Goal: Task Accomplishment & Management: Manage account settings

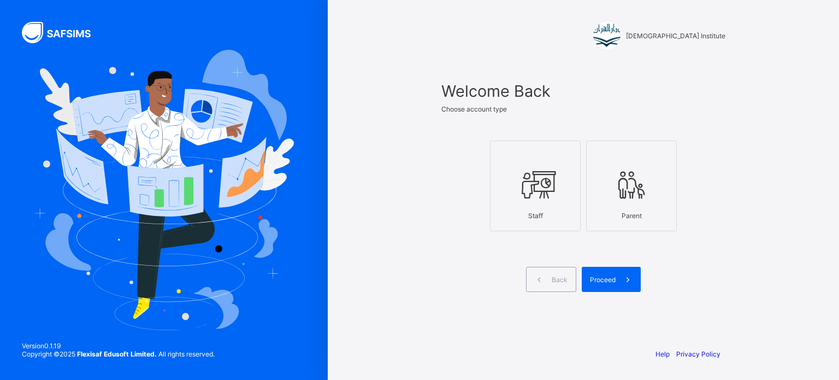
click at [557, 165] on div at bounding box center [535, 184] width 79 height 43
click at [623, 281] on icon at bounding box center [627, 279] width 11 height 10
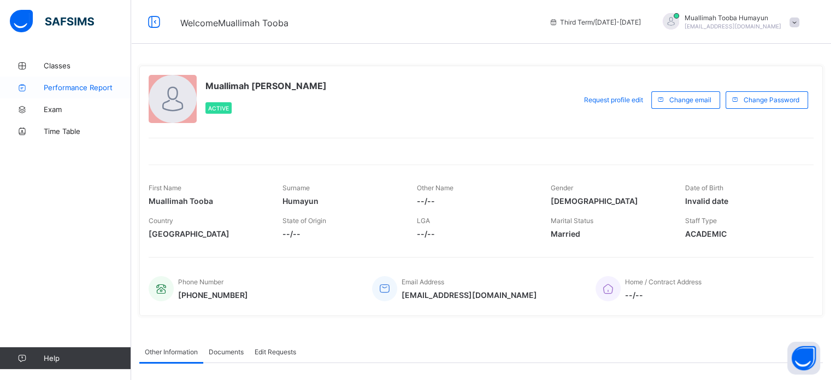
click at [63, 89] on span "Performance Report" at bounding box center [87, 87] width 87 height 9
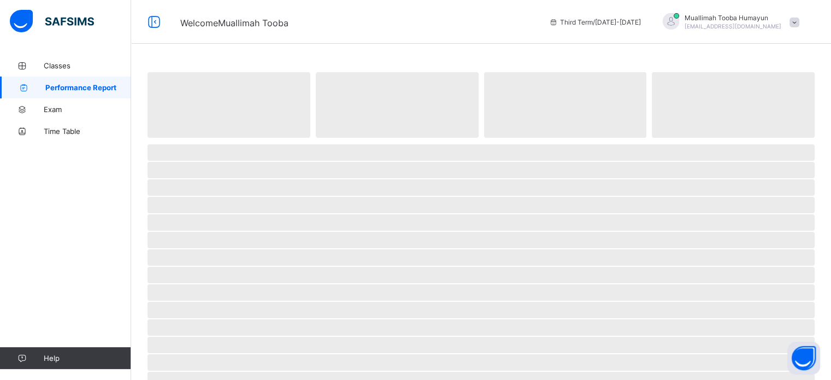
select select "****"
select select "*"
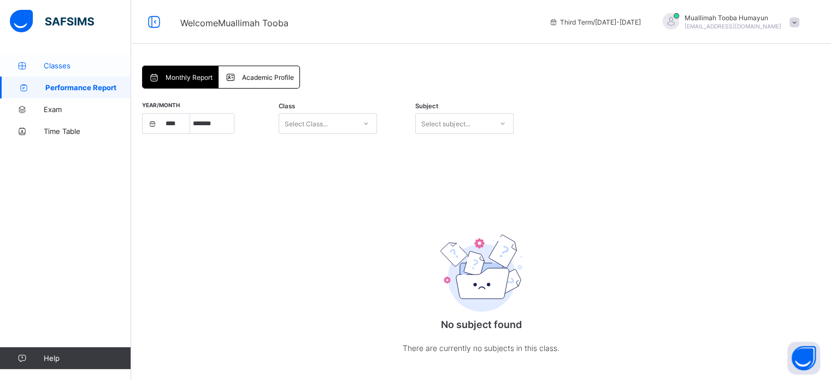
click at [83, 63] on span "Classes" at bounding box center [87, 65] width 87 height 9
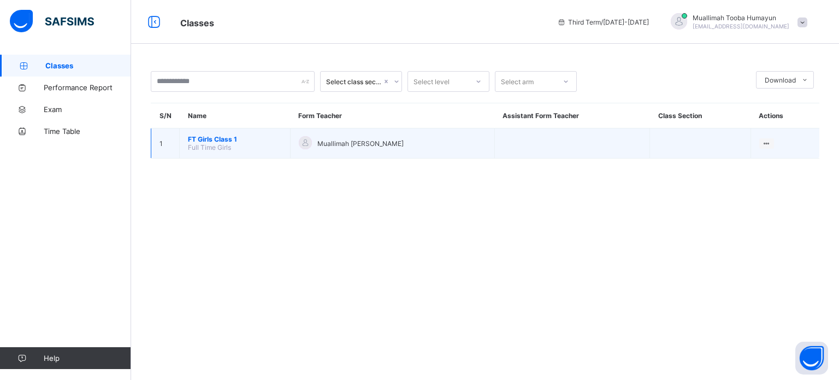
click at [224, 139] on span "FT Girls Class 1" at bounding box center [235, 139] width 94 height 8
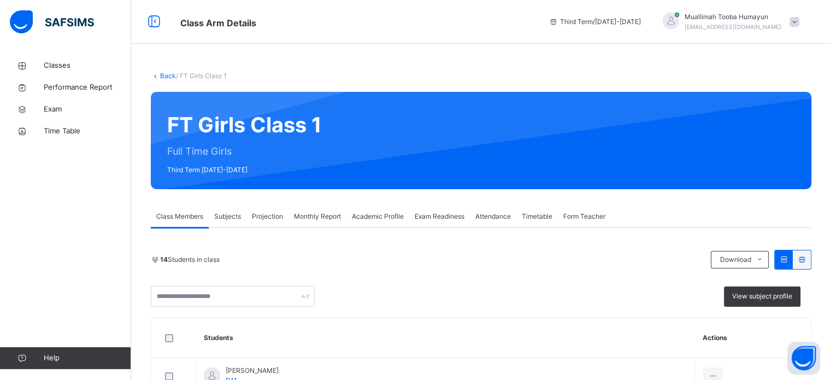
scroll to position [94, 0]
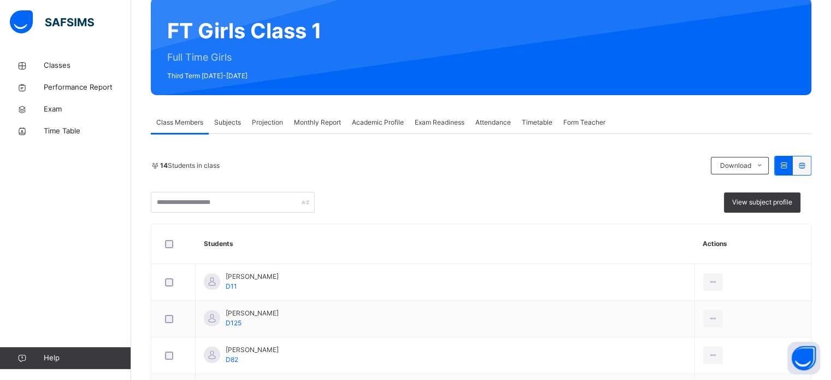
click at [258, 126] on span "Projection" at bounding box center [267, 122] width 31 height 10
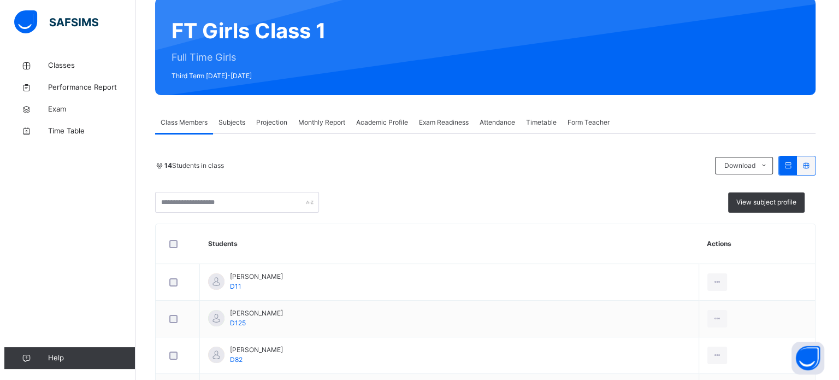
scroll to position [0, 0]
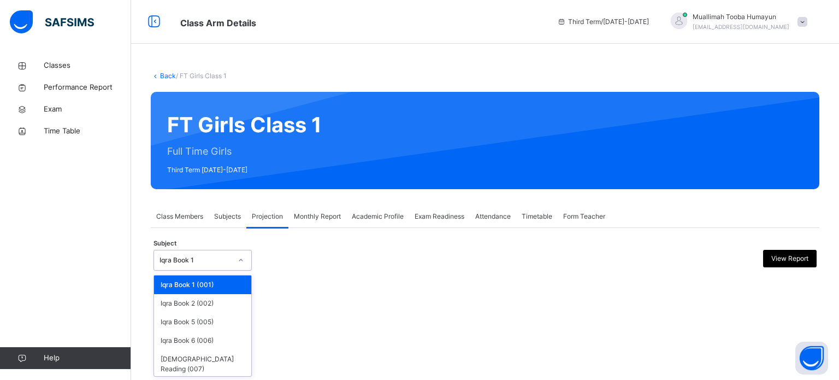
click at [175, 255] on div "Iqra Book 1" at bounding box center [195, 260] width 72 height 10
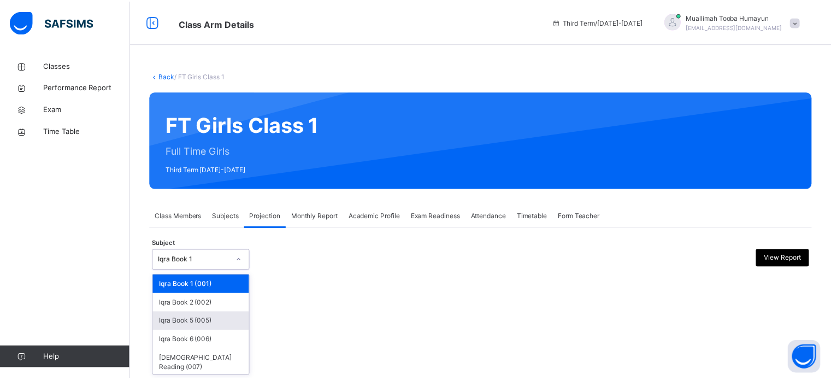
scroll to position [20, 0]
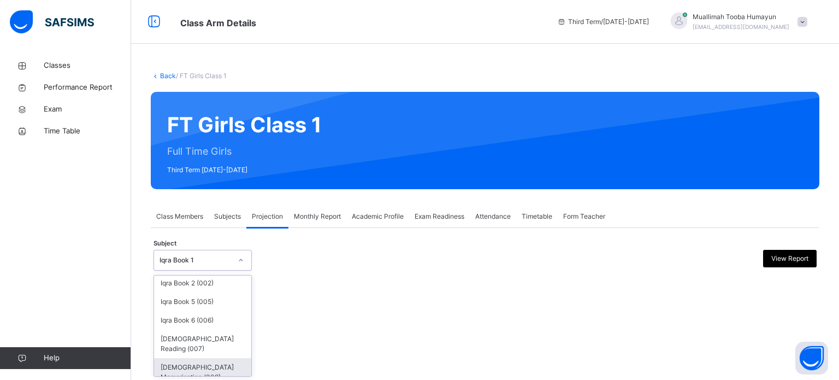
click at [211, 358] on div "Quran Memorisation (008)" at bounding box center [202, 372] width 97 height 28
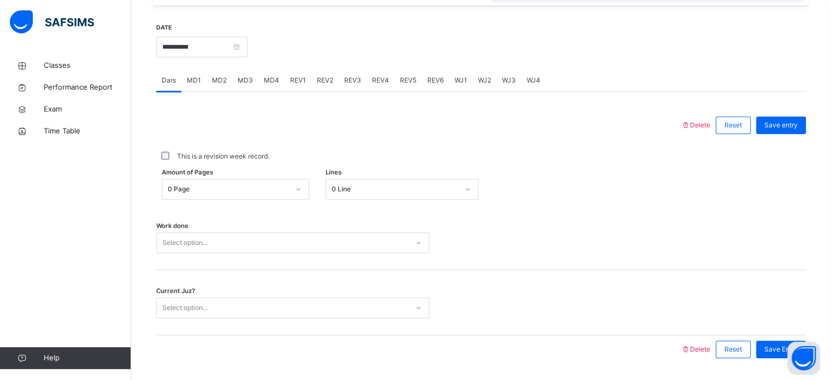
scroll to position [380, 0]
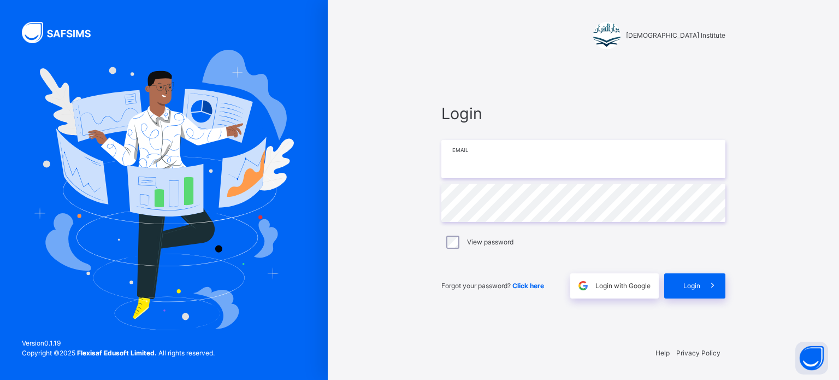
click at [482, 162] on input "email" at bounding box center [583, 159] width 284 height 38
type input "**********"
click at [684, 283] on span "Login" at bounding box center [691, 286] width 17 height 10
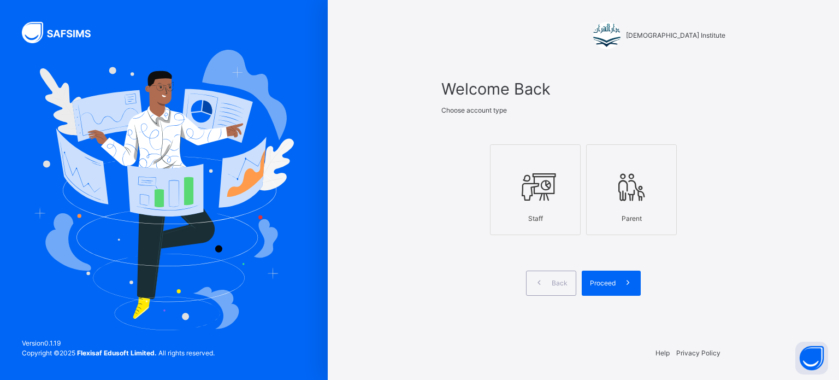
click at [529, 175] on icon at bounding box center [535, 187] width 38 height 41
click at [603, 288] on div "Proceed" at bounding box center [611, 282] width 59 height 25
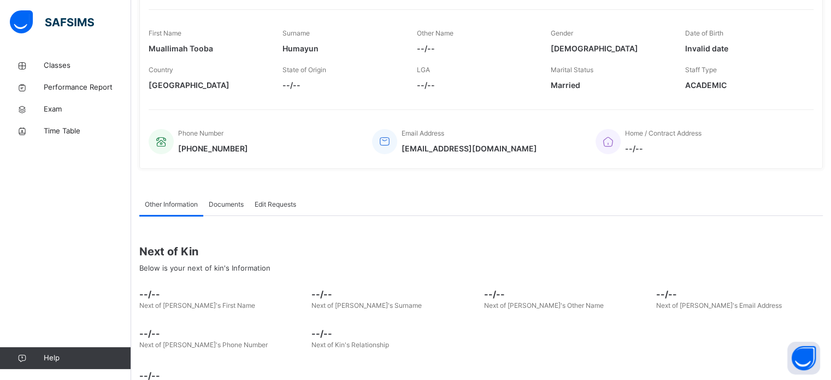
scroll to position [152, 0]
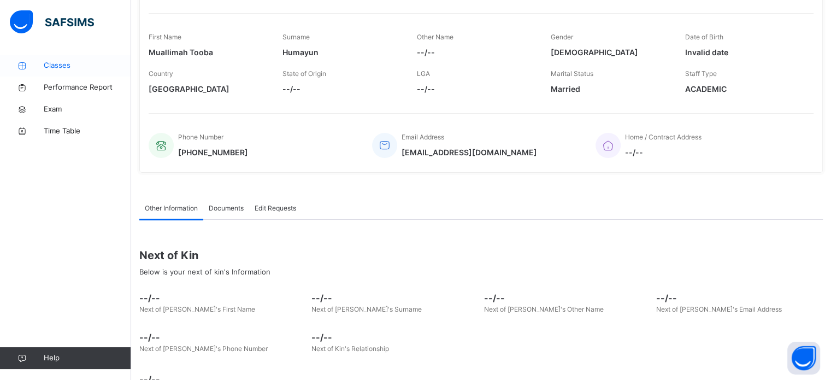
click at [66, 65] on span "Classes" at bounding box center [87, 65] width 87 height 11
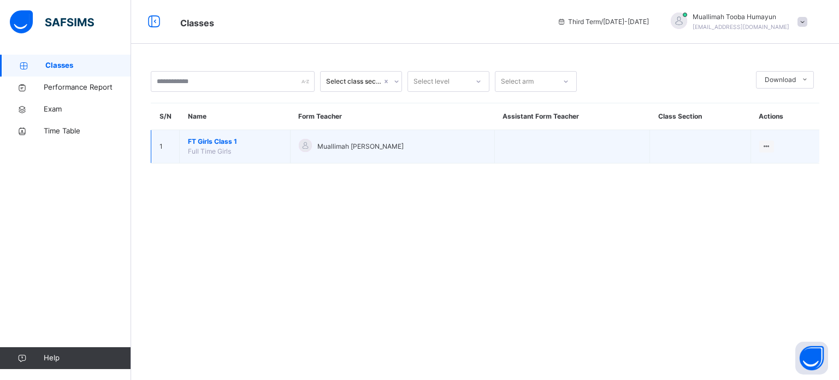
click at [206, 147] on span "Full Time Girls" at bounding box center [209, 151] width 43 height 8
click at [766, 158] on ul "View Class" at bounding box center [744, 168] width 60 height 21
click at [535, 135] on td at bounding box center [572, 146] width 156 height 33
click at [359, 139] on div "Muallimah [PERSON_NAME]" at bounding box center [392, 147] width 187 height 16
click at [197, 141] on span "FT Girls Class 1" at bounding box center [235, 142] width 94 height 10
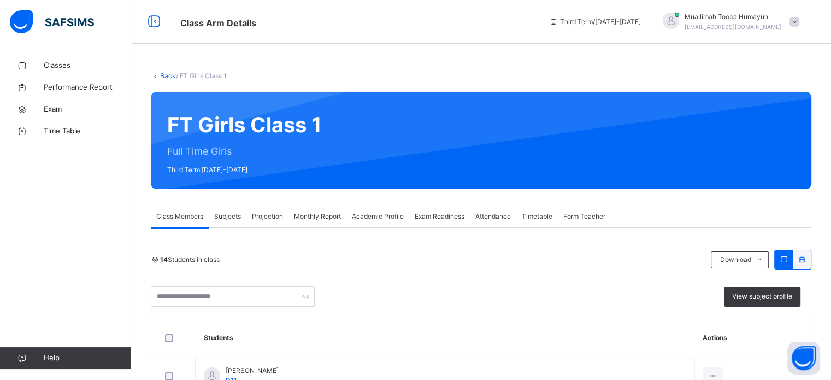
scroll to position [91, 0]
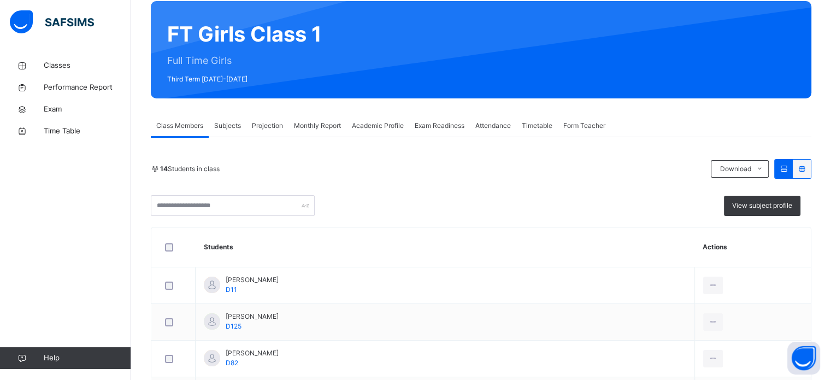
click at [266, 122] on span "Projection" at bounding box center [267, 126] width 31 height 10
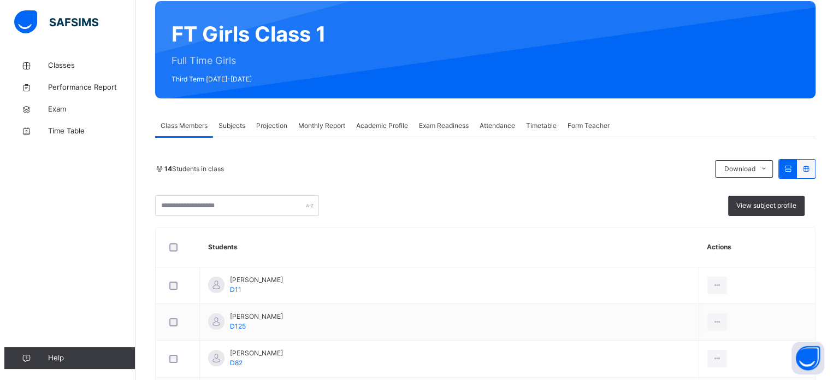
scroll to position [0, 0]
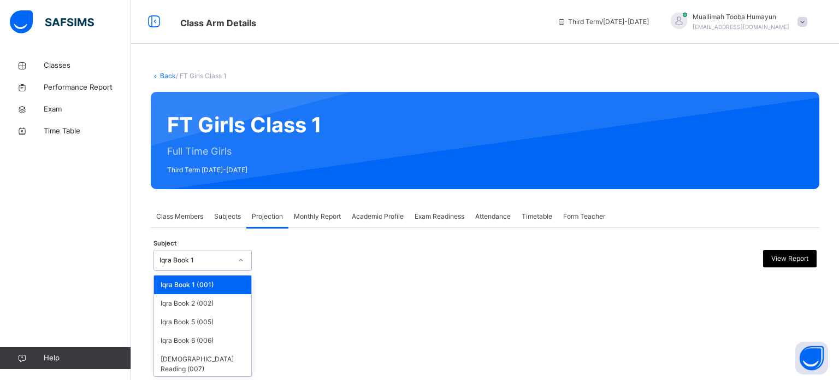
click at [222, 265] on div "Iqra Book 1" at bounding box center [192, 260] width 76 height 17
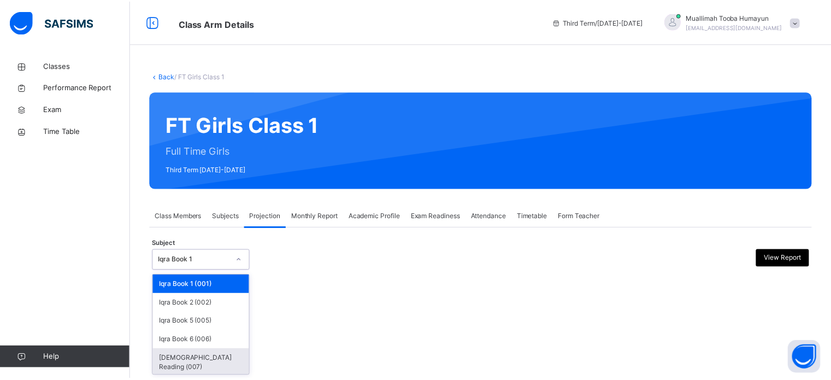
scroll to position [20, 0]
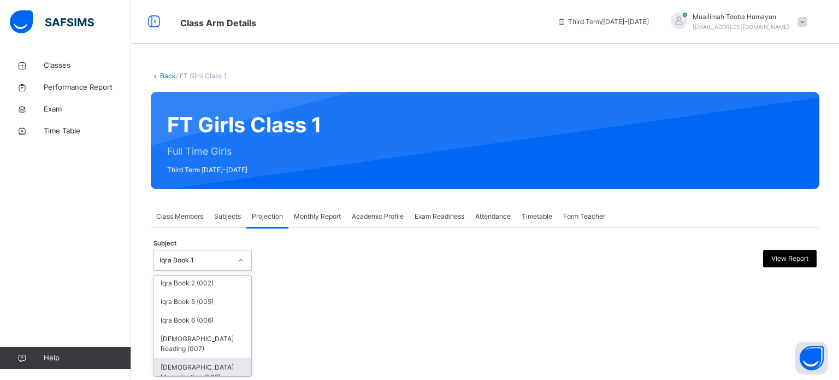
click at [203, 361] on div "Quran Memorisation (008)" at bounding box center [202, 372] width 97 height 28
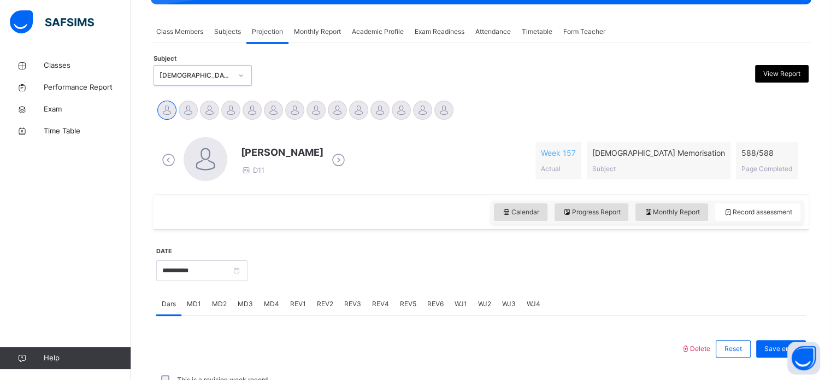
scroll to position [186, 0]
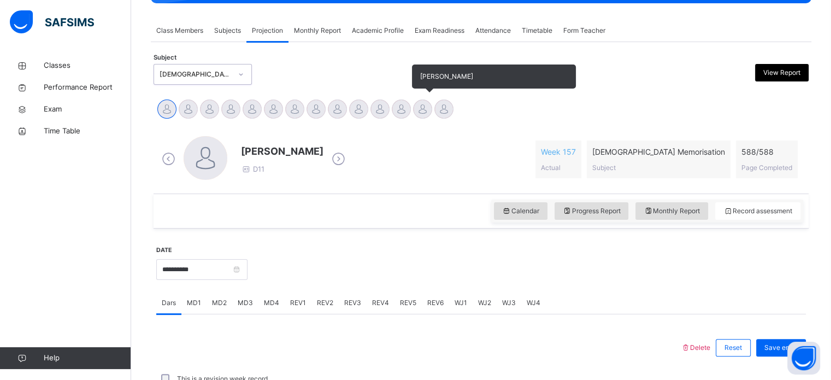
click at [417, 108] on div at bounding box center [422, 108] width 19 height 19
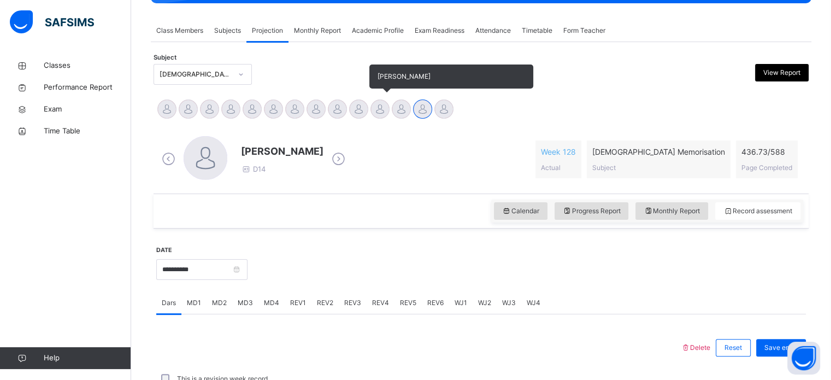
click at [381, 110] on div at bounding box center [379, 108] width 19 height 19
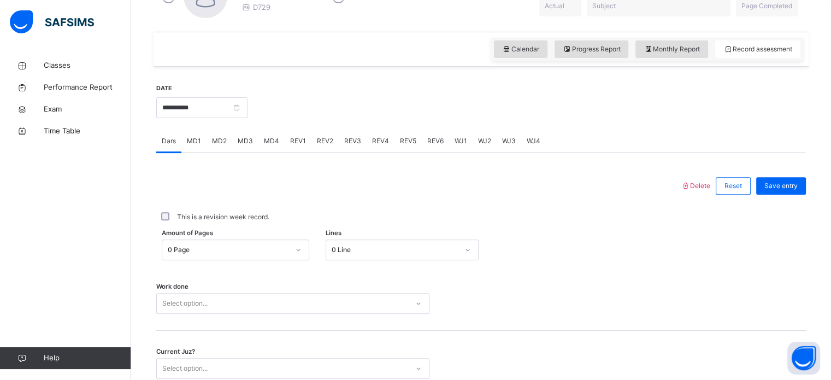
scroll to position [354, 0]
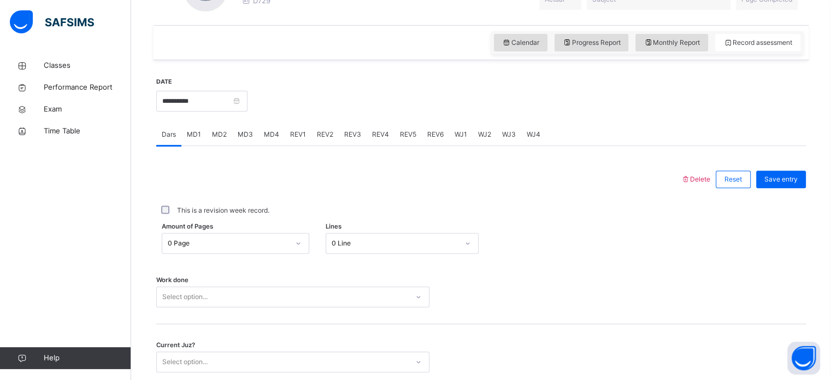
click at [454, 136] on span "WJ1" at bounding box center [460, 134] width 13 height 10
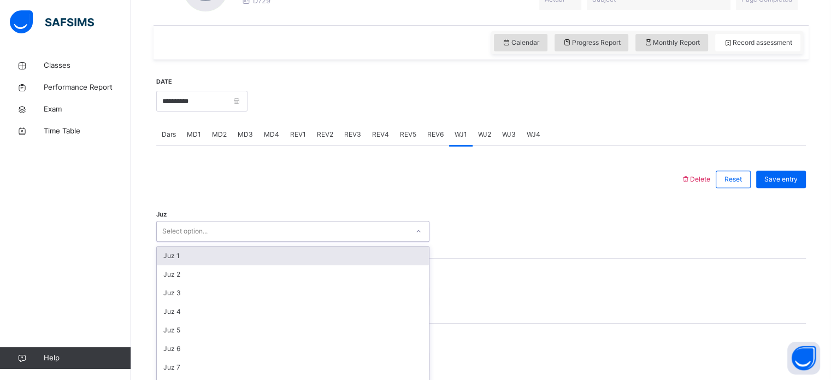
scroll to position [389, 0]
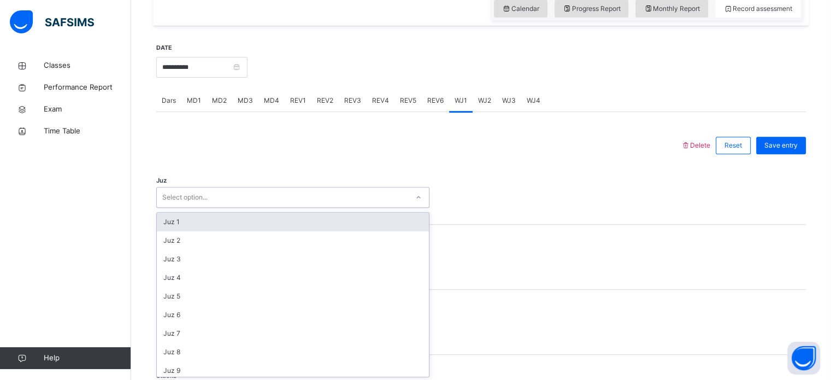
click at [254, 208] on div "option Juz 1 focused, 1 of 30. 30 results available. Use Up and Down to choose …" at bounding box center [292, 197] width 273 height 21
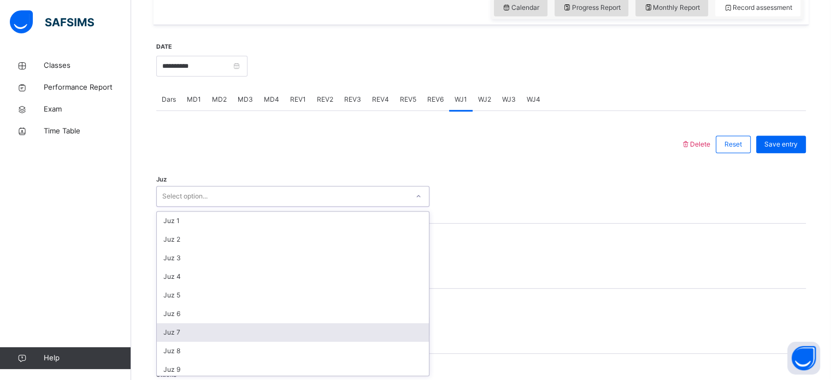
click at [197, 332] on div "Juz 7" at bounding box center [293, 332] width 272 height 19
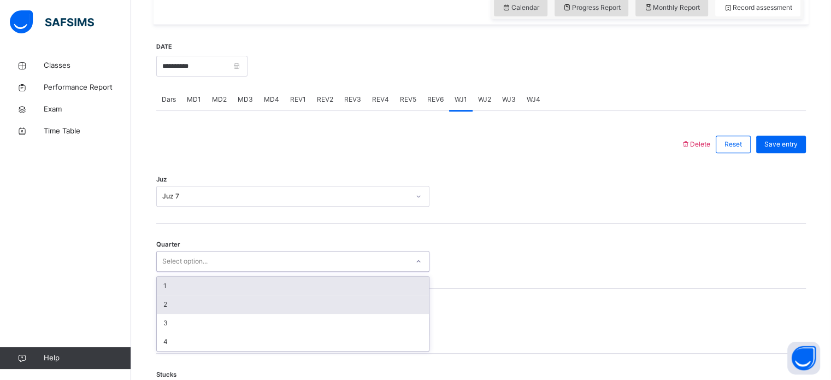
drag, startPoint x: 184, startPoint y: 262, endPoint x: 167, endPoint y: 294, distance: 36.6
click at [167, 271] on div "option 1 focused, 1 of 4. 4 results available. Use Up and Down to choose option…" at bounding box center [292, 261] width 273 height 21
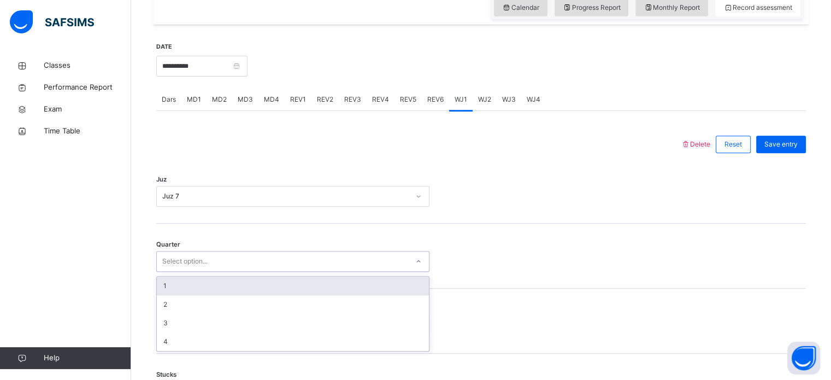
click at [164, 288] on div "1" at bounding box center [293, 285] width 272 height 19
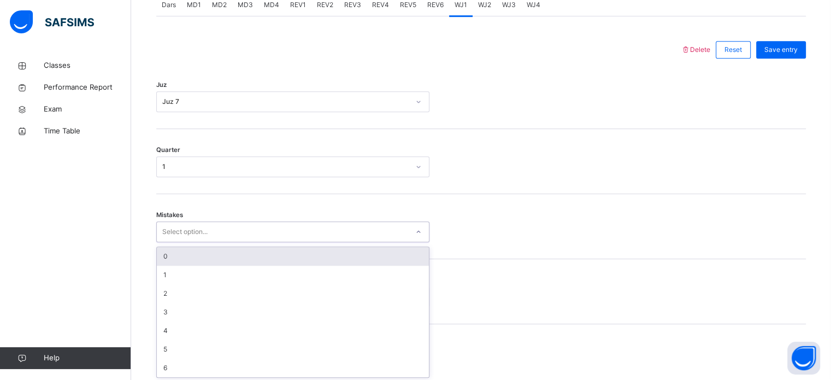
click at [197, 242] on div "option 0 focused, 1 of 7. 7 results available. Use Up and Down to choose option…" at bounding box center [292, 231] width 273 height 21
click at [181, 257] on div "0" at bounding box center [293, 254] width 272 height 19
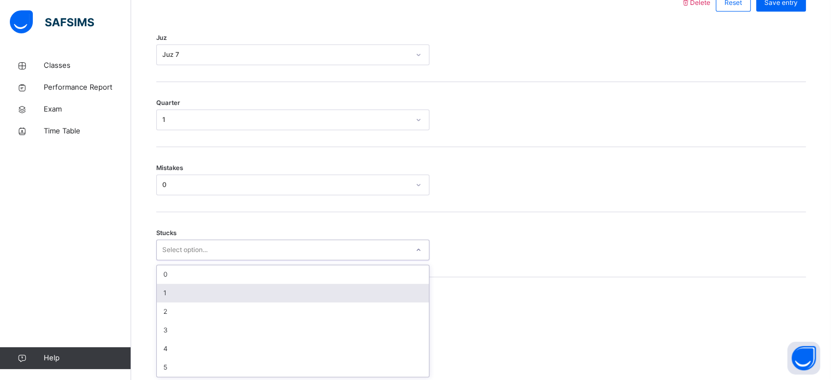
click at [177, 260] on div "option 1 focused, 2 of 6. 6 results available. Use Up and Down to choose option…" at bounding box center [292, 249] width 273 height 21
click at [165, 290] on div "1" at bounding box center [293, 292] width 272 height 19
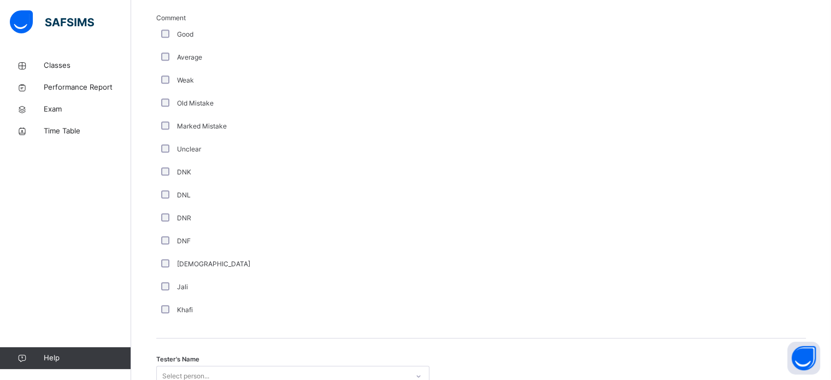
scroll to position [921, 0]
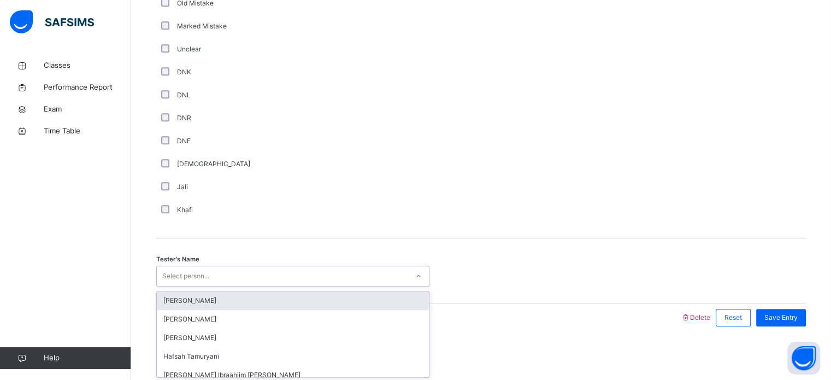
click at [174, 275] on div "Select person..." at bounding box center [185, 275] width 47 height 21
type input "****"
click at [186, 292] on div "Wafa Rodhiyya" at bounding box center [293, 300] width 272 height 19
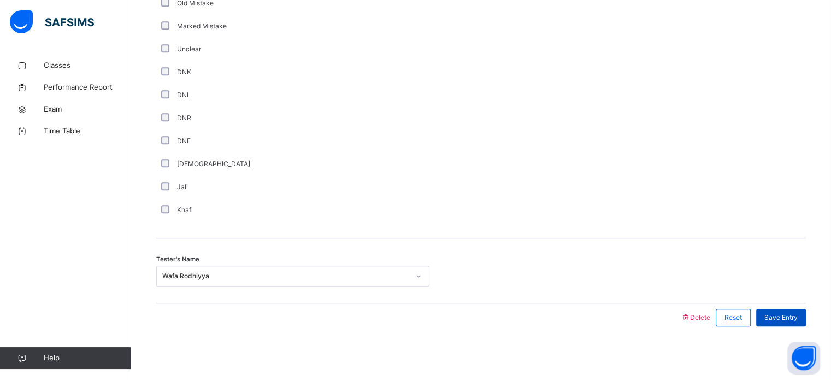
click at [779, 315] on span "Save Entry" at bounding box center [780, 317] width 33 height 10
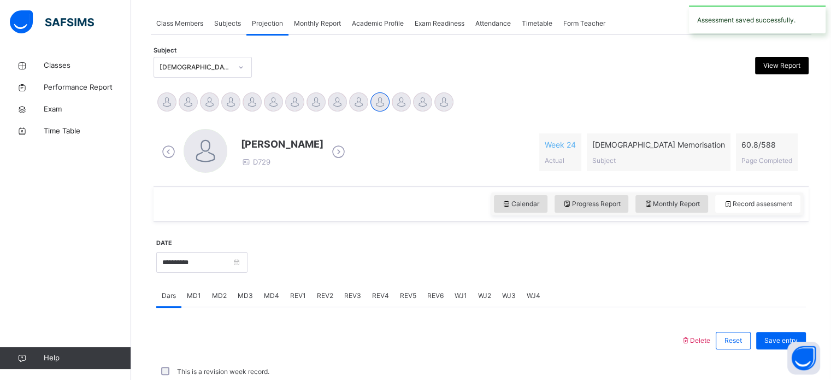
scroll to position [440, 0]
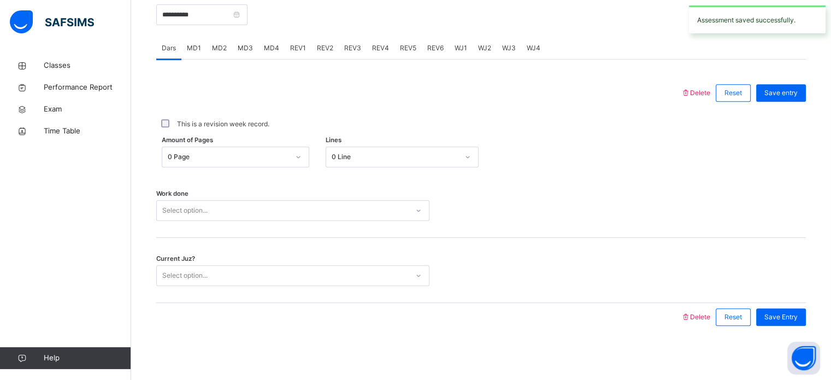
click at [214, 45] on span "MD2" at bounding box center [219, 48] width 15 height 10
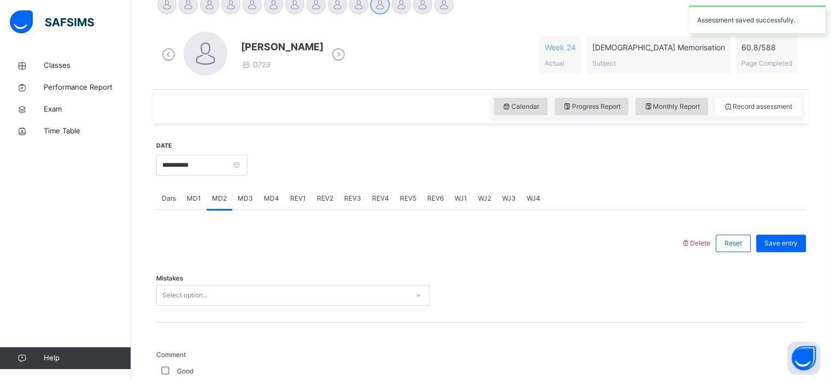
scroll to position [286, 0]
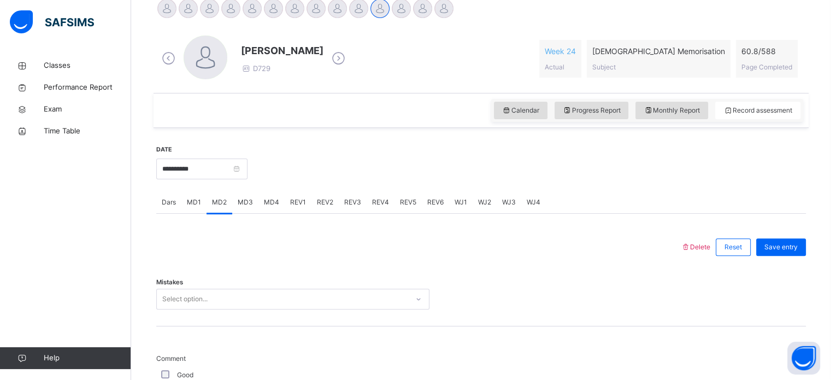
click at [478, 198] on span "WJ2" at bounding box center [484, 202] width 13 height 10
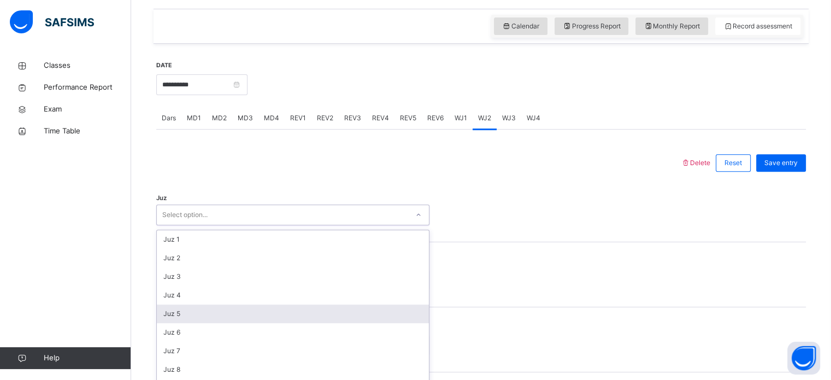
scroll to position [389, 0]
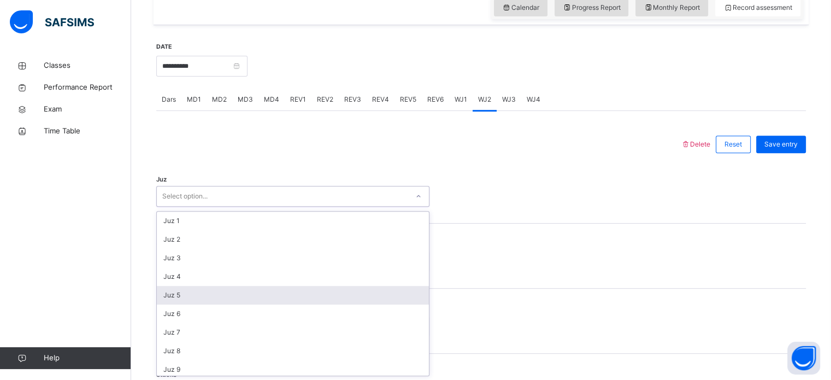
click at [279, 206] on div "option Juz 5 focused, 5 of 30. 30 results available. Use Up and Down to choose …" at bounding box center [292, 196] width 273 height 21
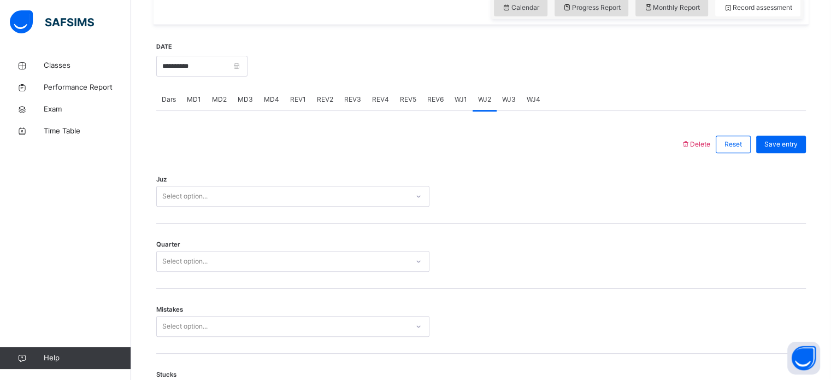
click at [506, 275] on div "Quarter Select option..." at bounding box center [480, 255] width 649 height 65
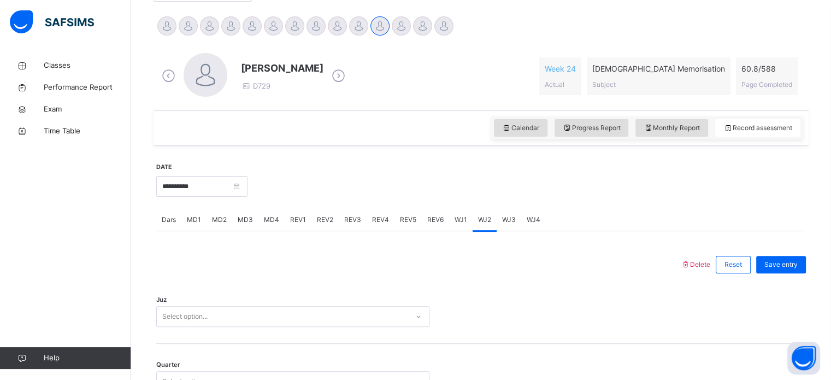
scroll to position [267, 0]
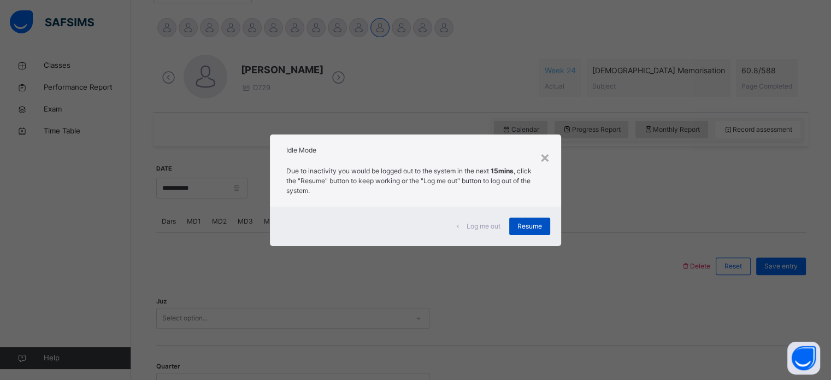
click at [542, 227] on span "Resume" at bounding box center [529, 226] width 25 height 10
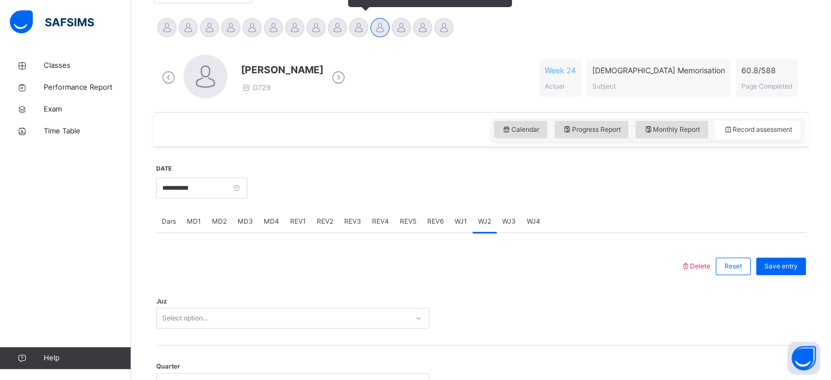
click at [354, 24] on div at bounding box center [358, 27] width 19 height 19
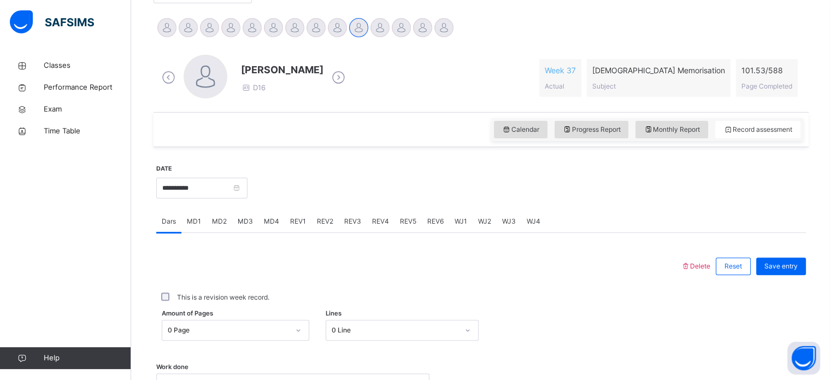
scroll to position [440, 0]
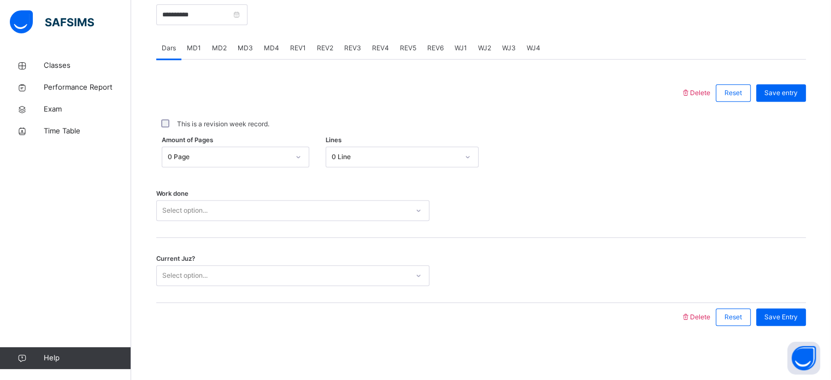
click at [290, 37] on div "REV1" at bounding box center [298, 48] width 27 height 22
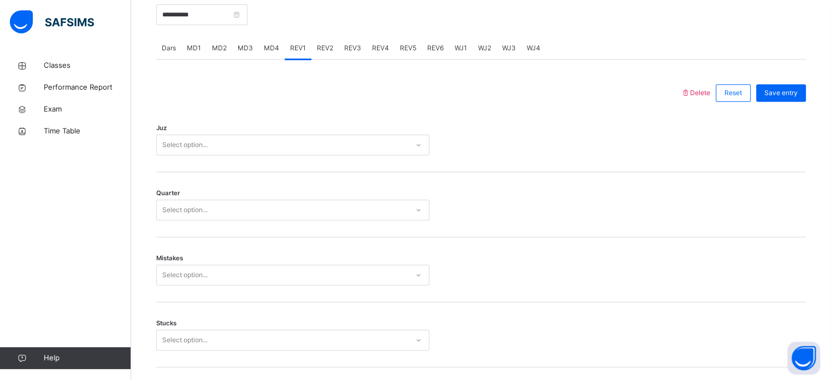
click at [254, 155] on div "Juz Select option..." at bounding box center [480, 139] width 649 height 65
click at [246, 141] on div "Select option..." at bounding box center [282, 145] width 251 height 17
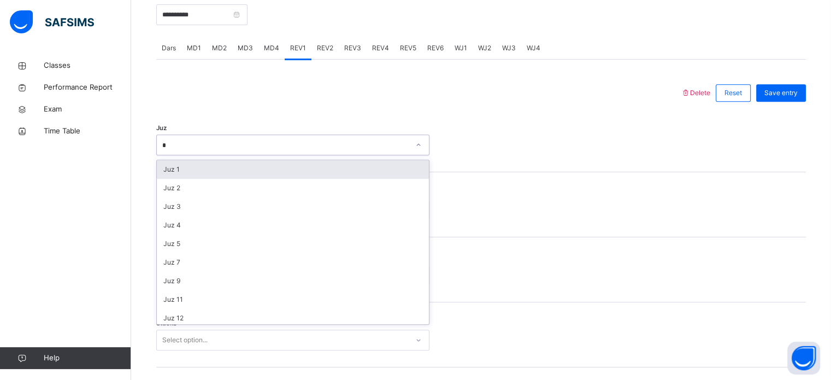
type input "**"
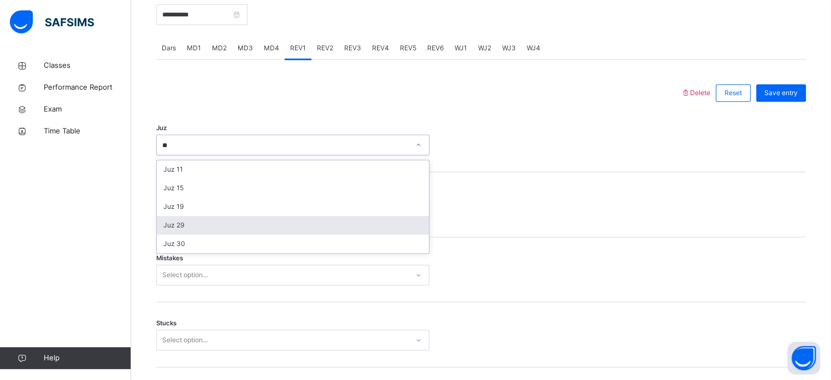
click at [253, 224] on div "Juz 29" at bounding box center [293, 225] width 272 height 19
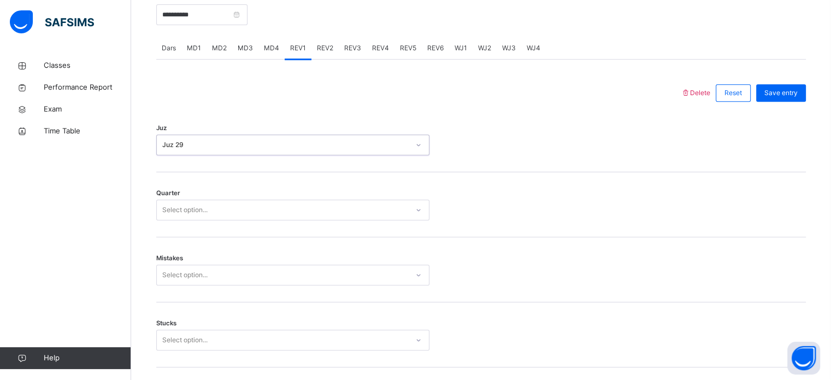
click at [248, 204] on div "Select option..." at bounding box center [282, 210] width 251 height 17
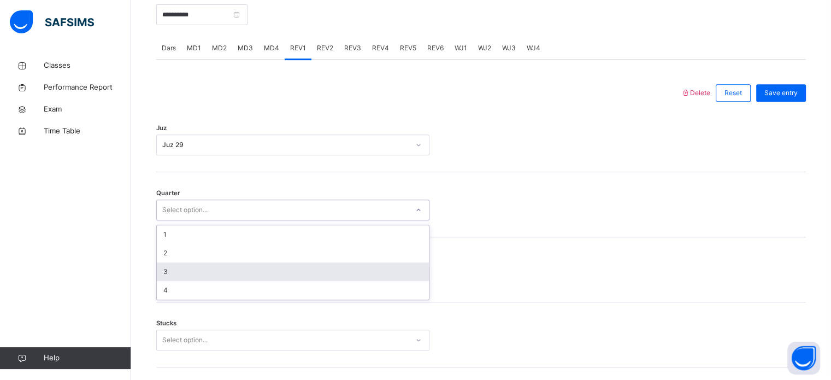
click at [247, 277] on div "3" at bounding box center [293, 271] width 272 height 19
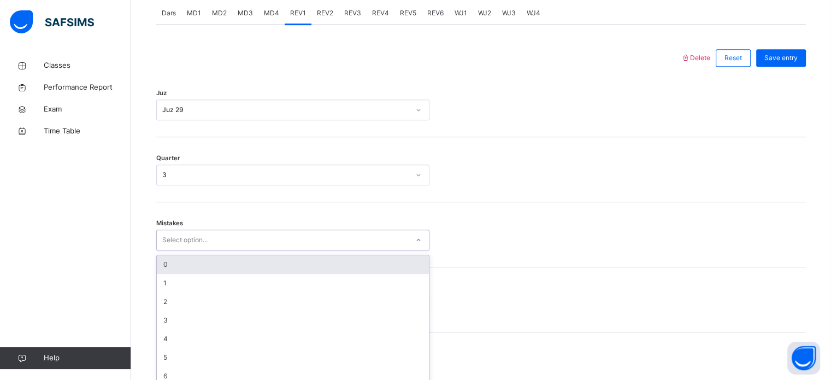
click at [168, 250] on div "option 0 focused, 1 of 7. 7 results available. Use Up and Down to choose option…" at bounding box center [292, 239] width 273 height 21
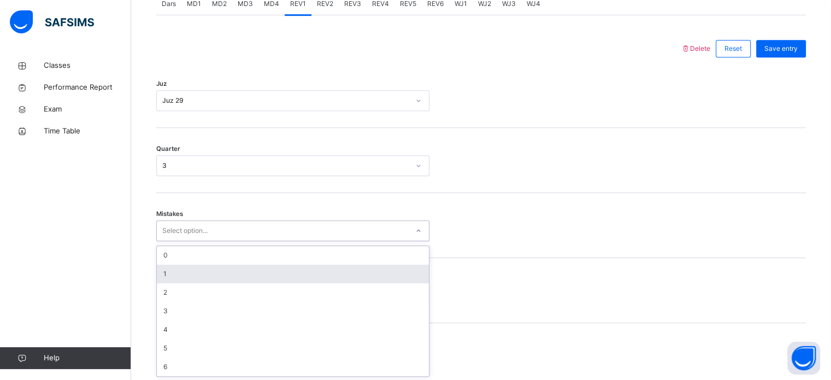
scroll to position [485, 0]
click at [170, 273] on div "1" at bounding box center [293, 273] width 272 height 19
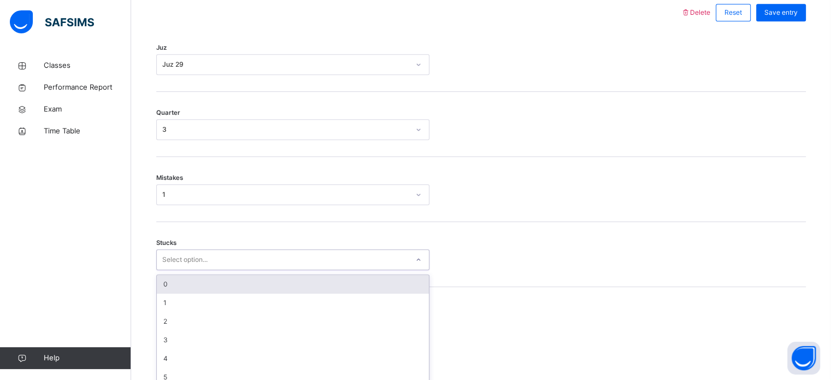
click at [177, 270] on div "option 0 focused, 1 of 6. 6 results available. Use Up and Down to choose option…" at bounding box center [292, 259] width 273 height 21
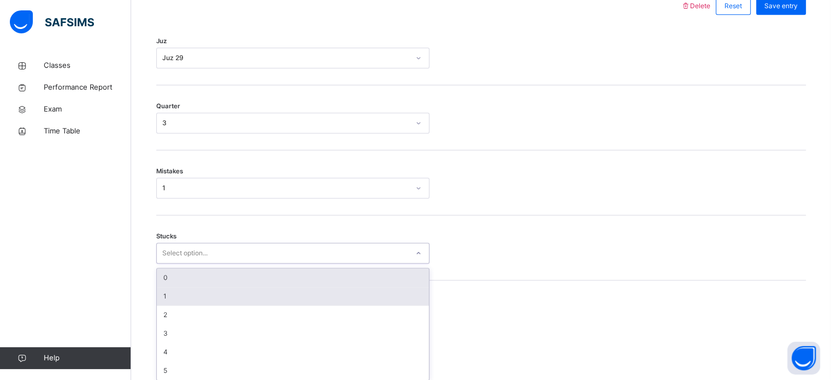
scroll to position [531, 0]
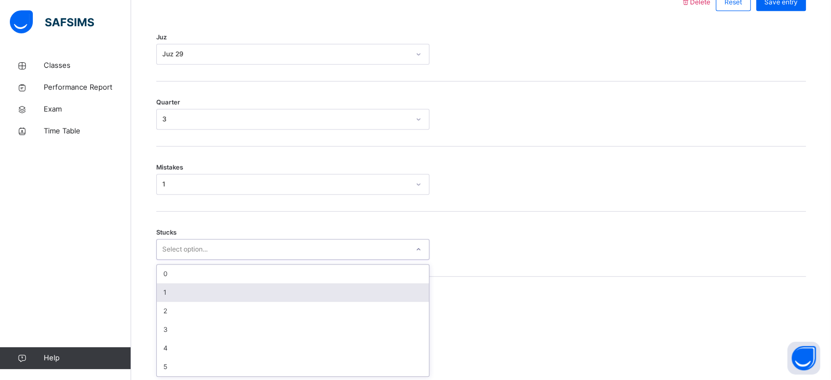
click at [177, 292] on div "1" at bounding box center [293, 292] width 272 height 19
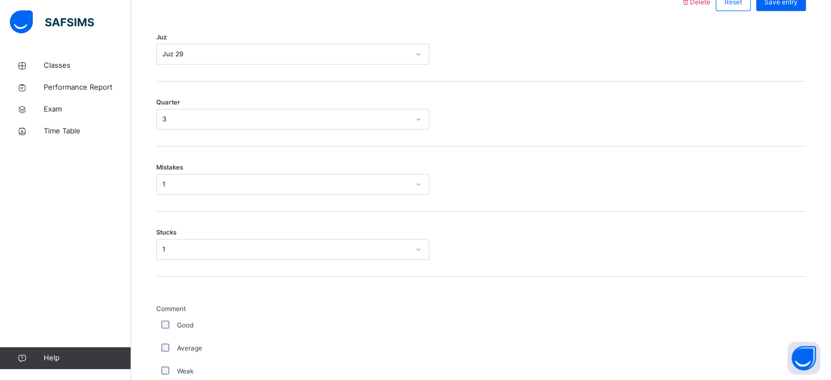
scroll to position [921, 0]
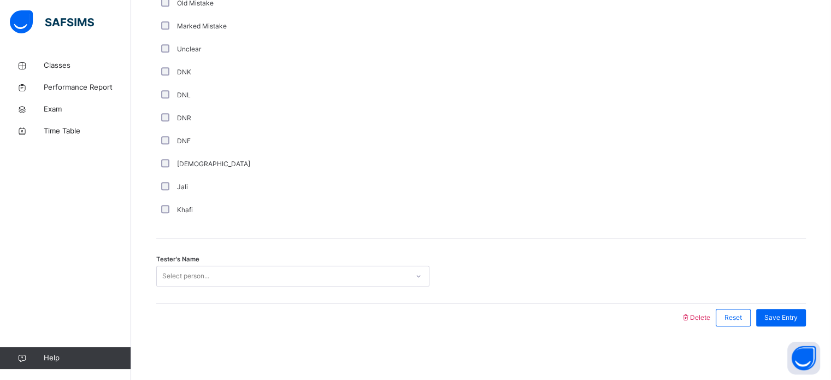
click at [325, 283] on div "Select person..." at bounding box center [292, 275] width 273 height 21
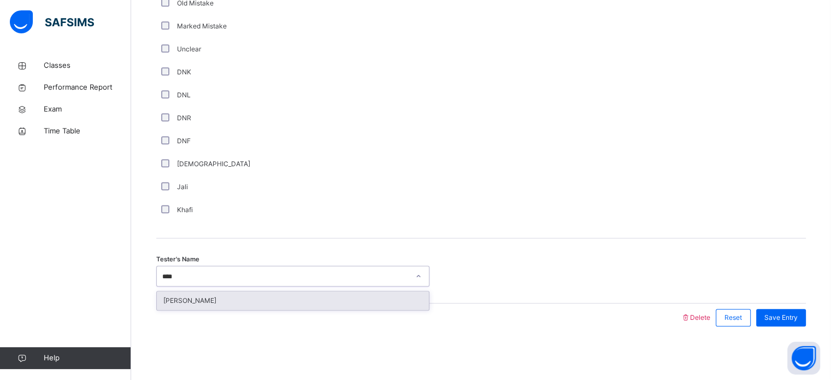
type input "*****"
click at [334, 301] on div "Amnah Azeem" at bounding box center [293, 300] width 272 height 19
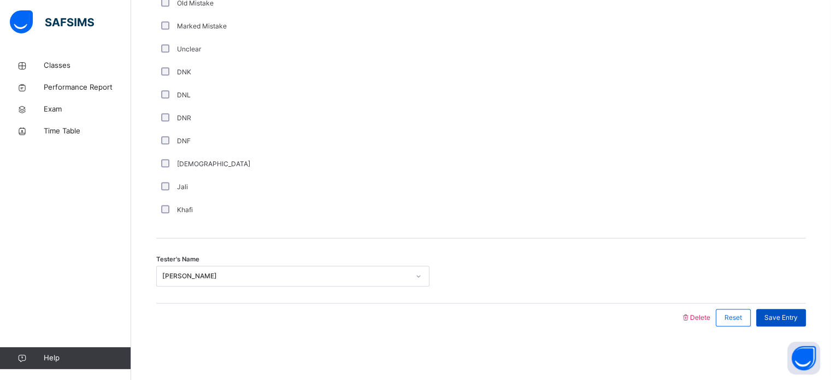
click at [797, 313] on span "Save Entry" at bounding box center [780, 317] width 33 height 10
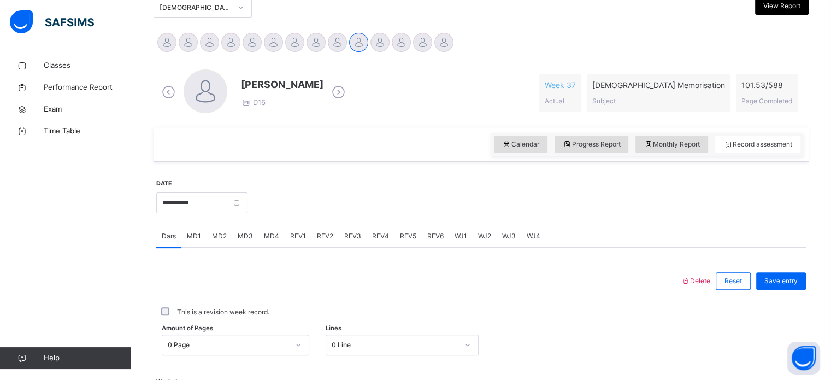
scroll to position [93, 0]
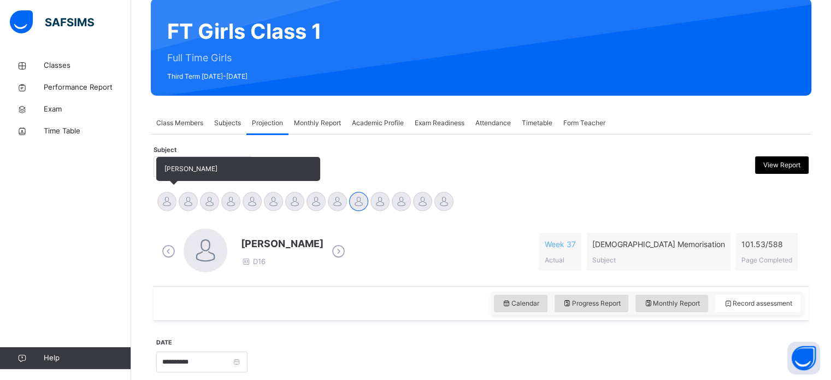
click at [168, 199] on div at bounding box center [166, 201] width 19 height 19
click at [192, 201] on div at bounding box center [188, 201] width 19 height 19
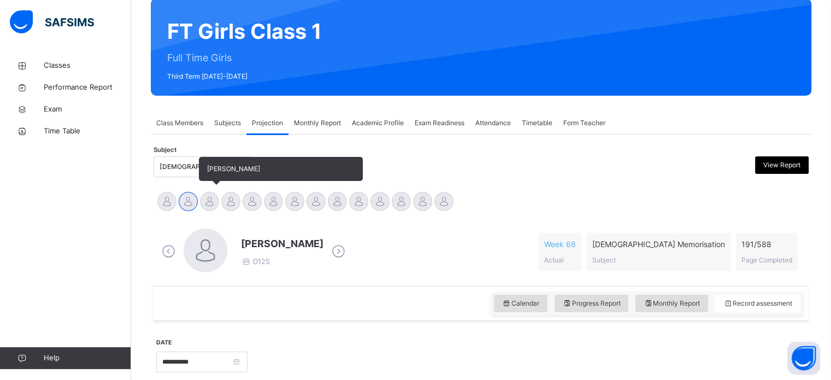
click at [209, 202] on div at bounding box center [209, 201] width 19 height 19
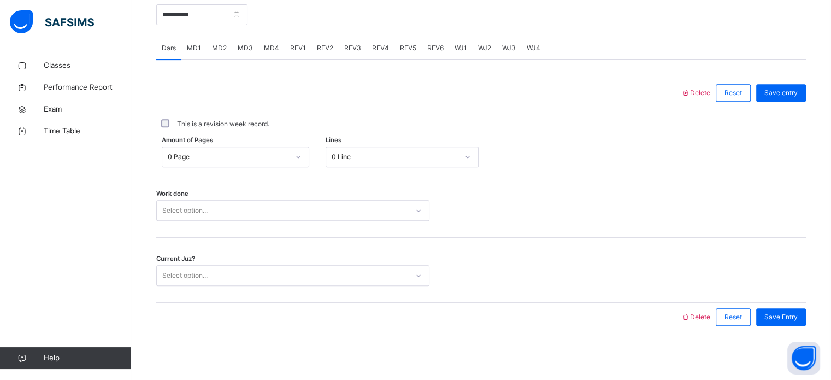
scroll to position [440, 0]
click at [213, 50] on span "MD2" at bounding box center [219, 49] width 15 height 10
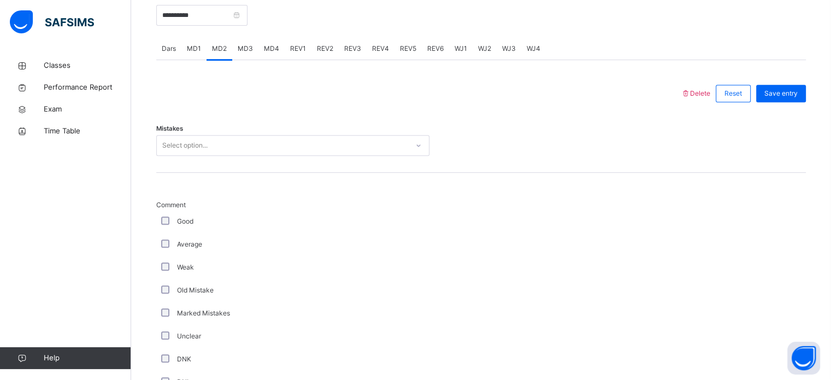
click at [797, 313] on div "Comment Good Average Weak Old Mistake Marked Mistakes Unclear DNK DNL DNR DNF M…" at bounding box center [480, 354] width 649 height 308
click at [182, 174] on div "Comment Good Average Weak Old Mistake Marked Mistakes Unclear DNK DNL DNR DNF M…" at bounding box center [480, 349] width 649 height 352
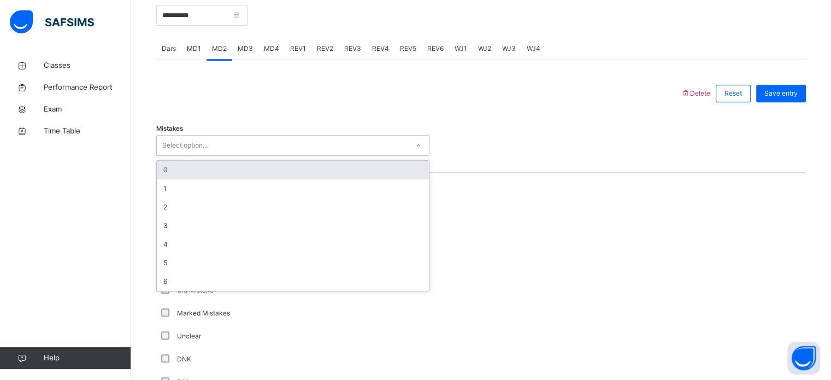
click at [182, 173] on div "0" at bounding box center [293, 170] width 272 height 19
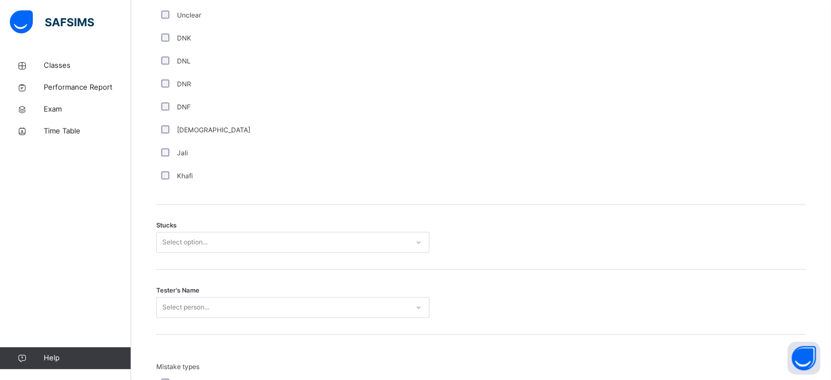
scroll to position [779, 0]
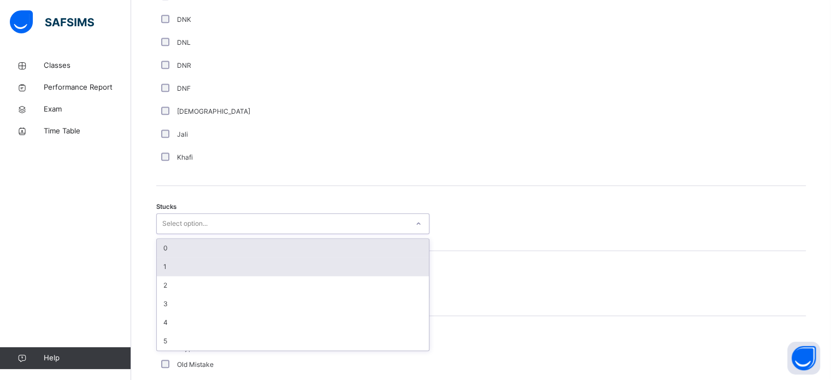
click at [186, 263] on div "1" at bounding box center [293, 266] width 272 height 19
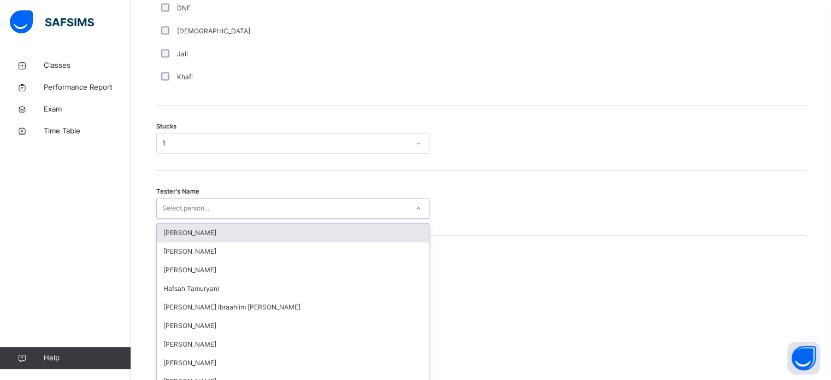
scroll to position [871, 0]
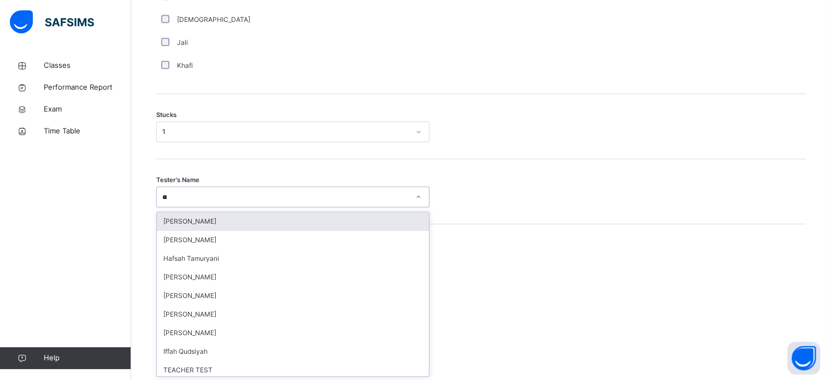
type input "***"
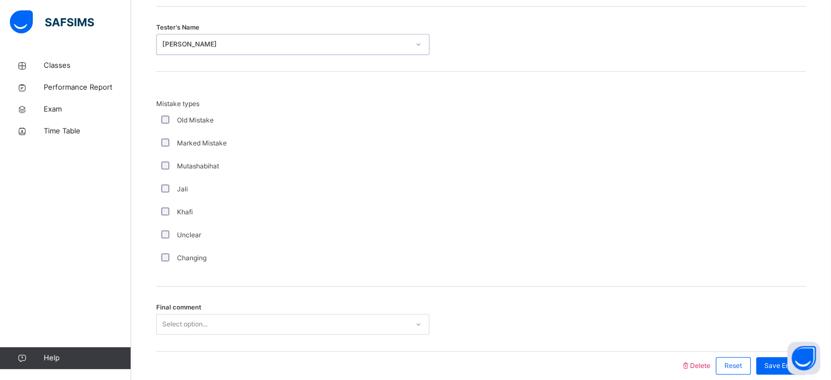
scroll to position [1071, 0]
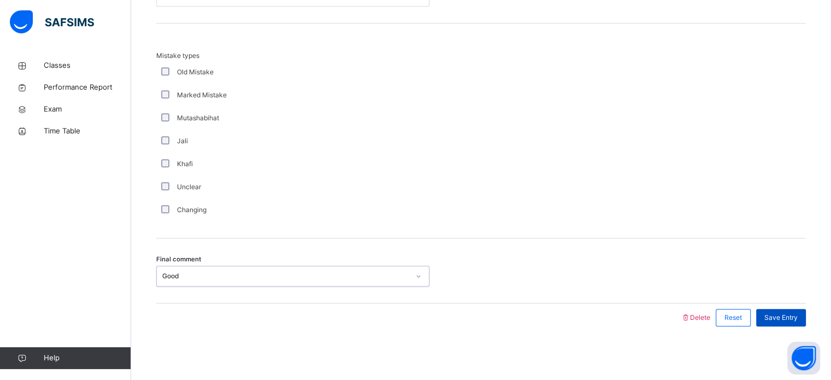
click at [794, 316] on span "Save Entry" at bounding box center [780, 317] width 33 height 10
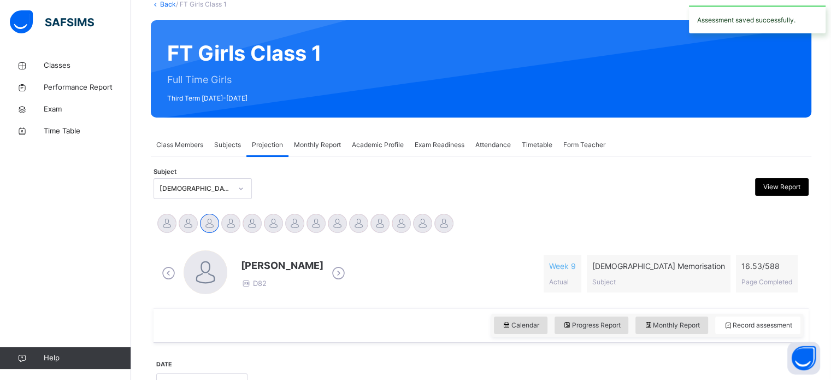
scroll to position [0, 0]
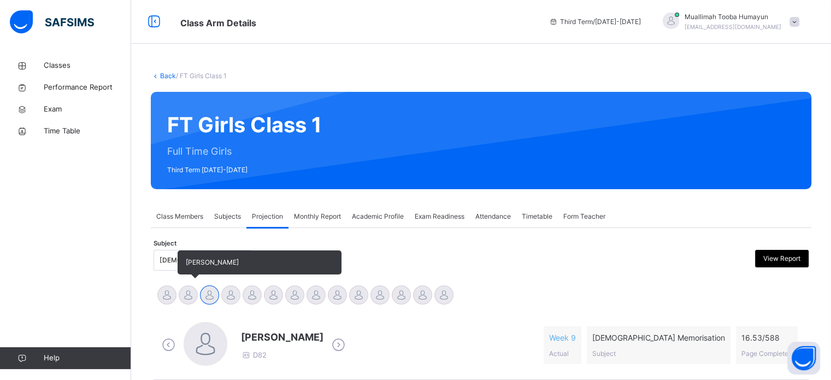
click at [184, 298] on div at bounding box center [188, 294] width 19 height 19
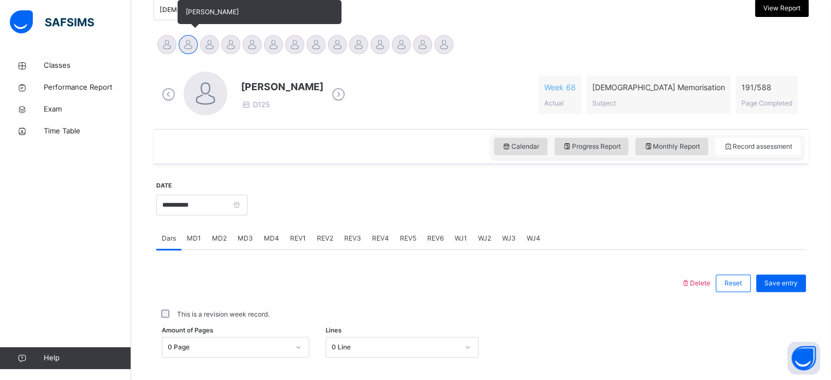
scroll to position [322, 0]
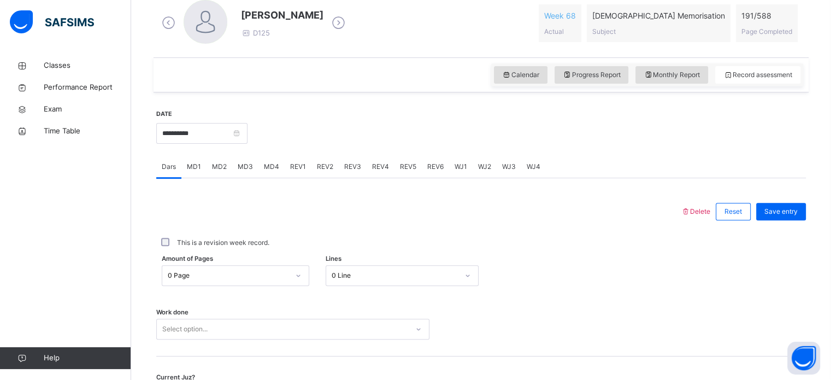
click at [291, 166] on span "REV1" at bounding box center [298, 167] width 16 height 10
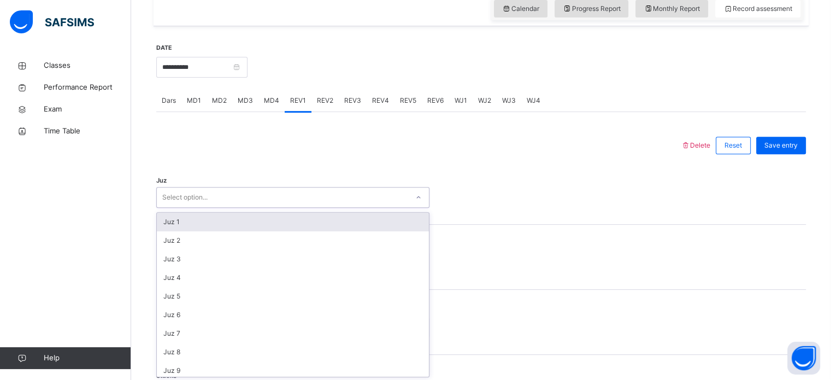
scroll to position [389, 0]
click at [171, 223] on div "Juz 1" at bounding box center [293, 220] width 272 height 19
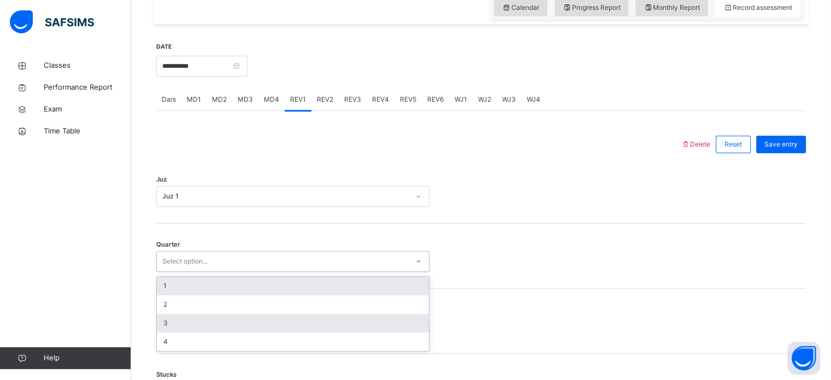
click at [168, 316] on div "3" at bounding box center [293, 322] width 272 height 19
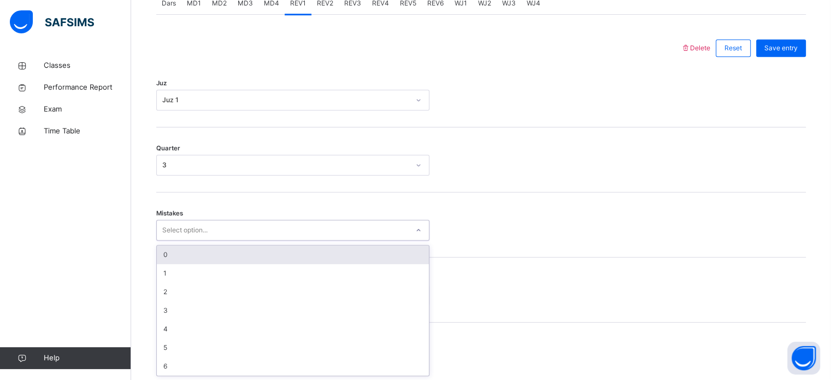
click at [168, 256] on div "0" at bounding box center [293, 254] width 272 height 19
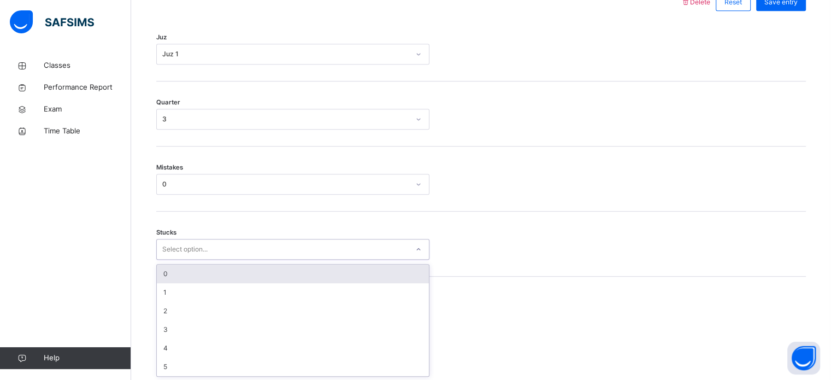
scroll to position [531, 0]
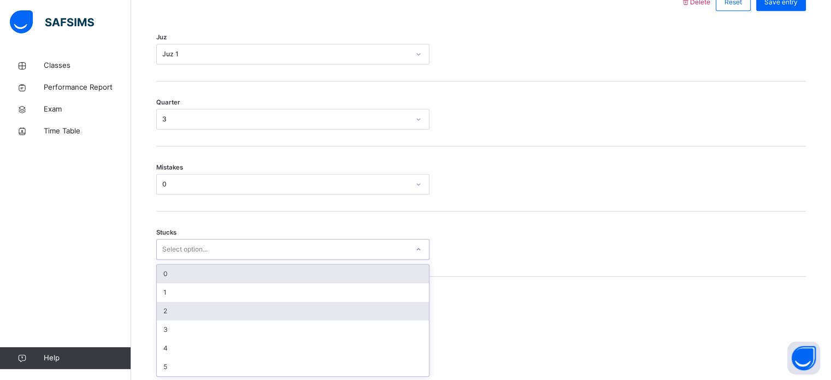
click at [167, 306] on div "2" at bounding box center [293, 310] width 272 height 19
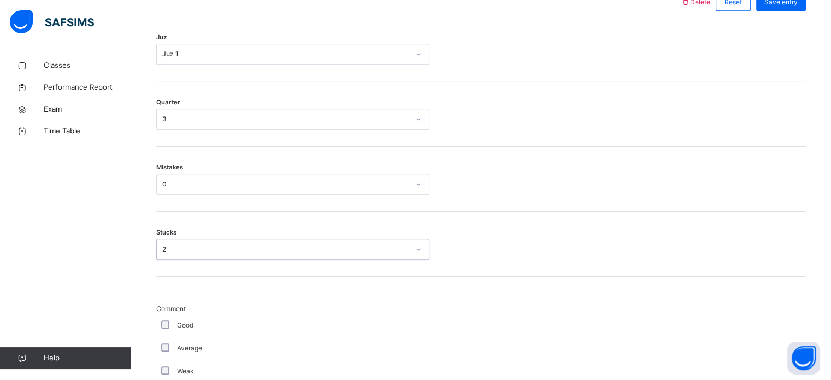
click at [162, 248] on div "2" at bounding box center [285, 249] width 247 height 10
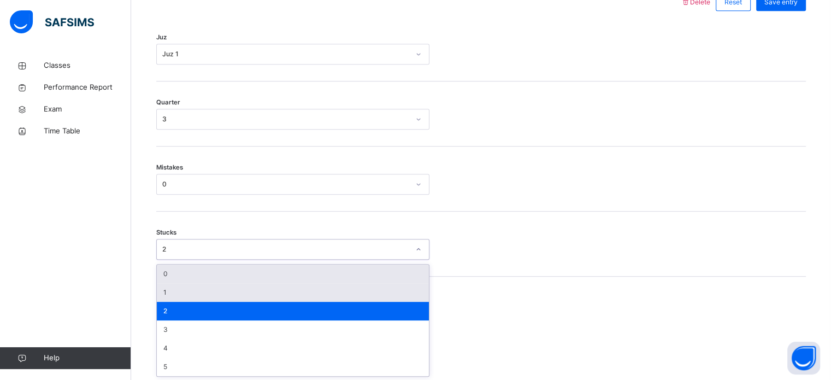
click at [171, 285] on div "1" at bounding box center [293, 292] width 272 height 19
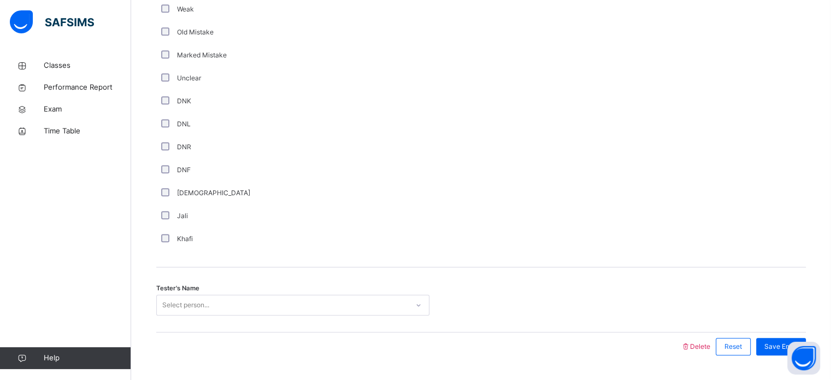
scroll to position [921, 0]
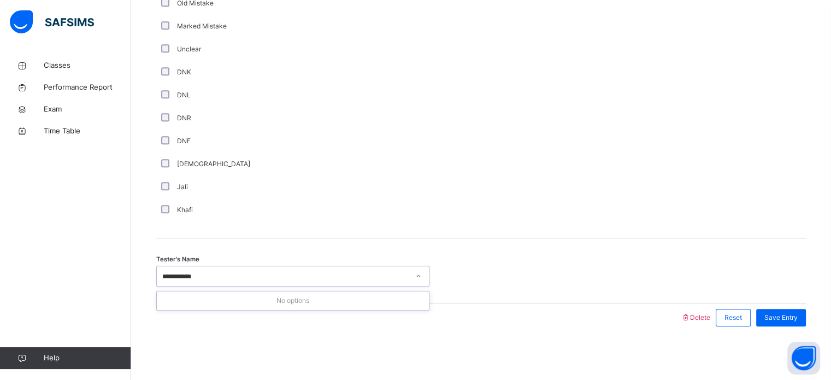
type input "**********"
click at [782, 309] on div "Save Entry" at bounding box center [781, 317] width 50 height 17
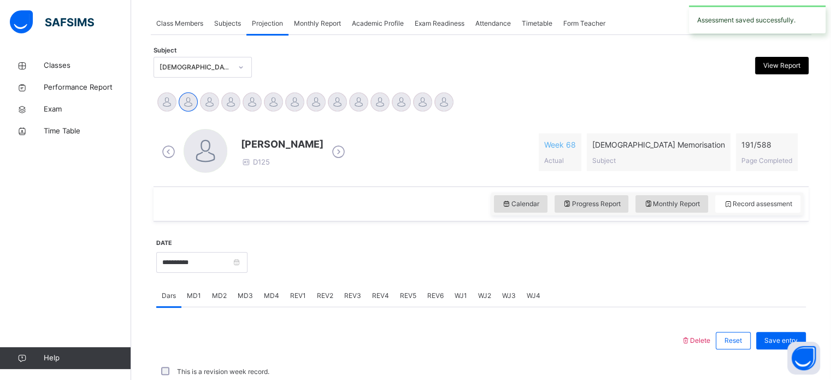
scroll to position [440, 0]
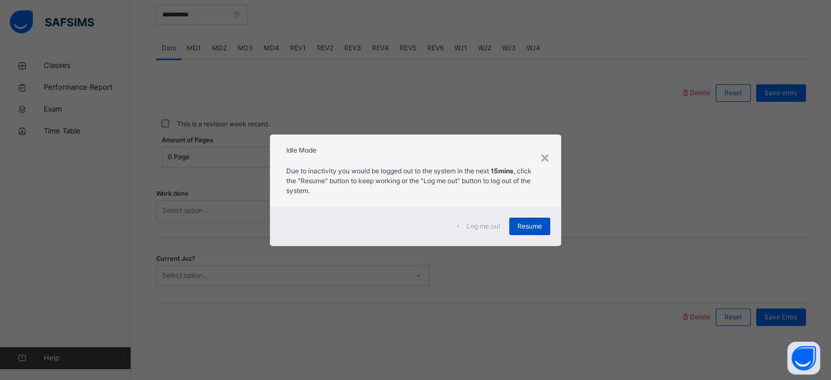
click at [528, 234] on div "Resume" at bounding box center [529, 225] width 41 height 17
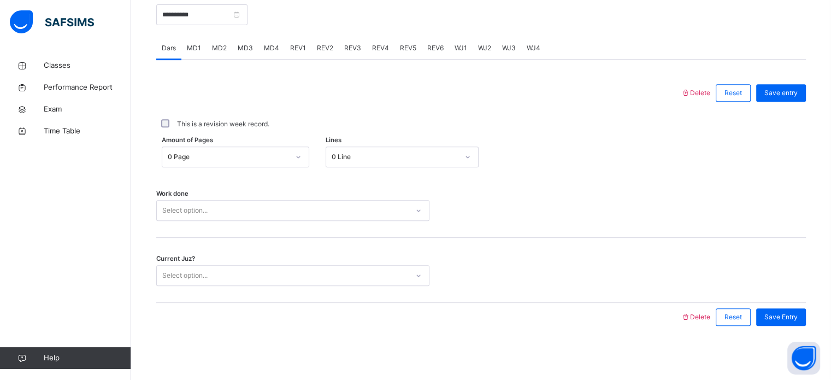
click at [196, 52] on span "MD1" at bounding box center [194, 48] width 14 height 10
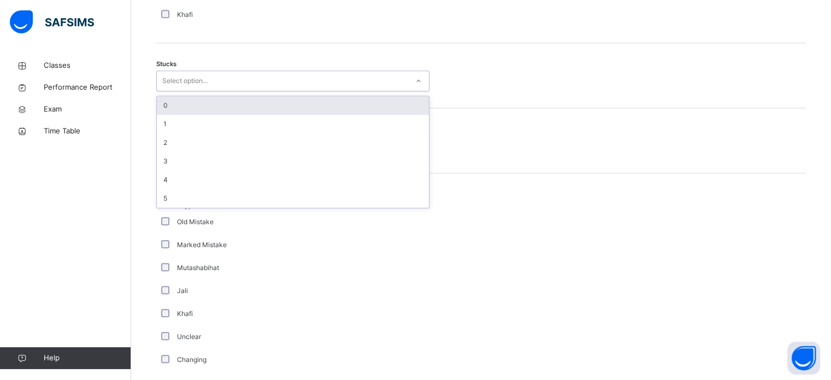
click at [505, 87] on div at bounding box center [481, 80] width 92 height 21
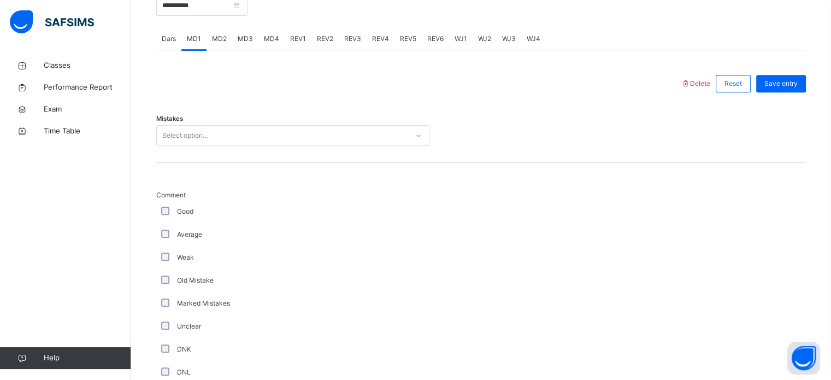
scroll to position [445, 0]
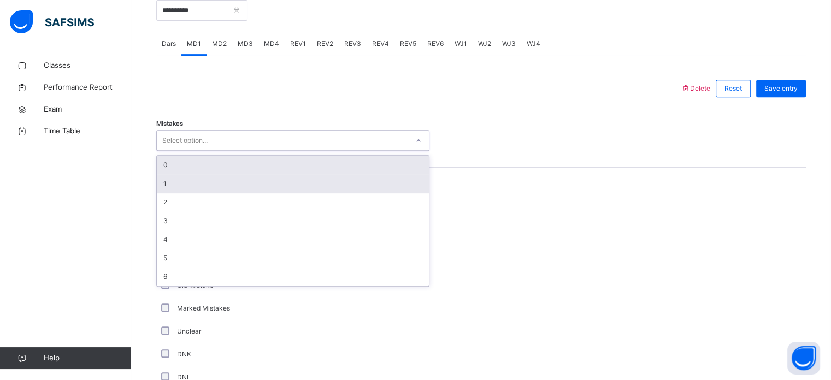
click at [180, 185] on div "1" at bounding box center [293, 183] width 272 height 19
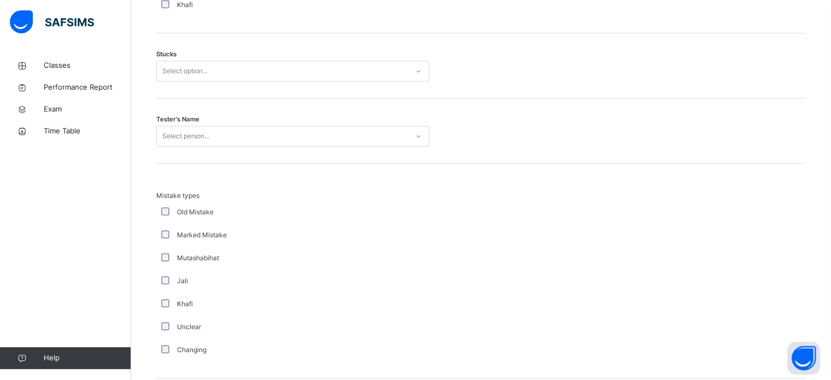
scroll to position [923, 0]
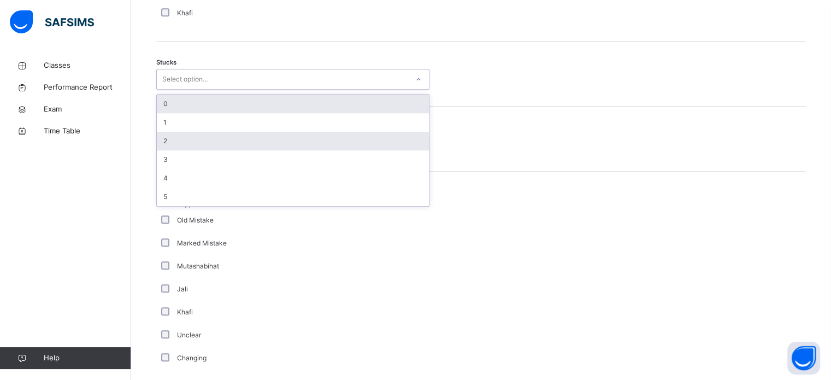
click at [185, 146] on div "2" at bounding box center [293, 141] width 272 height 19
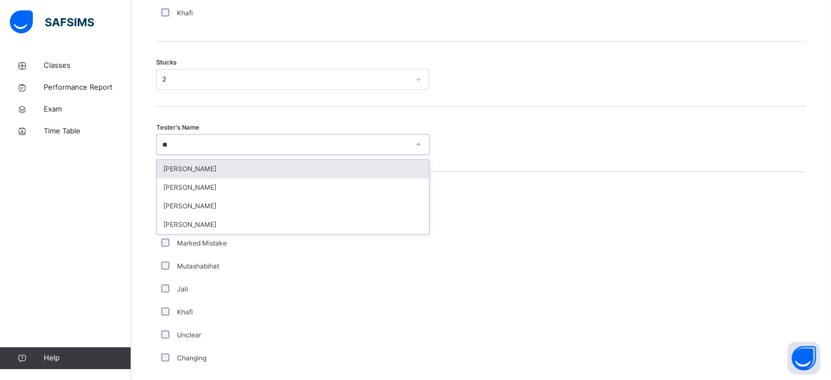
type input "***"
click at [192, 173] on div "Suhaila Tahzib" at bounding box center [293, 168] width 272 height 19
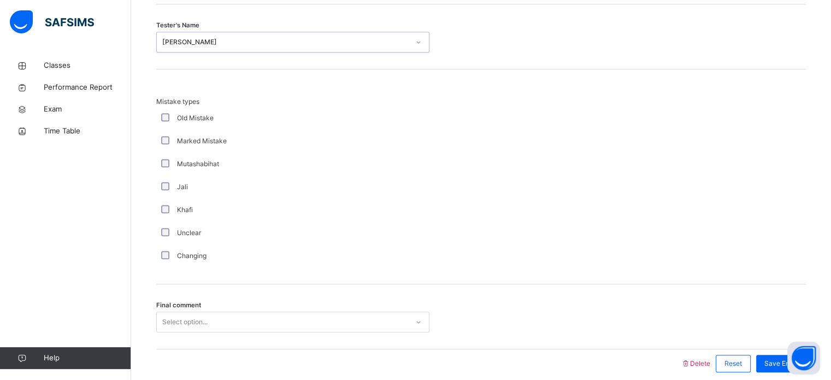
scroll to position [1026, 0]
click at [487, 190] on div at bounding box center [481, 181] width 92 height 170
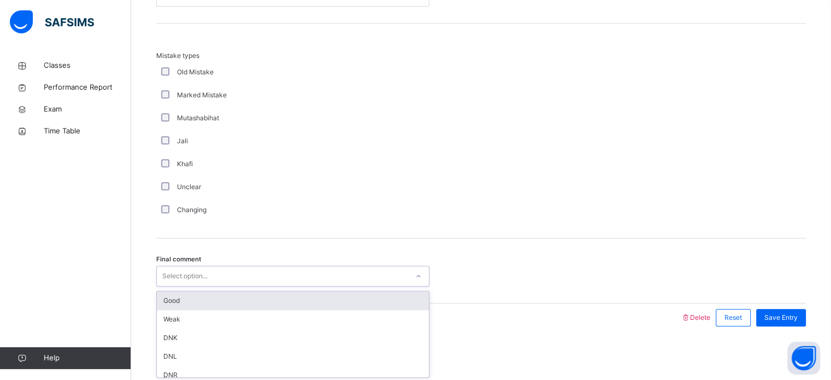
click at [276, 306] on div "Good" at bounding box center [293, 300] width 272 height 19
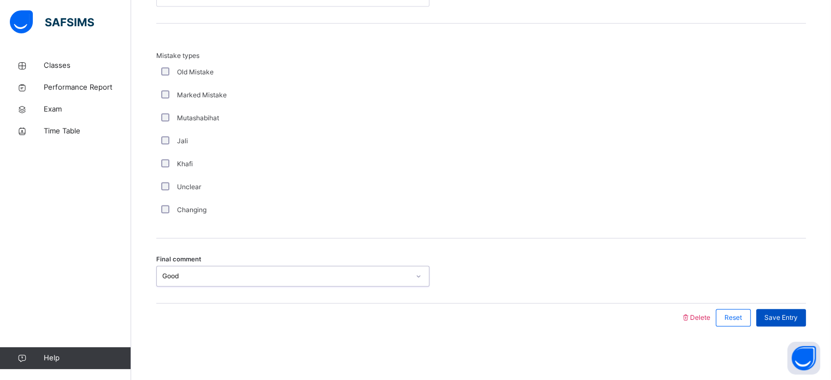
click at [797, 315] on span "Save Entry" at bounding box center [780, 317] width 33 height 10
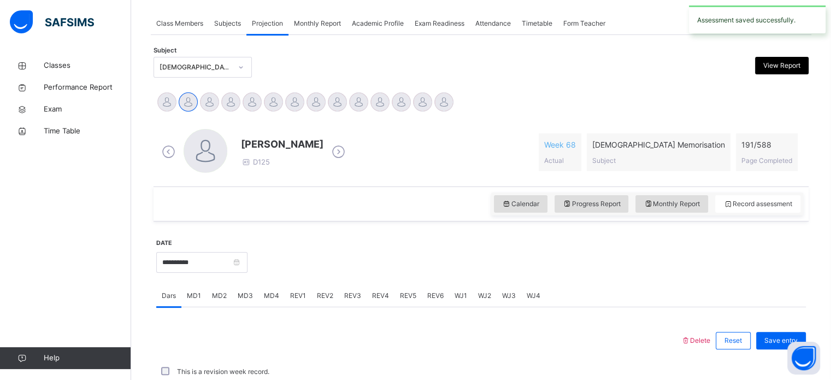
scroll to position [440, 0]
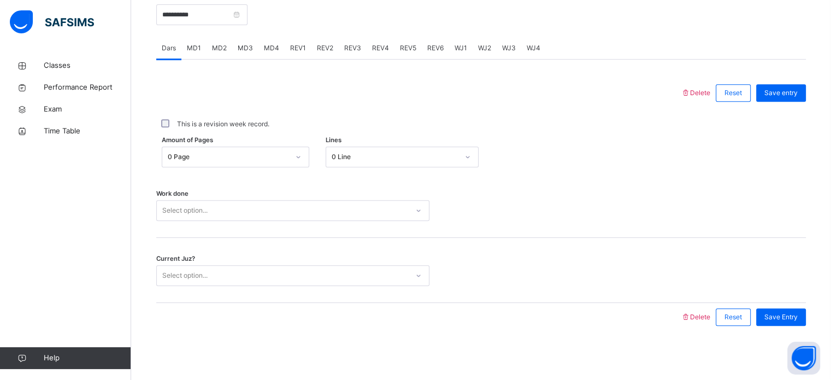
click at [326, 43] on span "REV2" at bounding box center [325, 48] width 16 height 10
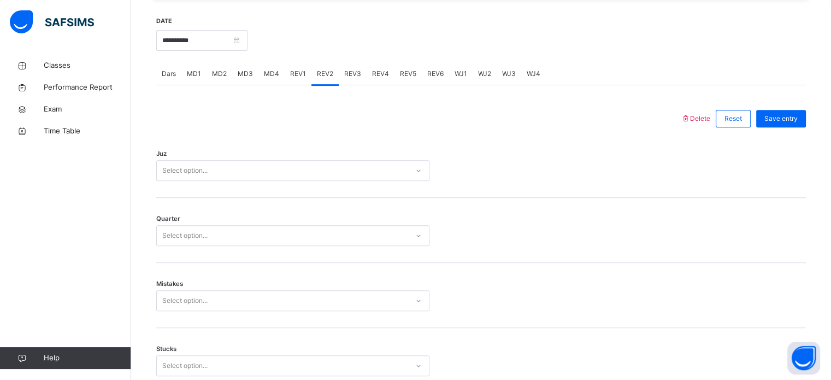
scroll to position [414, 0]
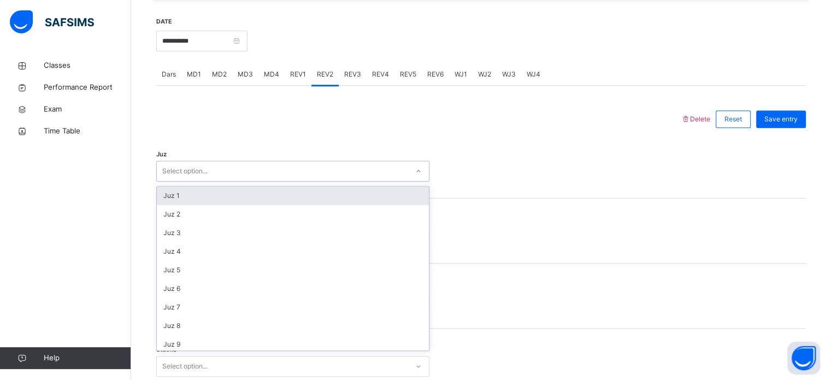
click at [249, 163] on div "Select option..." at bounding box center [282, 171] width 251 height 17
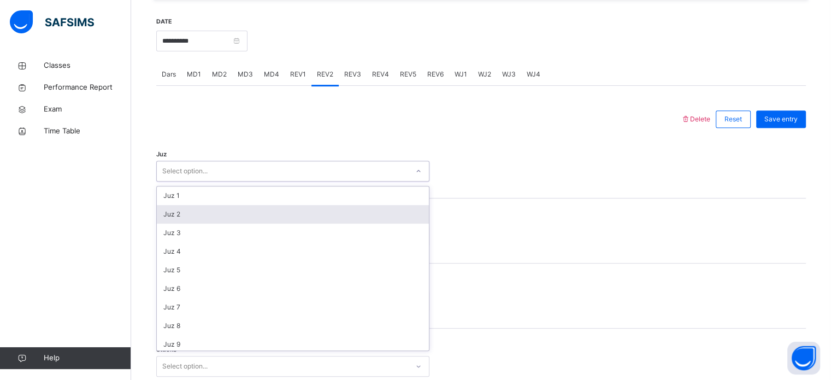
click at [175, 205] on div "Juz 2" at bounding box center [293, 214] width 272 height 19
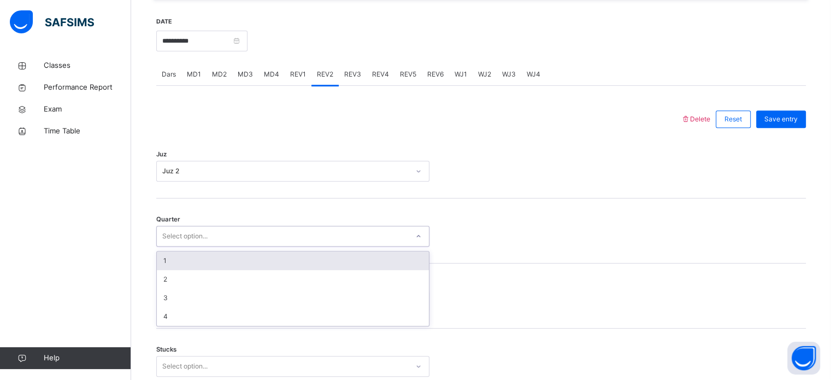
click at [177, 243] on div "Select option..." at bounding box center [184, 236] width 45 height 21
click at [173, 258] on div "1" at bounding box center [293, 260] width 272 height 19
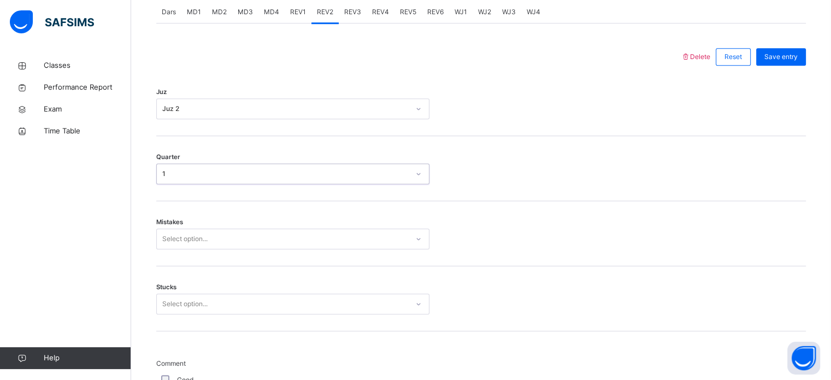
click at [181, 249] on div "Select option..." at bounding box center [292, 238] width 273 height 21
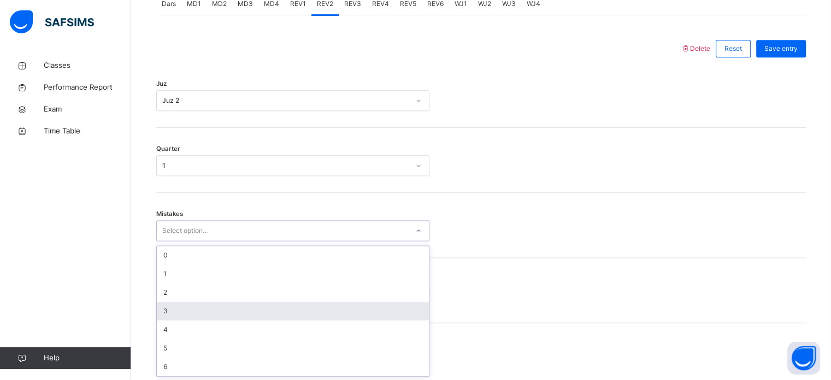
scroll to position [485, 0]
click at [181, 303] on div "3" at bounding box center [293, 310] width 272 height 19
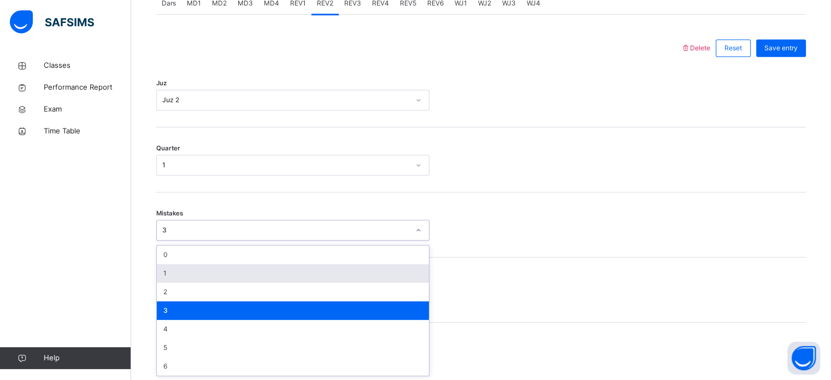
drag, startPoint x: 173, startPoint y: 232, endPoint x: 169, endPoint y: 266, distance: 34.6
click at [169, 240] on div "option 3, selected. option 1 focused, 2 of 7. 7 results available. Use Up and D…" at bounding box center [292, 230] width 273 height 21
click at [169, 266] on div "1" at bounding box center [293, 273] width 272 height 19
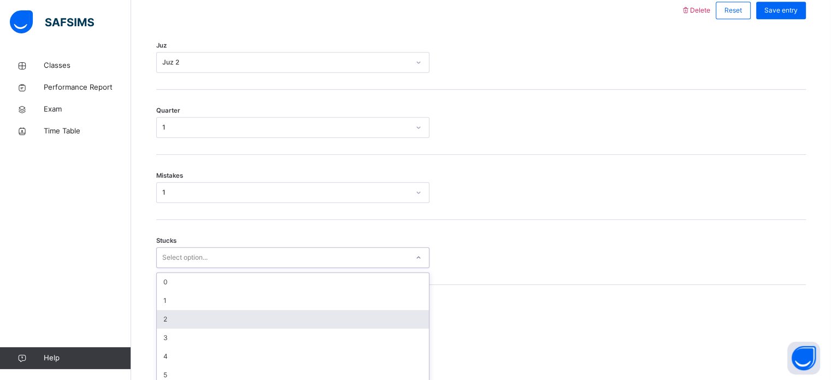
scroll to position [531, 0]
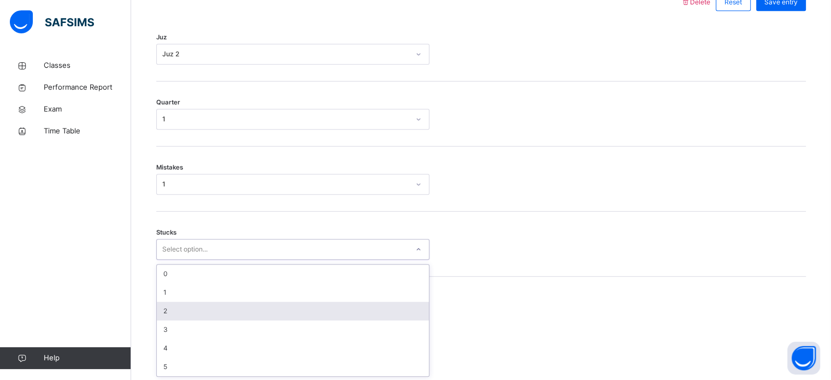
click at [174, 259] on div "option 2 focused, 3 of 6. 6 results available. Use Up and Down to choose option…" at bounding box center [292, 249] width 273 height 21
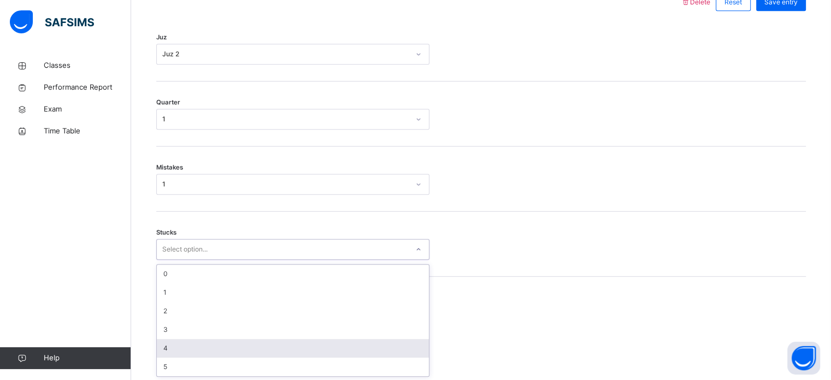
click at [174, 340] on div "4" at bounding box center [293, 348] width 272 height 19
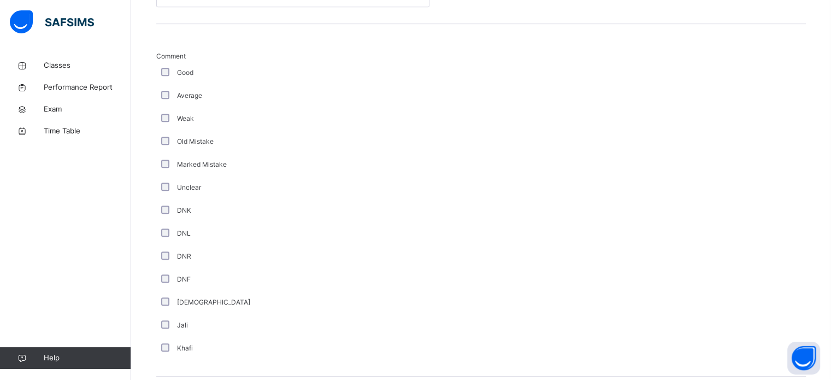
scroll to position [921, 0]
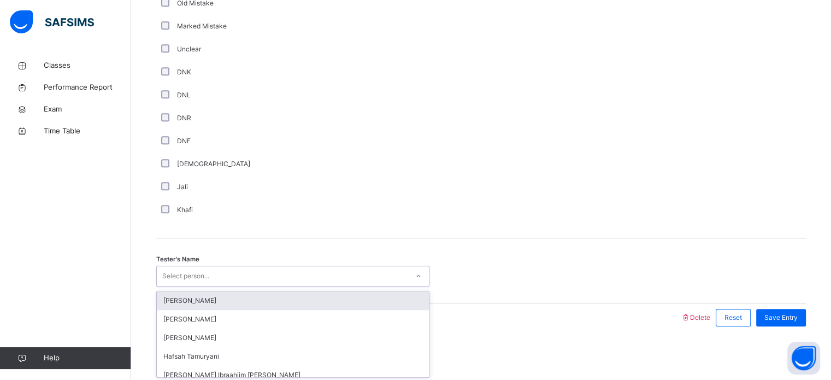
click at [174, 269] on div "Select person..." at bounding box center [185, 275] width 47 height 21
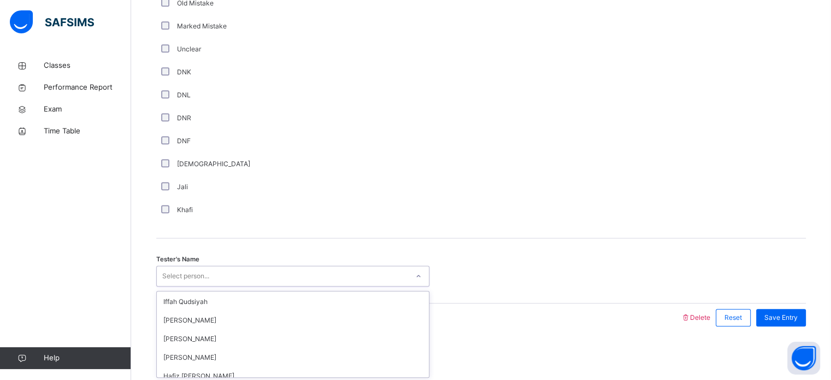
scroll to position [140, 0]
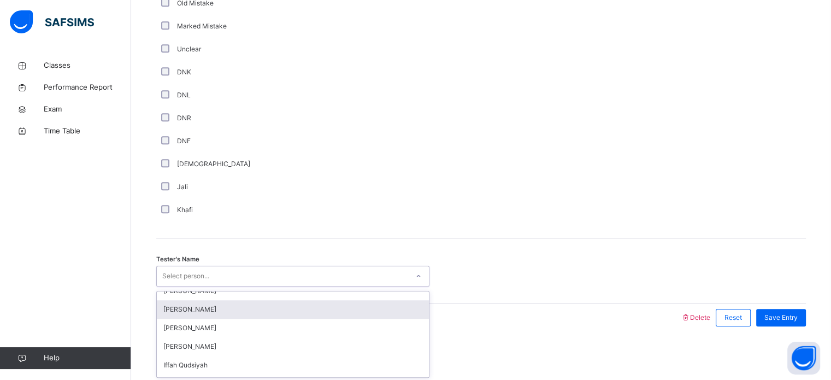
click at [179, 300] on div "Sara Tariq" at bounding box center [293, 309] width 272 height 19
click at [179, 298] on div "Tester's Name option Sara Tariq focused, 9 of 45. 45 results available. Use Up …" at bounding box center [480, 270] width 649 height 65
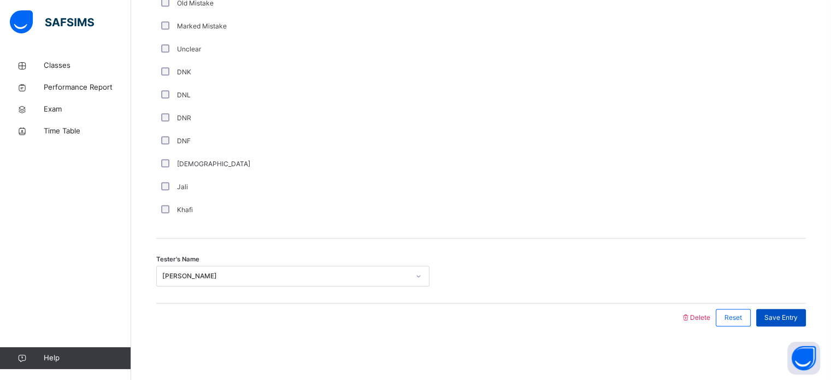
click at [780, 319] on span "Save Entry" at bounding box center [780, 317] width 33 height 10
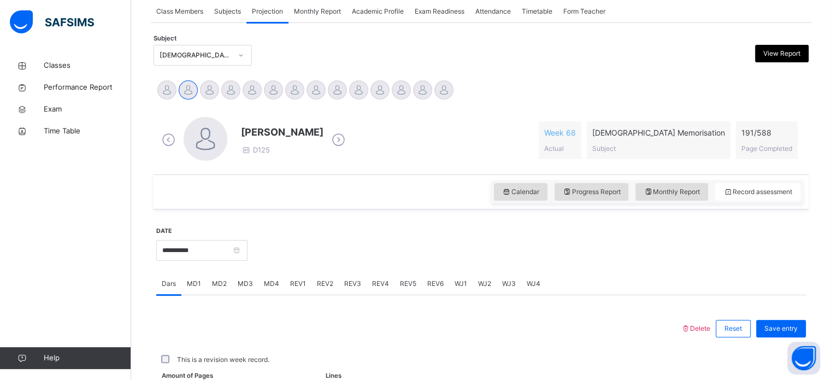
scroll to position [204, 0]
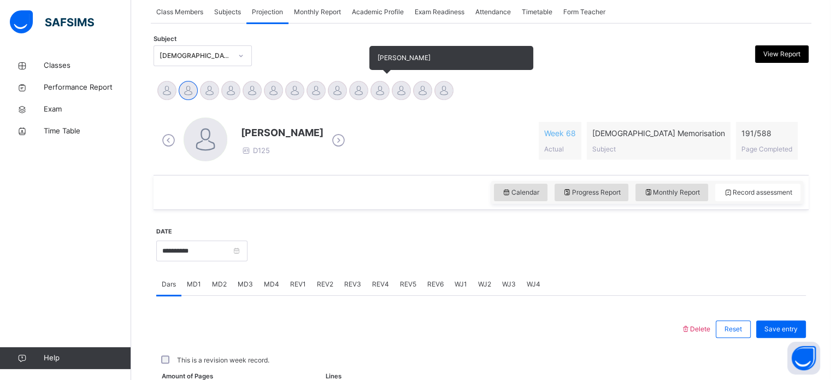
click at [377, 92] on div at bounding box center [379, 90] width 19 height 19
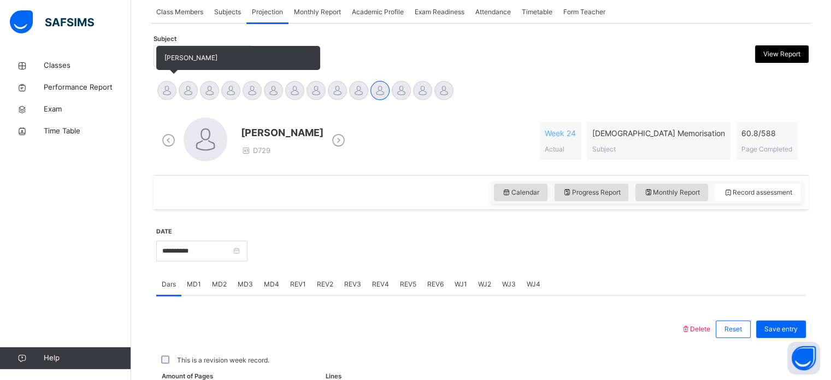
click at [167, 89] on div at bounding box center [166, 90] width 19 height 19
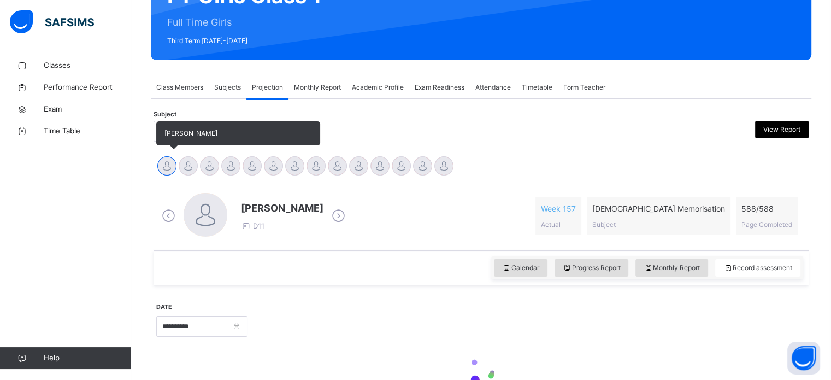
scroll to position [129, 0]
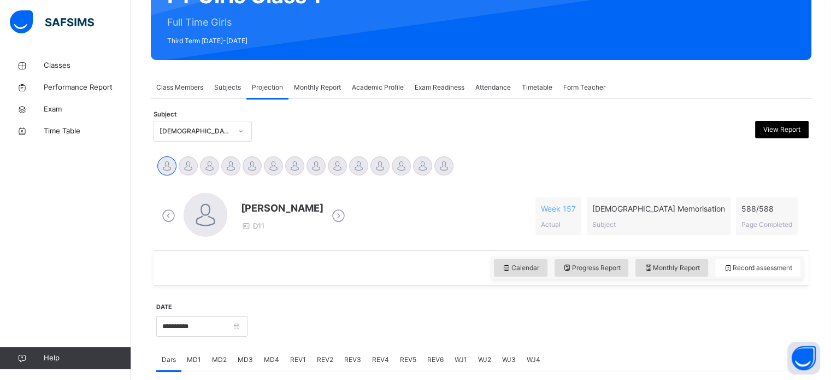
click at [167, 92] on div "Class Members" at bounding box center [180, 87] width 58 height 22
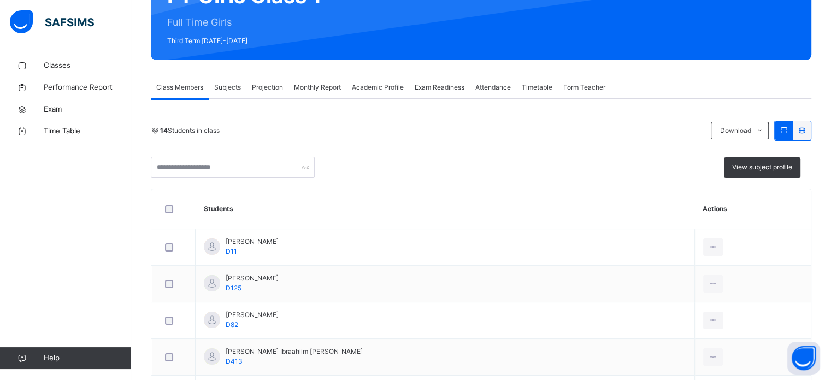
click at [505, 89] on span "Attendance" at bounding box center [492, 87] width 35 height 10
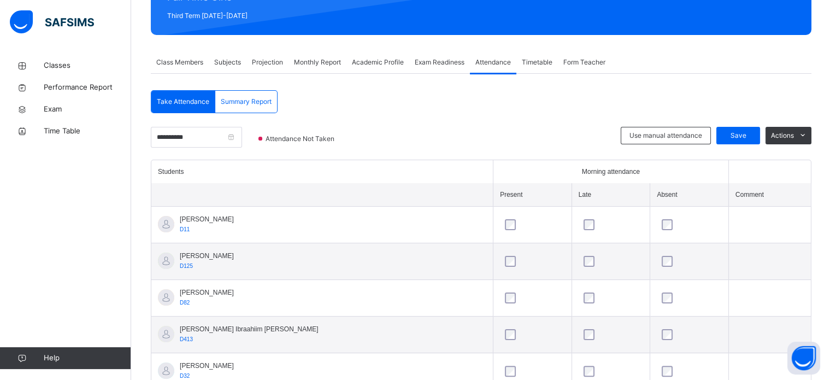
scroll to position [155, 0]
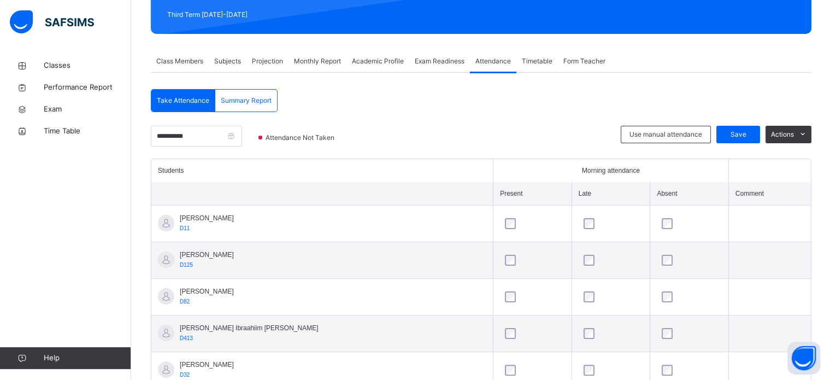
click at [578, 301] on div at bounding box center [610, 296] width 65 height 23
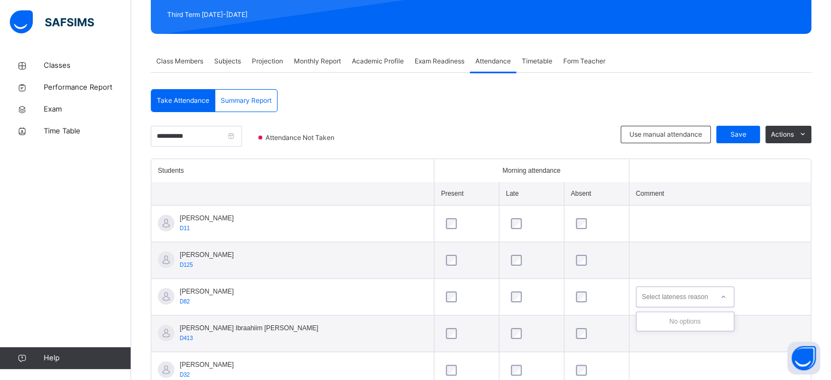
click at [652, 293] on div "Select lateness reason" at bounding box center [675, 296] width 66 height 21
click at [753, 283] on td "Select lateness reason" at bounding box center [720, 297] width 182 height 37
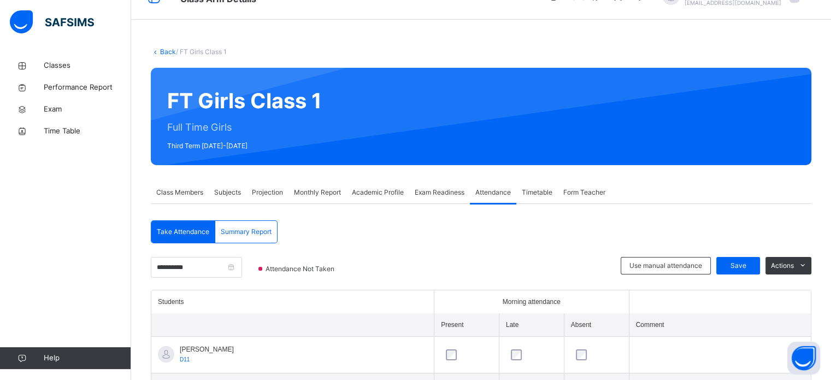
scroll to position [17, 0]
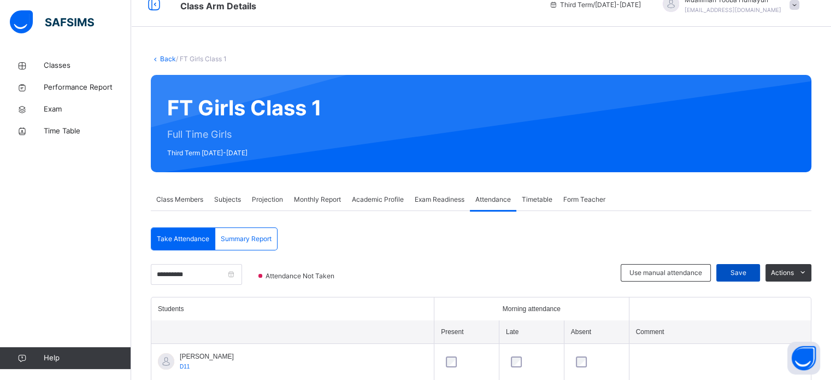
click at [736, 268] on span "Save" at bounding box center [737, 273] width 27 height 10
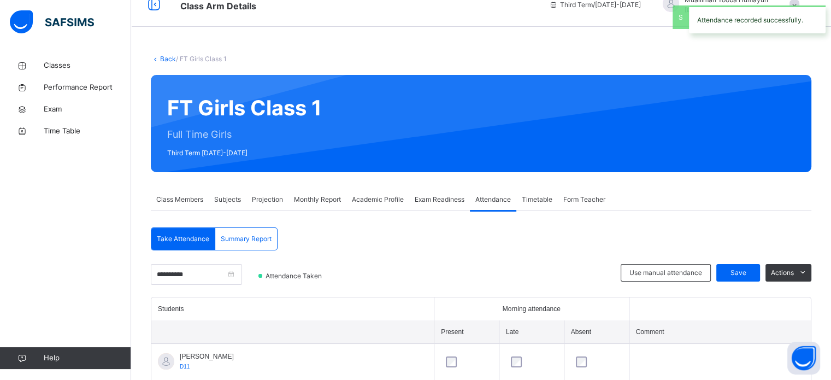
scroll to position [63, 0]
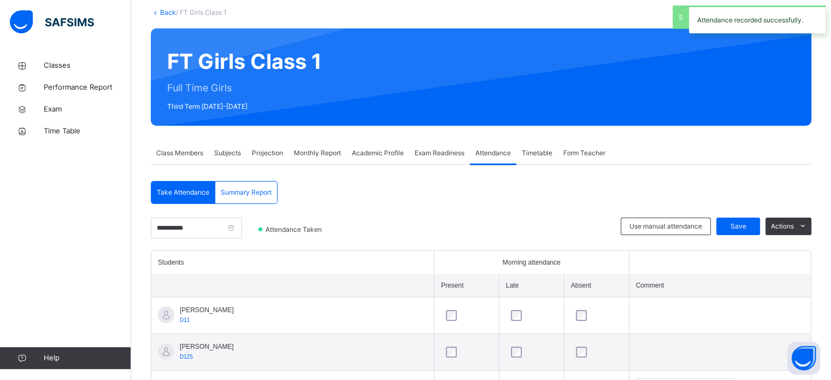
click at [261, 156] on span "Projection" at bounding box center [267, 153] width 31 height 10
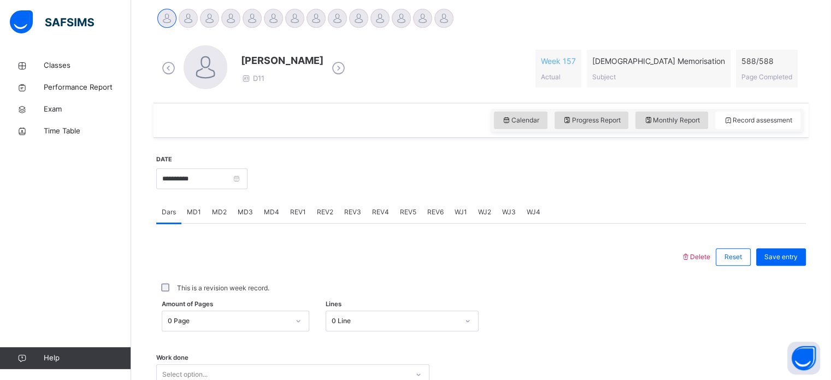
scroll to position [277, 0]
click at [185, 21] on div at bounding box center [188, 17] width 19 height 19
click at [317, 209] on span "REV2" at bounding box center [325, 211] width 16 height 10
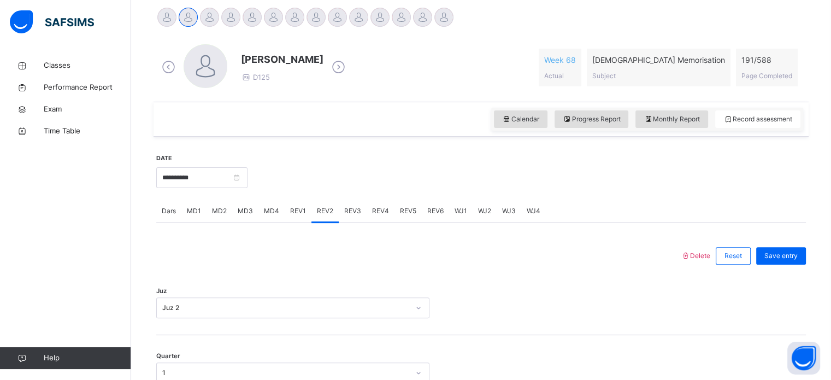
click at [295, 218] on div "REV1" at bounding box center [298, 211] width 27 height 22
click at [174, 211] on span "Dars" at bounding box center [169, 211] width 14 height 10
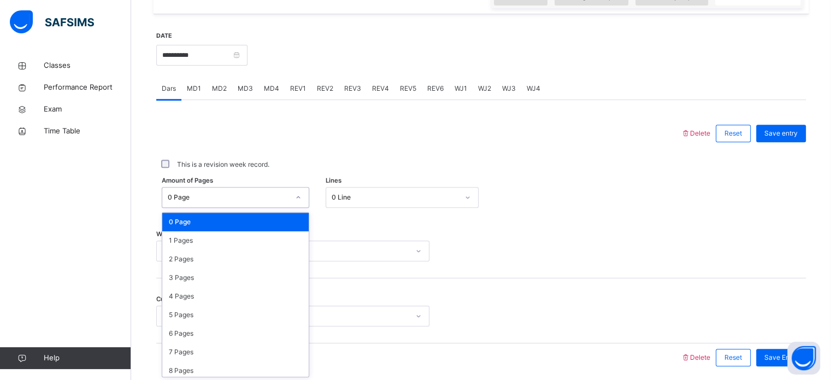
click at [261, 202] on div "0 Page" at bounding box center [225, 197] width 126 height 17
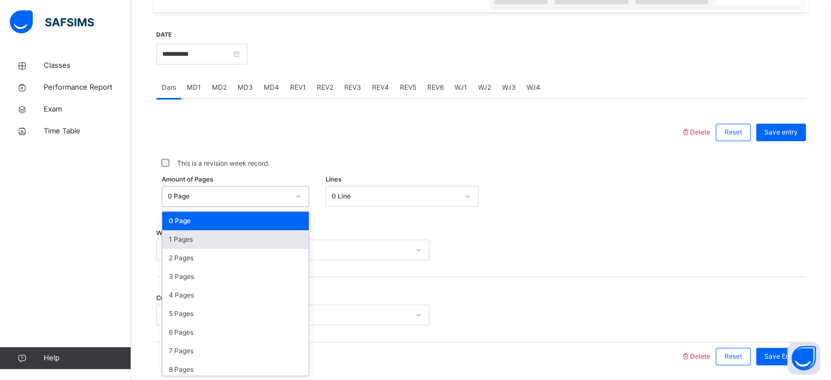
click at [235, 242] on div "1 Pages" at bounding box center [235, 239] width 146 height 19
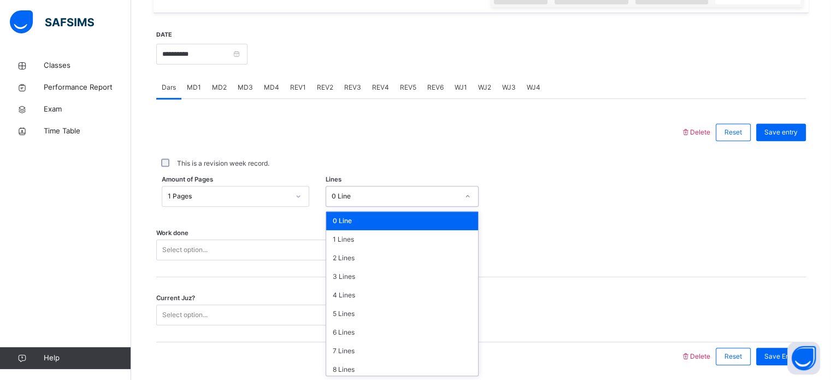
click at [384, 193] on div "0 Line" at bounding box center [395, 196] width 127 height 10
click at [385, 271] on div "3 Lines" at bounding box center [402, 276] width 152 height 19
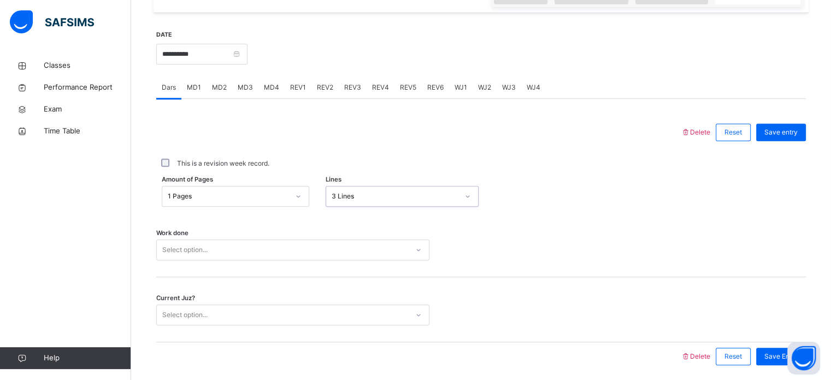
scroll to position [440, 0]
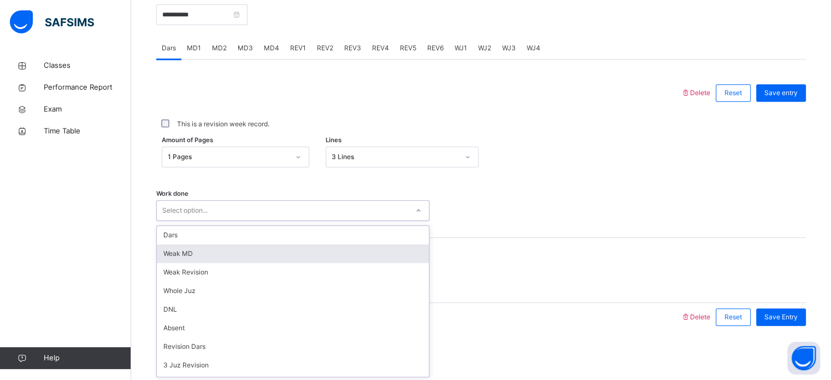
click at [288, 221] on div "option Weak MD focused, 2 of 14. 14 results available. Use Up and Down to choos…" at bounding box center [292, 210] width 273 height 21
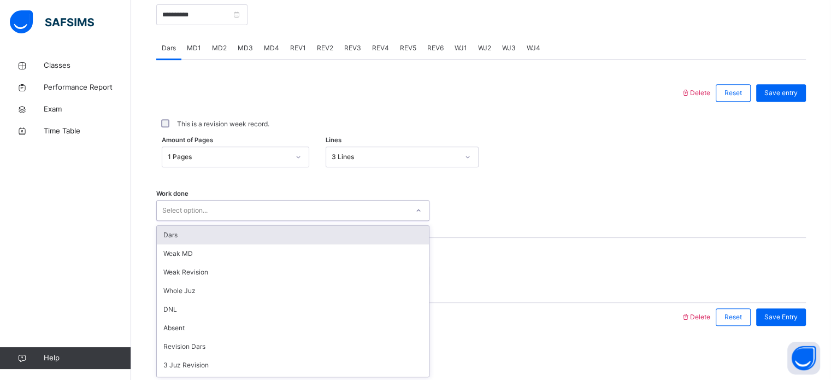
drag, startPoint x: 288, startPoint y: 246, endPoint x: 299, endPoint y: 230, distance: 19.2
click at [299, 230] on div "Dars Weak MD Weak Revision Whole Juz DNL Absent Revision Dars 3 Juz Revision 5 …" at bounding box center [293, 301] width 272 height 151
click at [299, 230] on div "Dars" at bounding box center [293, 235] width 272 height 19
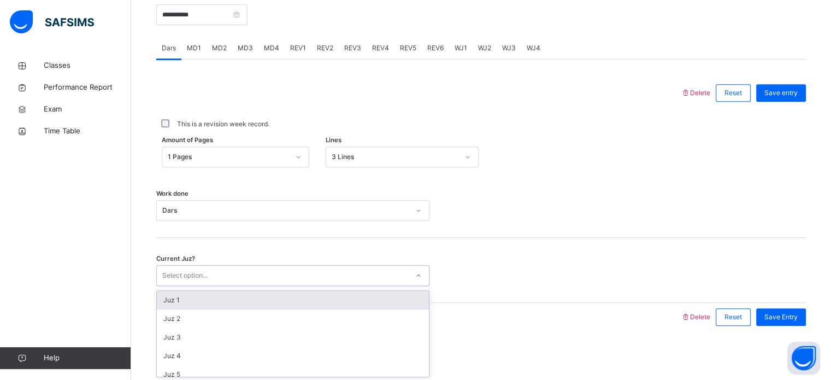
click at [210, 279] on div "Select option..." at bounding box center [282, 275] width 251 height 17
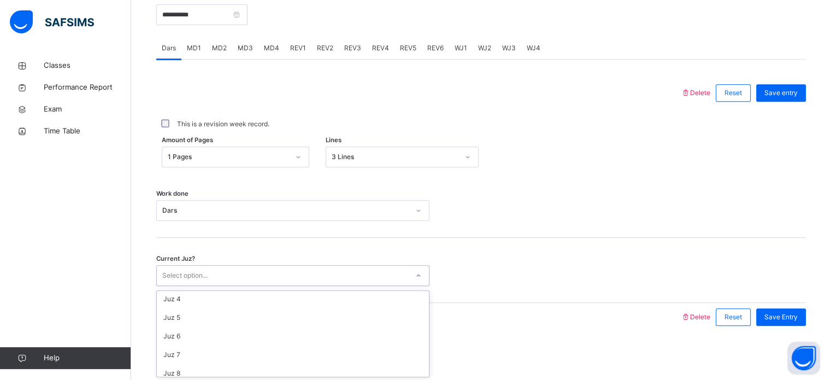
scroll to position [57, 0]
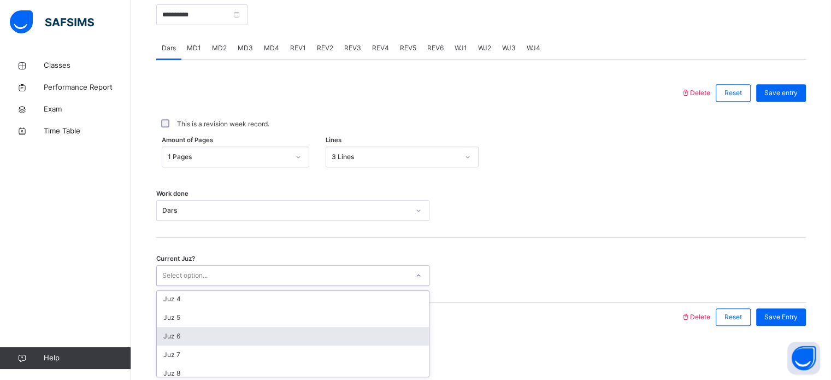
click at [210, 327] on div "Juz 6" at bounding box center [293, 336] width 272 height 19
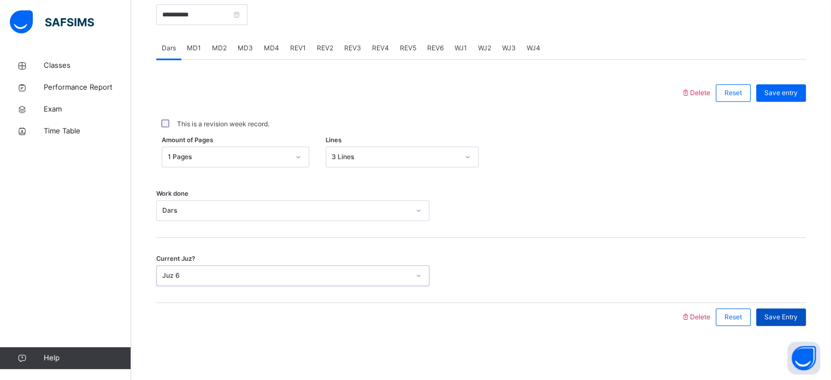
click at [782, 315] on span "Save Entry" at bounding box center [780, 317] width 33 height 10
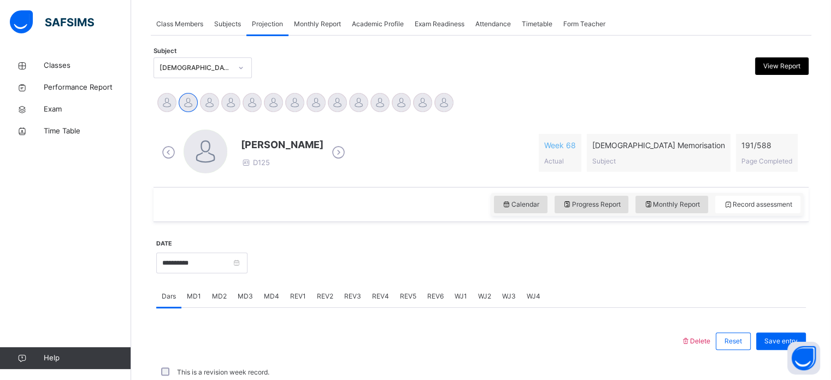
scroll to position [190, 0]
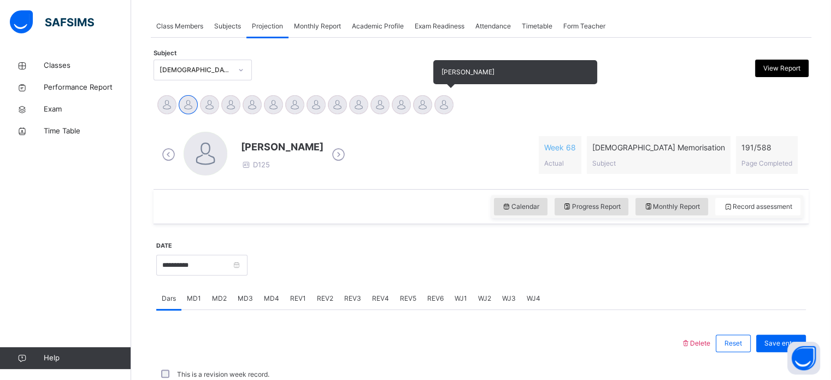
click at [446, 106] on div at bounding box center [443, 104] width 19 height 19
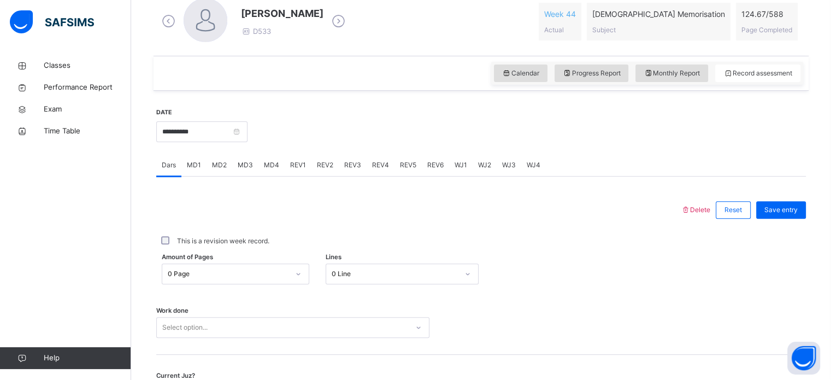
scroll to position [371, 0]
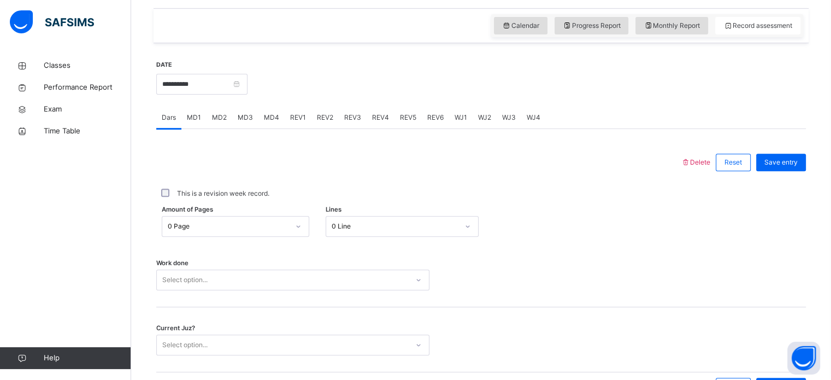
click at [300, 123] on div "REV1" at bounding box center [298, 117] width 27 height 22
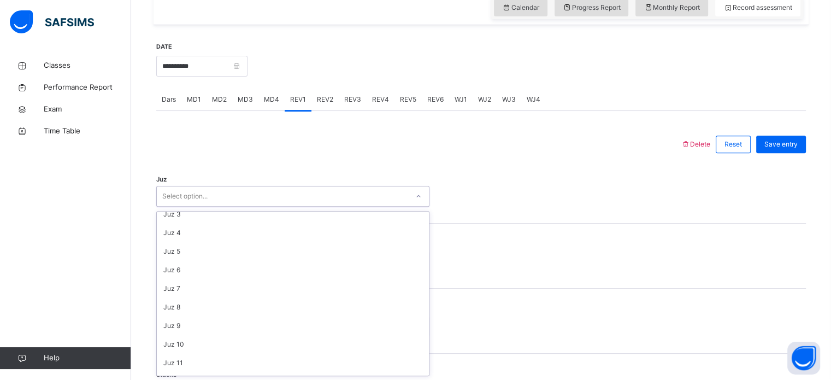
scroll to position [0, 0]
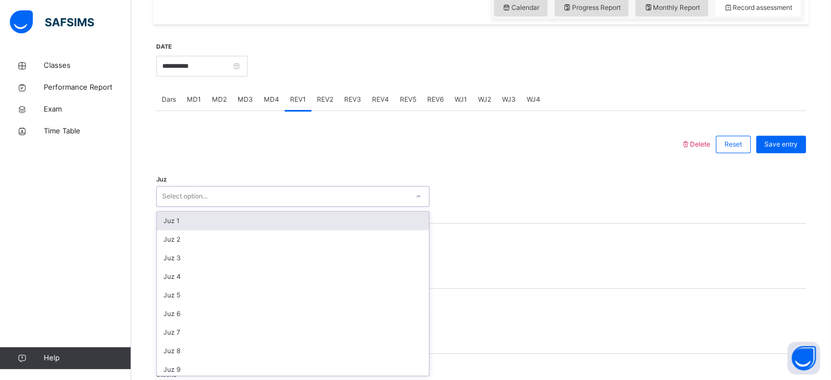
click at [238, 225] on div "Juz 1" at bounding box center [293, 220] width 272 height 19
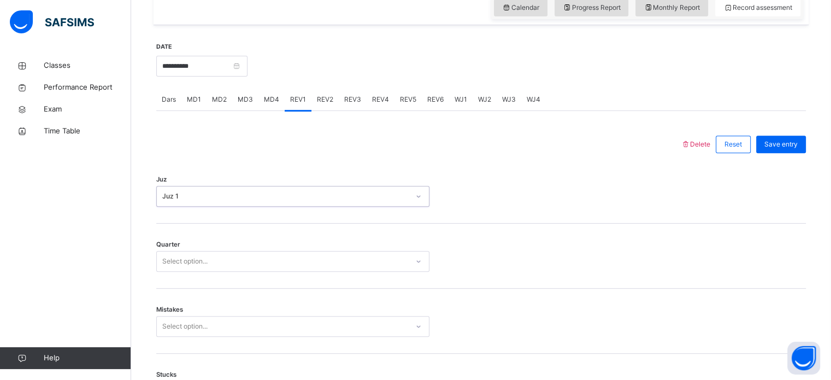
click at [214, 277] on div "Quarter Select option..." at bounding box center [480, 255] width 649 height 65
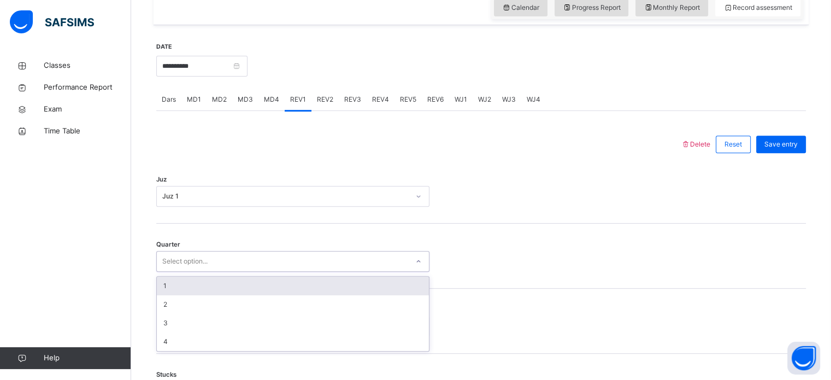
click at [223, 282] on div "1" at bounding box center [293, 285] width 272 height 19
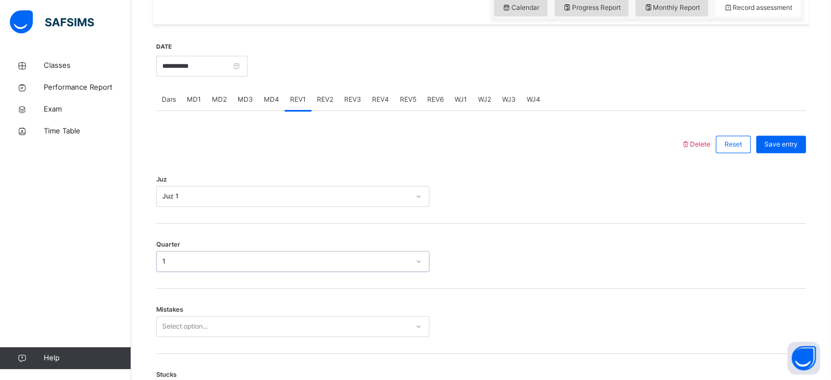
click at [220, 308] on div "Mistakes Select option..." at bounding box center [480, 320] width 649 height 65
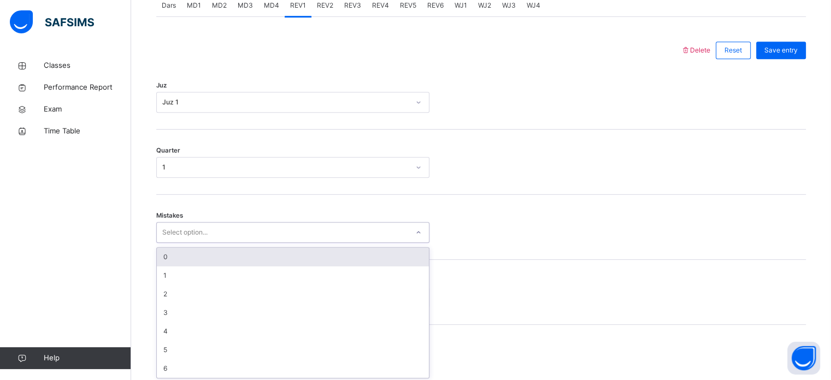
scroll to position [485, 0]
click at [224, 252] on div "0" at bounding box center [293, 254] width 272 height 19
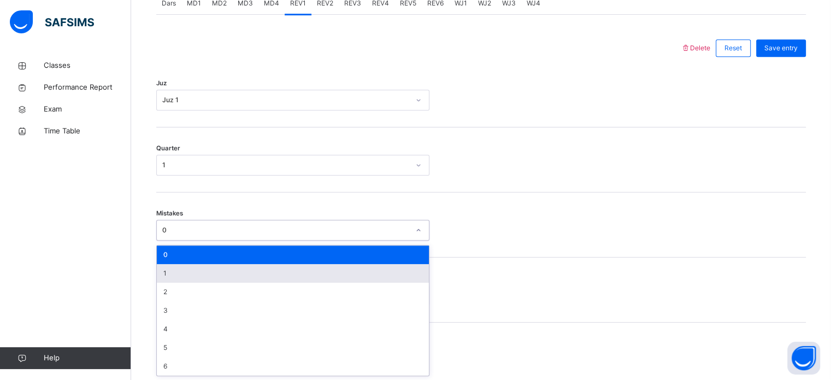
click at [196, 277] on div "1" at bounding box center [293, 273] width 272 height 19
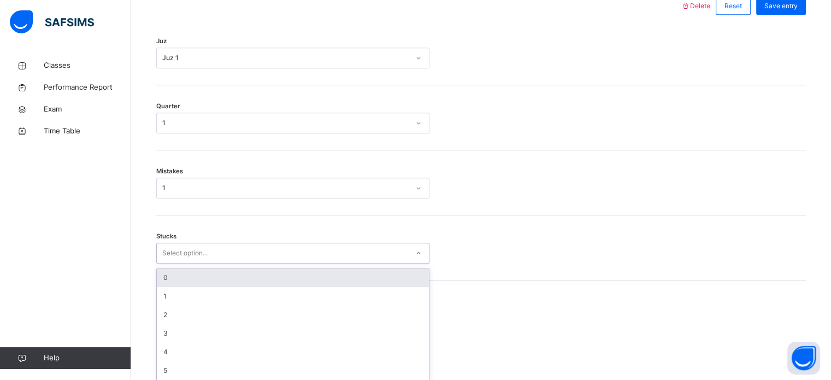
scroll to position [531, 0]
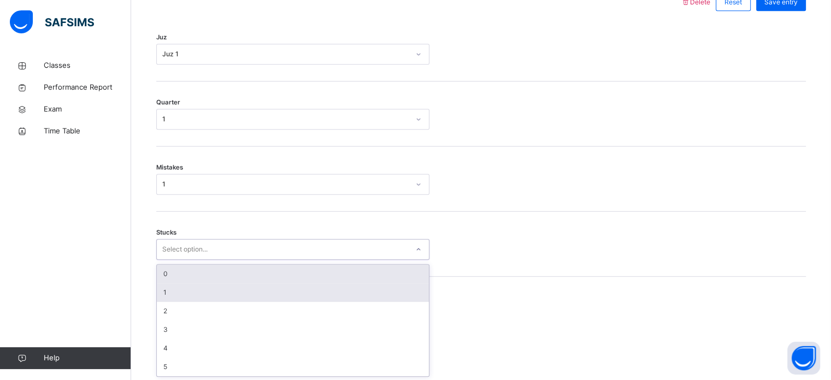
click at [193, 295] on div "1" at bounding box center [293, 292] width 272 height 19
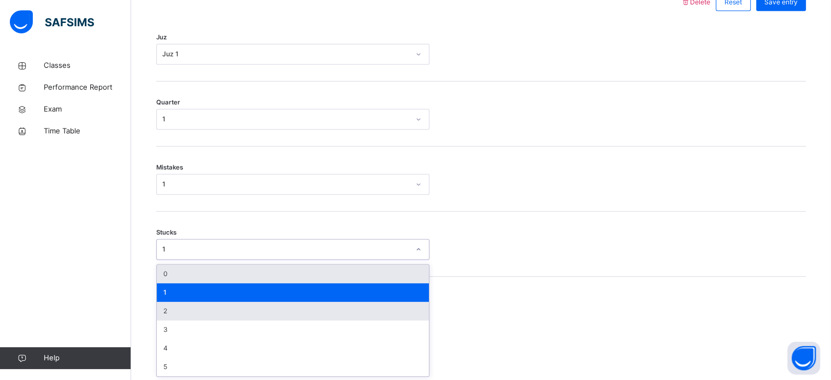
click at [184, 312] on div "2" at bounding box center [293, 310] width 272 height 19
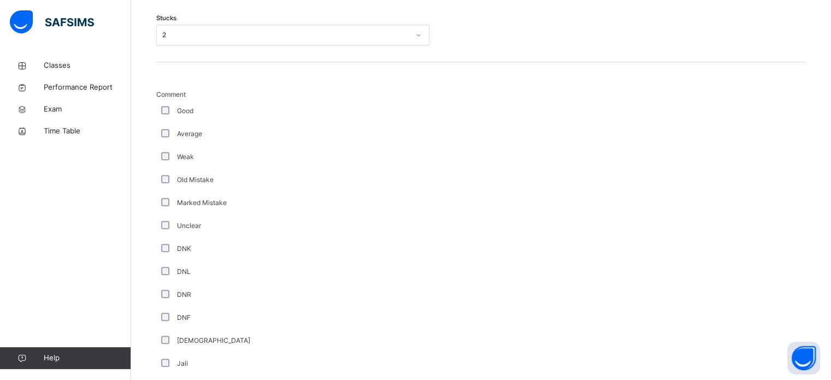
scroll to position [921, 0]
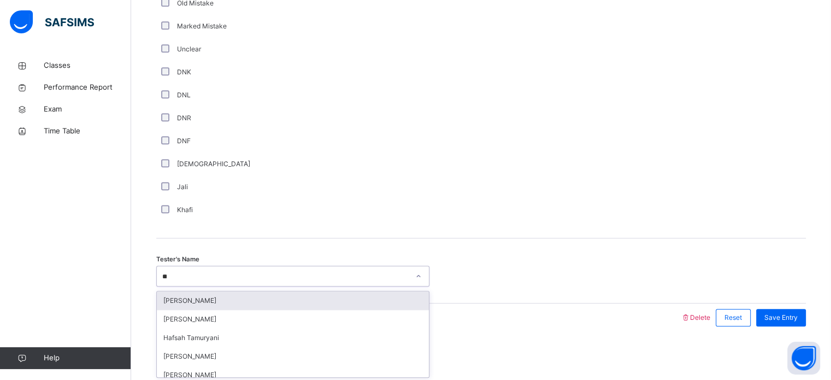
type input "***"
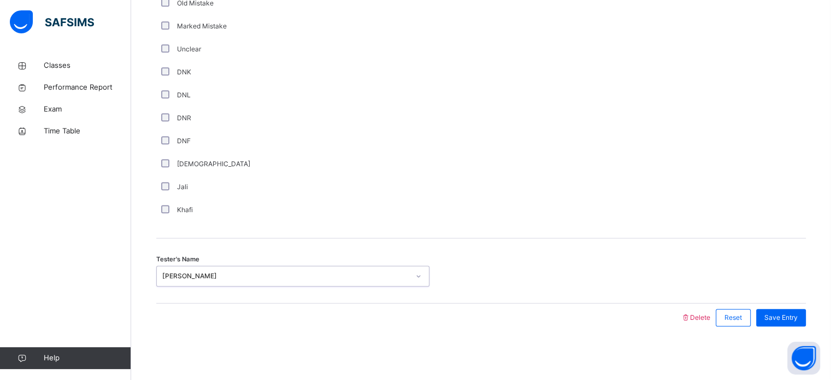
click at [775, 291] on div "Tester's Name option Suhaila Tahzib, selected. 0 results available. Select is f…" at bounding box center [480, 270] width 649 height 65
click at [785, 319] on span "Save Entry" at bounding box center [780, 317] width 33 height 10
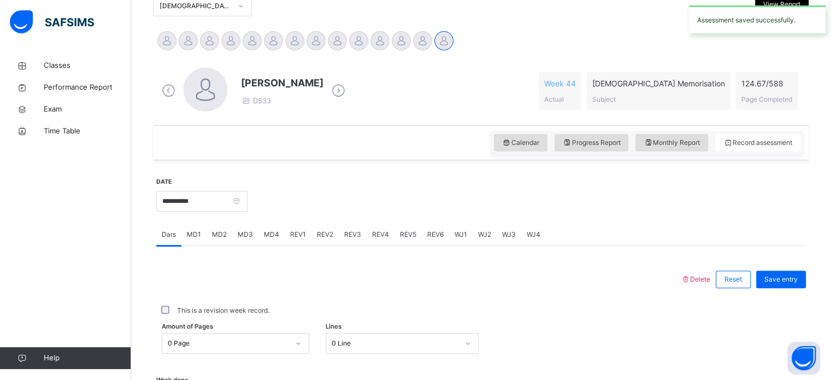
scroll to position [250, 0]
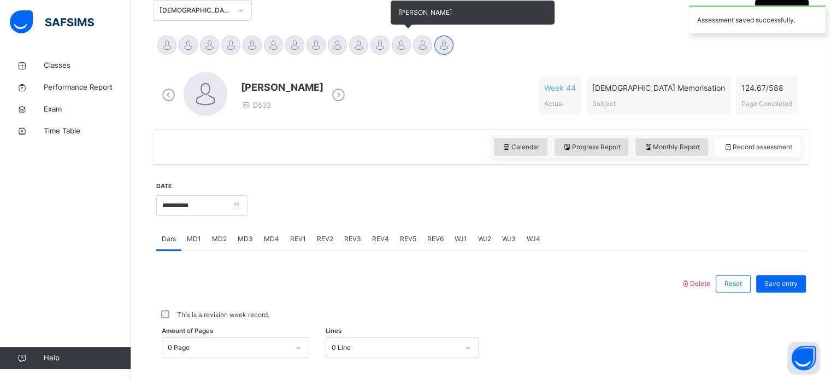
click at [402, 54] on div "Suhaila Tahzib" at bounding box center [400, 46] width 21 height 24
click at [402, 48] on div at bounding box center [401, 44] width 19 height 19
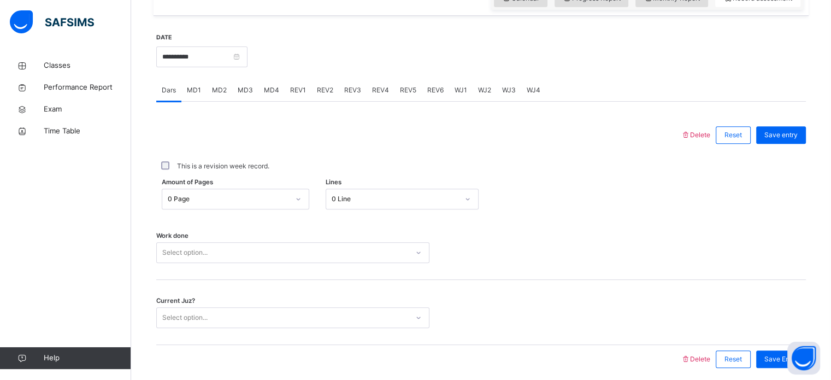
scroll to position [427, 0]
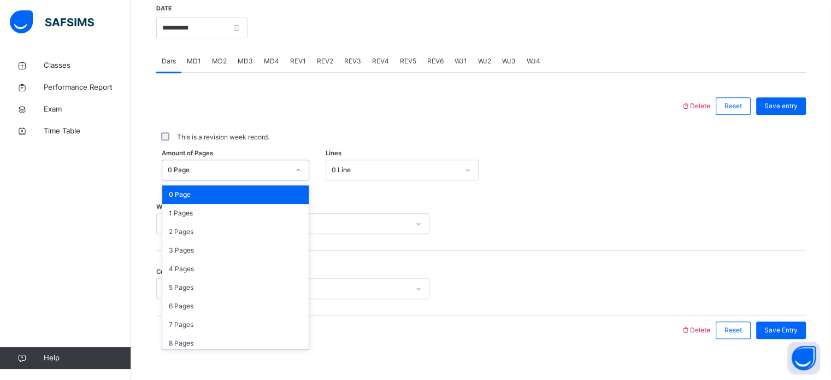
click at [229, 163] on div "0 Page" at bounding box center [225, 170] width 126 height 17
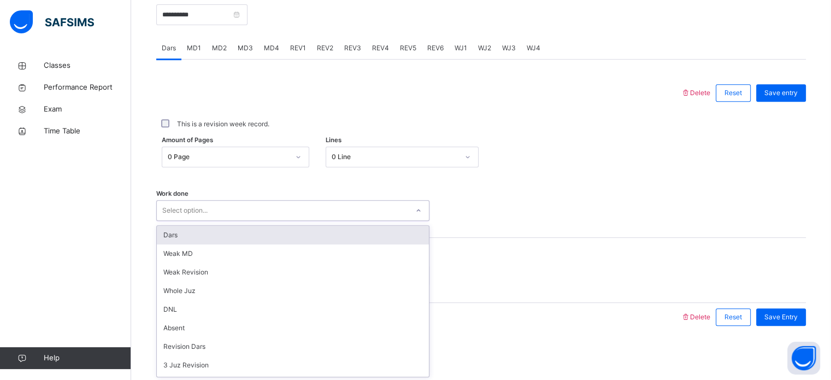
click at [361, 233] on div "Dars" at bounding box center [293, 235] width 272 height 19
type input "**"
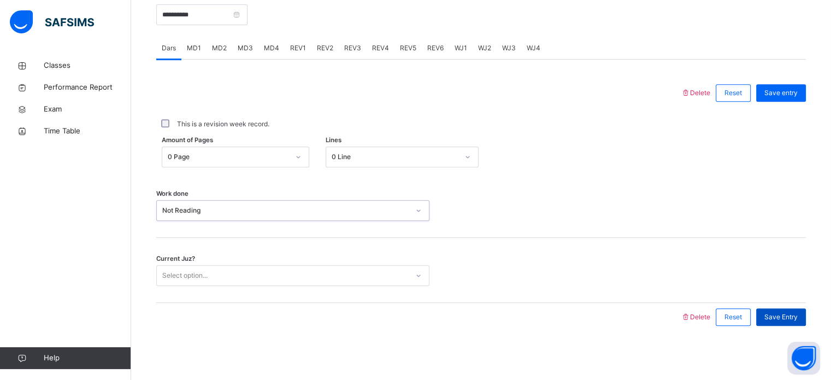
click at [797, 324] on div "Save Entry" at bounding box center [781, 316] width 50 height 17
click at [789, 316] on span "Save Entry" at bounding box center [780, 317] width 33 height 10
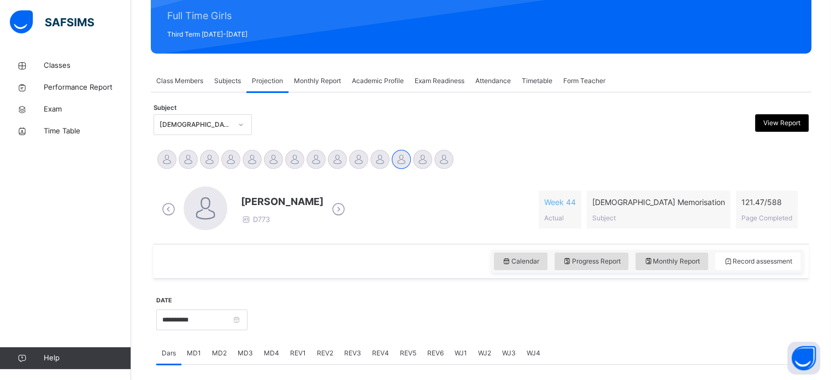
scroll to position [135, 0]
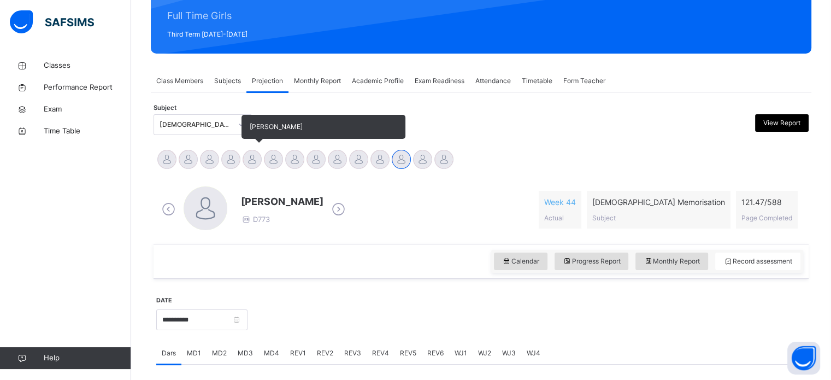
click at [250, 159] on div at bounding box center [251, 159] width 19 height 19
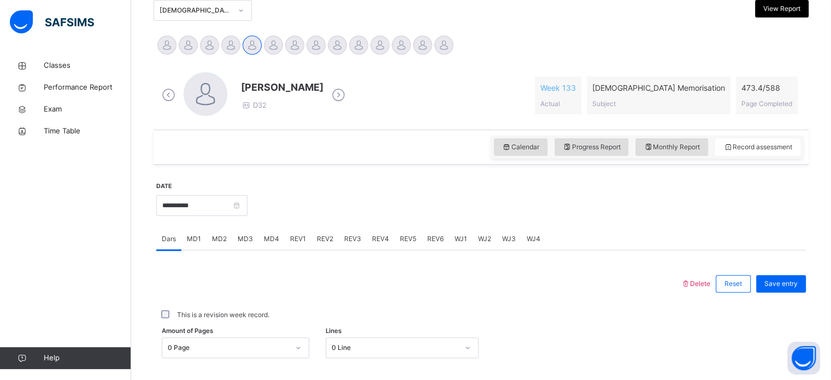
scroll to position [297, 0]
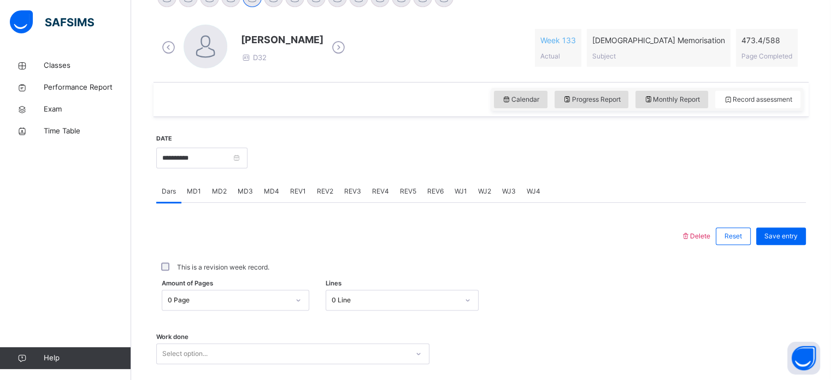
click at [299, 192] on span "REV1" at bounding box center [298, 191] width 16 height 10
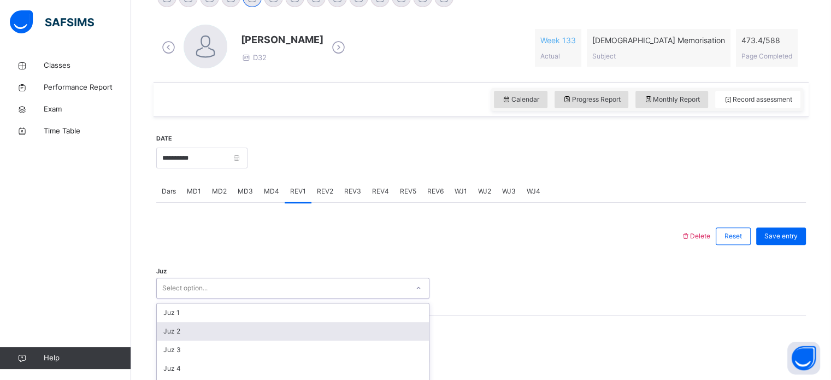
scroll to position [389, 0]
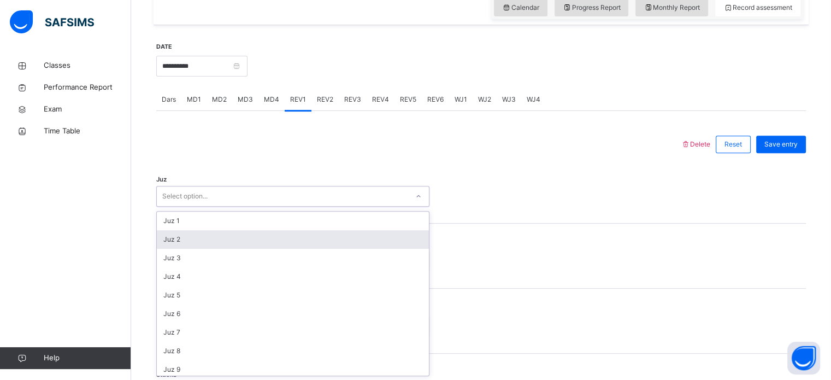
click at [310, 206] on div "option Juz 2 focused, 2 of 30. 30 results available. Use Up and Down to choose …" at bounding box center [292, 196] width 273 height 21
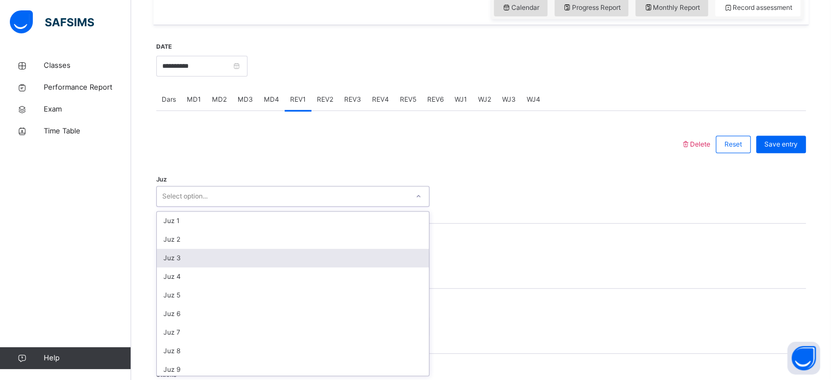
click at [313, 259] on div "Juz 3" at bounding box center [293, 257] width 272 height 19
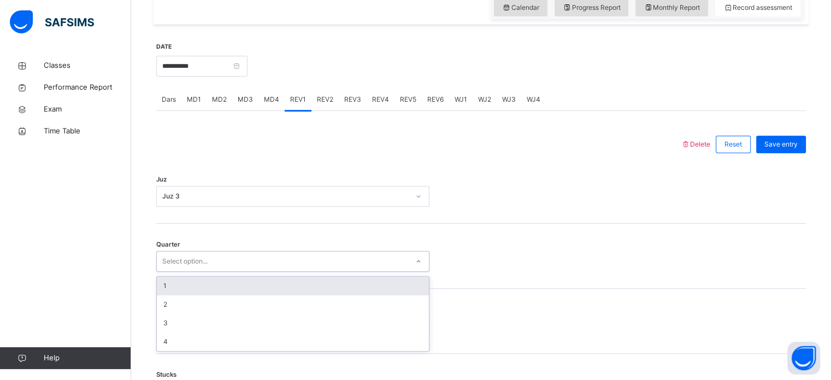
click at [313, 259] on div "Select option..." at bounding box center [282, 261] width 251 height 17
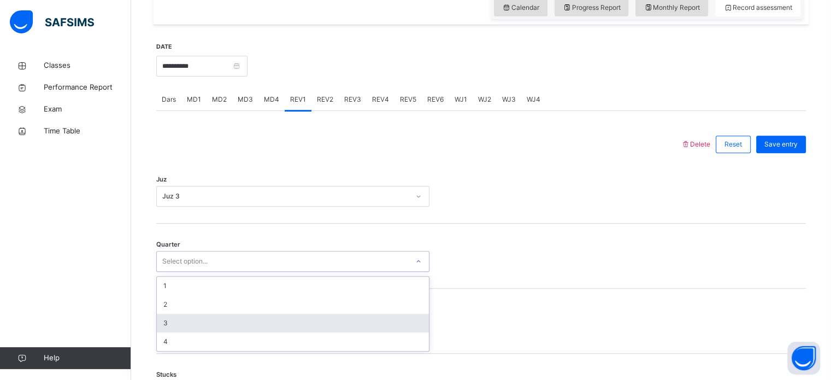
click at [280, 324] on div "3" at bounding box center [293, 322] width 272 height 19
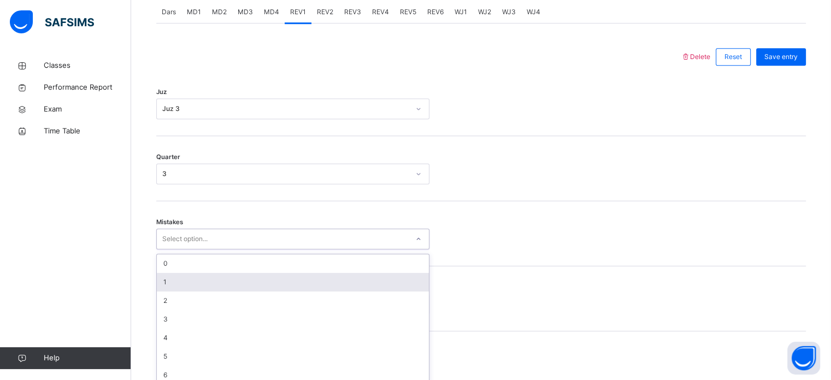
click at [280, 249] on div "option 1 focused, 2 of 7. 7 results available. Use Up and Down to choose option…" at bounding box center [292, 238] width 273 height 21
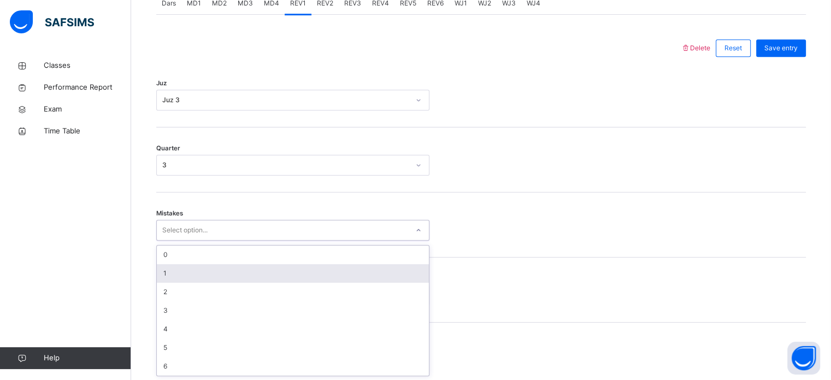
click at [336, 271] on div "1" at bounding box center [293, 273] width 272 height 19
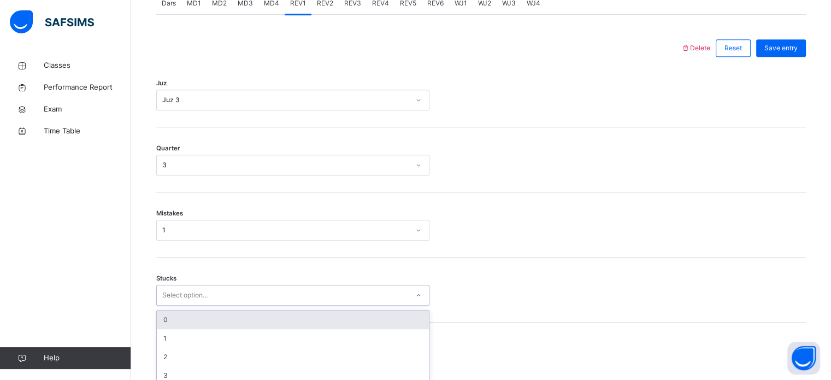
scroll to position [531, 0]
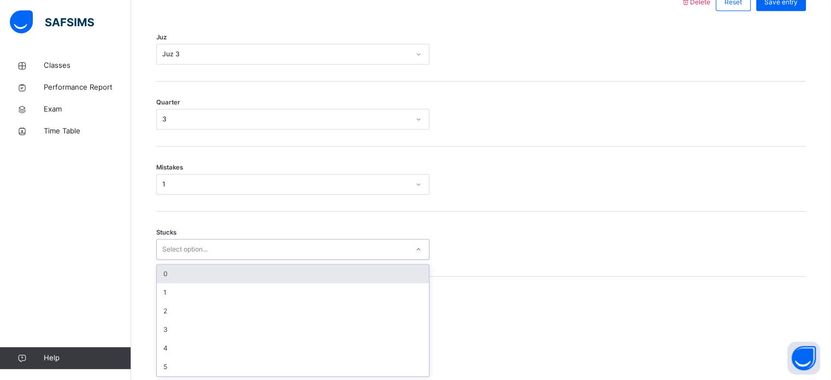
click at [336, 259] on div "option 0 focused, 1 of 6. 6 results available. Use Up and Down to choose option…" at bounding box center [292, 249] width 273 height 21
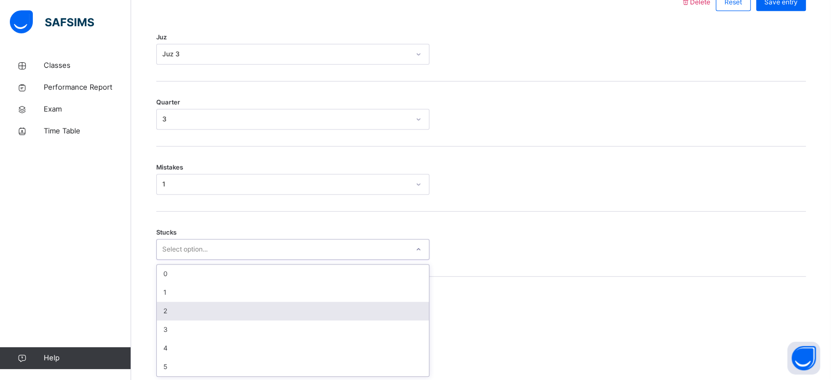
click at [327, 312] on div "2" at bounding box center [293, 310] width 272 height 19
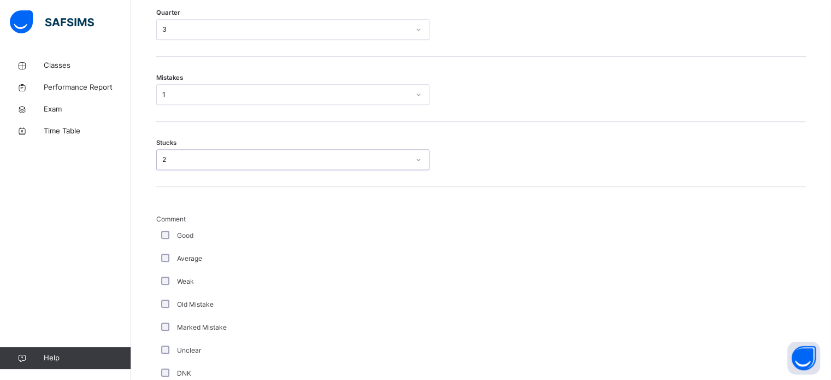
scroll to position [626, 0]
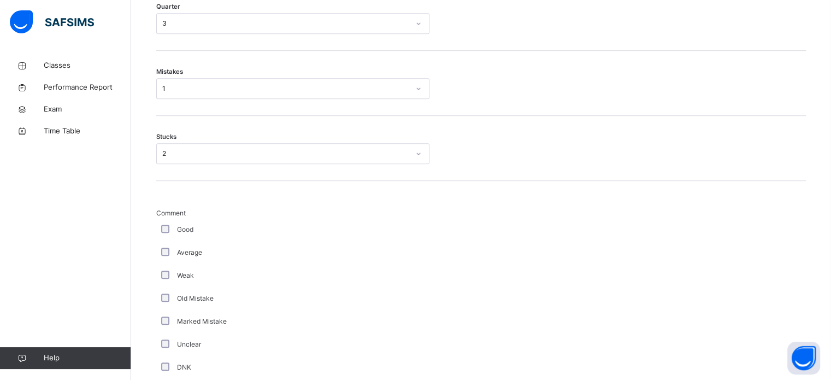
click at [175, 250] on div "Average" at bounding box center [293, 252] width 268 height 10
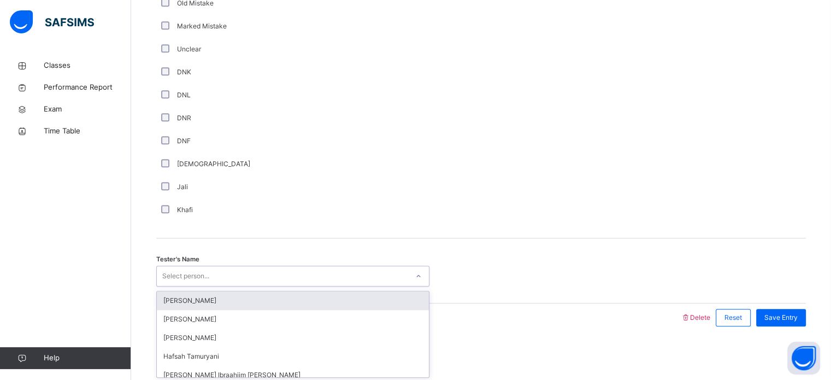
click at [185, 273] on div "Select person..." at bounding box center [185, 275] width 47 height 21
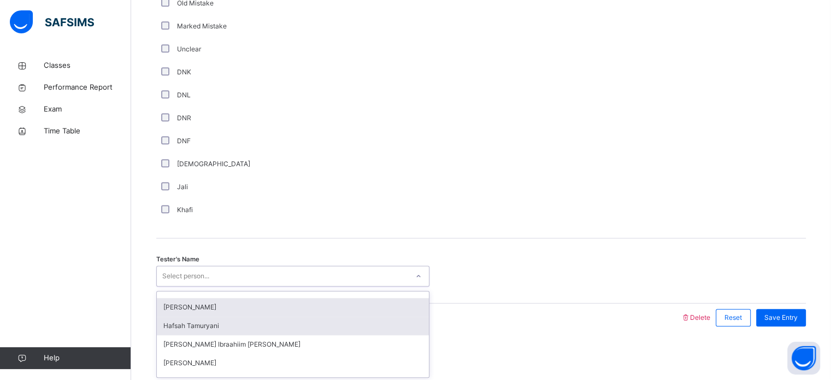
scroll to position [26, 0]
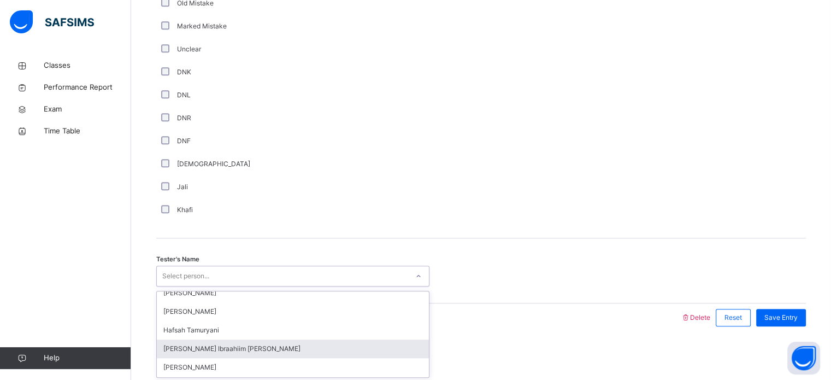
click at [238, 345] on div "Fadumo Ibraahiim Abdullahi" at bounding box center [293, 348] width 272 height 19
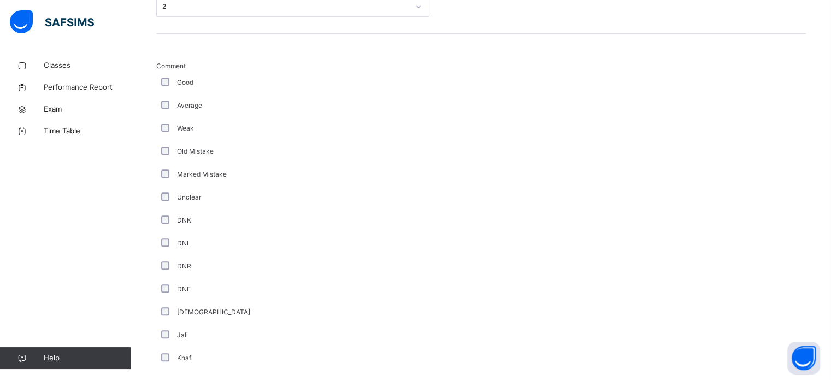
scroll to position [921, 0]
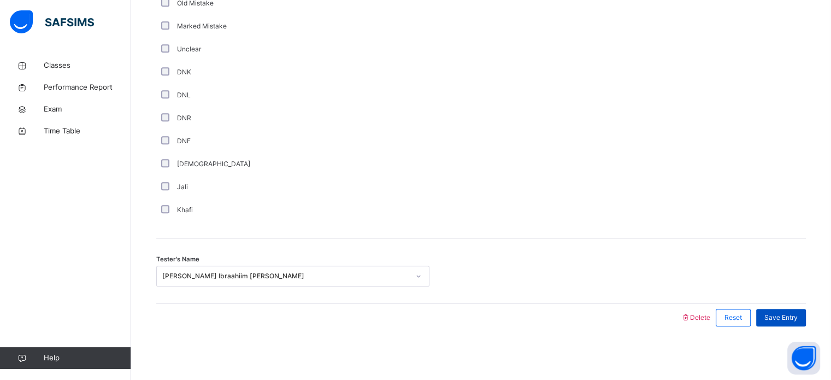
click at [806, 315] on div "Save Entry" at bounding box center [781, 317] width 50 height 17
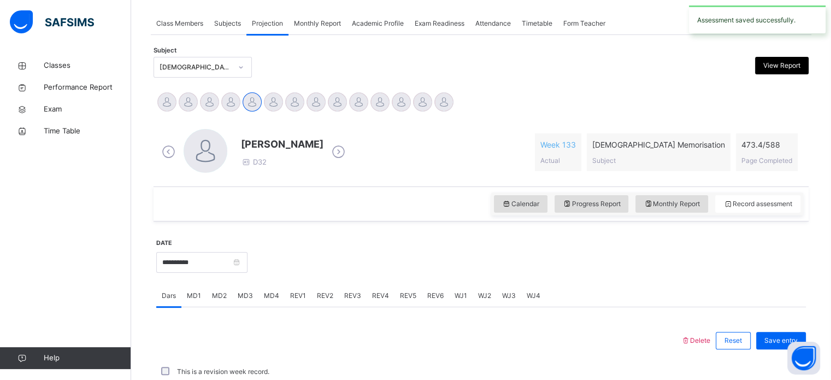
scroll to position [440, 0]
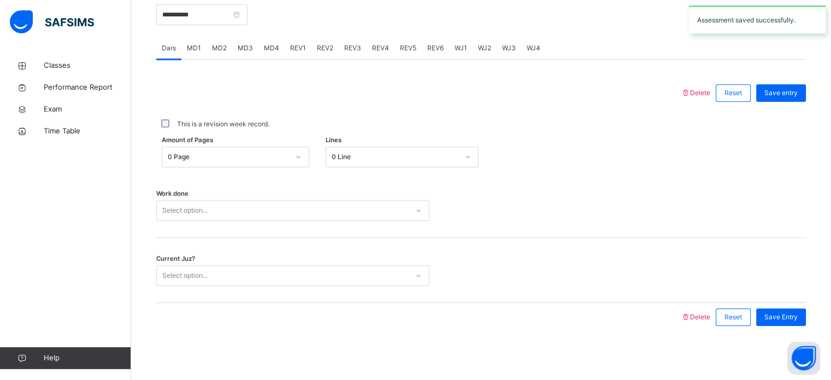
click at [322, 48] on span "REV2" at bounding box center [325, 48] width 16 height 10
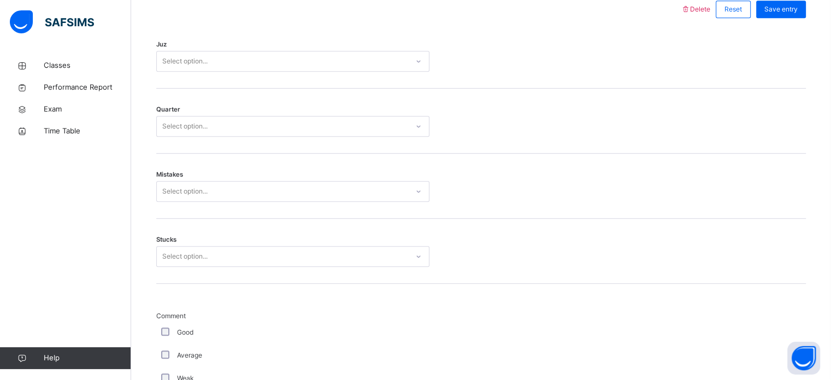
scroll to position [523, 0]
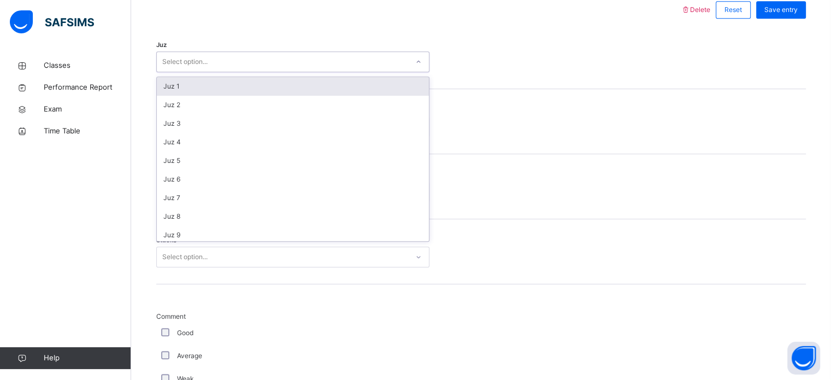
click at [204, 64] on div "Select option..." at bounding box center [184, 61] width 45 height 21
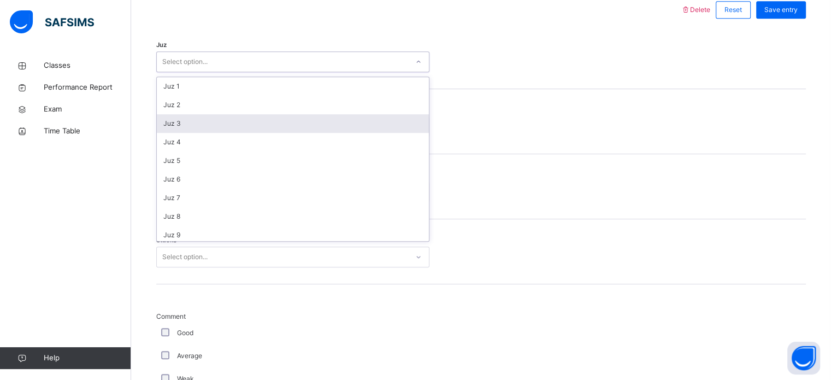
click at [228, 127] on div "Juz 3" at bounding box center [293, 123] width 272 height 19
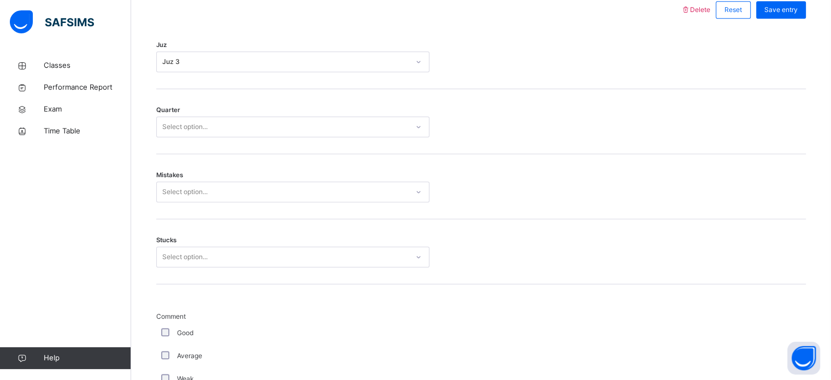
click at [262, 115] on div "Quarter Select option..." at bounding box center [480, 121] width 649 height 65
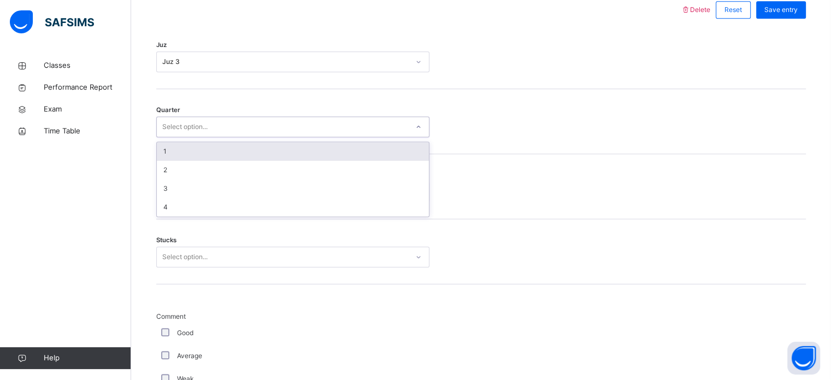
click at [262, 123] on div "Select option..." at bounding box center [282, 127] width 251 height 17
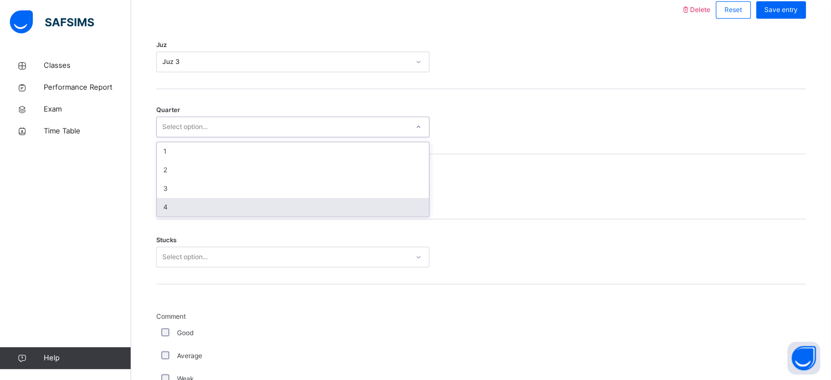
click at [242, 208] on div "4" at bounding box center [293, 207] width 272 height 19
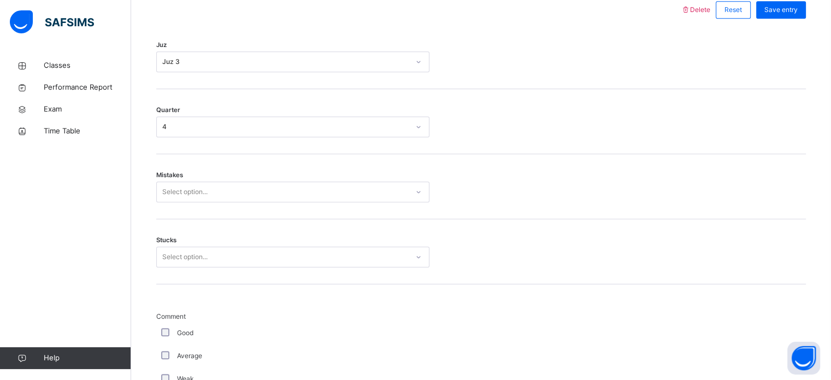
click at [245, 179] on div "Mistakes Select option..." at bounding box center [480, 186] width 649 height 65
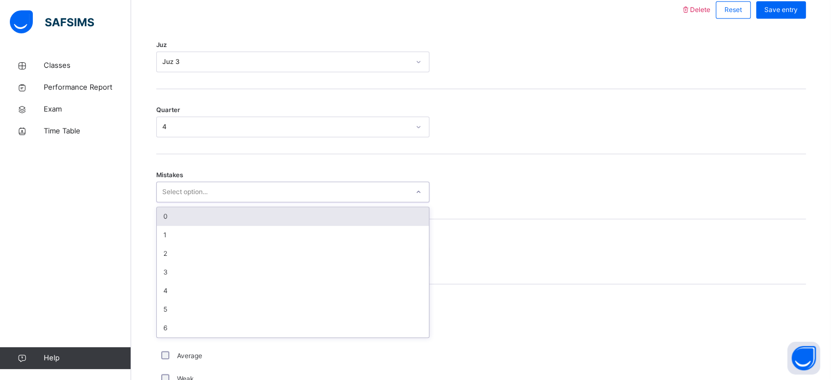
click at [254, 198] on div "Select option..." at bounding box center [282, 192] width 251 height 17
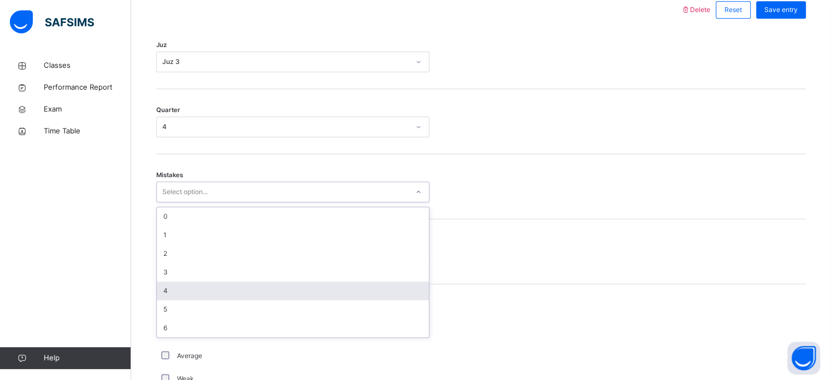
click at [251, 293] on div "4" at bounding box center [293, 290] width 272 height 19
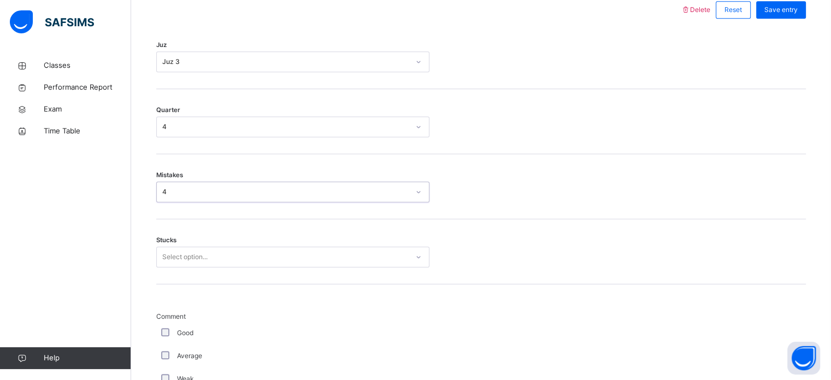
click at [265, 252] on div "Select option..." at bounding box center [282, 256] width 251 height 17
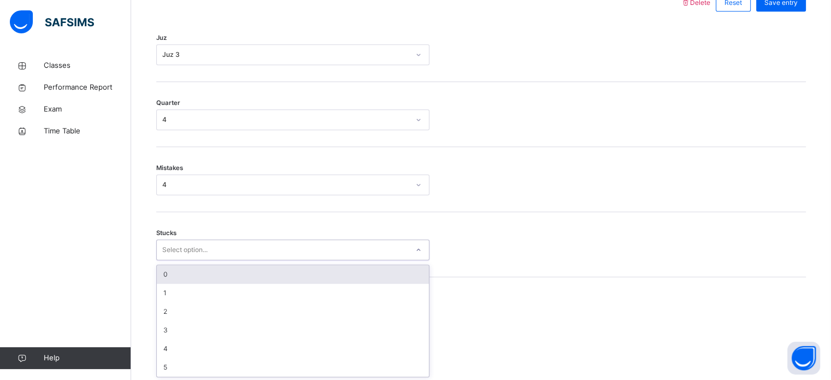
scroll to position [531, 0]
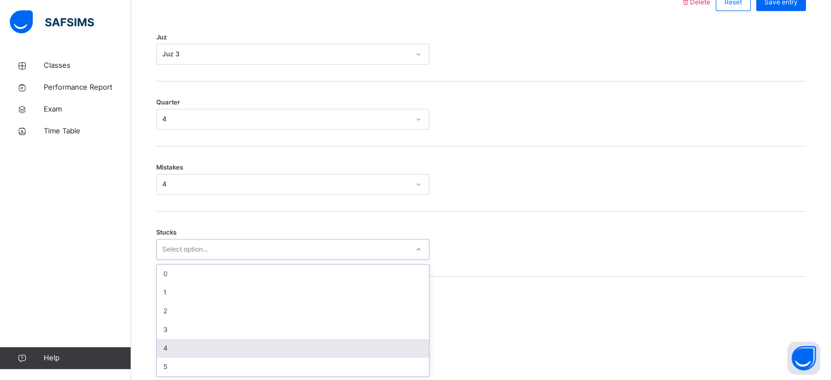
click at [255, 350] on div "4" at bounding box center [293, 348] width 272 height 19
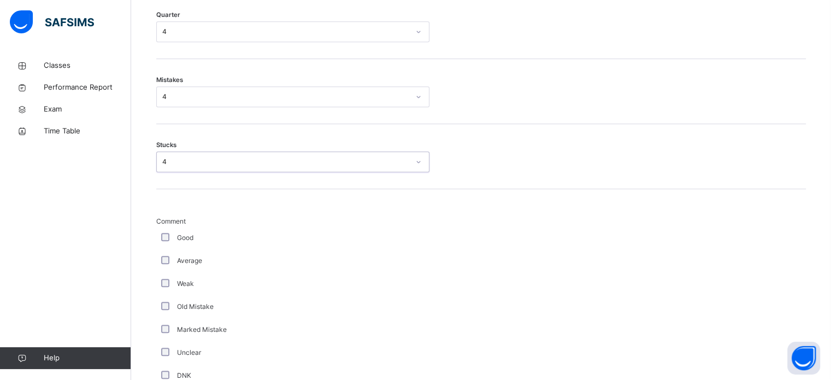
scroll to position [615, 0]
click at [279, 164] on div "4" at bounding box center [285, 165] width 247 height 10
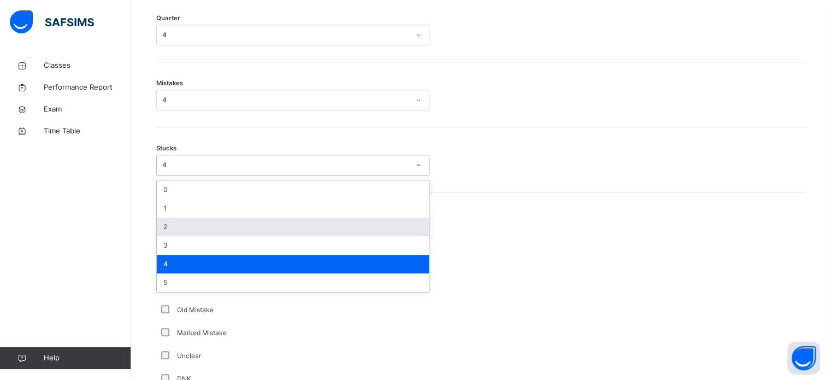
click at [256, 229] on div "2" at bounding box center [293, 226] width 272 height 19
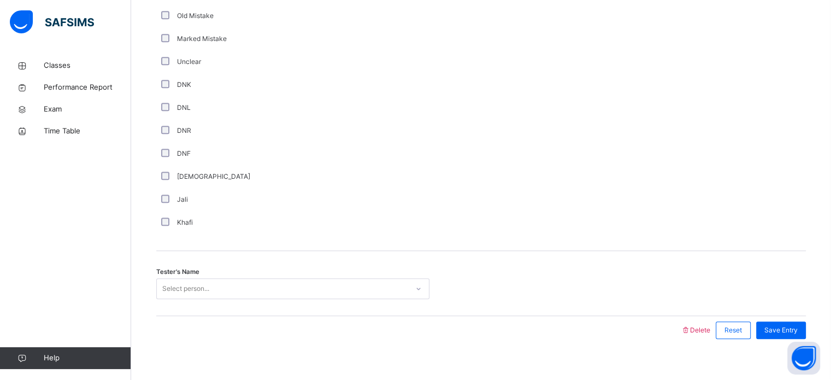
scroll to position [921, 0]
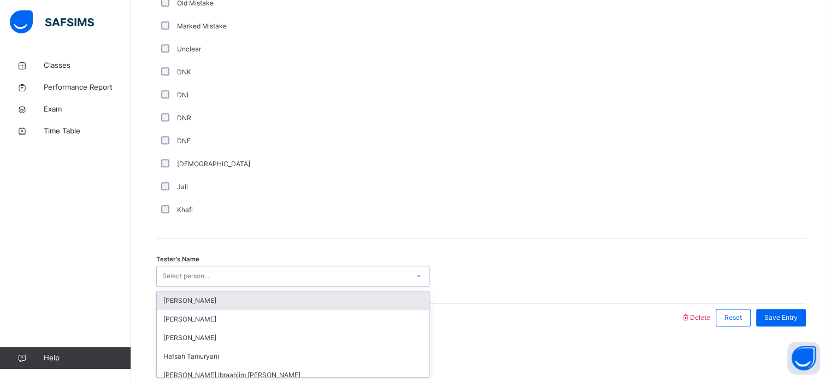
click at [194, 270] on div "Select person..." at bounding box center [185, 275] width 47 height 21
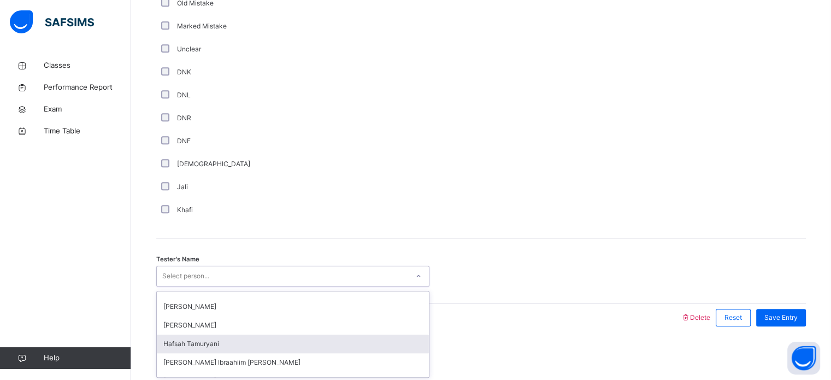
scroll to position [15, 0]
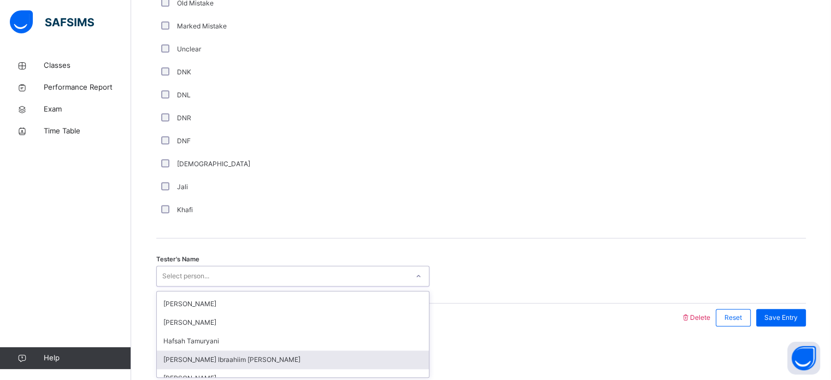
click at [228, 351] on div "Fadumo Ibraahiim Abdullahi" at bounding box center [293, 359] width 272 height 19
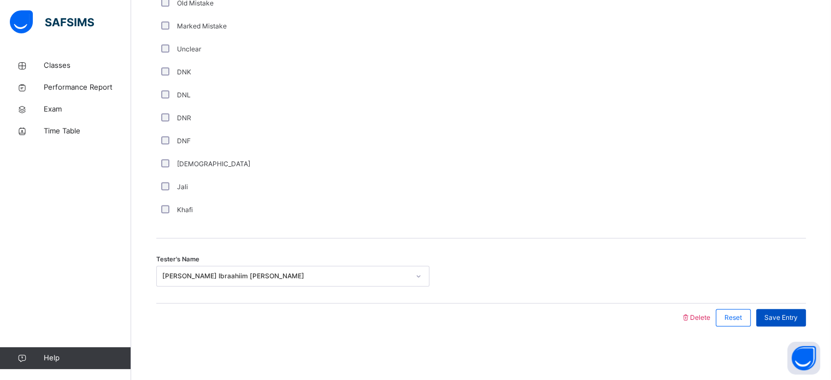
click at [779, 312] on span "Save Entry" at bounding box center [780, 317] width 33 height 10
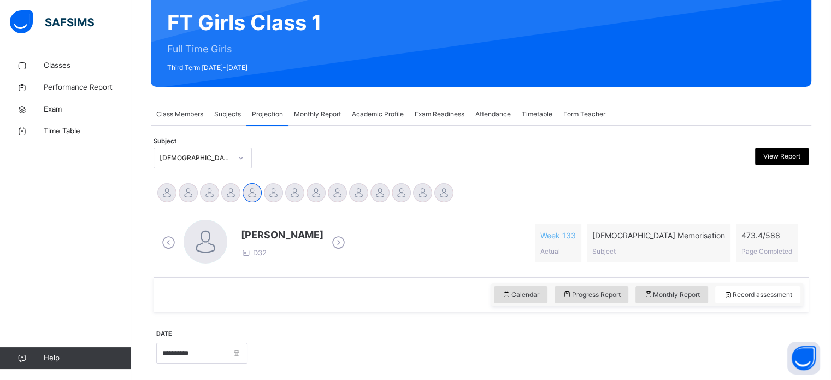
scroll to position [100, 0]
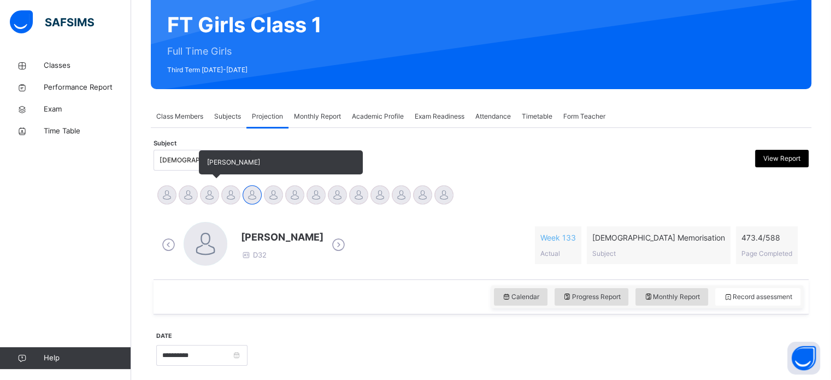
click at [212, 202] on div at bounding box center [209, 194] width 19 height 19
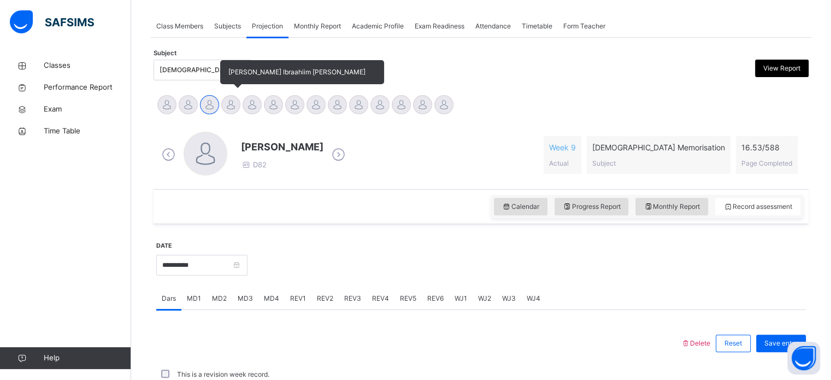
click at [232, 110] on div at bounding box center [230, 104] width 19 height 19
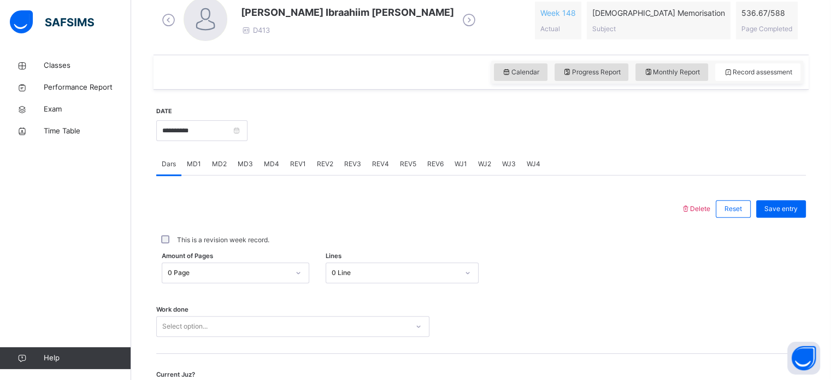
scroll to position [332, 0]
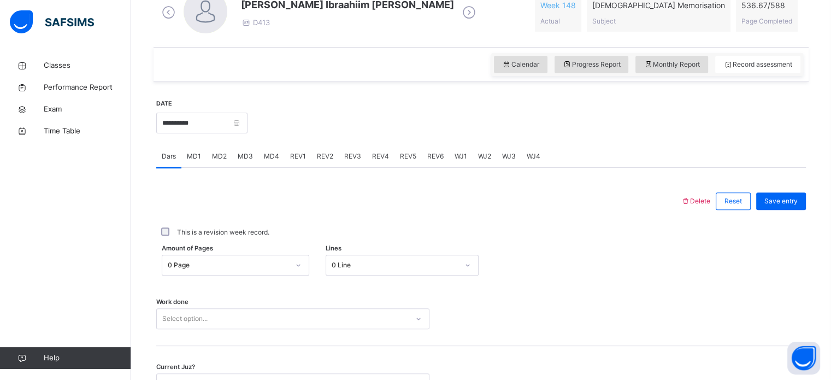
click at [299, 156] on span "REV1" at bounding box center [298, 156] width 16 height 10
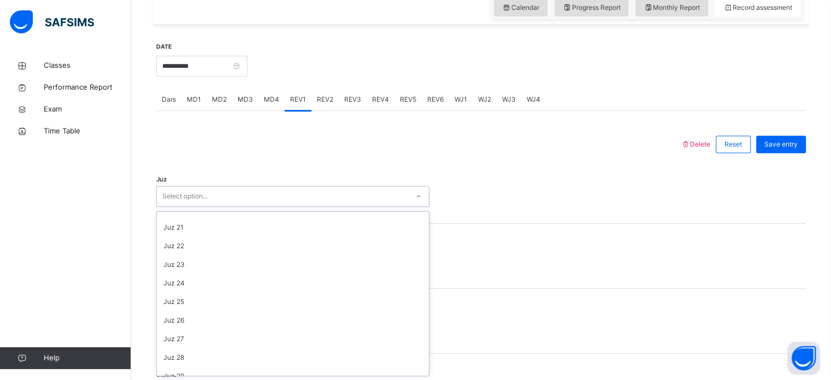
scroll to position [362, 0]
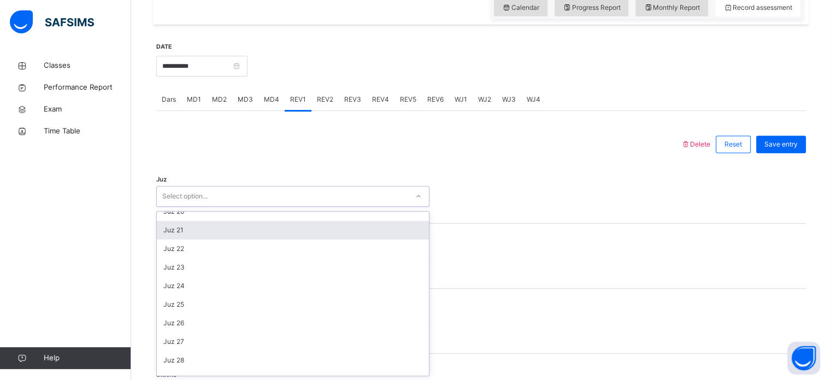
click at [188, 235] on div "Juz 21" at bounding box center [293, 230] width 272 height 19
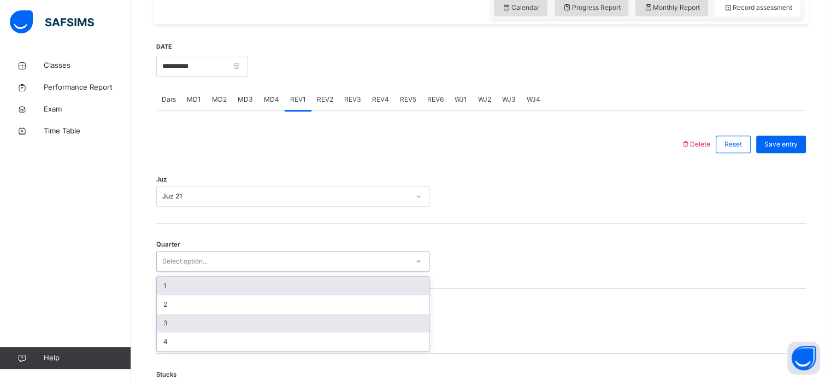
click at [175, 315] on div "3" at bounding box center [293, 322] width 272 height 19
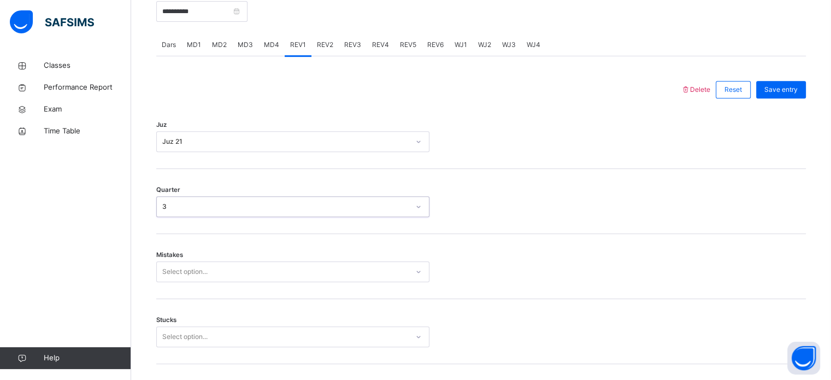
scroll to position [502, 0]
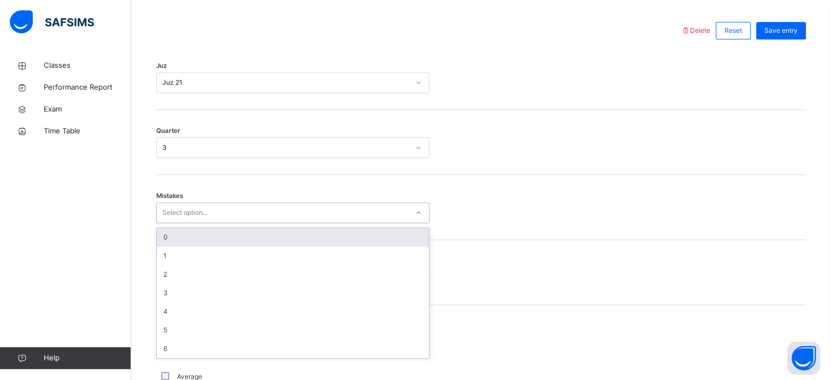
click at [294, 236] on div "0" at bounding box center [293, 237] width 272 height 19
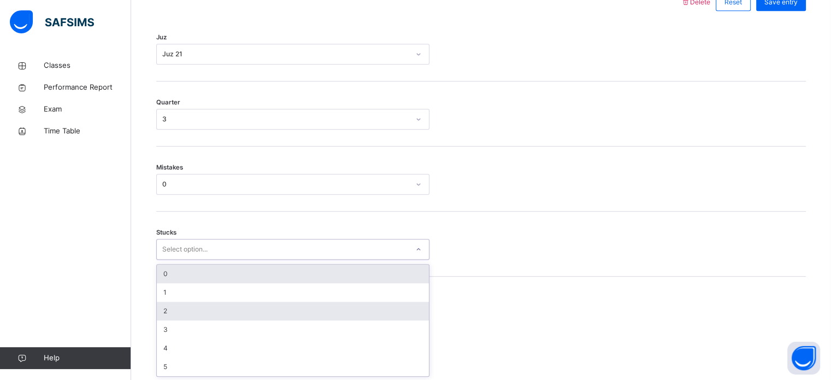
click at [186, 307] on div "2" at bounding box center [293, 310] width 272 height 19
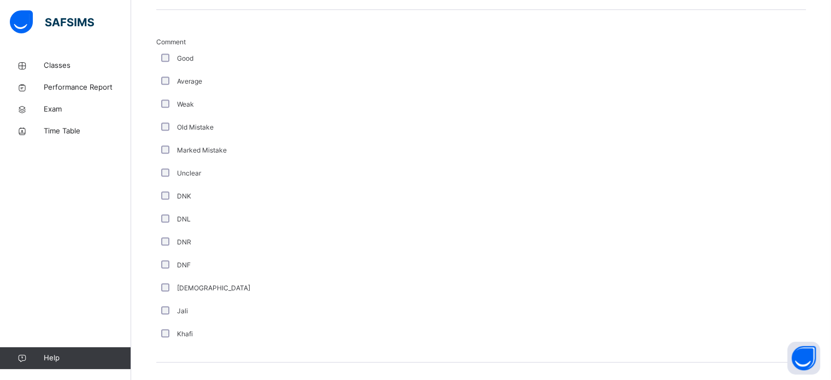
scroll to position [921, 0]
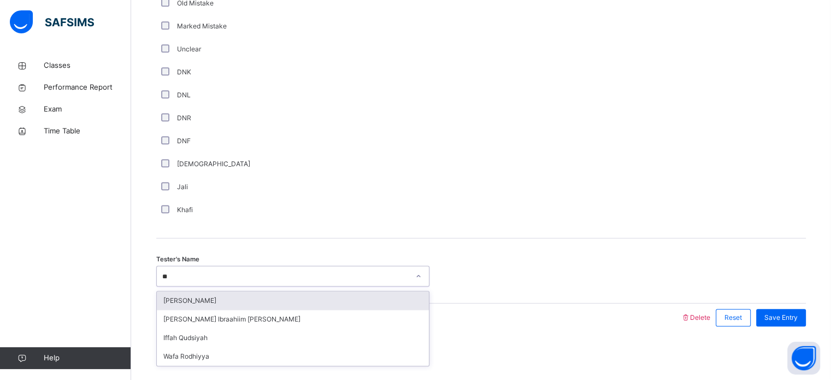
type input "***"
click at [246, 282] on div "*** fat" at bounding box center [282, 276] width 251 height 17
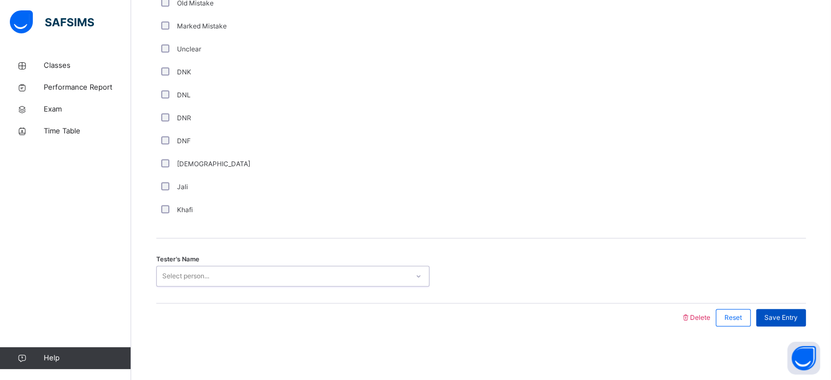
click at [786, 315] on span "Save Entry" at bounding box center [780, 317] width 33 height 10
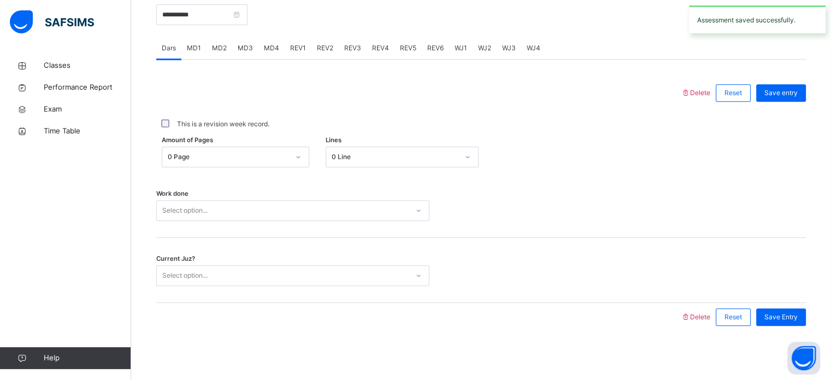
scroll to position [376, 0]
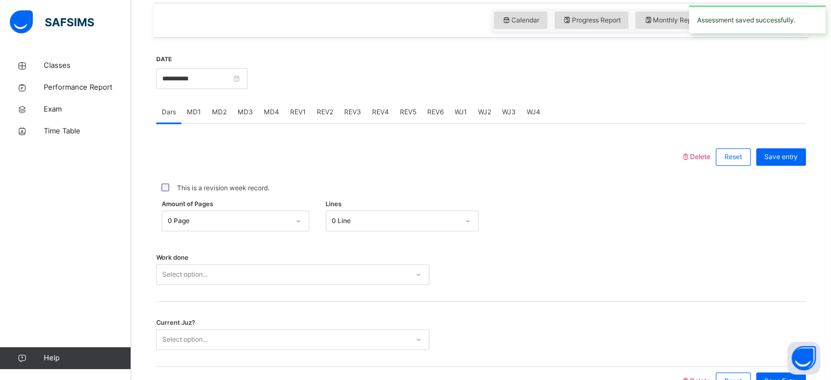
click at [321, 104] on div "REV2" at bounding box center [324, 112] width 27 height 22
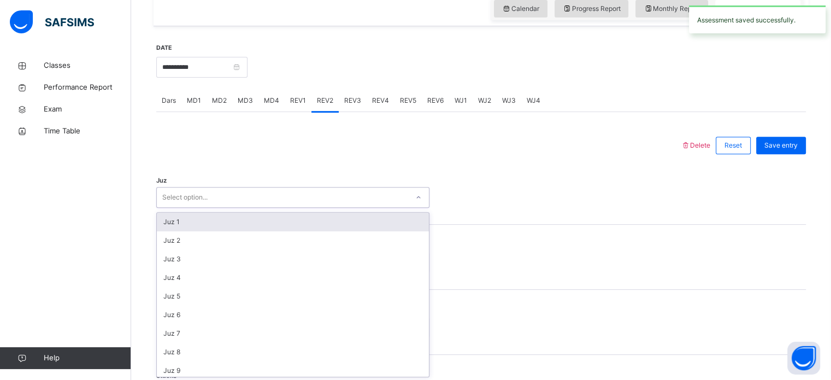
click at [232, 208] on div "option Juz 1 focused, 1 of 30. 30 results available. Use Up and Down to choose …" at bounding box center [292, 197] width 273 height 21
type input "**"
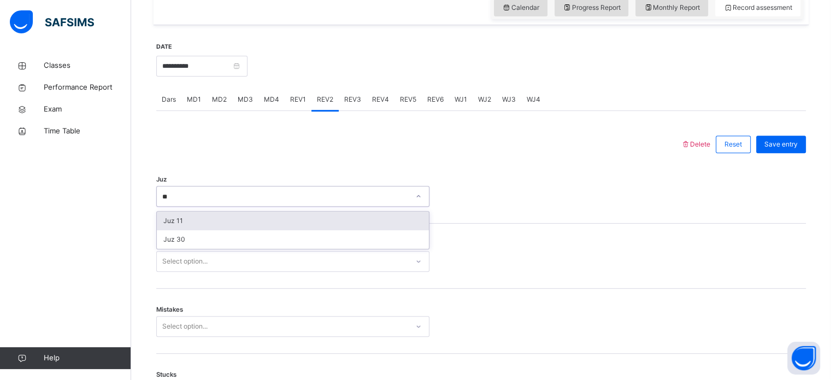
click at [197, 228] on div "Juz 11" at bounding box center [293, 220] width 272 height 19
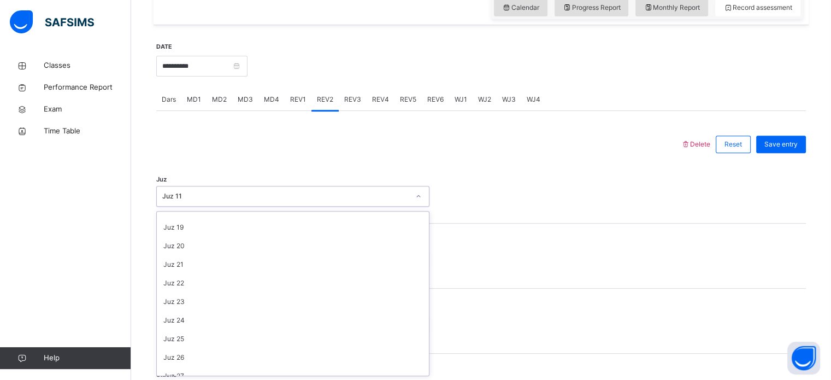
scroll to position [393, 0]
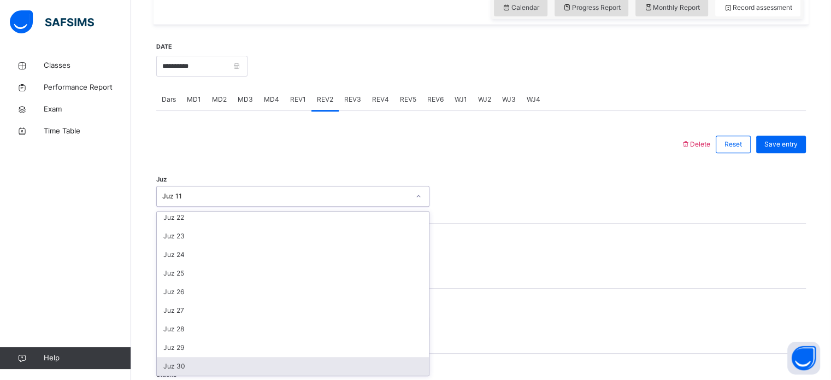
click at [203, 359] on div "Juz 30" at bounding box center [293, 366] width 272 height 19
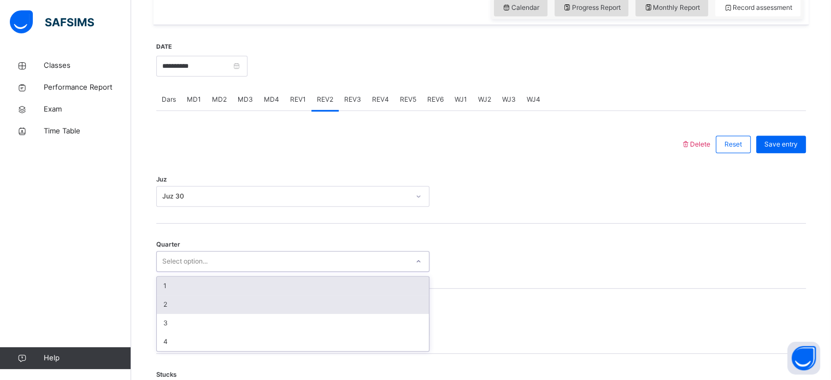
click at [177, 300] on div "2" at bounding box center [293, 304] width 272 height 19
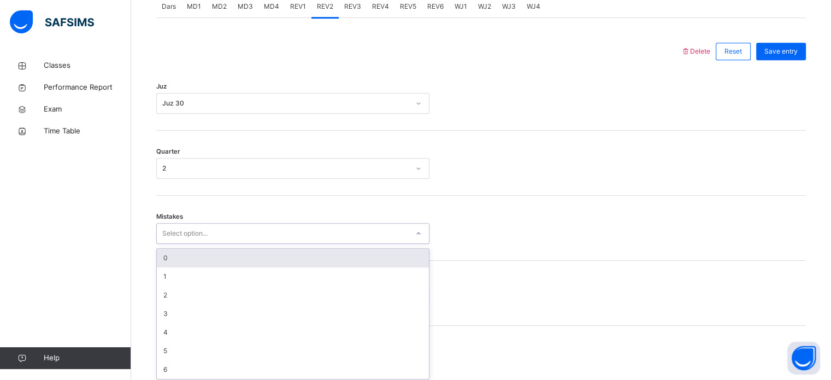
scroll to position [485, 0]
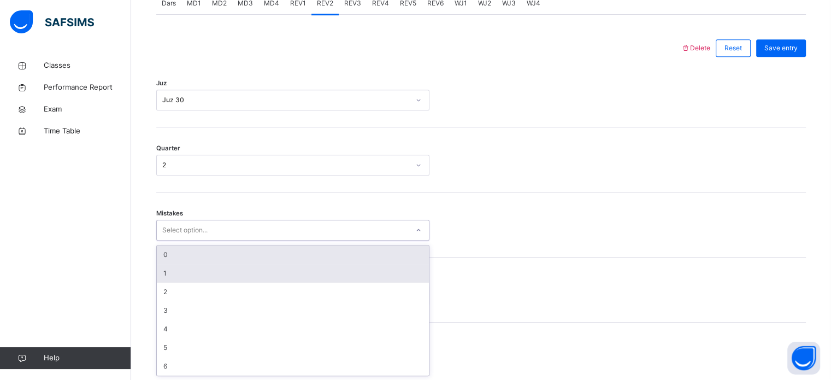
click at [186, 269] on div "1" at bounding box center [293, 273] width 272 height 19
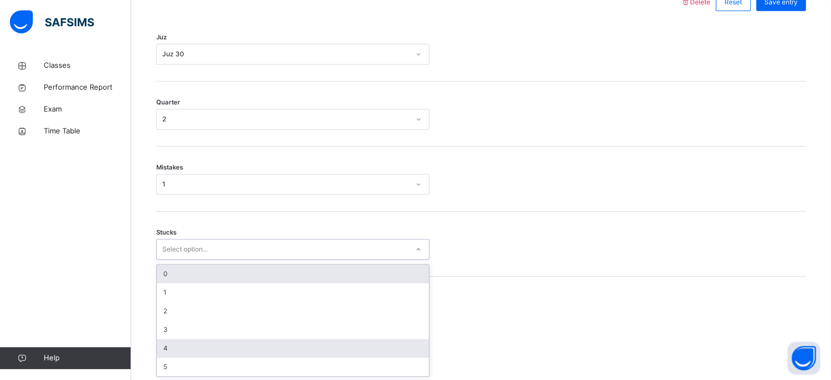
click at [177, 350] on div "4" at bounding box center [293, 348] width 272 height 19
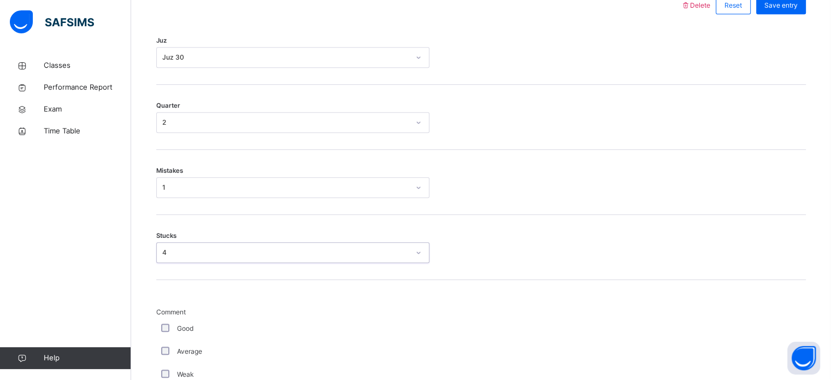
scroll to position [527, 0]
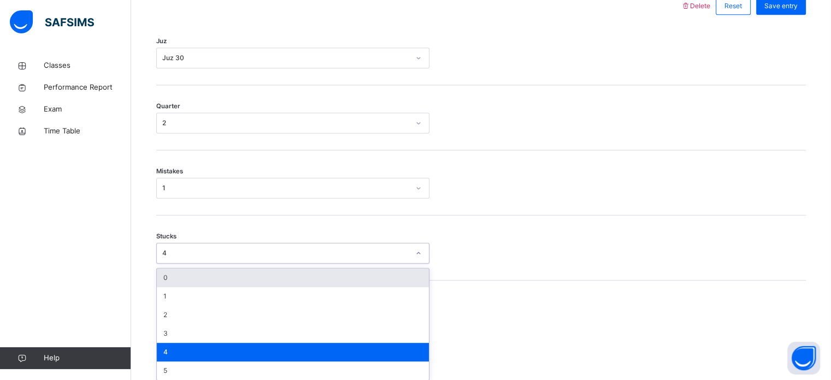
click at [193, 358] on div "4" at bounding box center [293, 351] width 272 height 19
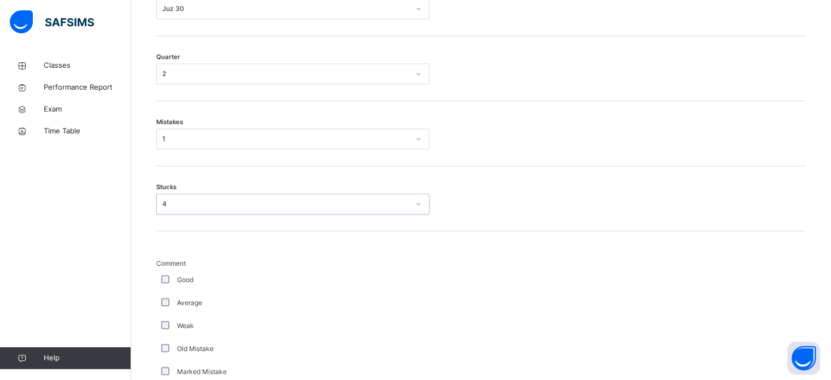
scroll to position [629, 0]
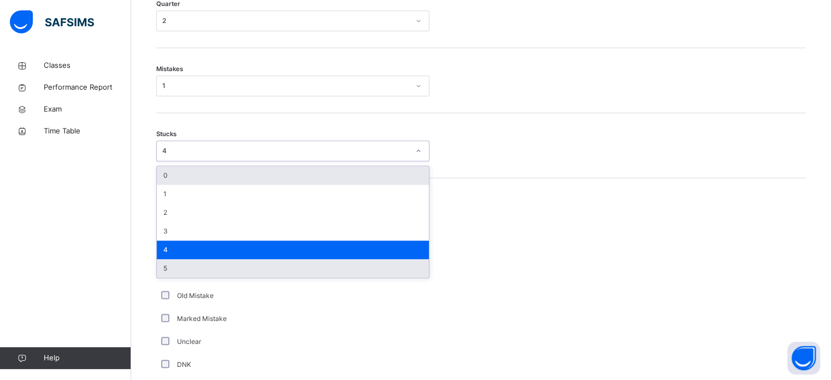
click at [212, 268] on div "5" at bounding box center [293, 268] width 272 height 19
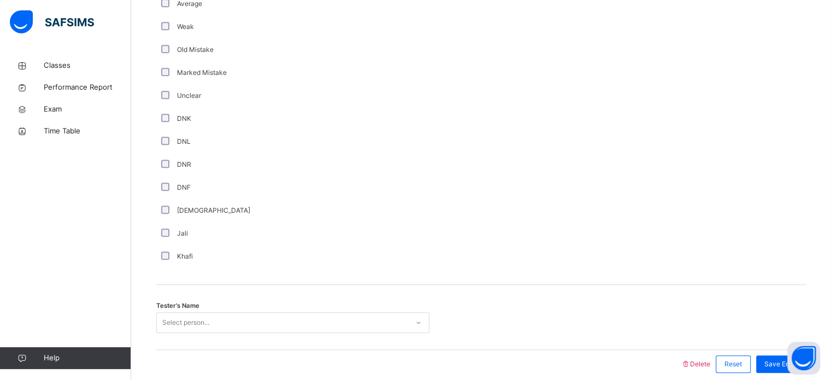
scroll to position [921, 0]
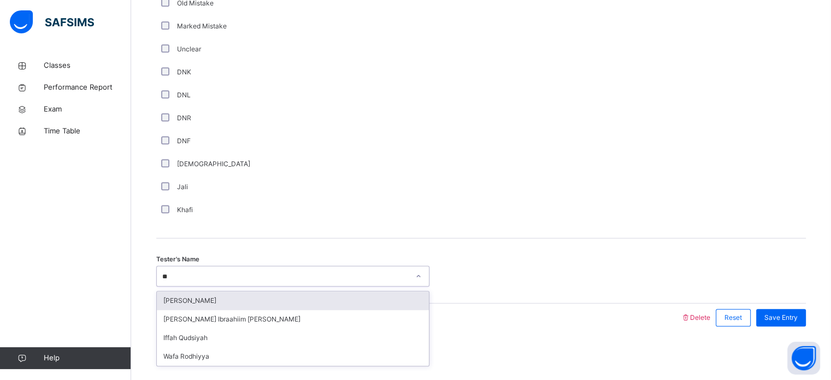
type input "***"
click at [238, 298] on div "Fatima Ilham" at bounding box center [293, 300] width 272 height 19
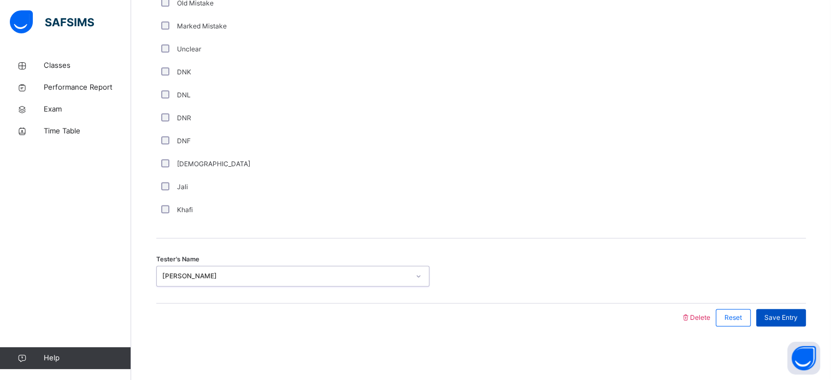
click at [779, 313] on span "Save Entry" at bounding box center [780, 317] width 33 height 10
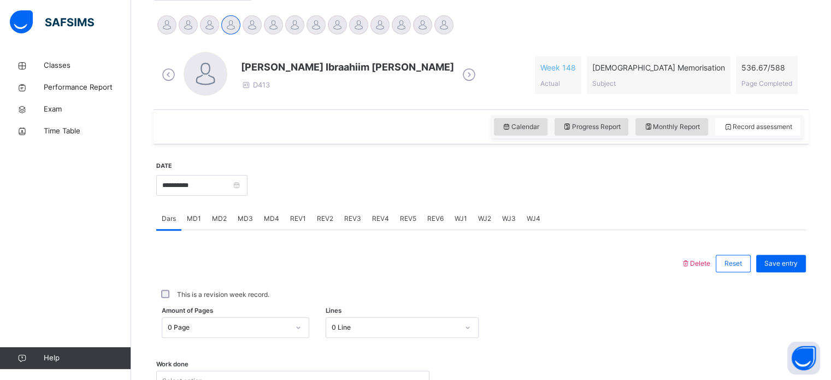
scroll to position [269, 0]
click at [206, 19] on div at bounding box center [209, 25] width 19 height 19
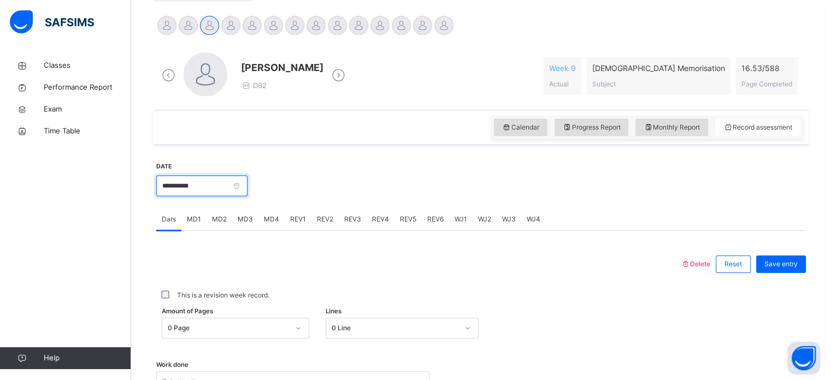
click at [245, 185] on input "**********" at bounding box center [201, 185] width 91 height 21
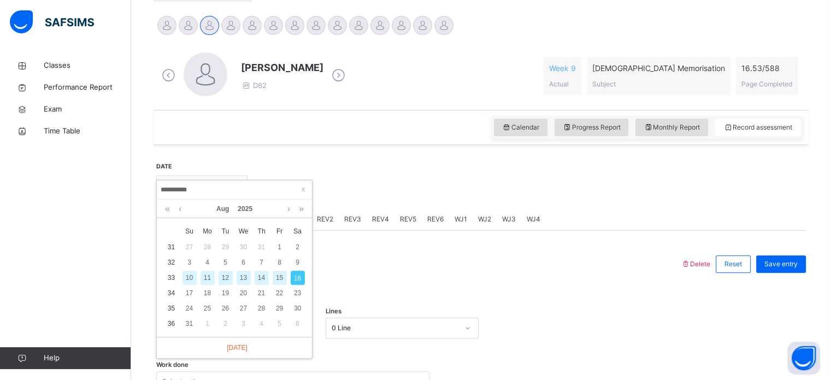
click at [378, 162] on div at bounding box center [526, 184] width 547 height 47
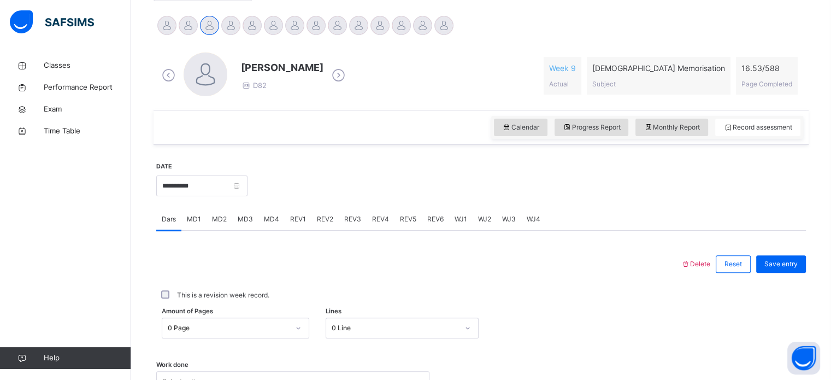
click at [254, 216] on div "MD3" at bounding box center [245, 219] width 26 height 22
click at [204, 217] on div "MD1" at bounding box center [193, 219] width 25 height 22
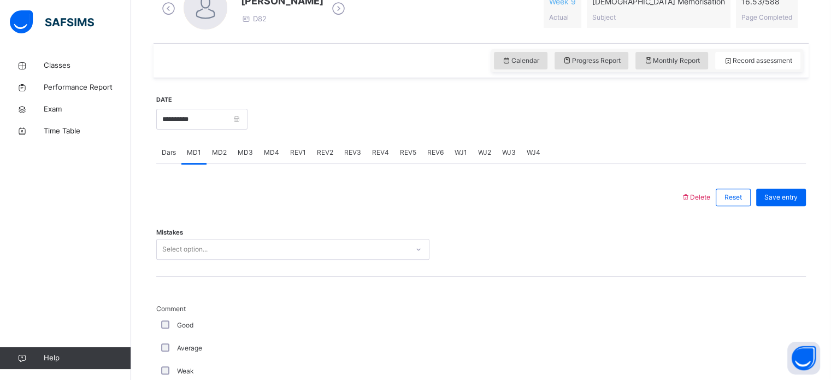
scroll to position [356, 0]
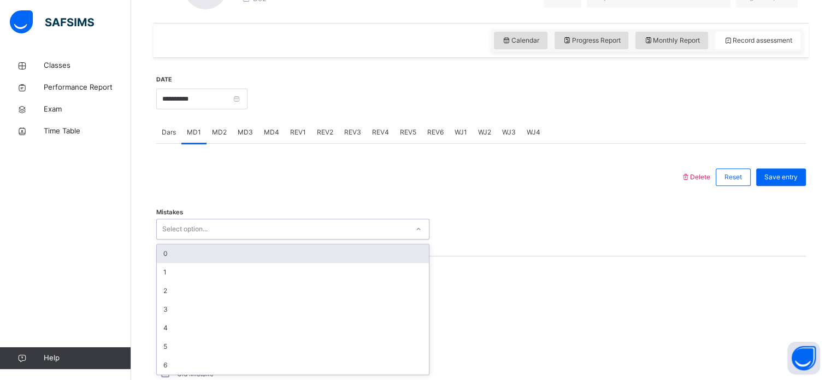
click at [304, 251] on div "0" at bounding box center [293, 253] width 272 height 19
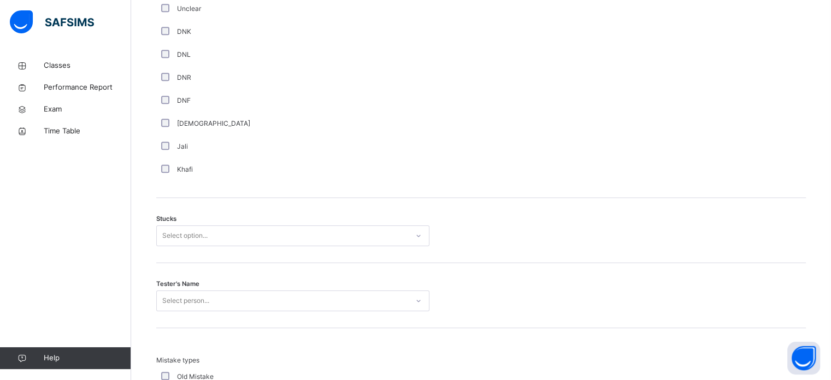
scroll to position [772, 0]
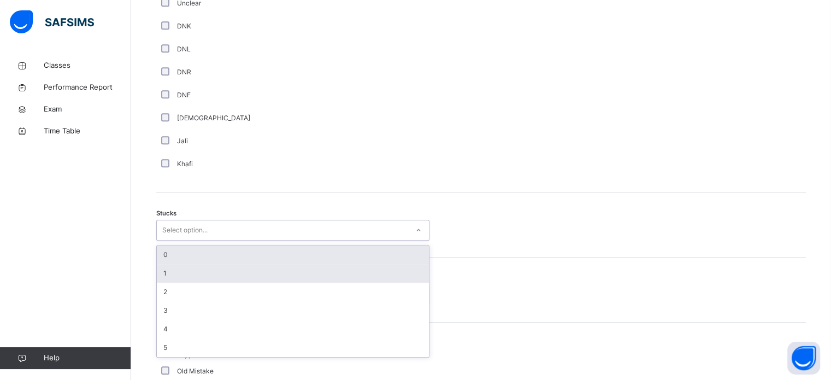
click at [283, 268] on div "1" at bounding box center [293, 273] width 272 height 19
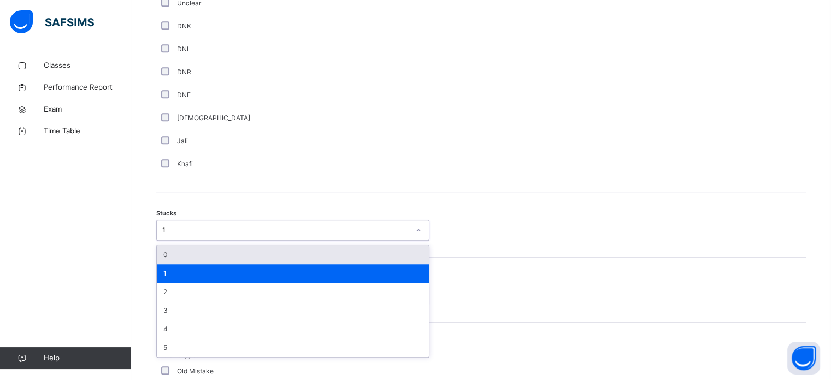
click at [401, 255] on div "0" at bounding box center [293, 254] width 272 height 19
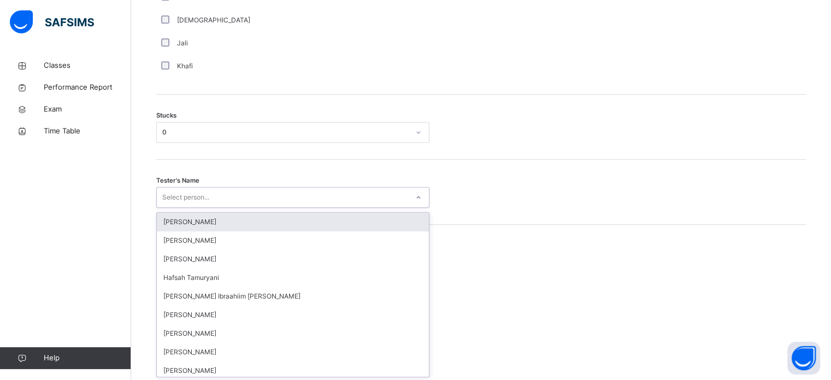
scroll to position [871, 0]
type input "*"
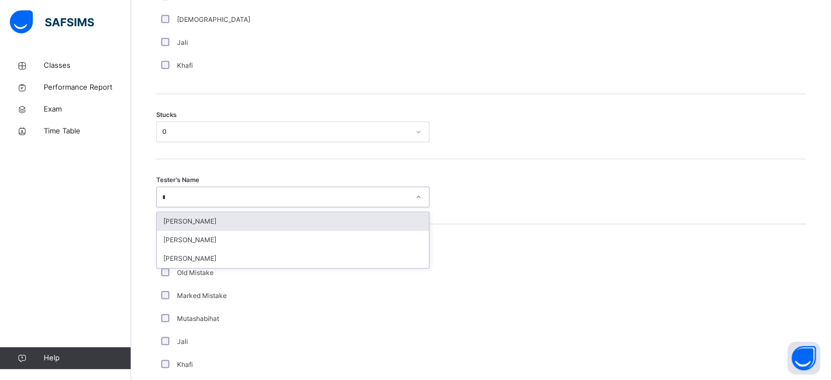
click at [360, 216] on div "Juwayriyya Hayat Aziz" at bounding box center [293, 221] width 272 height 19
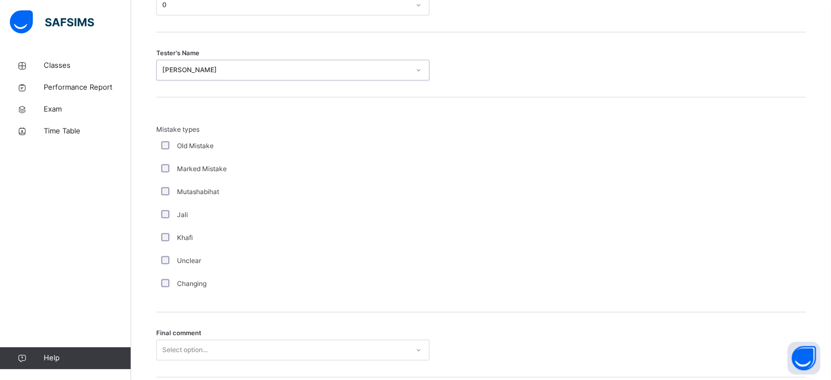
scroll to position [1071, 0]
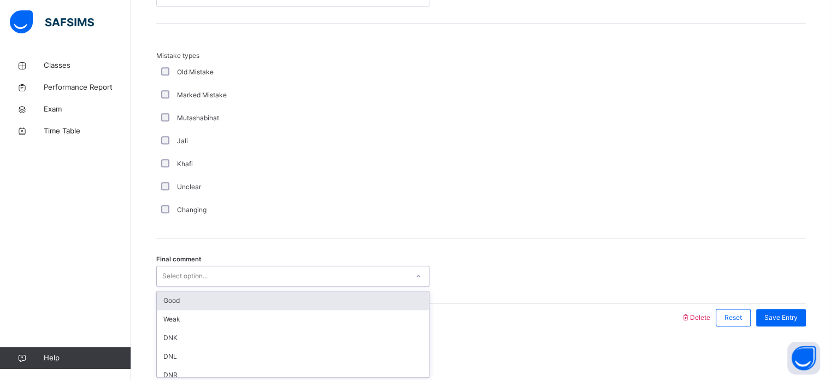
click at [264, 295] on div "Good" at bounding box center [293, 300] width 272 height 19
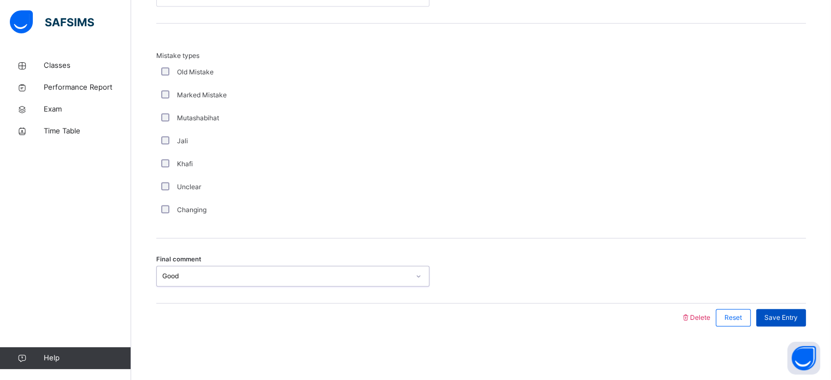
click at [787, 316] on span "Save Entry" at bounding box center [780, 317] width 33 height 10
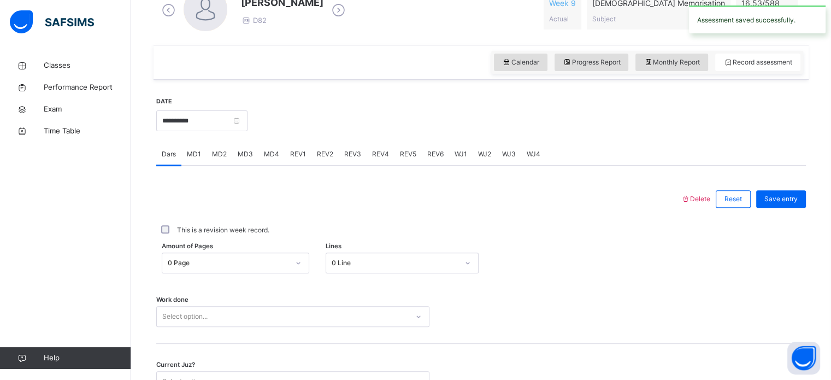
click at [222, 158] on div "MD2" at bounding box center [219, 154] width 26 height 22
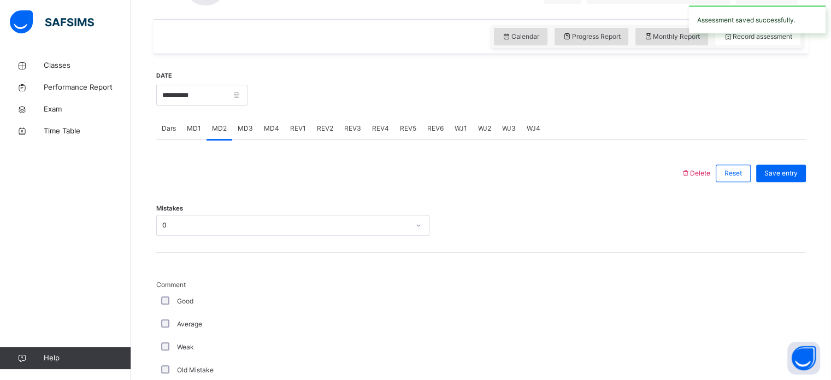
scroll to position [359, 0]
click at [200, 137] on div "MD1" at bounding box center [193, 129] width 25 height 22
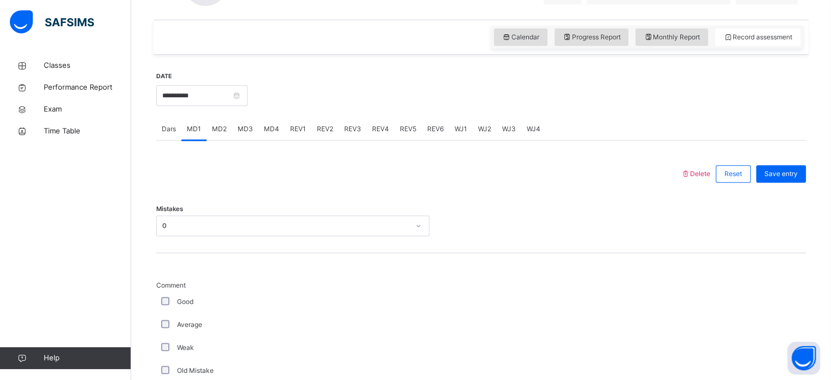
click at [226, 133] on div "MD2" at bounding box center [219, 129] width 26 height 22
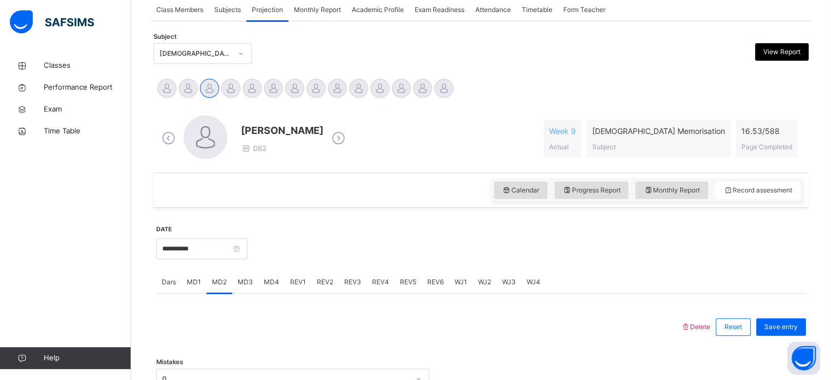
scroll to position [207, 0]
click at [256, 286] on div "MD3" at bounding box center [245, 281] width 26 height 22
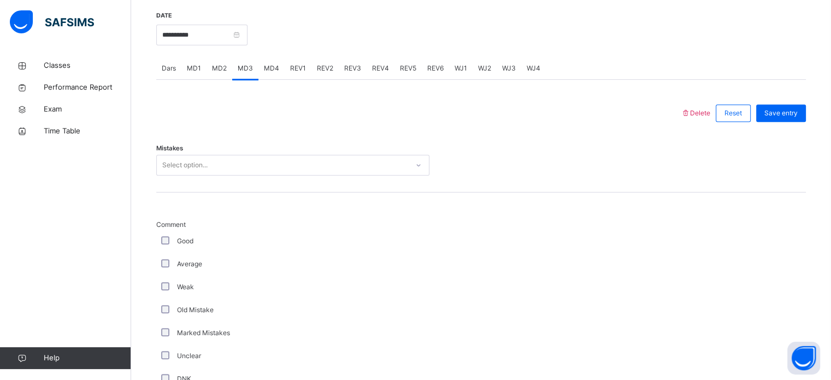
scroll to position [430, 0]
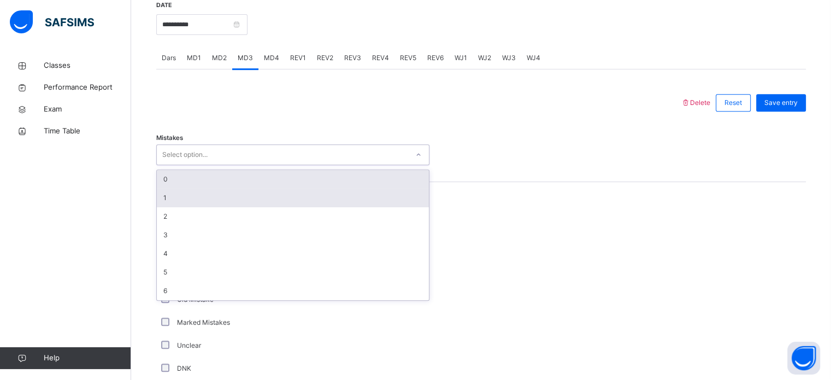
click at [334, 192] on div "1" at bounding box center [293, 197] width 272 height 19
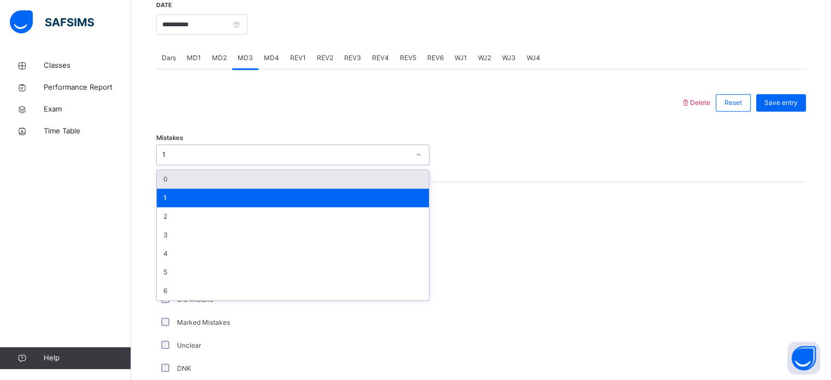
click at [415, 111] on div at bounding box center [418, 102] width 513 height 28
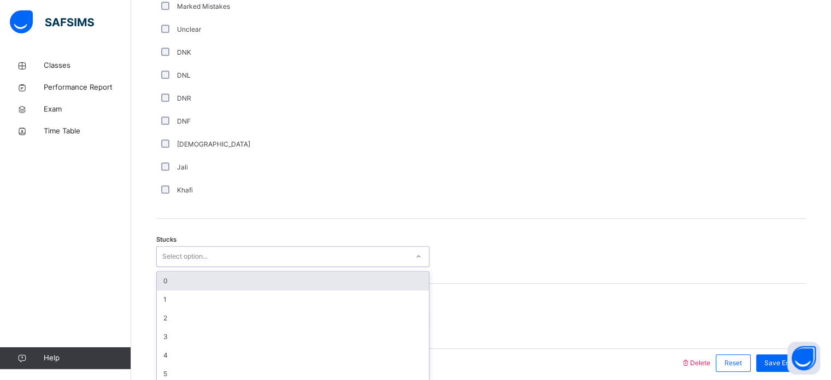
scroll to position [754, 0]
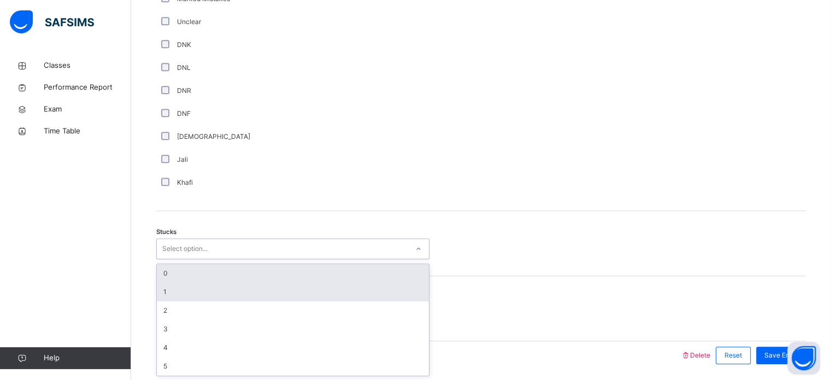
click at [205, 288] on div "1" at bounding box center [293, 291] width 272 height 19
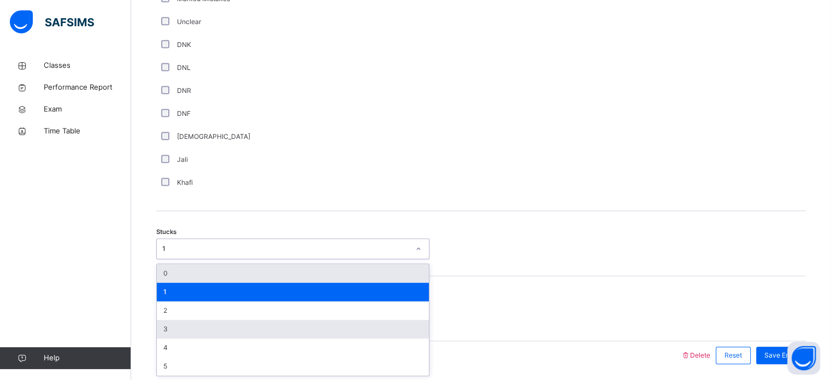
click at [199, 319] on div "3" at bounding box center [293, 328] width 272 height 19
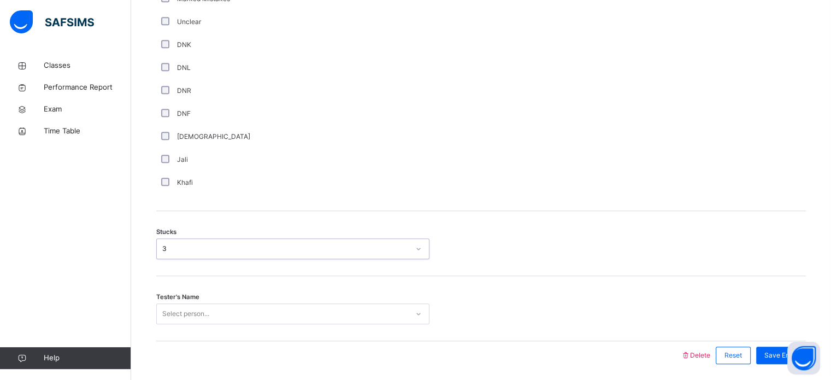
scroll to position [791, 0]
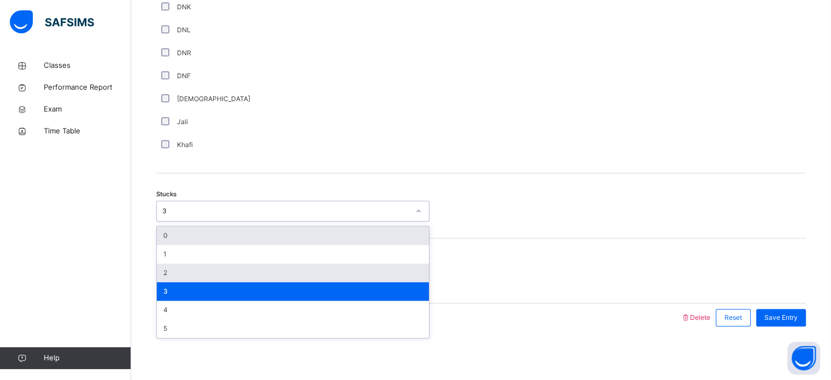
click at [217, 274] on div "2" at bounding box center [293, 272] width 272 height 19
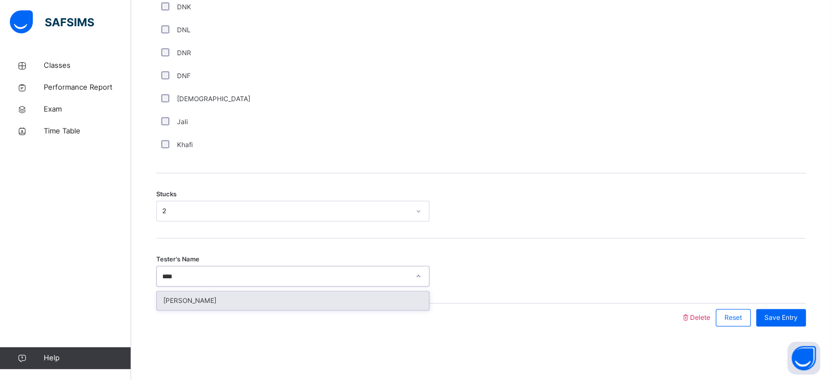
type input "****"
click at [294, 316] on div at bounding box center [418, 317] width 513 height 28
type input "**"
click at [371, 297] on div "Juwayriyya Hayat Aziz" at bounding box center [293, 300] width 272 height 19
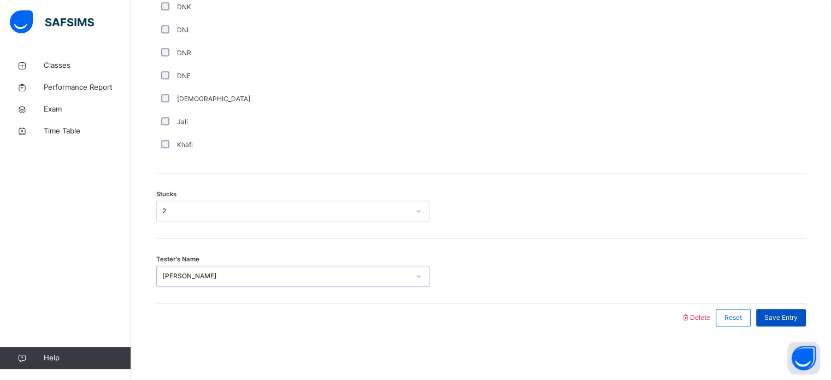
click at [778, 322] on div "Save Entry" at bounding box center [781, 317] width 50 height 17
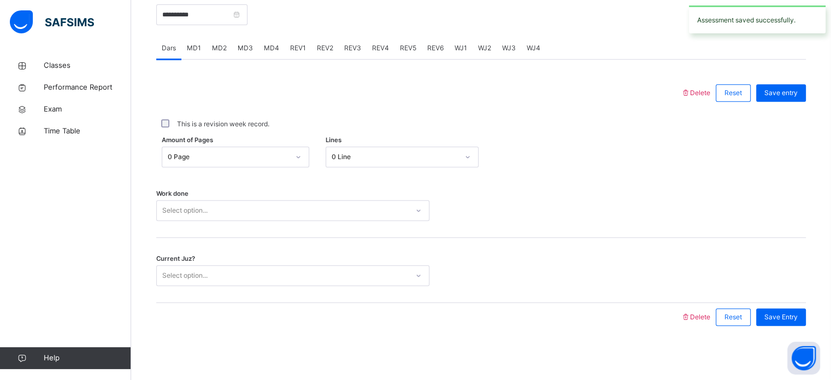
scroll to position [374, 0]
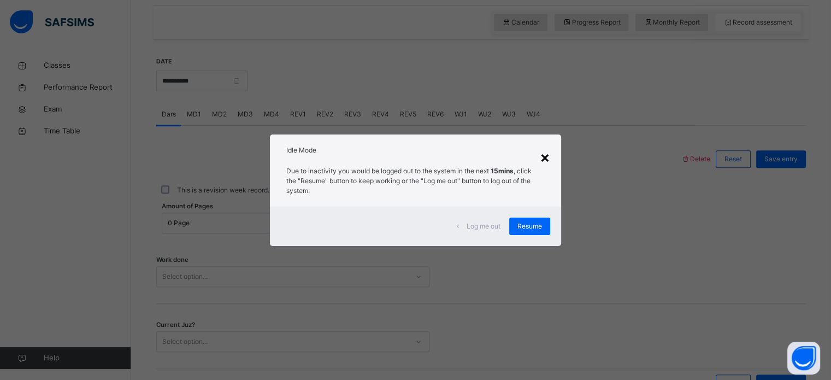
click at [542, 146] on div "×" at bounding box center [545, 156] width 10 height 23
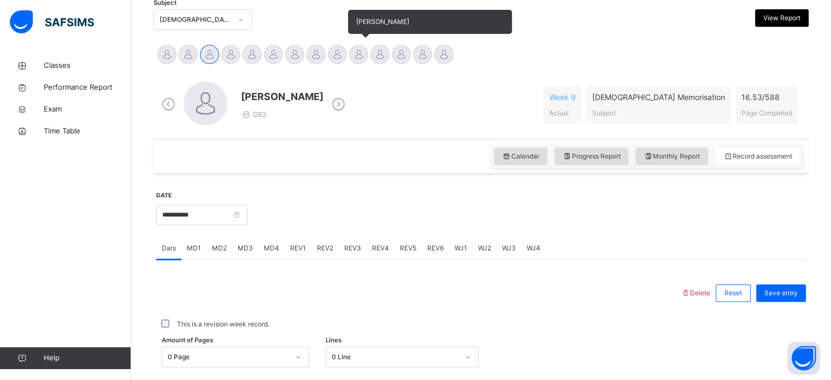
click at [351, 58] on div at bounding box center [358, 54] width 19 height 19
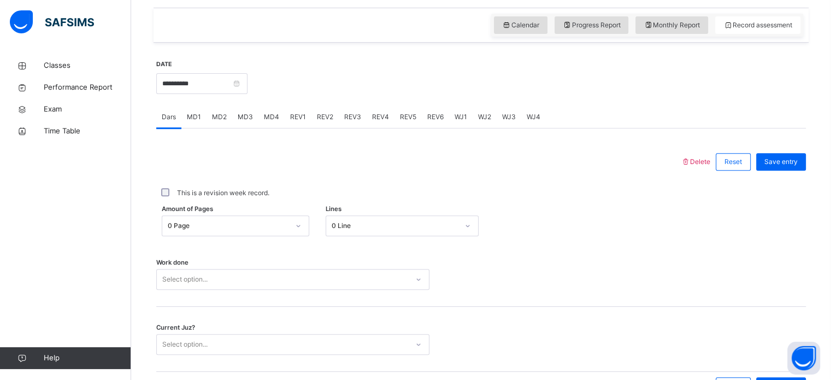
click at [267, 113] on span "MD4" at bounding box center [271, 117] width 15 height 10
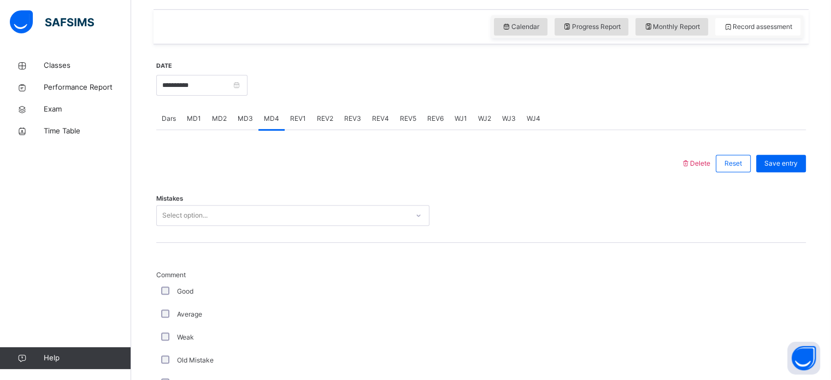
scroll to position [384, 0]
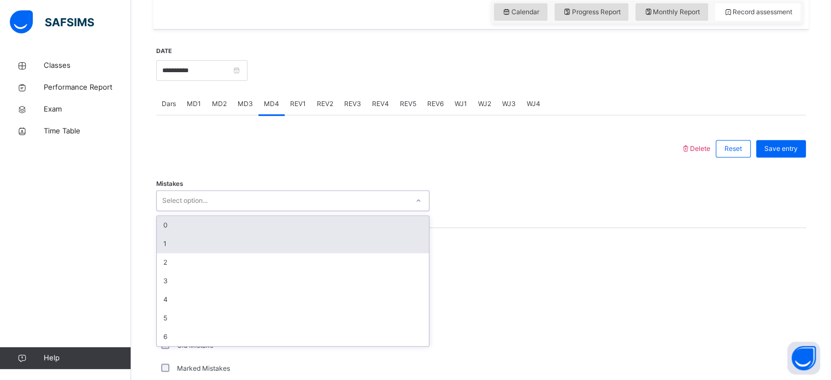
click at [176, 241] on div "1" at bounding box center [293, 243] width 272 height 19
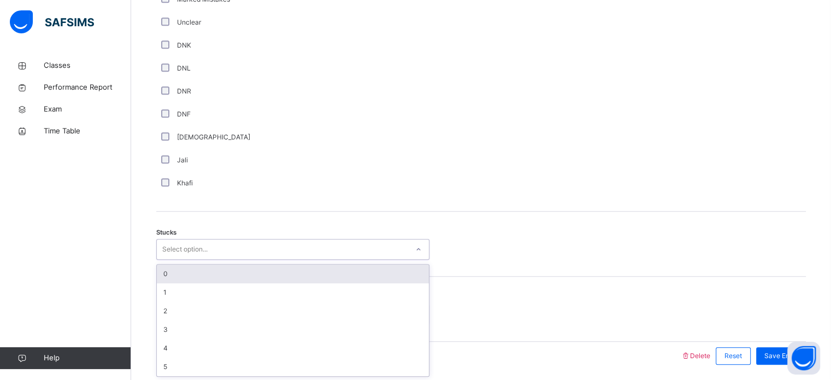
scroll to position [754, 0]
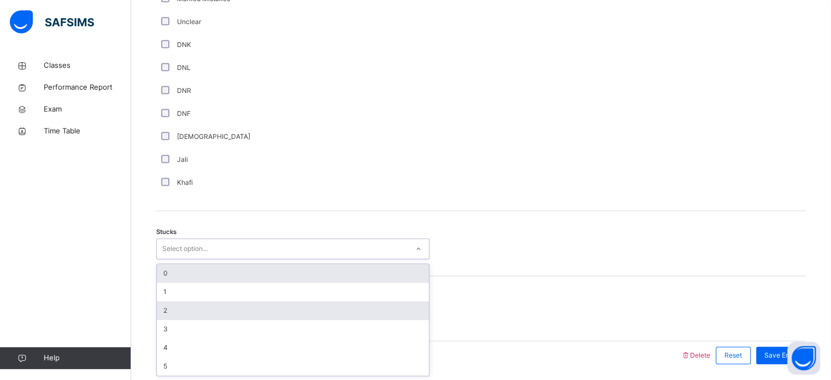
click at [192, 312] on div "2" at bounding box center [293, 310] width 272 height 19
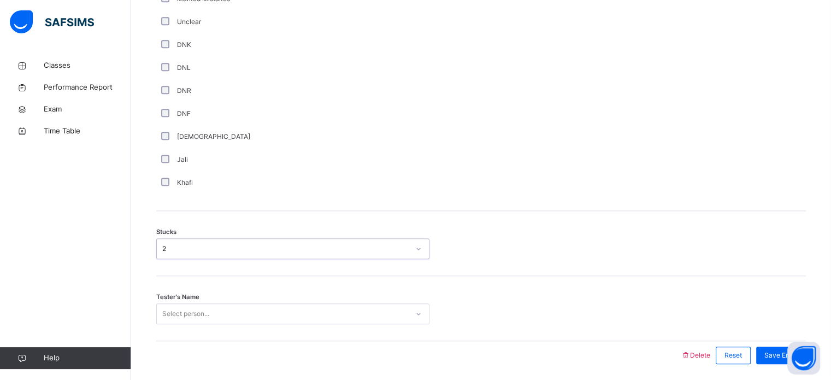
scroll to position [791, 0]
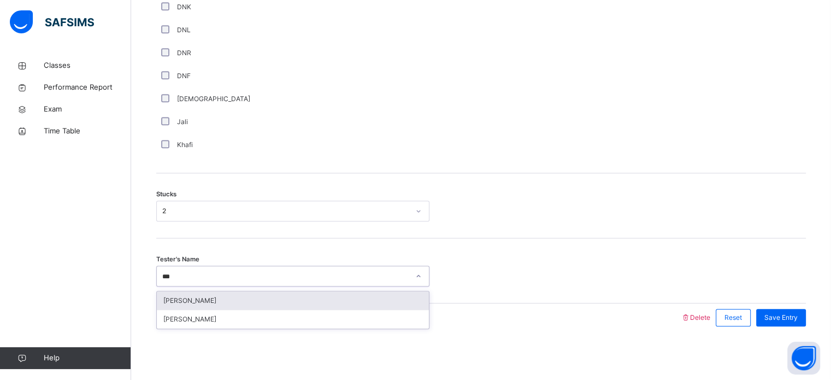
type input "****"
click at [262, 294] on div "Aisha Sharaf" at bounding box center [293, 300] width 272 height 19
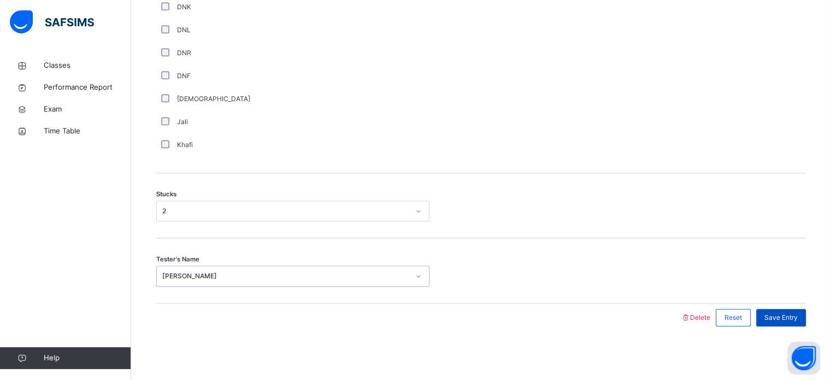
click at [797, 312] on span "Save Entry" at bounding box center [780, 317] width 33 height 10
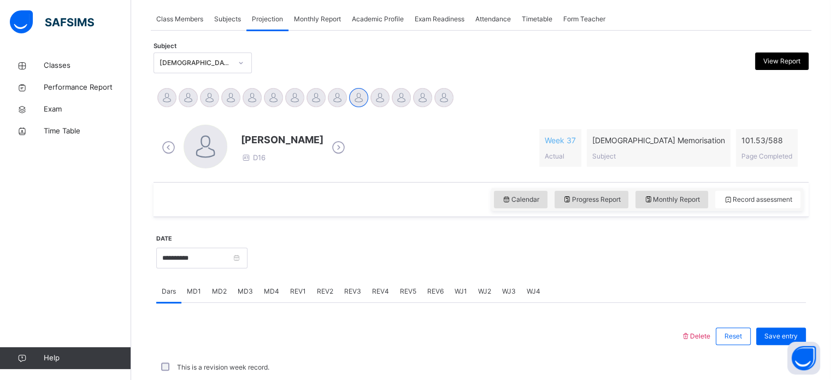
scroll to position [197, 0]
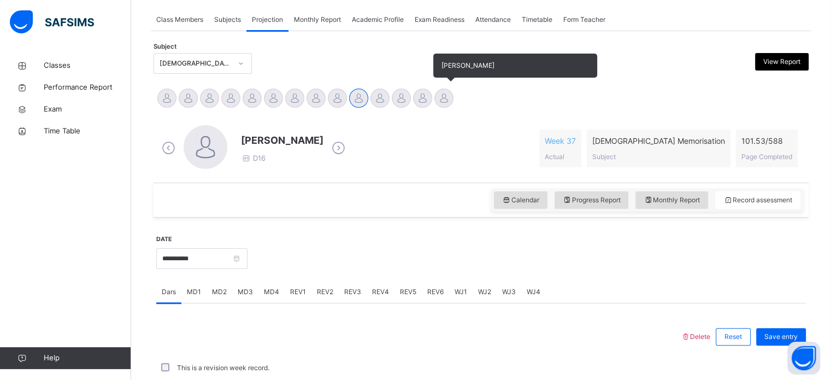
click at [442, 98] on div at bounding box center [443, 97] width 19 height 19
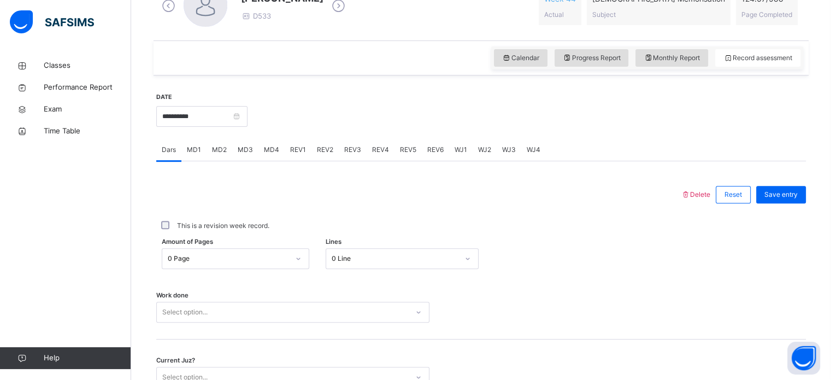
scroll to position [339, 0]
click at [262, 158] on div "MD4" at bounding box center [271, 150] width 26 height 22
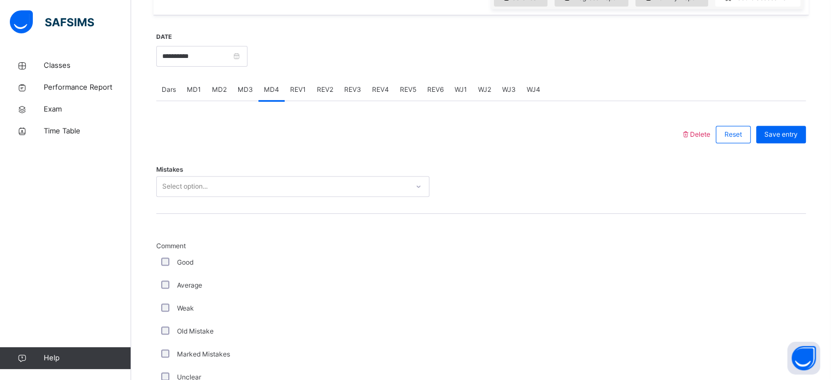
scroll to position [400, 0]
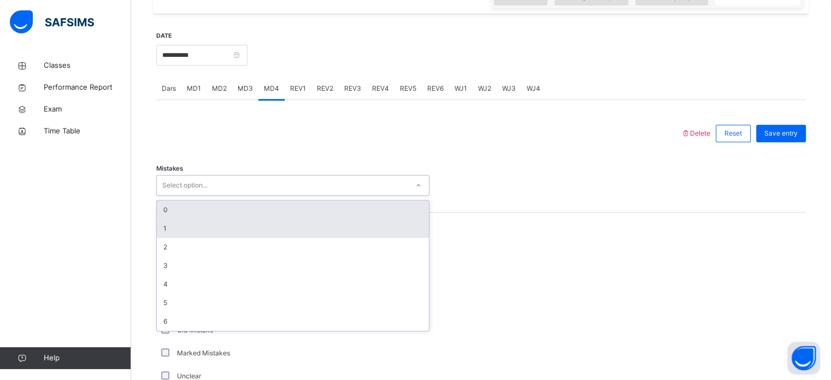
click at [159, 220] on div "1" at bounding box center [293, 228] width 272 height 19
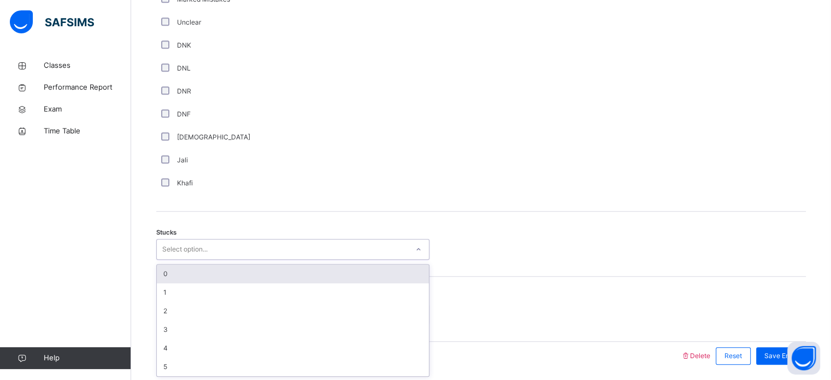
scroll to position [754, 0]
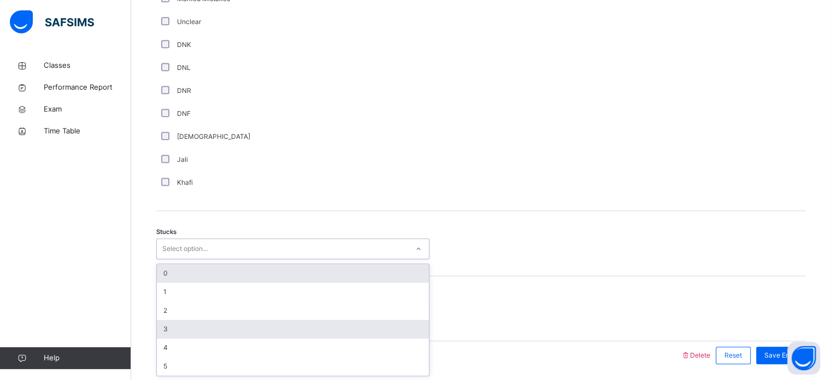
click at [157, 319] on div "3" at bounding box center [293, 328] width 272 height 19
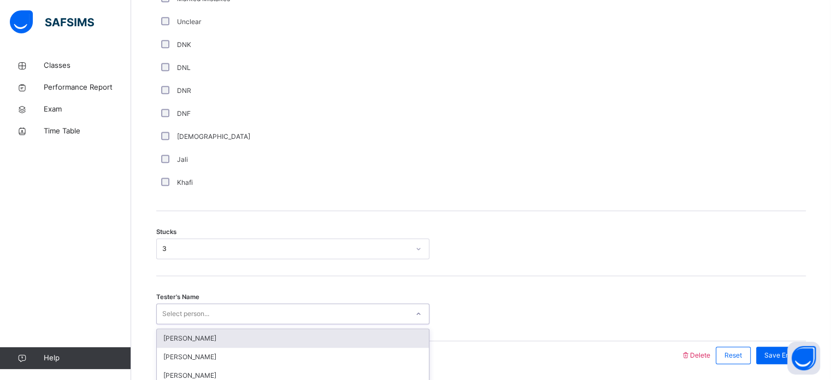
scroll to position [791, 0]
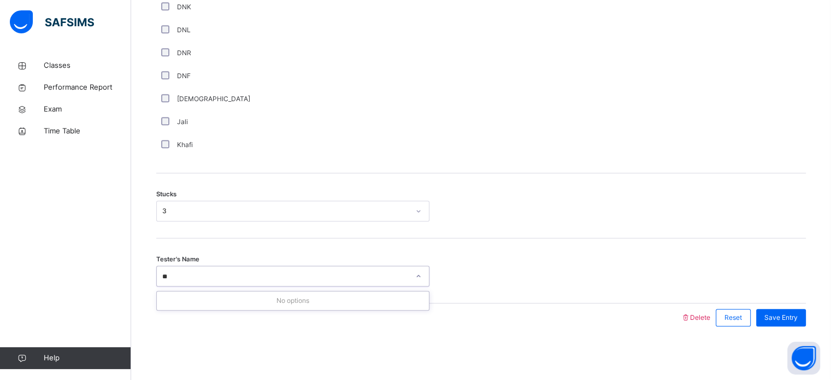
type input "*"
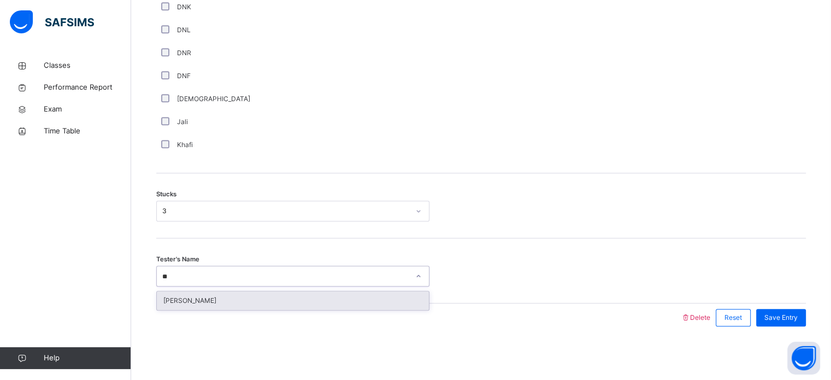
type input "*"
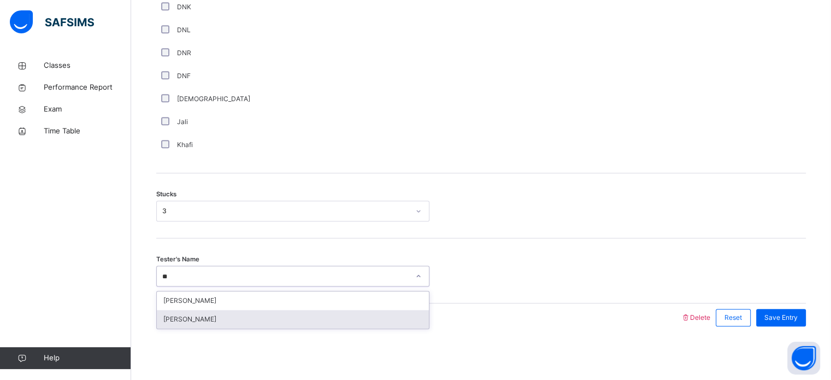
type input "*"
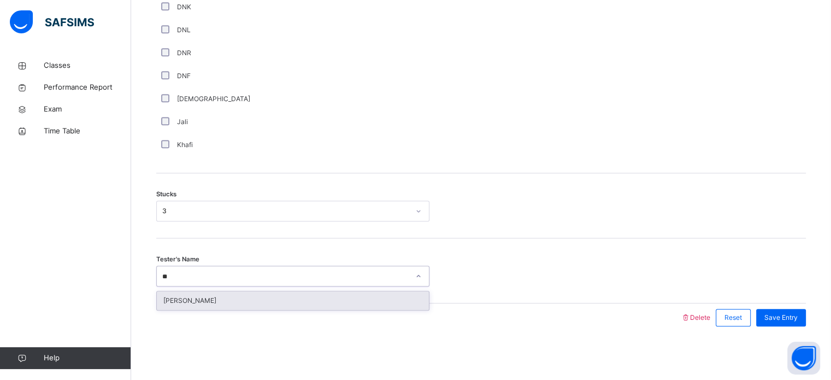
type input "*"
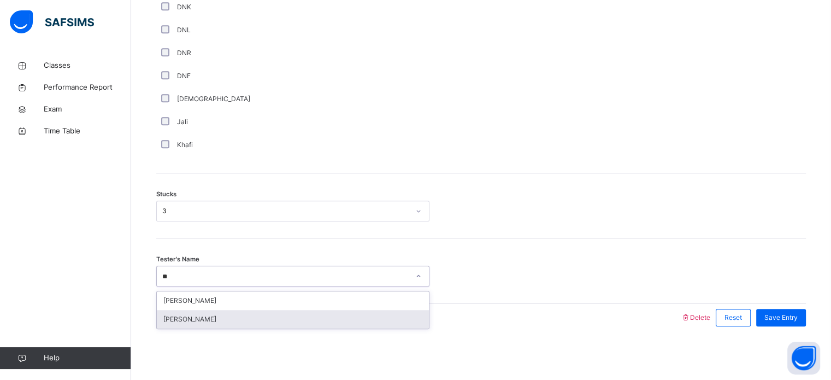
type input "*"
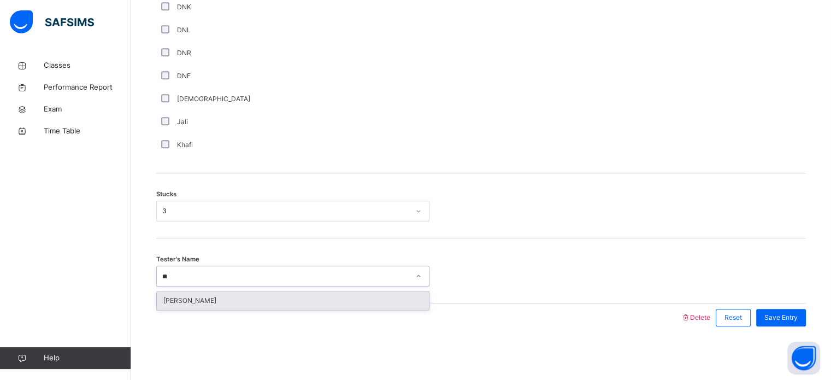
type input "*"
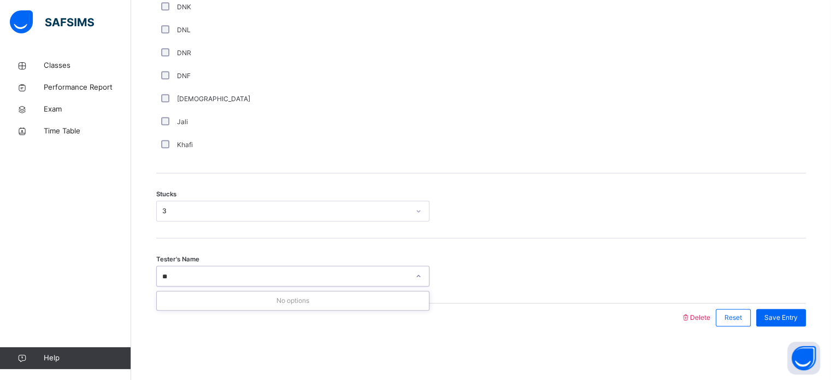
type input "*"
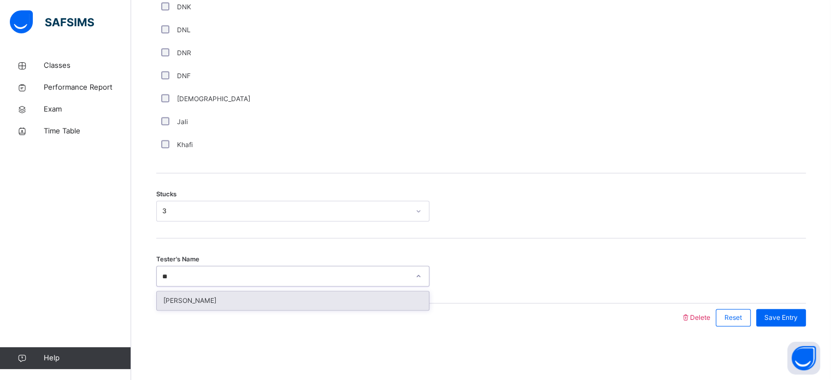
type input "*"
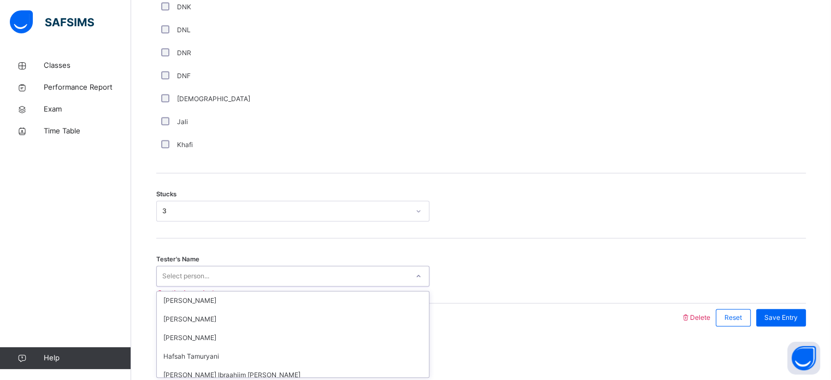
type input "*"
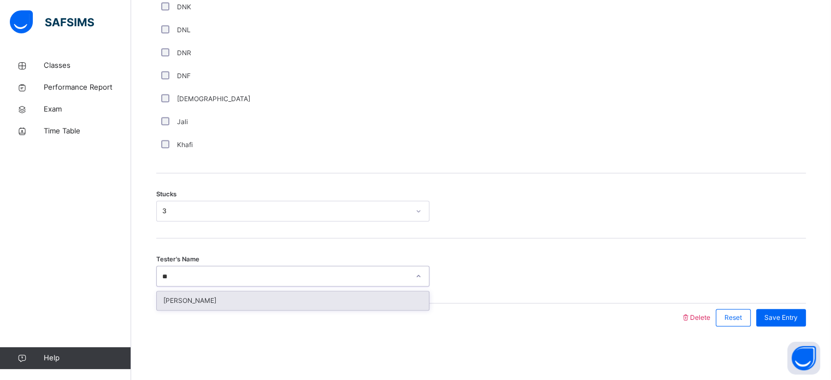
type input "*"
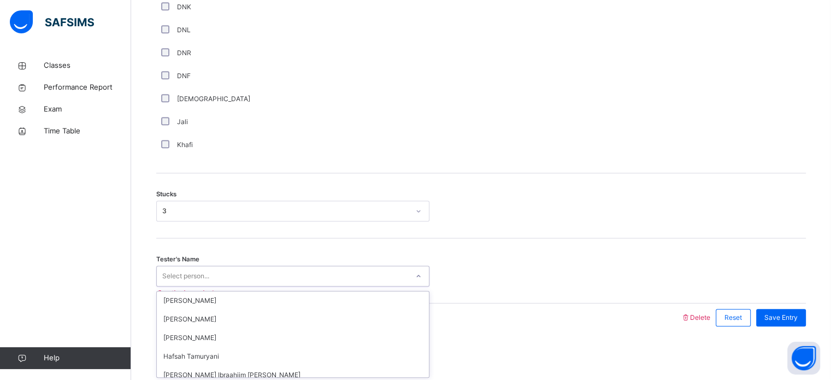
type input "*"
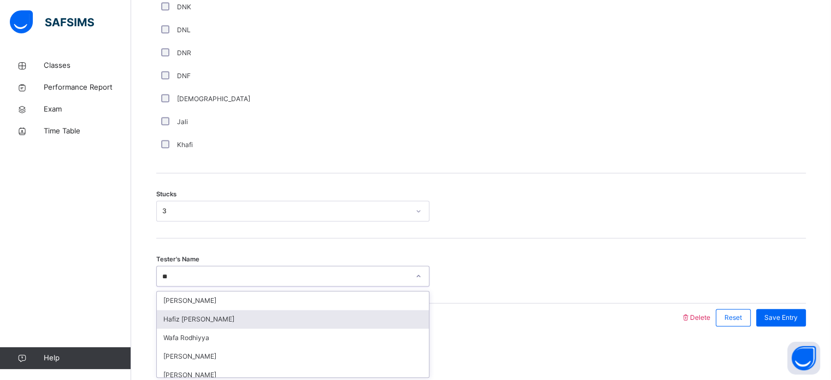
type input "*"
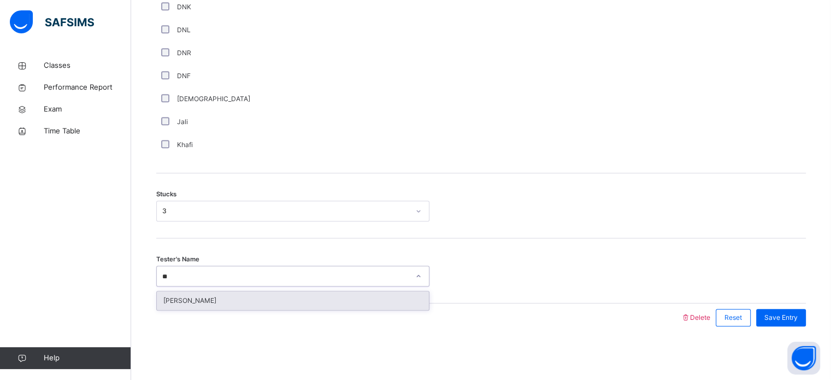
type input "*"
type input "*****"
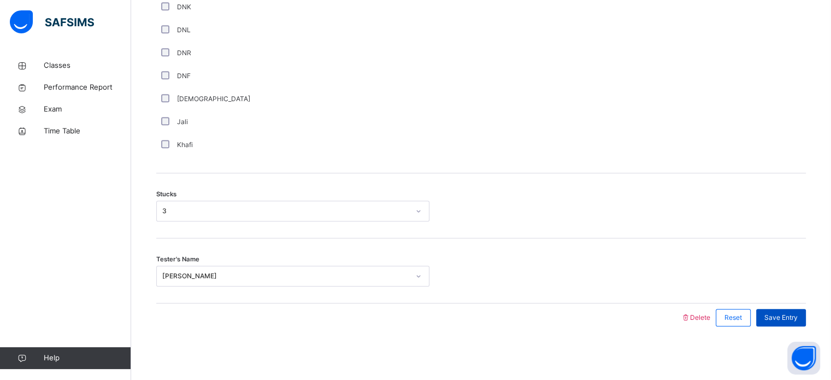
click at [771, 320] on div "Save Entry" at bounding box center [781, 317] width 50 height 17
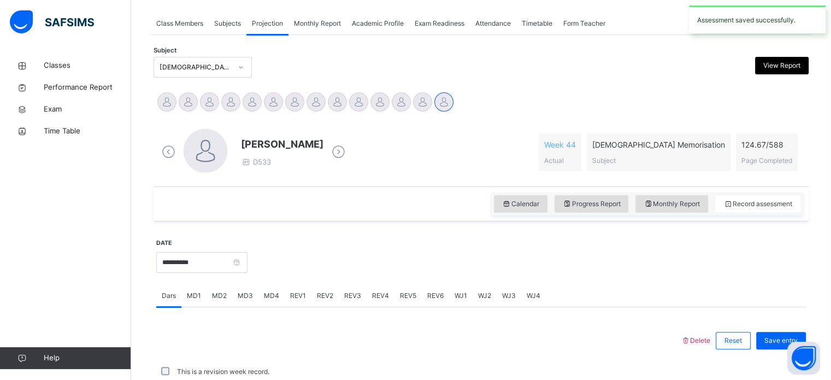
scroll to position [440, 0]
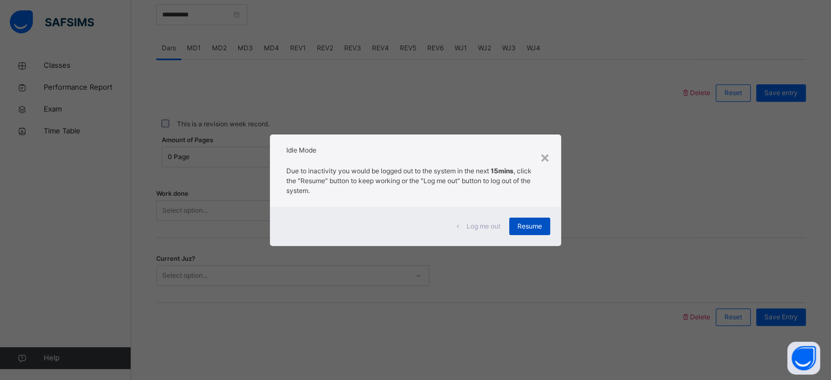
click at [535, 229] on span "Resume" at bounding box center [529, 226] width 25 height 10
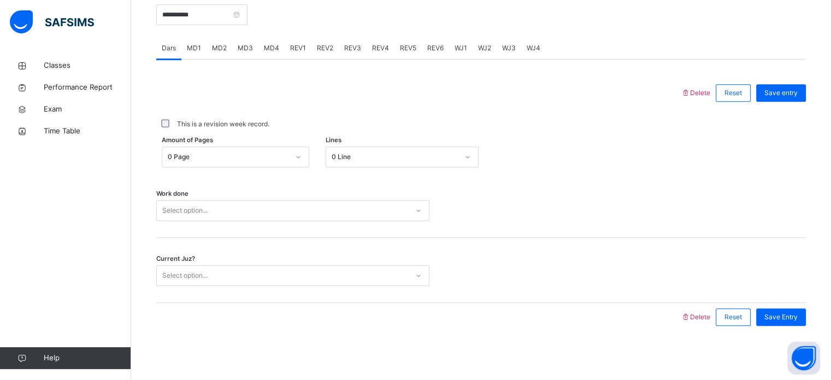
click at [527, 216] on div at bounding box center [481, 210] width 92 height 21
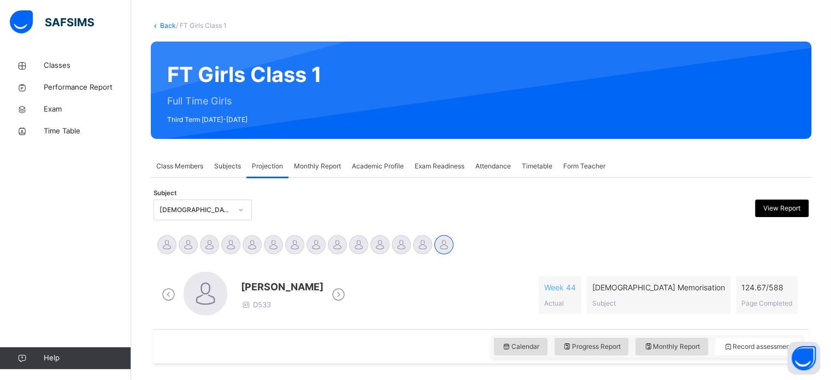
scroll to position [0, 0]
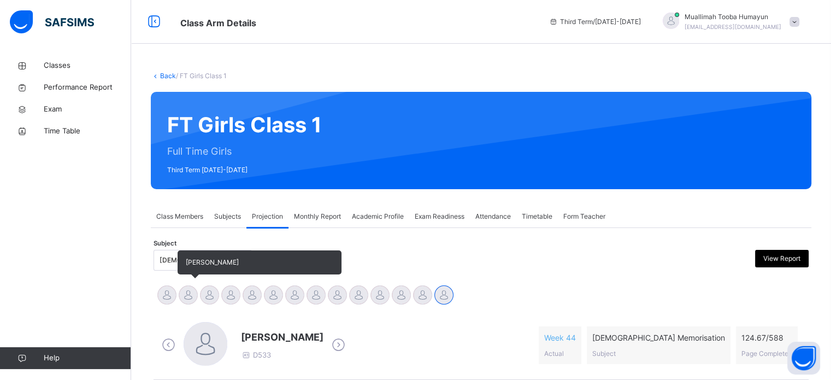
click at [185, 294] on div at bounding box center [188, 294] width 19 height 19
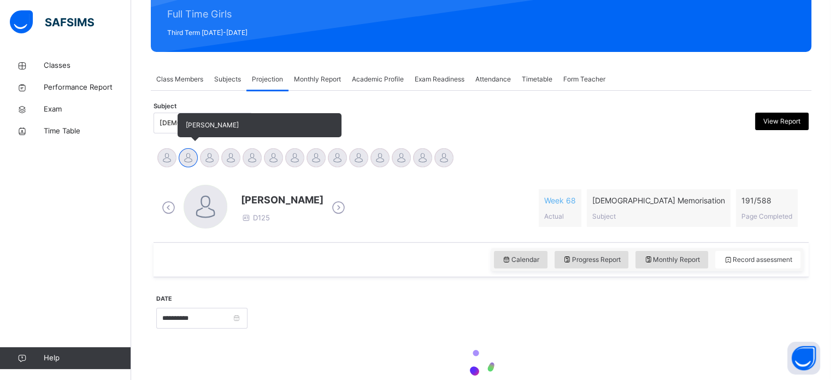
scroll to position [193, 0]
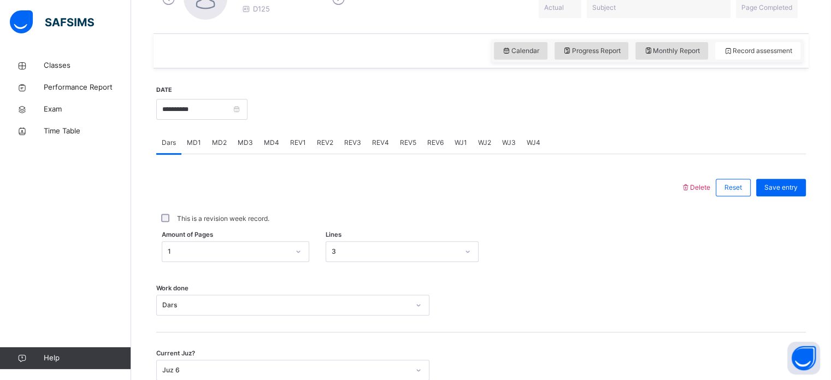
click at [333, 135] on div "REV2" at bounding box center [324, 143] width 27 height 22
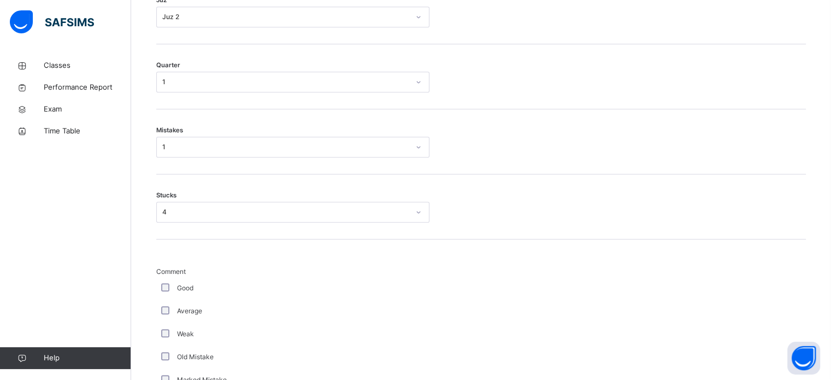
scroll to position [572, 0]
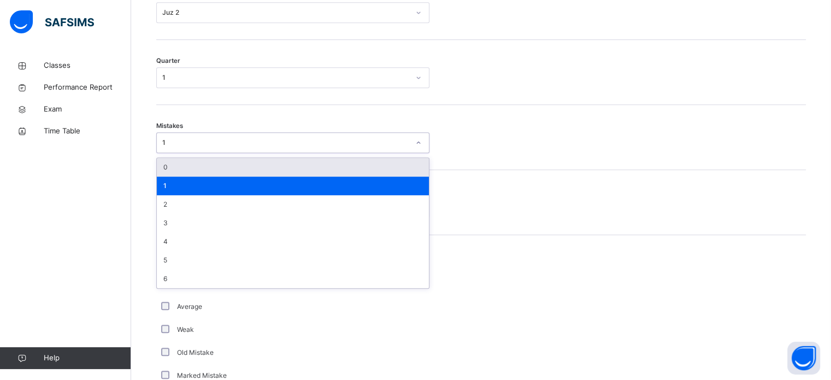
click at [331, 162] on div "0" at bounding box center [293, 167] width 272 height 19
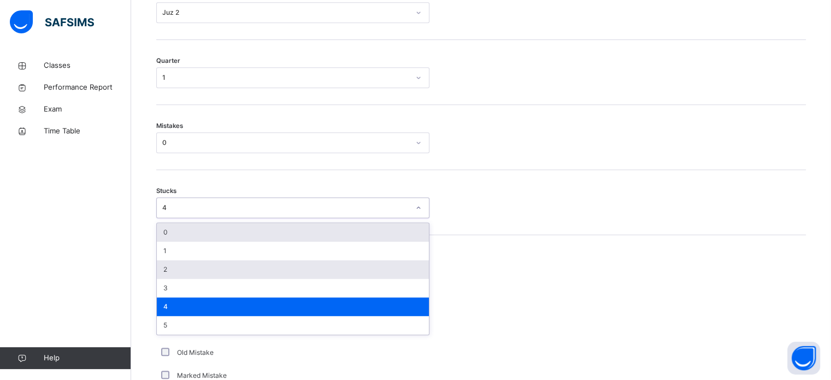
click at [203, 271] on div "2" at bounding box center [293, 269] width 272 height 19
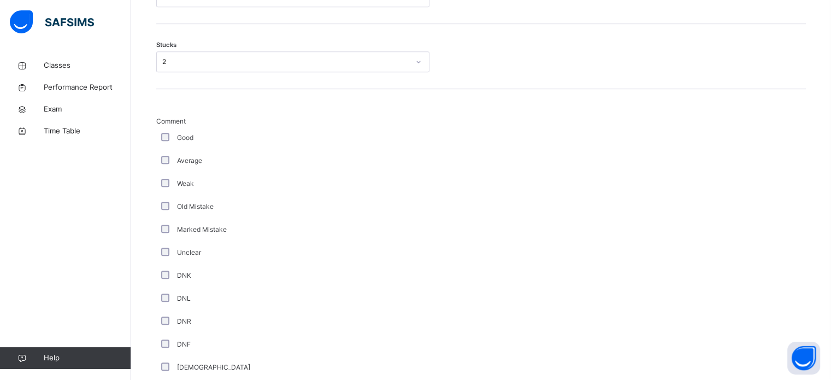
scroll to position [921, 0]
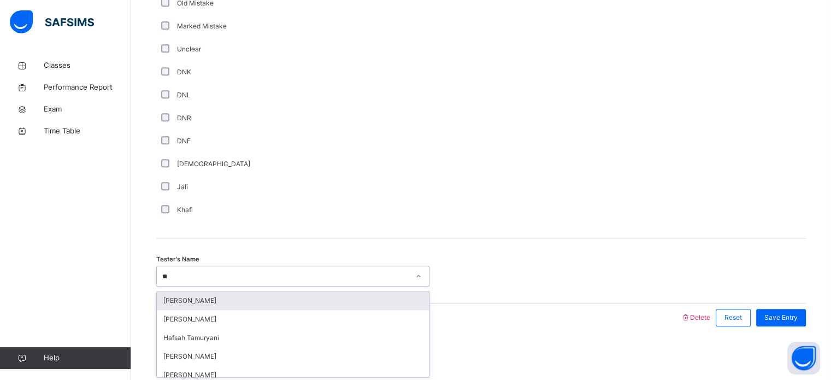
type input "***"
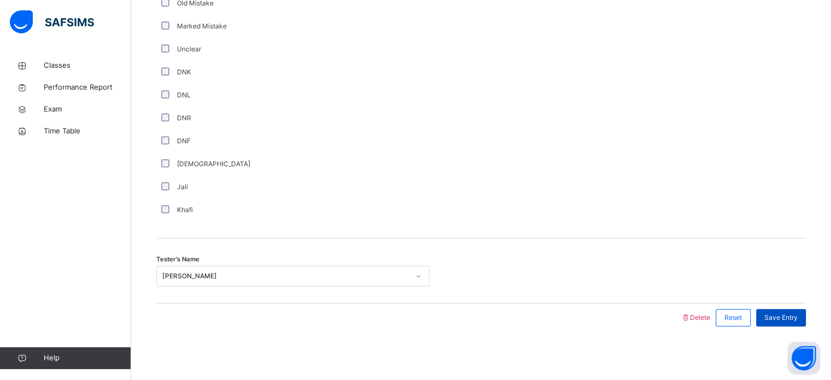
click at [784, 321] on div "Save Entry" at bounding box center [781, 317] width 50 height 17
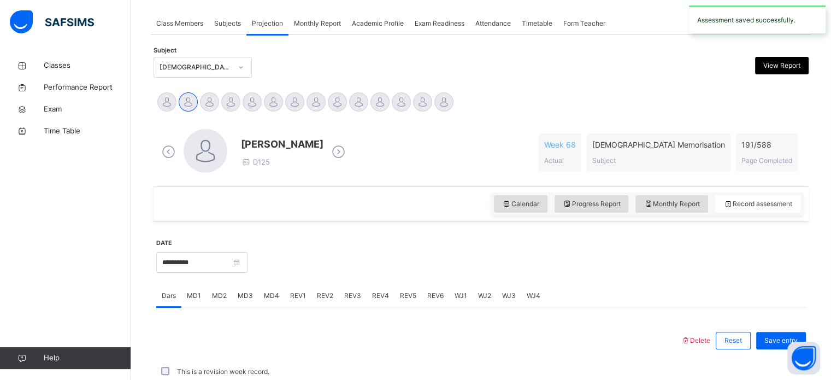
scroll to position [440, 0]
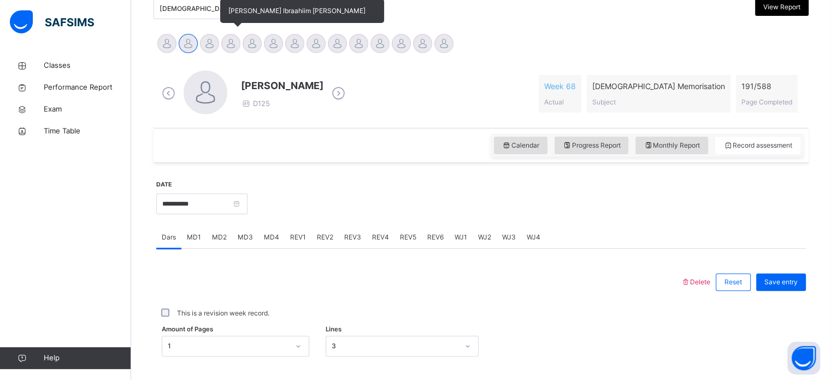
click at [221, 44] on div at bounding box center [230, 43] width 19 height 19
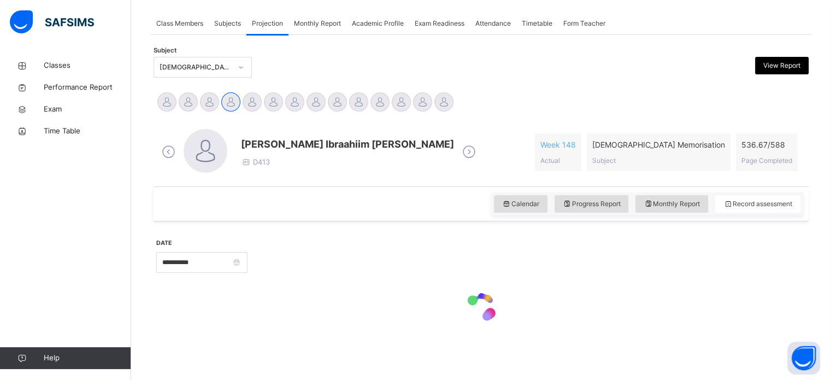
click at [208, 129] on div at bounding box center [206, 151] width 44 height 44
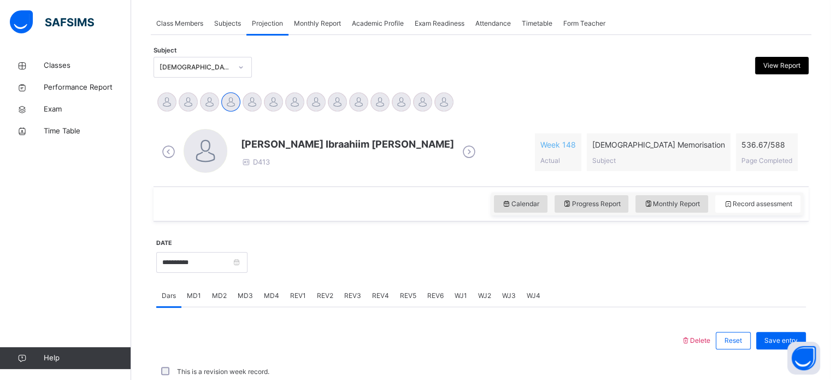
scroll to position [251, 0]
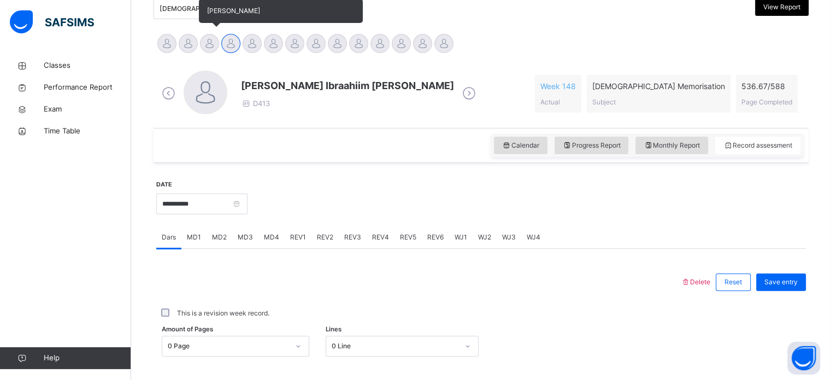
click at [208, 47] on div at bounding box center [209, 43] width 19 height 19
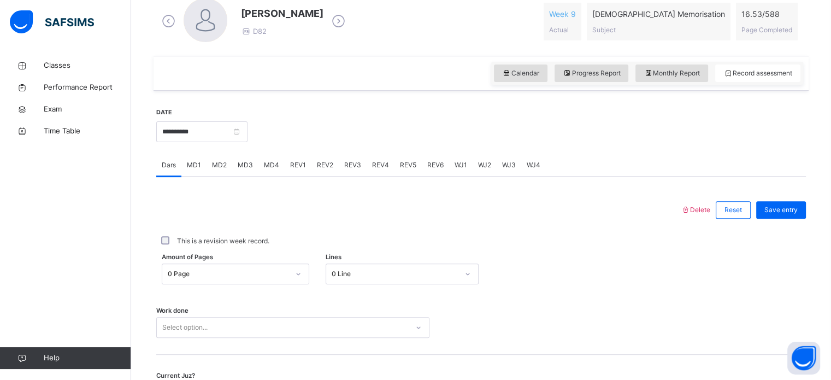
scroll to position [324, 0]
click at [275, 166] on span "MD4" at bounding box center [271, 164] width 15 height 10
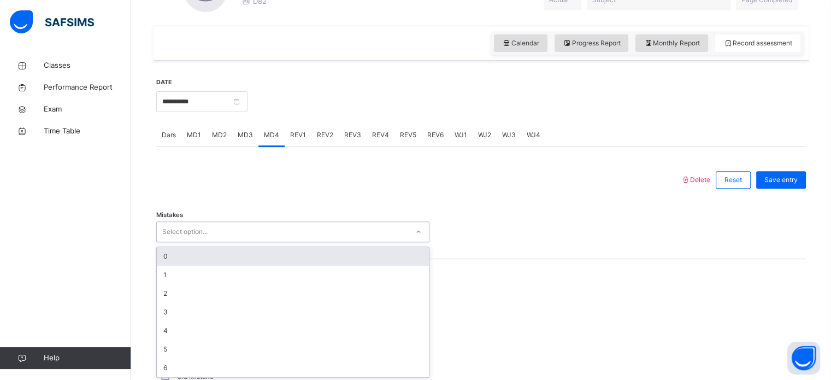
scroll to position [355, 0]
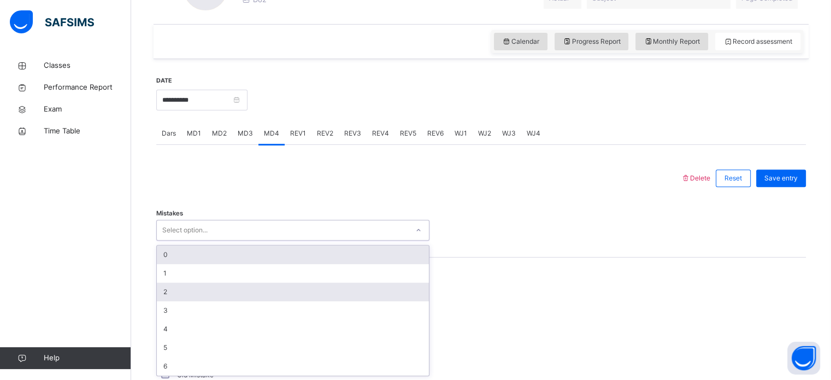
click at [257, 299] on div "2" at bounding box center [293, 291] width 272 height 19
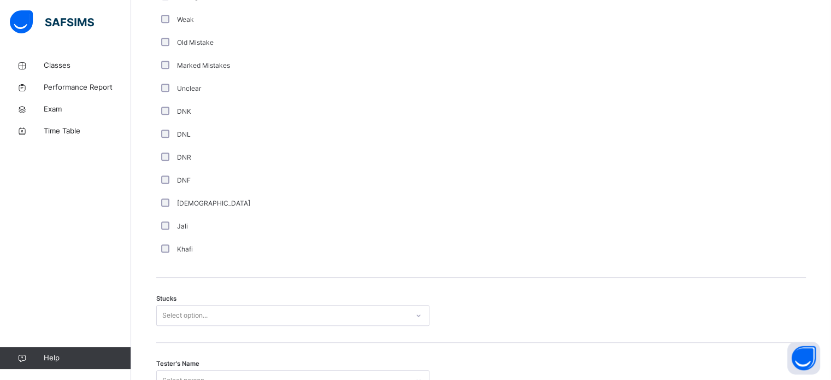
scroll to position [686, 0]
click at [163, 193] on div "Mutashabihaat" at bounding box center [292, 204] width 273 height 23
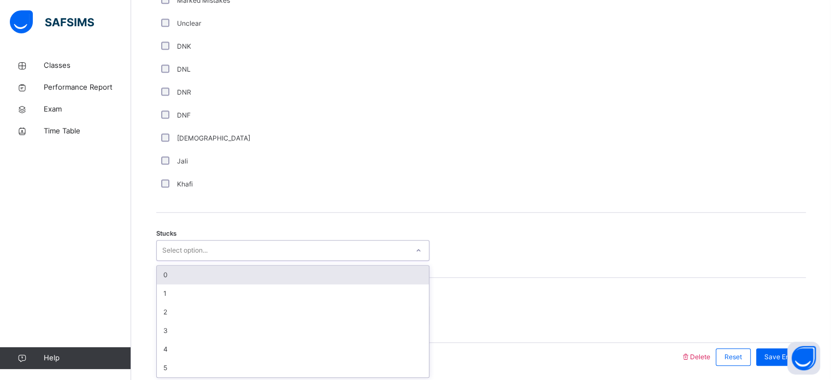
scroll to position [754, 0]
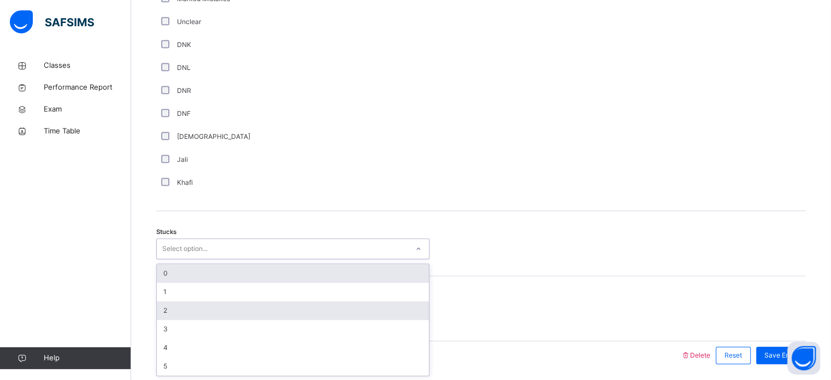
click at [204, 317] on div "2" at bounding box center [293, 310] width 272 height 19
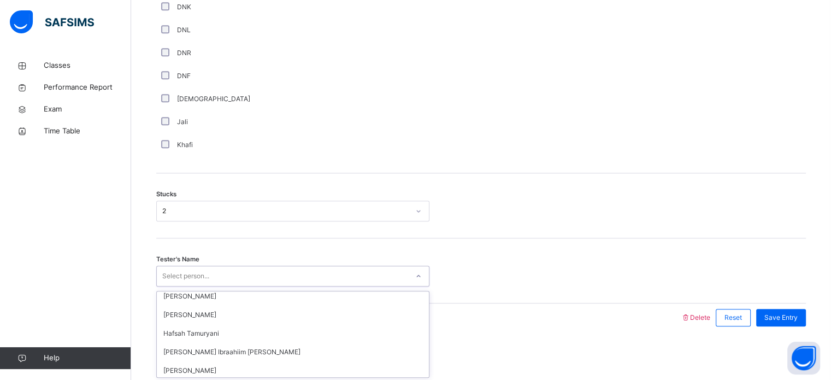
scroll to position [25, 0]
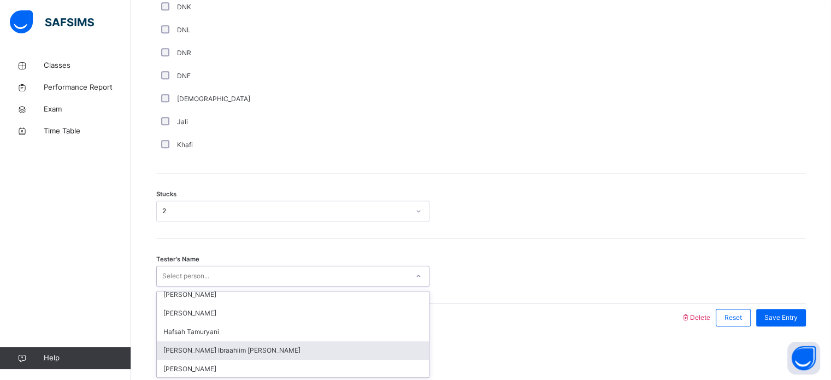
click at [263, 354] on div "Fadumo Ibraahiim Abdullahi" at bounding box center [293, 350] width 272 height 19
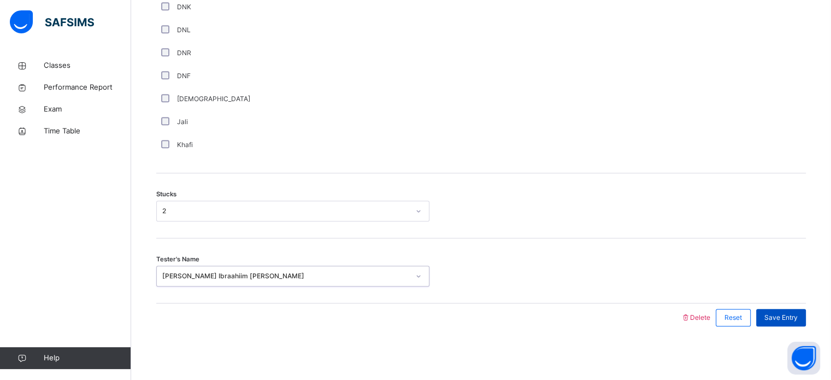
click at [792, 323] on div "Save Entry" at bounding box center [781, 317] width 50 height 17
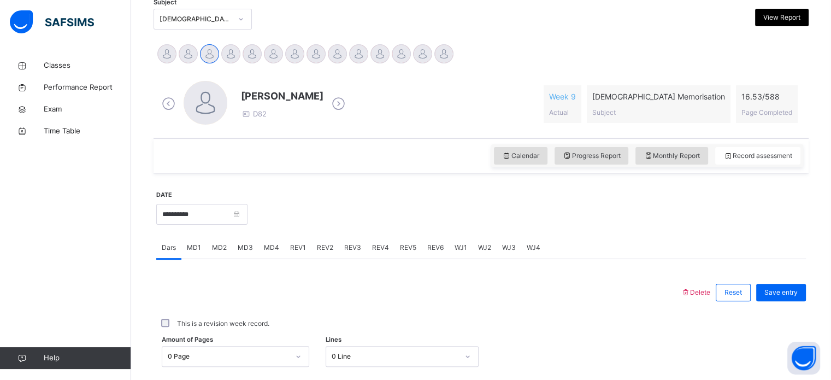
scroll to position [240, 0]
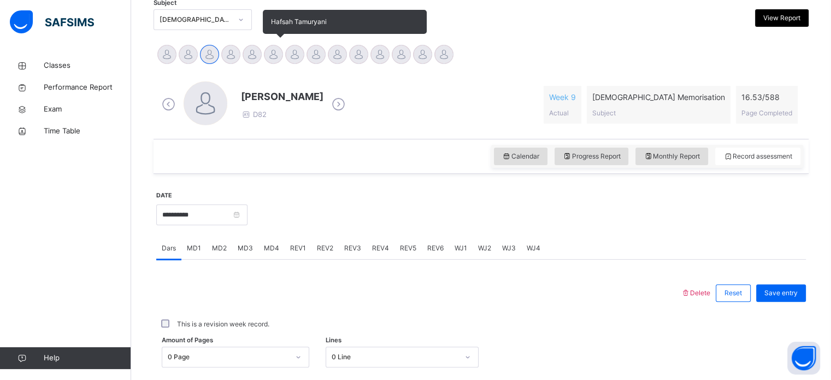
click at [273, 54] on div at bounding box center [273, 54] width 19 height 19
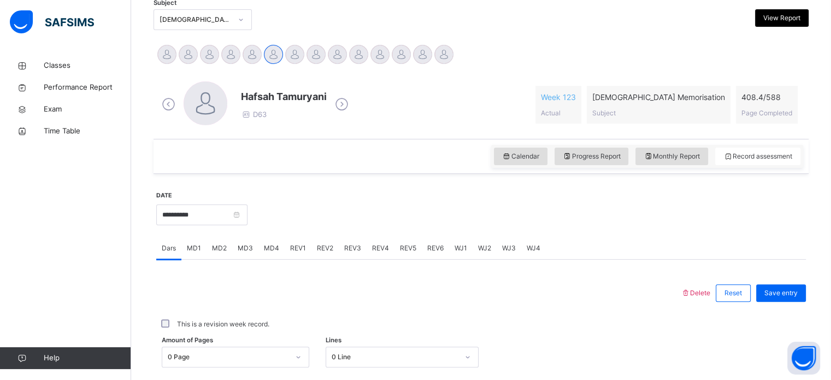
click at [463, 243] on span "WJ1" at bounding box center [460, 248] width 13 height 10
click at [481, 247] on span "WJ2" at bounding box center [484, 248] width 13 height 10
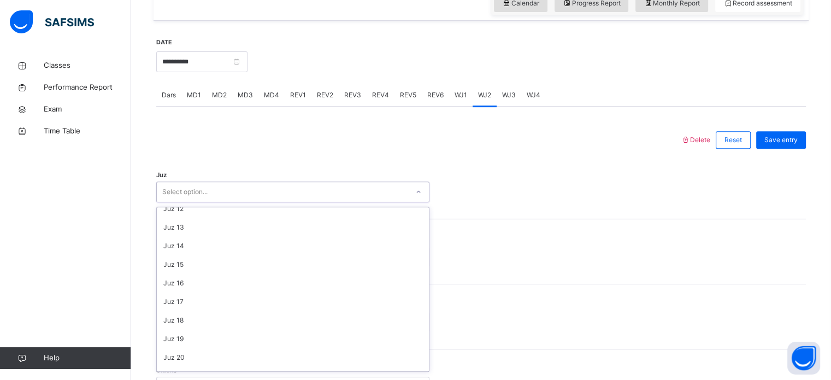
scroll to position [213, 0]
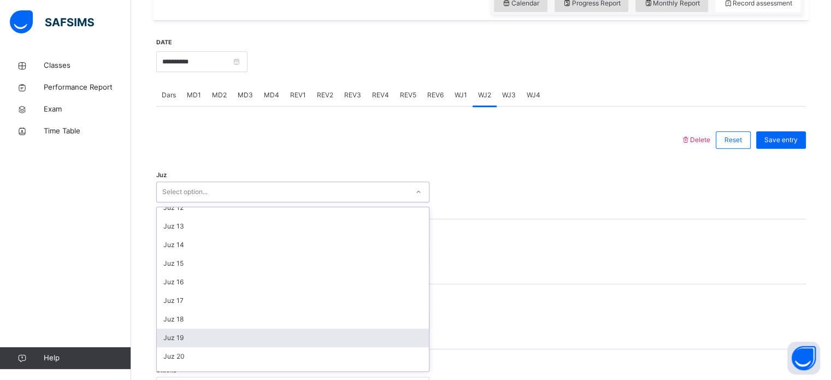
click at [219, 339] on div "Juz 19" at bounding box center [293, 337] width 272 height 19
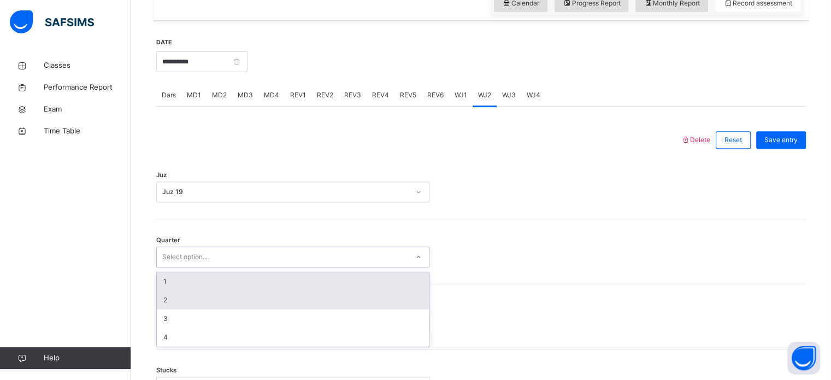
click at [201, 301] on div "2" at bounding box center [293, 300] width 272 height 19
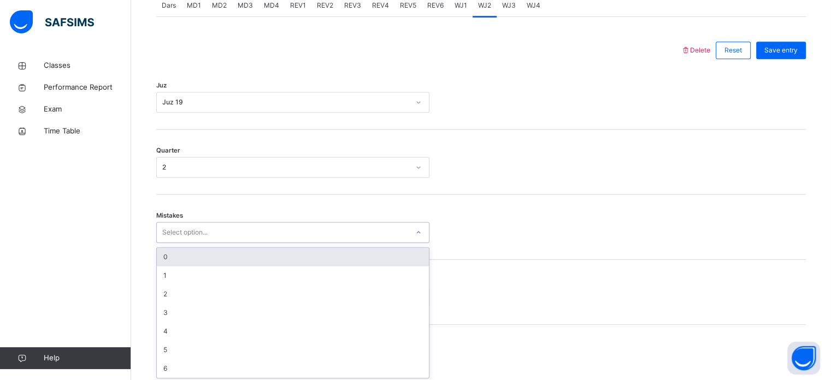
scroll to position [485, 0]
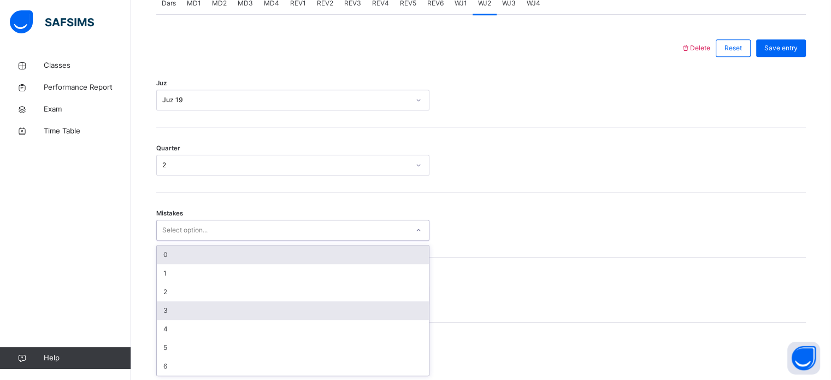
click at [163, 317] on div "3" at bounding box center [293, 310] width 272 height 19
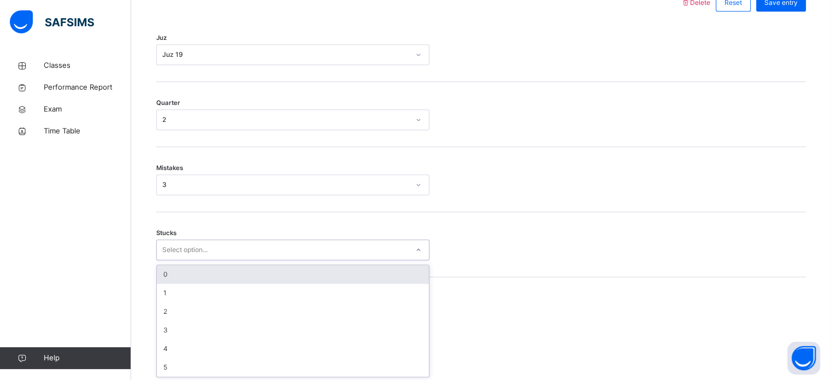
scroll to position [531, 0]
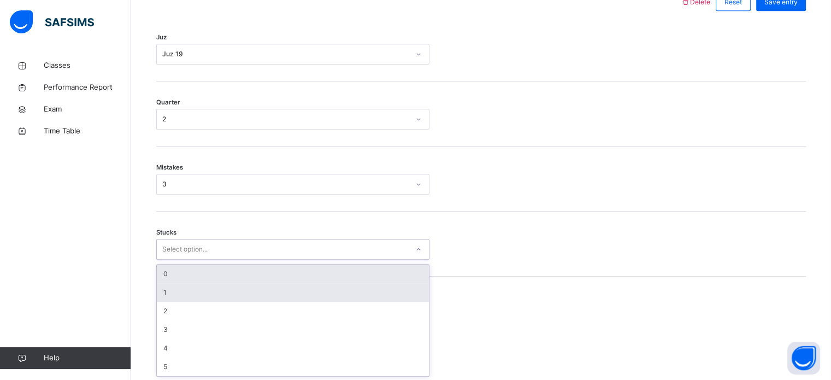
click at [202, 299] on div "1" at bounding box center [293, 292] width 272 height 19
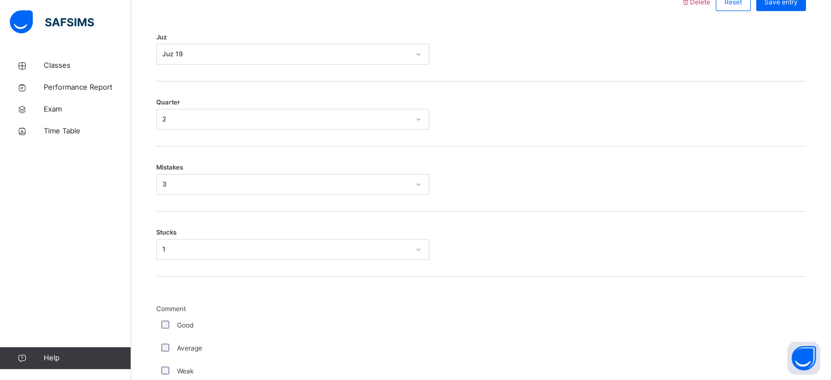
click at [175, 368] on div "Weak" at bounding box center [293, 371] width 268 height 10
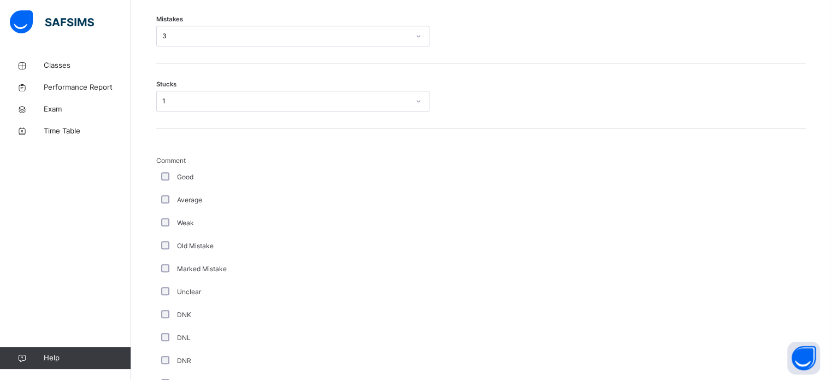
scroll to position [680, 0]
click at [175, 226] on div "Weak" at bounding box center [292, 221] width 273 height 23
click at [169, 208] on div "Average" at bounding box center [292, 198] width 273 height 23
click at [176, 200] on div "Average" at bounding box center [293, 198] width 268 height 10
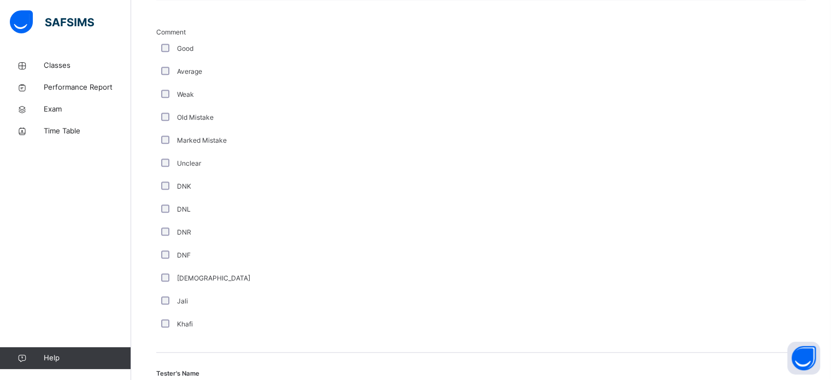
scroll to position [921, 0]
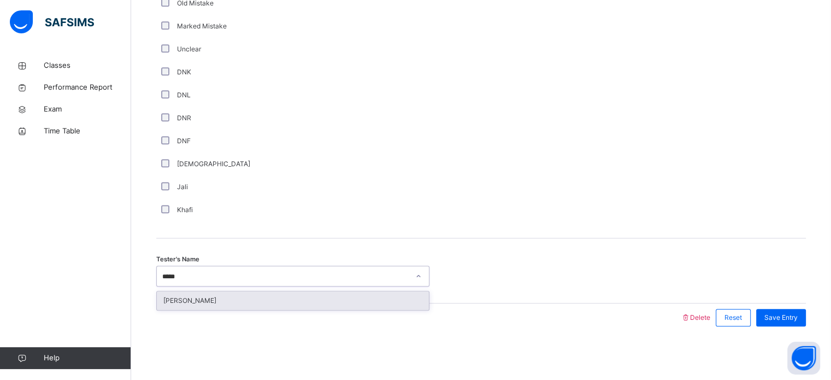
type input "*****"
click at [325, 317] on div at bounding box center [418, 317] width 513 height 28
type input "*****"
click at [351, 296] on div "Aisha Sharaf" at bounding box center [293, 300] width 272 height 19
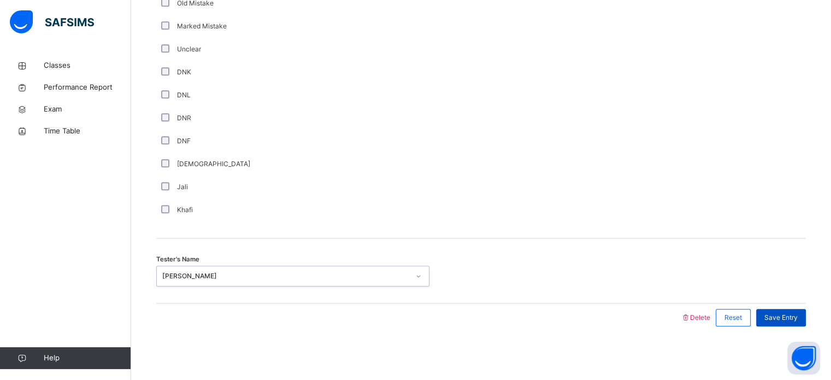
click at [775, 321] on span "Save Entry" at bounding box center [780, 317] width 33 height 10
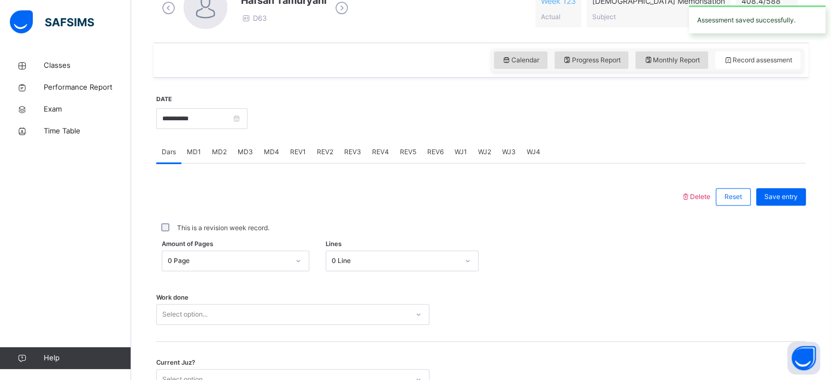
scroll to position [334, 0]
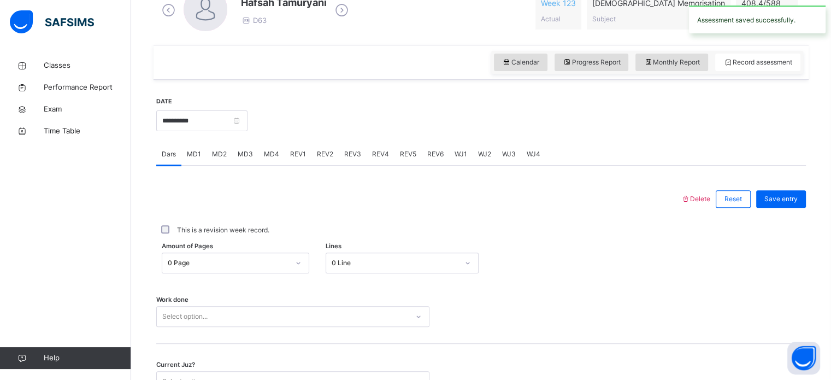
click at [524, 146] on div "WJ4" at bounding box center [533, 154] width 25 height 22
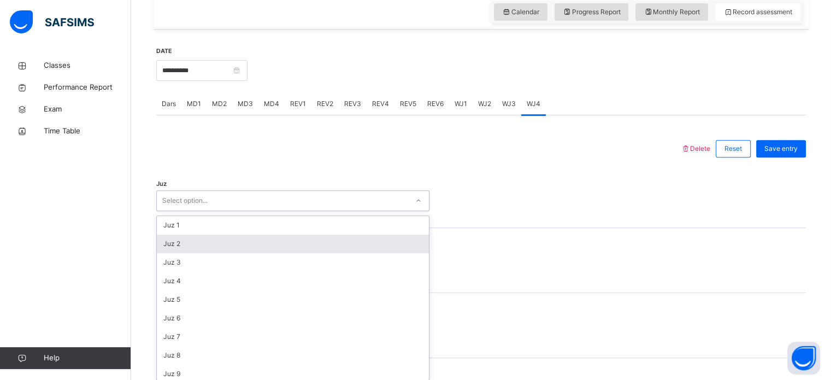
scroll to position [389, 0]
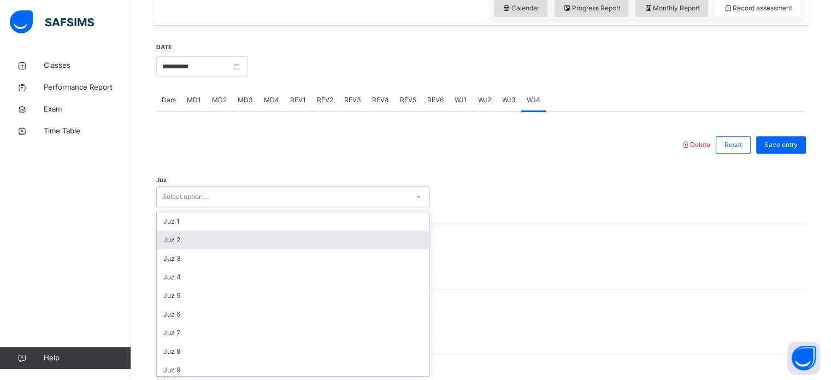
click at [295, 207] on div "option Juz 2 focused, 2 of 30. 30 results available. Use Up and Down to choose …" at bounding box center [292, 196] width 273 height 21
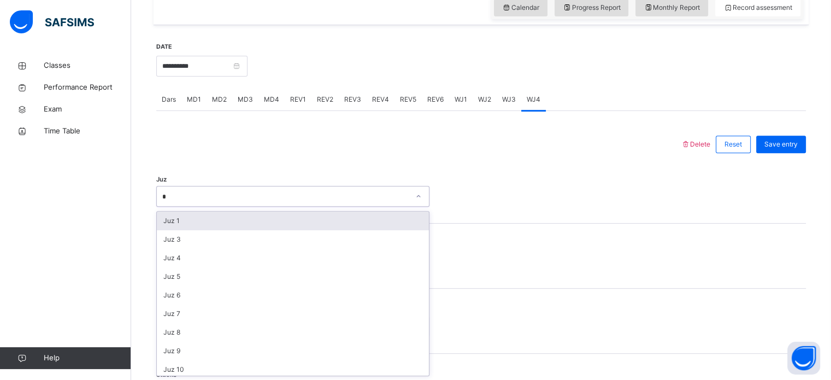
type input "**"
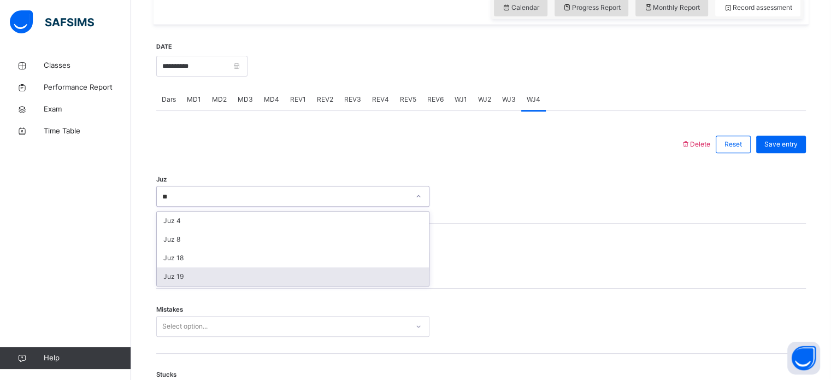
click at [296, 280] on div "Juz 19" at bounding box center [293, 276] width 272 height 19
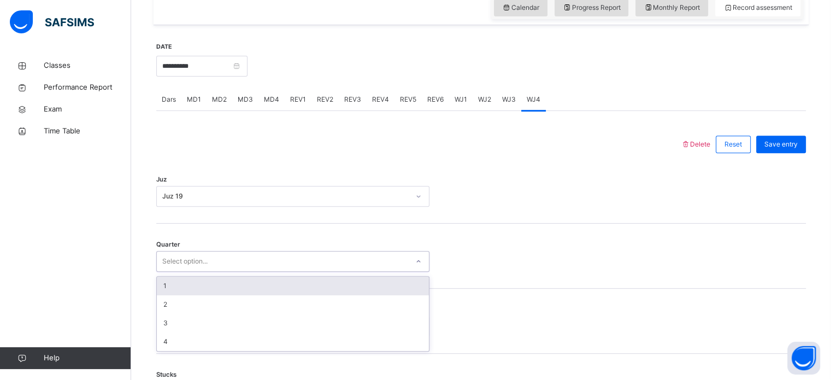
click at [301, 265] on div "Select option..." at bounding box center [282, 261] width 251 height 17
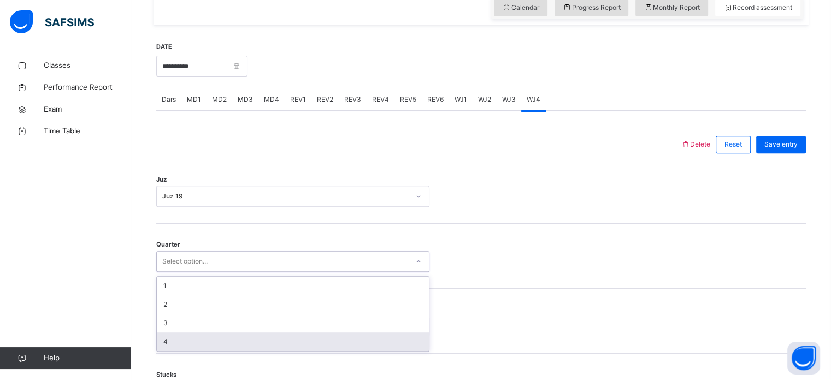
click at [217, 337] on div "4" at bounding box center [293, 341] width 272 height 19
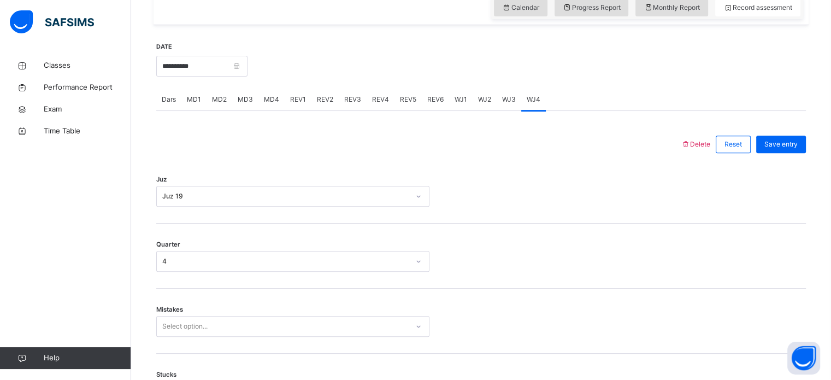
drag, startPoint x: 215, startPoint y: 315, endPoint x: 214, endPoint y: 327, distance: 12.7
click at [214, 327] on div "Select option..." at bounding box center [292, 326] width 273 height 21
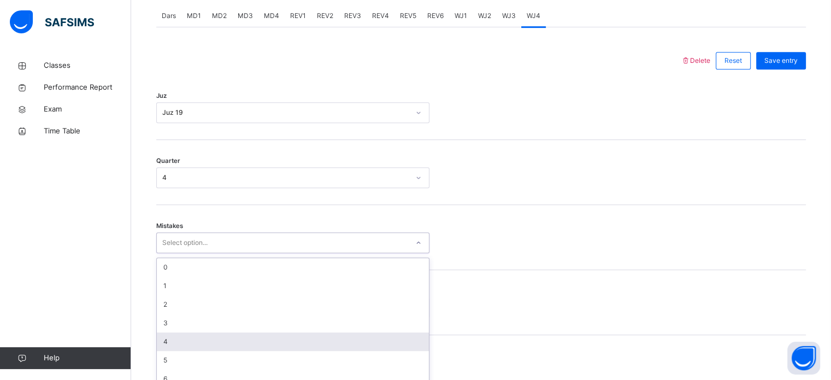
click at [214, 253] on div "option 4 focused, 5 of 7. 7 results available. Use Up and Down to choose option…" at bounding box center [292, 242] width 273 height 21
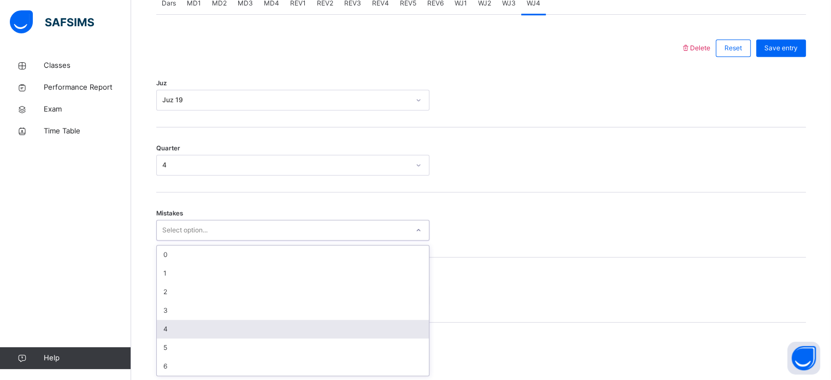
type input "*"
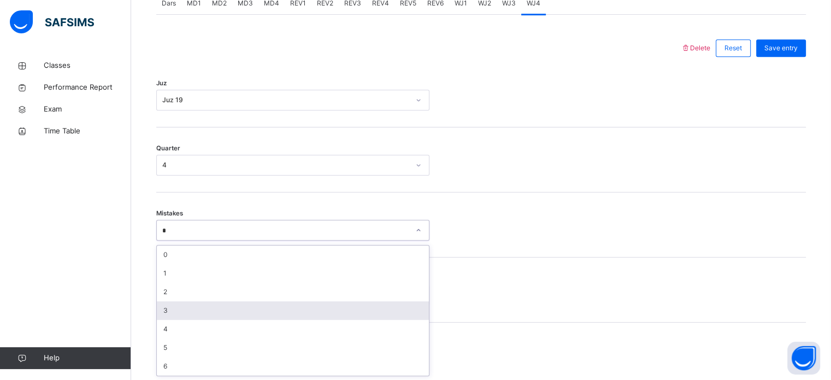
click at [187, 312] on div "3" at bounding box center [293, 310] width 272 height 19
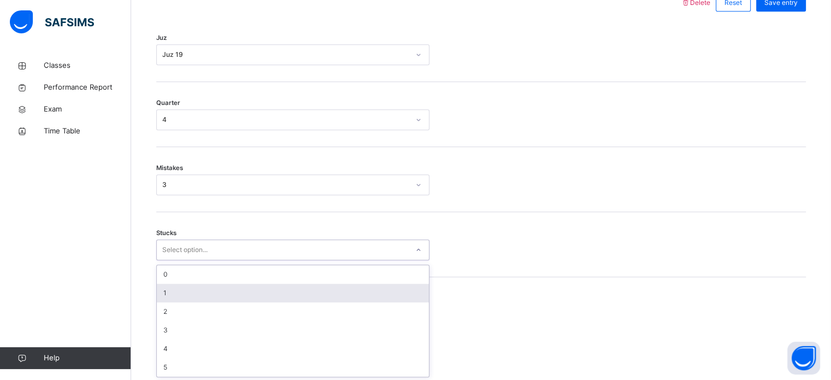
click at [193, 260] on div "option 1 focused, 2 of 6. 6 results available. Use Up and Down to choose option…" at bounding box center [292, 249] width 273 height 21
type input "*"
click at [174, 292] on div "1" at bounding box center [293, 292] width 272 height 19
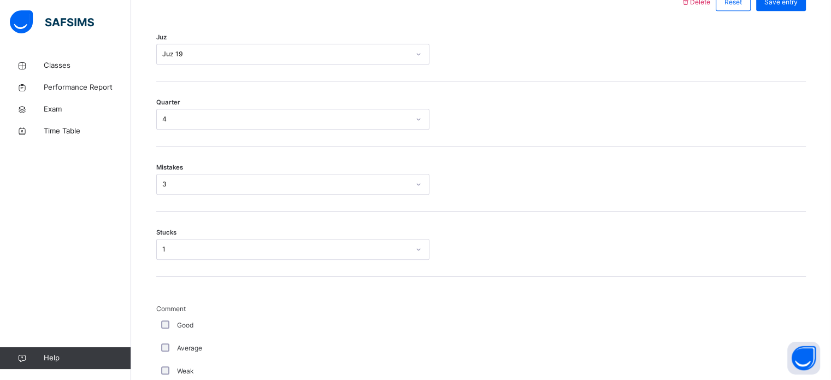
click at [163, 373] on div "Weak" at bounding box center [293, 371] width 268 height 10
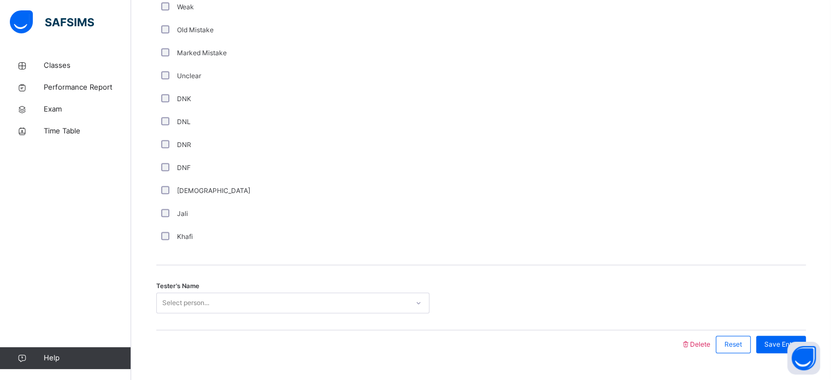
scroll to position [921, 0]
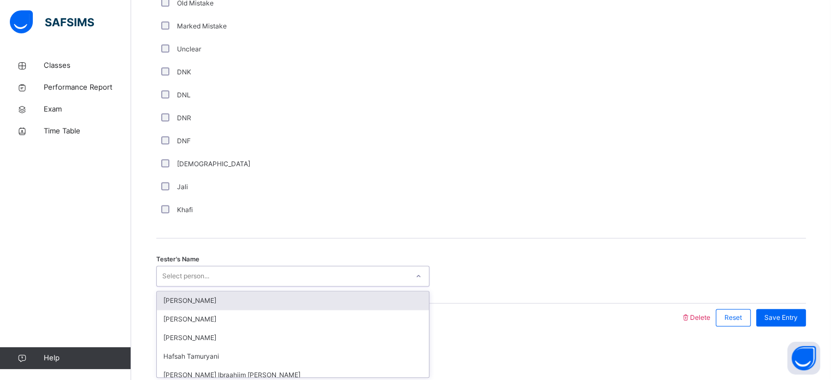
click at [210, 276] on div "Select person..." at bounding box center [282, 276] width 251 height 17
type input "*****"
click at [221, 297] on div "Aisha Sharaf" at bounding box center [293, 300] width 272 height 19
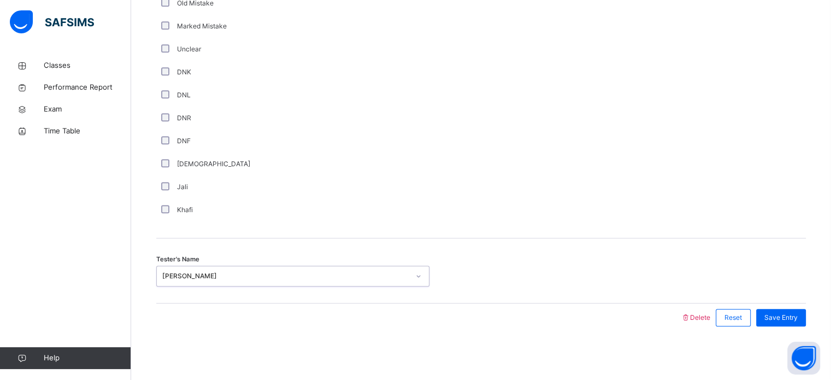
click at [773, 325] on div "Save Entry" at bounding box center [777, 317] width 55 height 28
click at [771, 321] on div "Save Entry" at bounding box center [781, 317] width 50 height 17
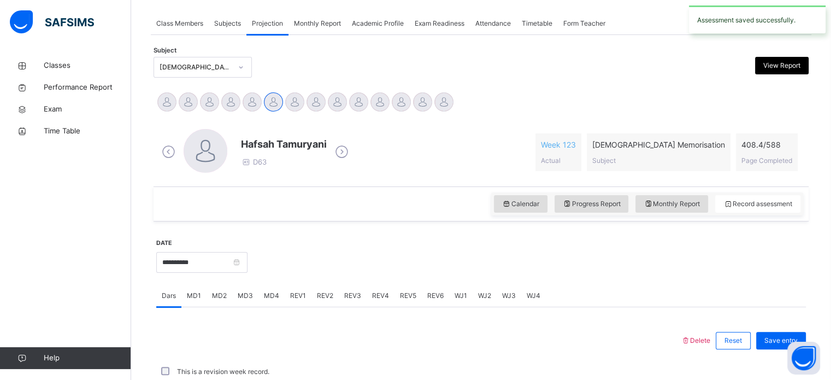
scroll to position [440, 0]
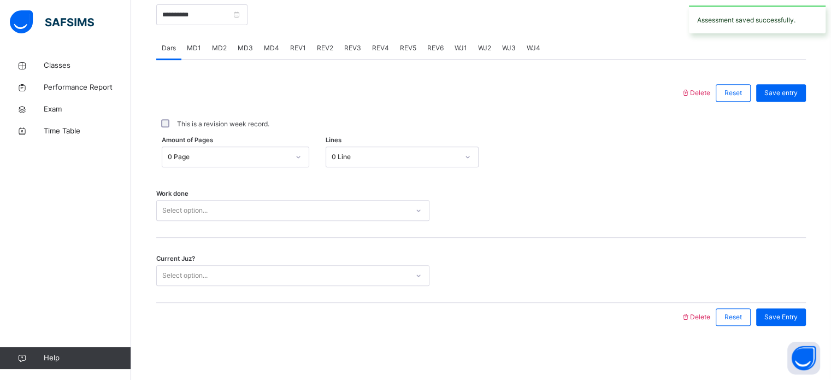
click at [481, 46] on span "WJ2" at bounding box center [484, 48] width 13 height 10
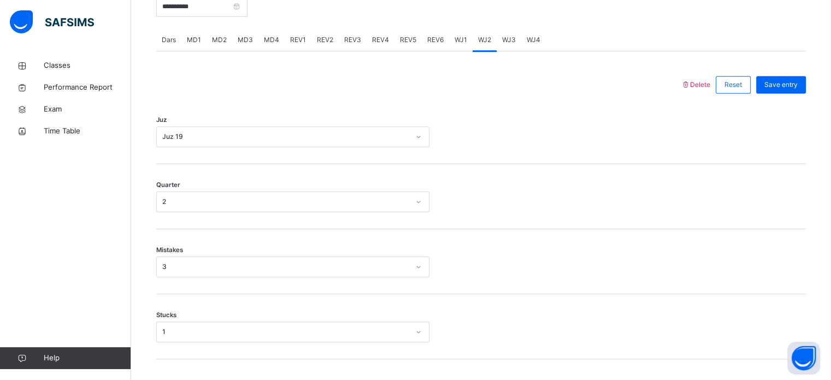
scroll to position [449, 0]
click at [527, 34] on span "WJ4" at bounding box center [533, 39] width 14 height 10
drag, startPoint x: 182, startPoint y: 43, endPoint x: 168, endPoint y: 39, distance: 15.4
click at [168, 39] on div "Dars MD1 MD2 MD3 MD4 REV1 REV2 REV3 REV4 REV5 REV6 WJ1 WJ2 WJ3 WJ4" at bounding box center [480, 39] width 649 height 22
click at [168, 39] on span "Dars" at bounding box center [169, 39] width 14 height 10
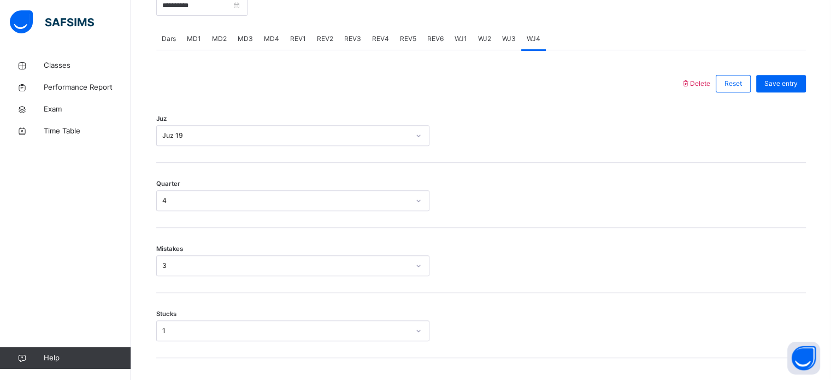
scroll to position [440, 0]
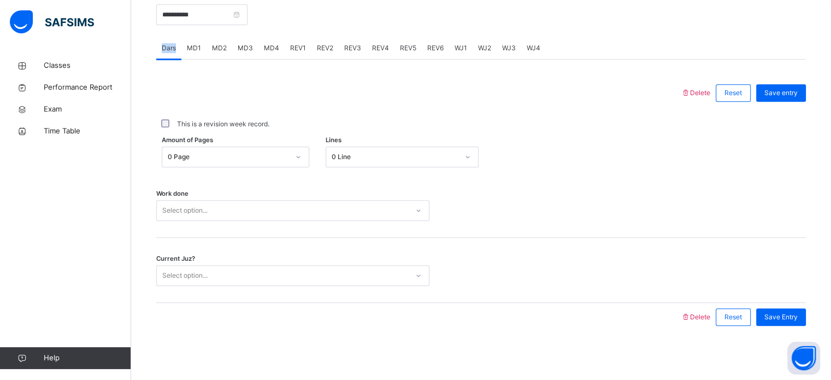
click at [168, 39] on div "Dars" at bounding box center [168, 48] width 25 height 22
click at [508, 80] on div at bounding box center [418, 93] width 513 height 28
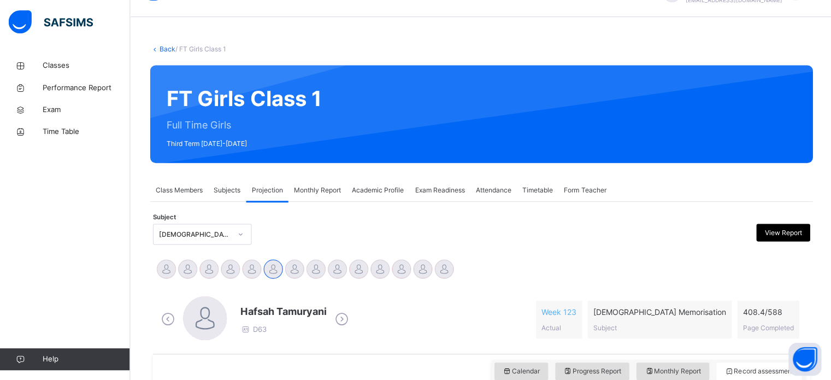
scroll to position [0, 0]
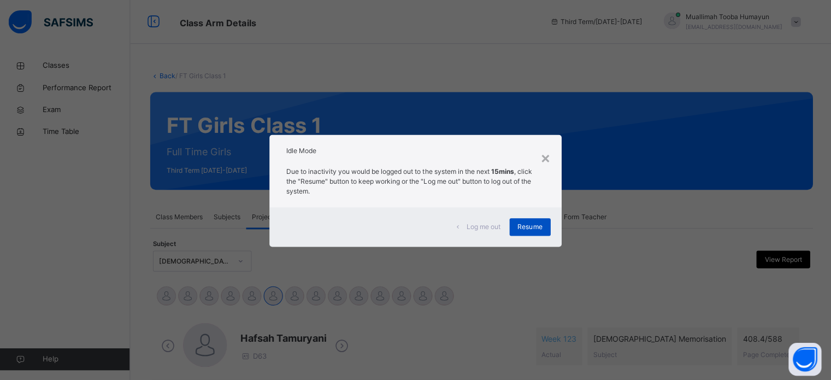
click at [526, 230] on span "Resume" at bounding box center [529, 226] width 25 height 10
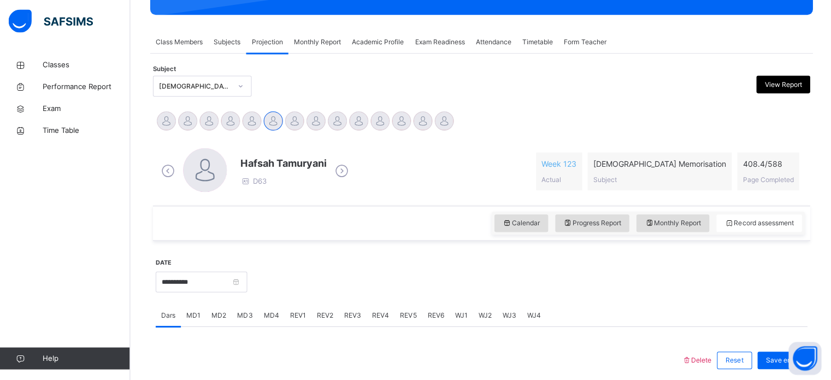
scroll to position [179, 0]
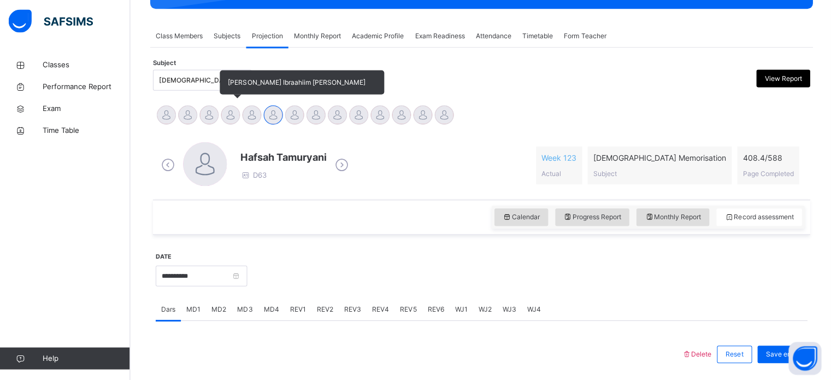
click at [226, 116] on div at bounding box center [230, 115] width 19 height 19
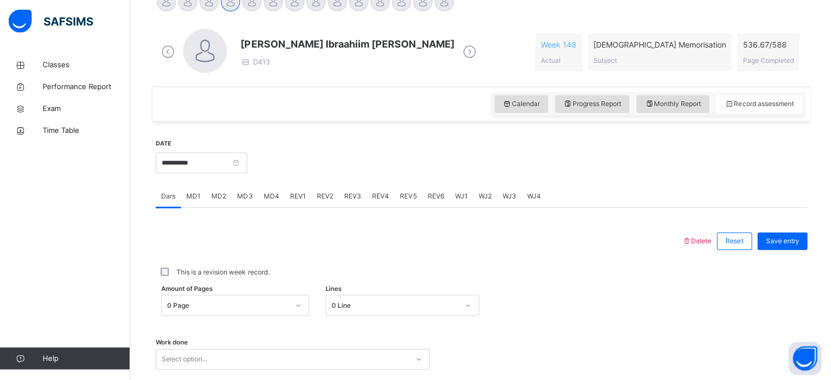
scroll to position [308, 0]
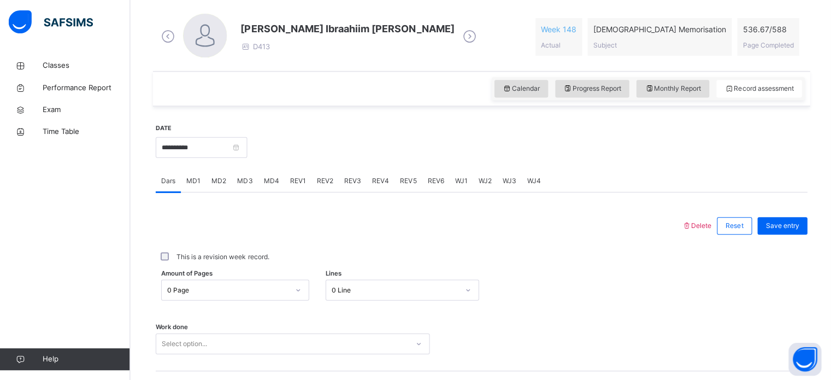
click at [350, 181] on span "REV3" at bounding box center [352, 180] width 17 height 10
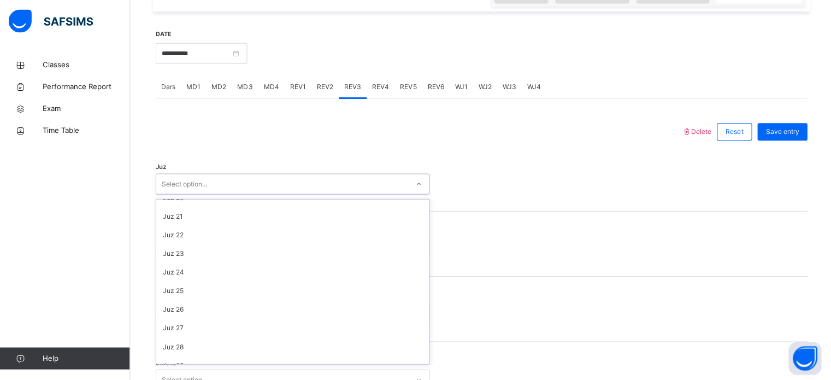
scroll to position [393, 0]
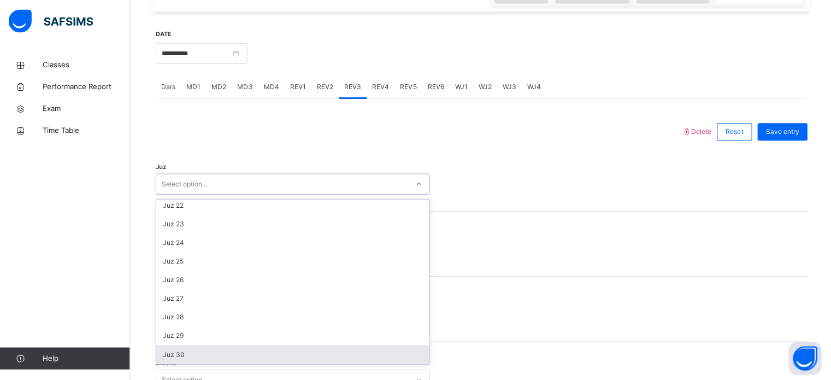
click at [200, 354] on div "Juz 30" at bounding box center [293, 354] width 272 height 19
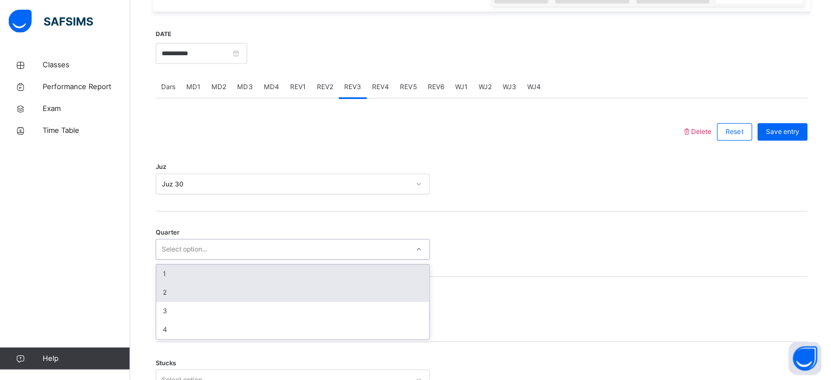
click at [186, 294] on div "2" at bounding box center [293, 292] width 272 height 19
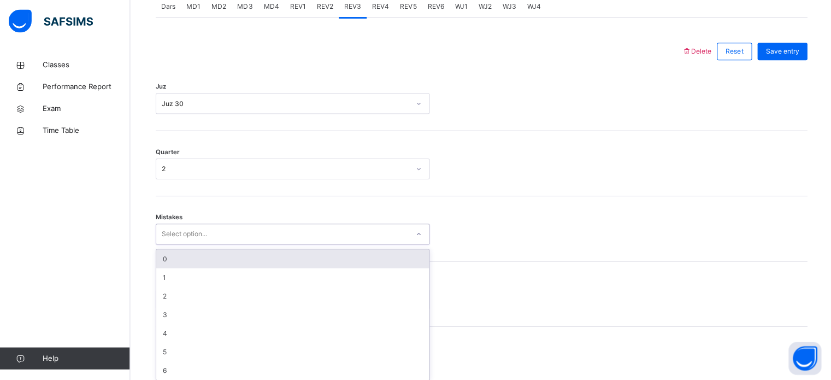
scroll to position [485, 0]
click at [206, 253] on div "0" at bounding box center [293, 254] width 272 height 19
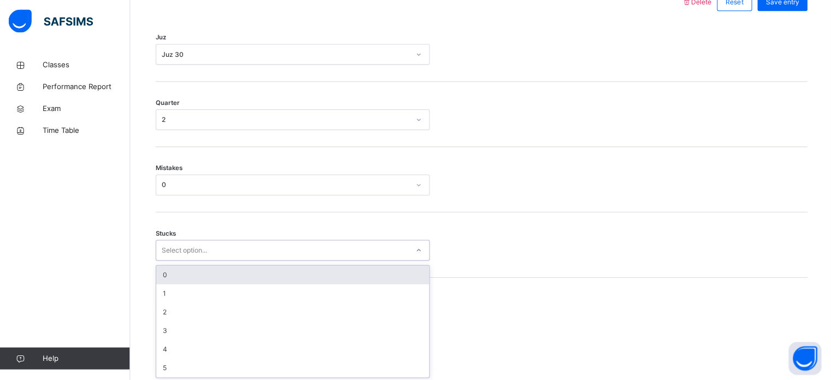
scroll to position [531, 0]
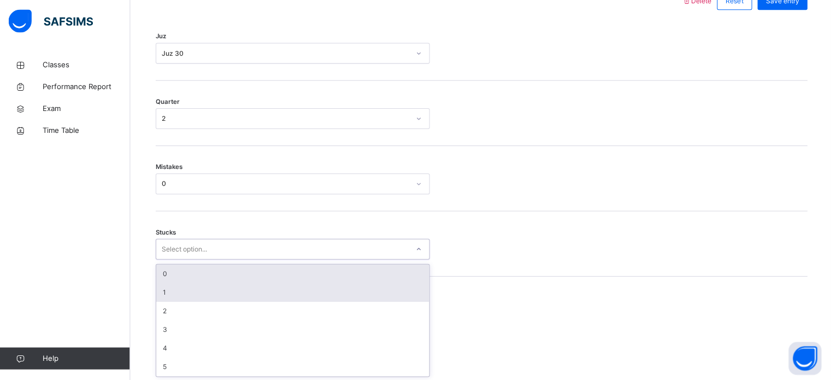
click at [196, 295] on div "1" at bounding box center [293, 292] width 272 height 19
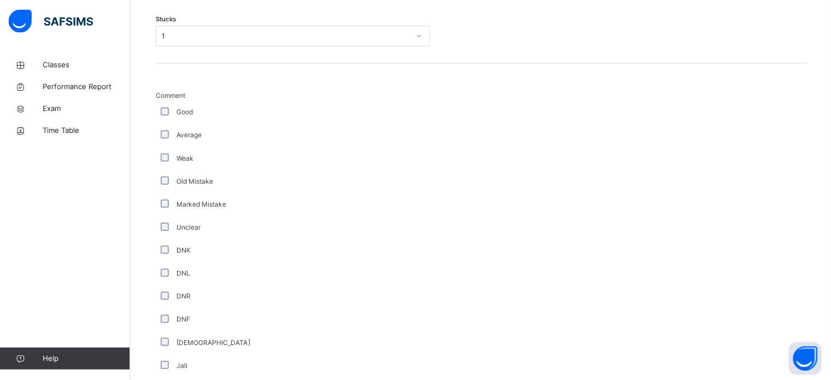
scroll to position [921, 0]
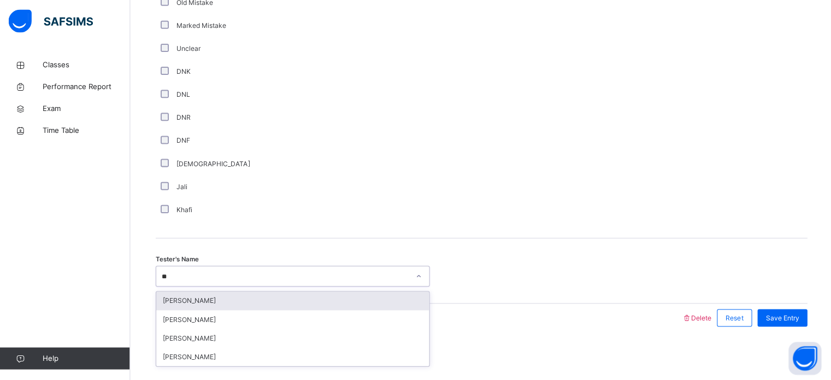
type input "***"
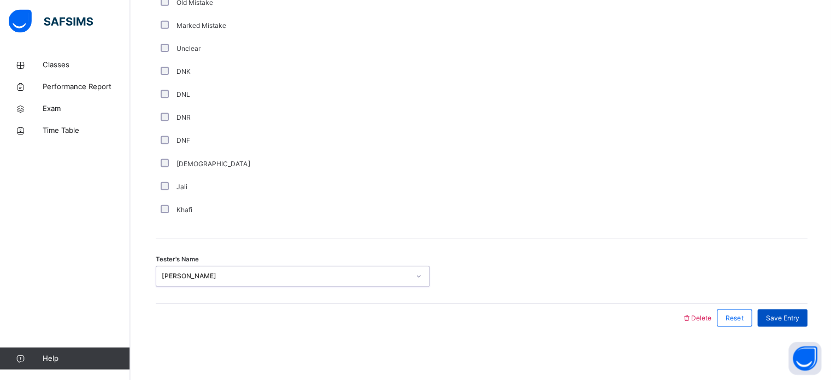
click at [765, 315] on div "Save Entry" at bounding box center [781, 317] width 50 height 17
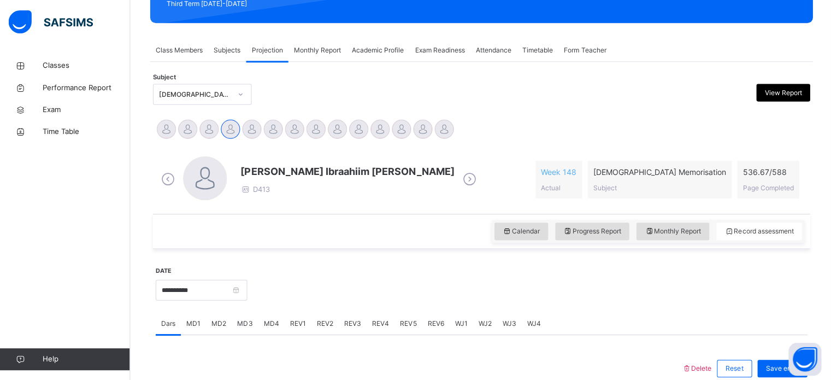
scroll to position [157, 0]
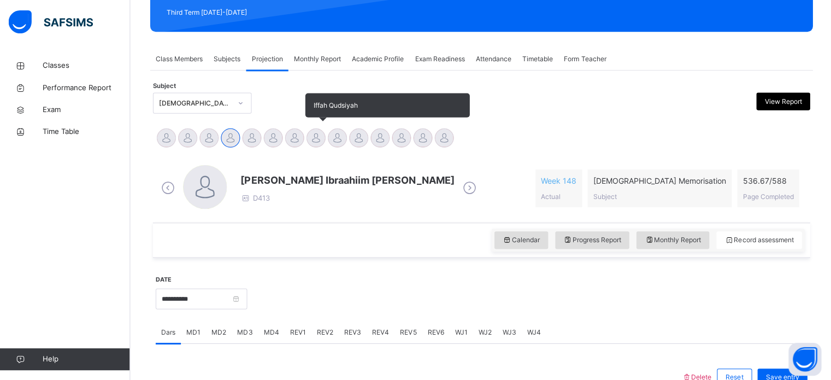
click at [323, 133] on div at bounding box center [315, 137] width 19 height 19
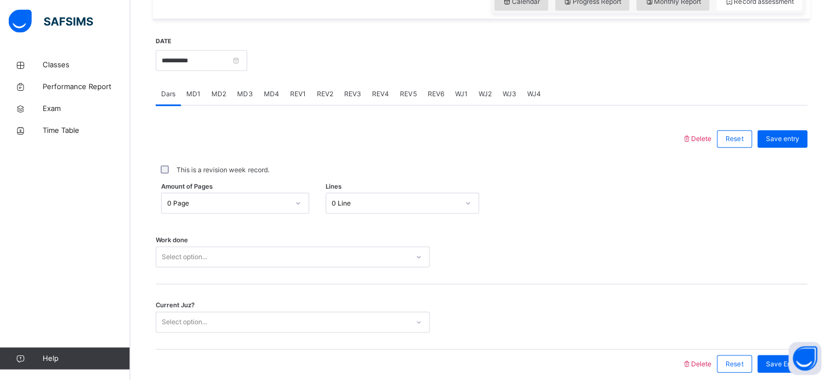
scroll to position [440, 0]
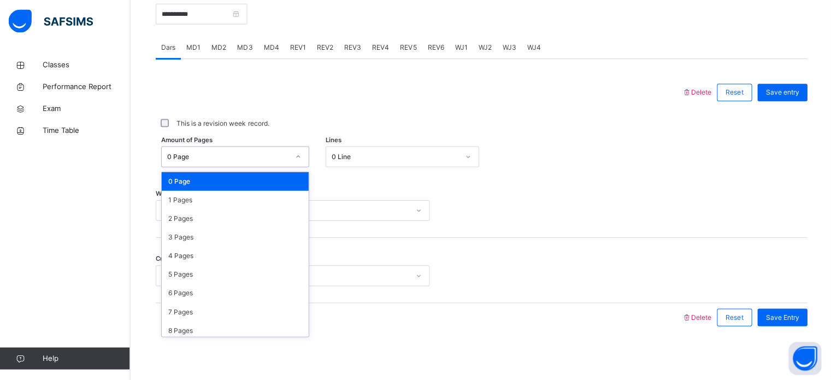
click at [263, 153] on div "0 Page" at bounding box center [228, 157] width 121 height 10
click at [216, 274] on div "5 Pages" at bounding box center [235, 274] width 146 height 19
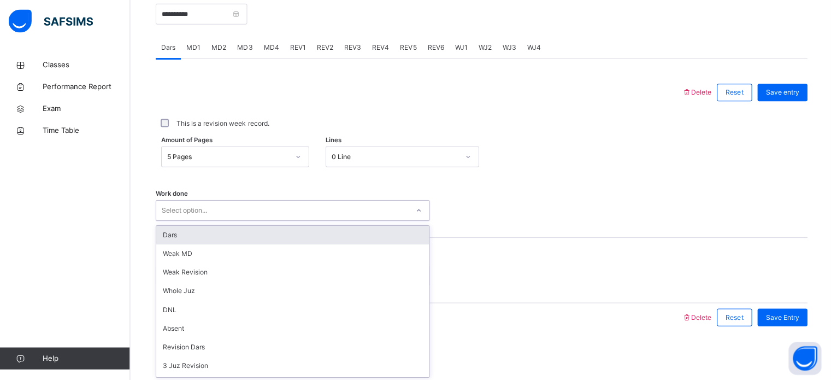
click at [204, 209] on div "Select option..." at bounding box center [184, 210] width 45 height 21
click at [206, 237] on div "Dars" at bounding box center [293, 235] width 272 height 19
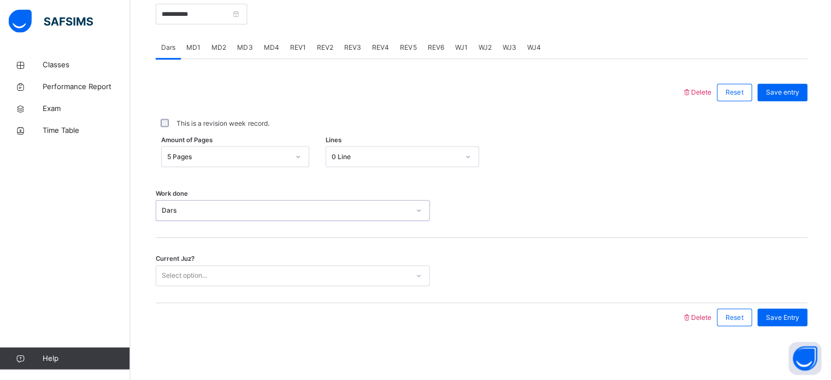
click at [205, 276] on div "Select option..." at bounding box center [184, 275] width 45 height 21
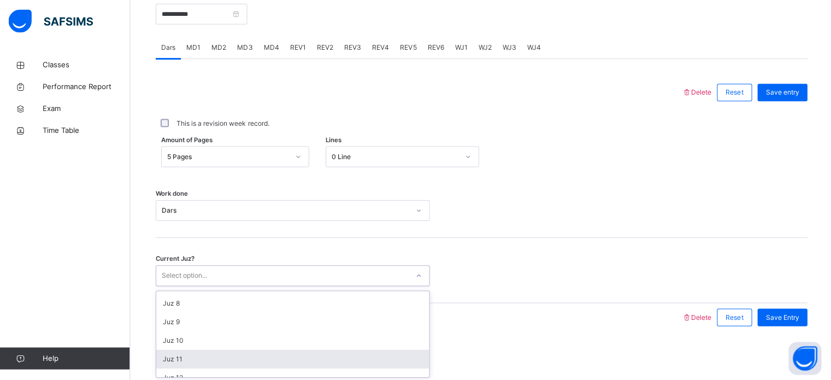
scroll to position [128, 0]
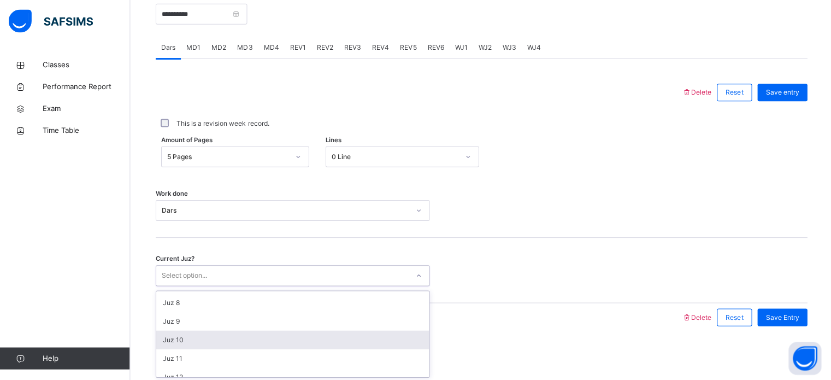
click at [208, 340] on div "Juz 10" at bounding box center [293, 339] width 272 height 19
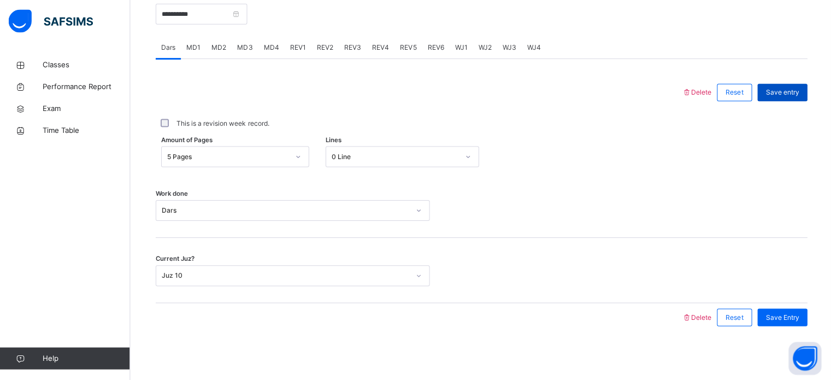
click at [780, 92] on span "Save entry" at bounding box center [780, 93] width 33 height 10
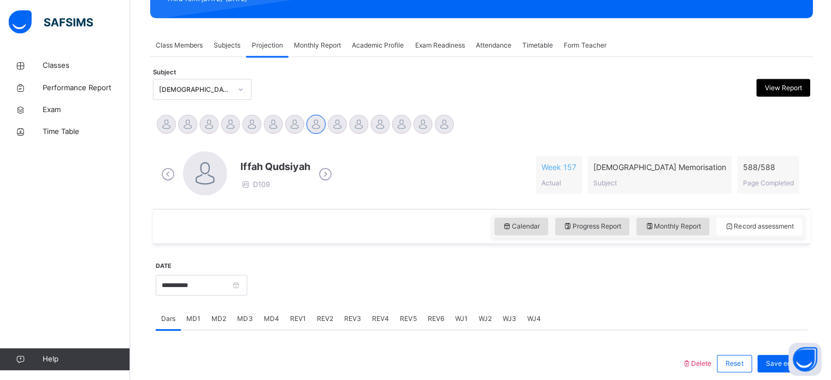
scroll to position [166, 0]
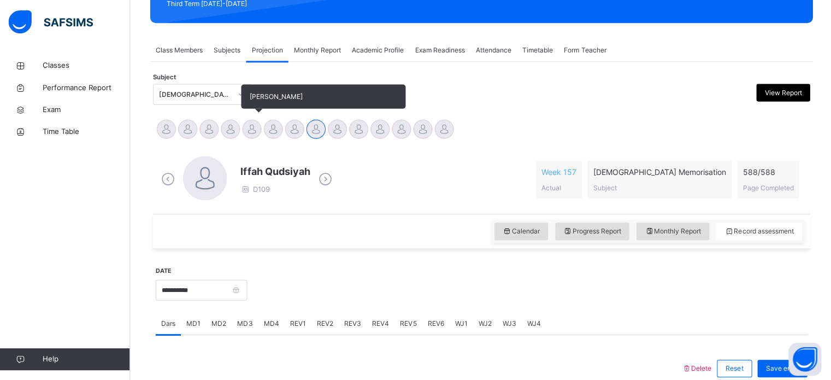
click at [251, 127] on div at bounding box center [251, 128] width 19 height 19
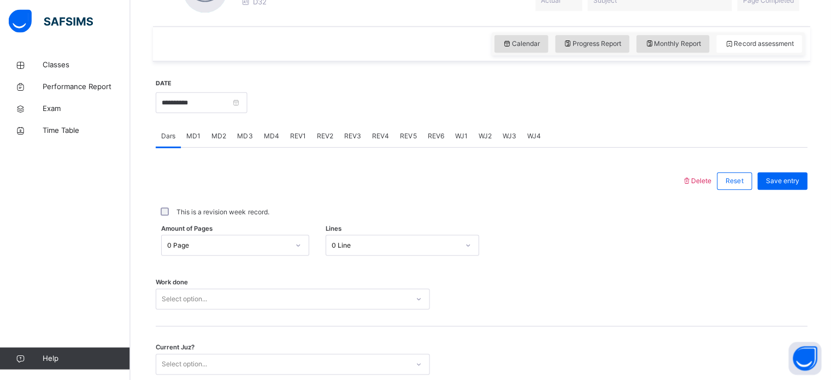
scroll to position [363, 0]
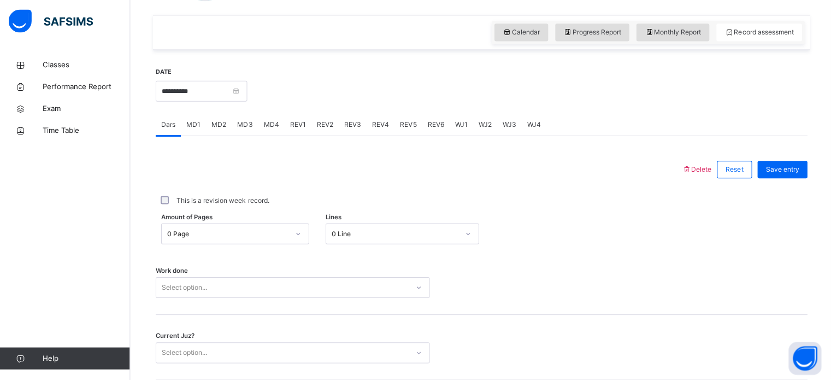
click at [271, 125] on span "MD4" at bounding box center [271, 125] width 15 height 10
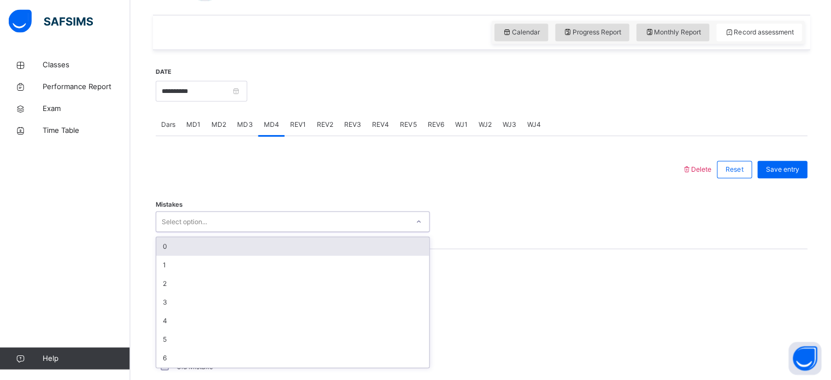
click at [206, 211] on div "Select option..." at bounding box center [292, 221] width 273 height 21
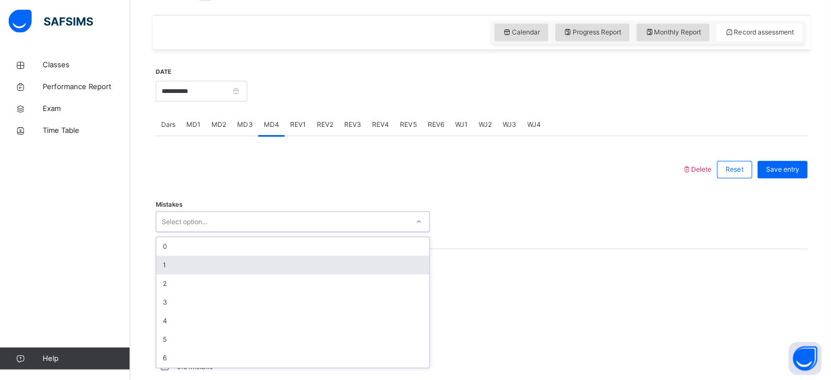
click at [192, 264] on div "1" at bounding box center [293, 265] width 272 height 19
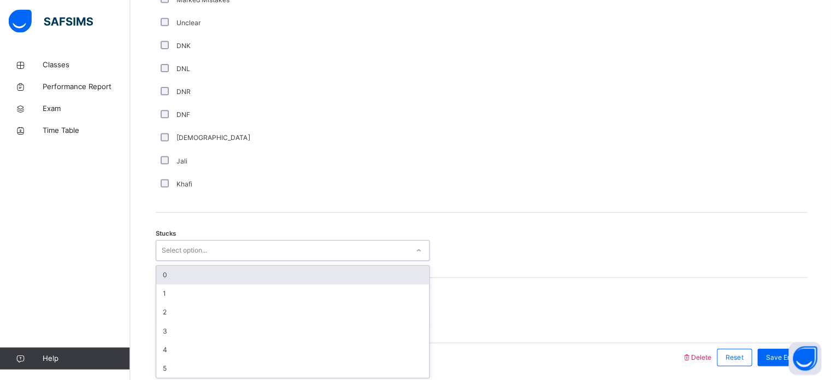
scroll to position [754, 0]
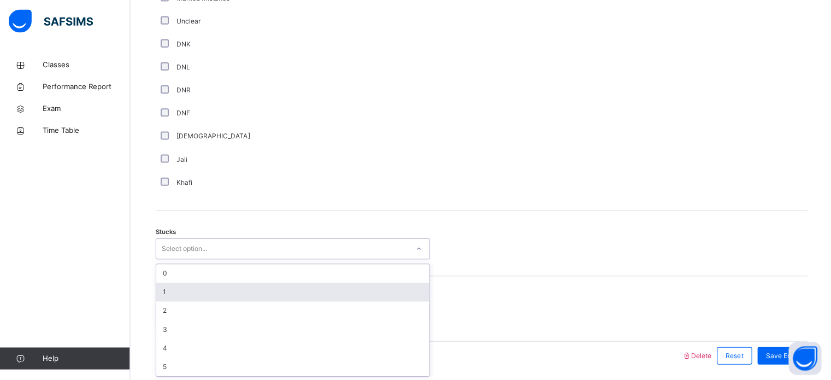
drag, startPoint x: 202, startPoint y: 261, endPoint x: 198, endPoint y: 289, distance: 28.7
click at [198, 259] on div "option 1 focused, 2 of 6. 6 results available. Use Up and Down to choose option…" at bounding box center [292, 248] width 273 height 21
click at [198, 289] on div "1" at bounding box center [293, 291] width 272 height 19
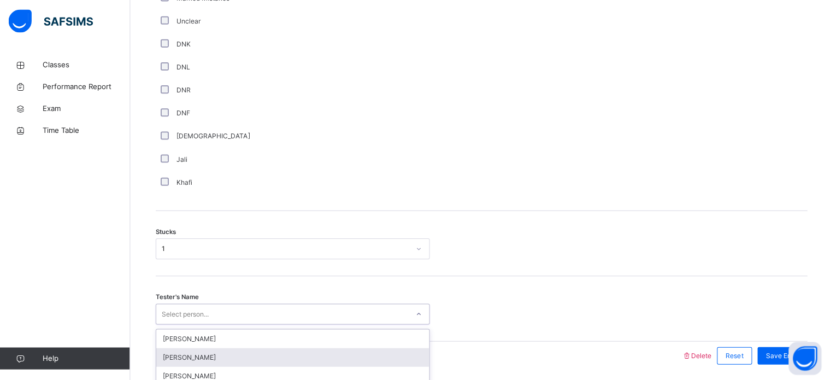
scroll to position [791, 0]
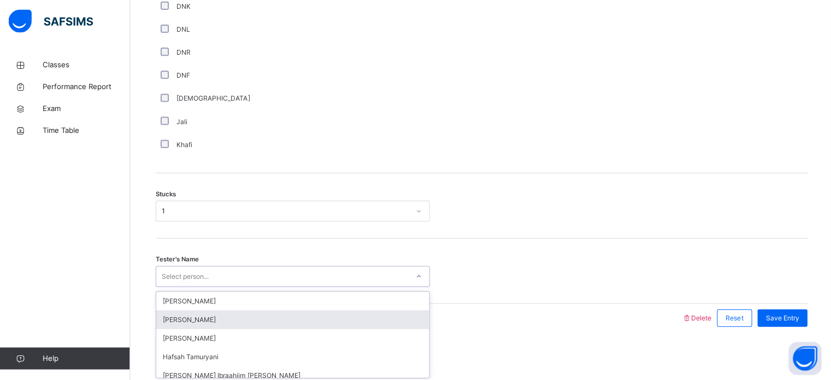
click at [198, 286] on div "option Sumaya Abshir focused, 2 of 45. 45 results available. Use Up and Down to…" at bounding box center [292, 275] width 273 height 21
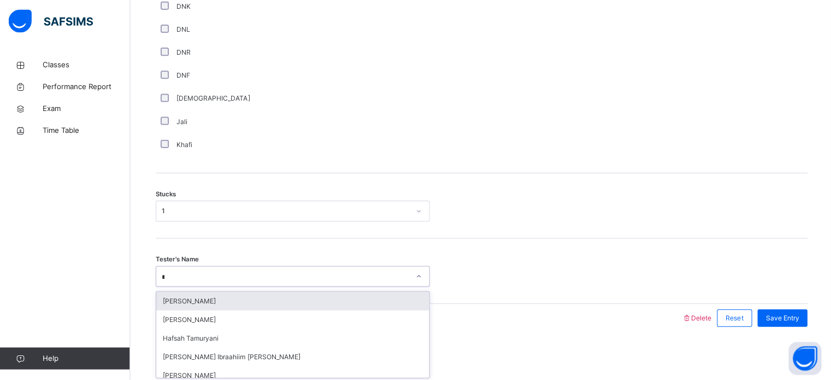
type input "***"
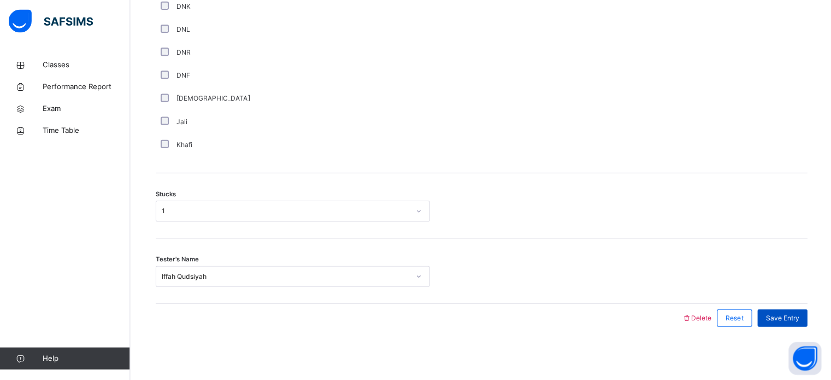
click at [789, 322] on div "Save Entry" at bounding box center [781, 317] width 50 height 17
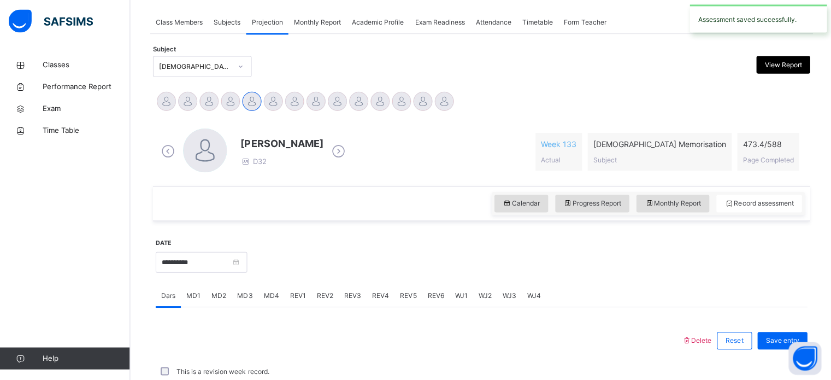
scroll to position [440, 0]
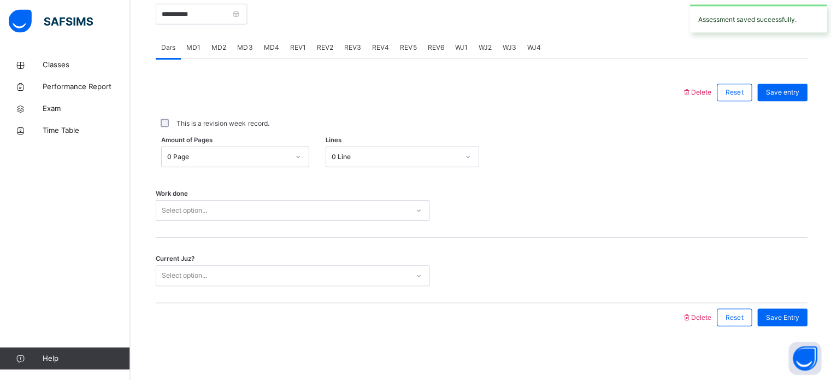
click at [194, 46] on span "MD1" at bounding box center [194, 48] width 14 height 10
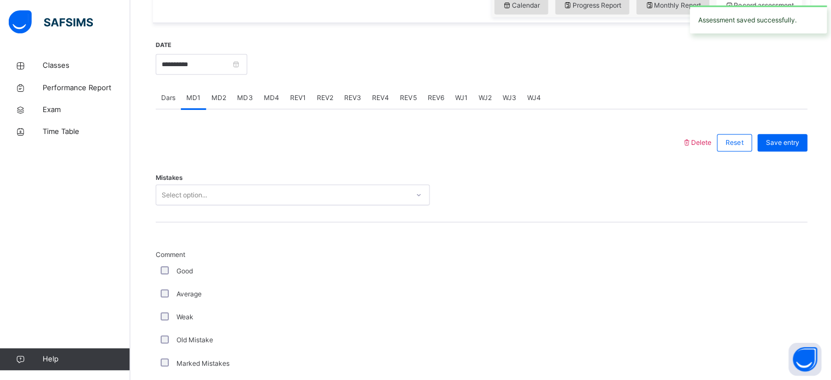
scroll to position [388, 0]
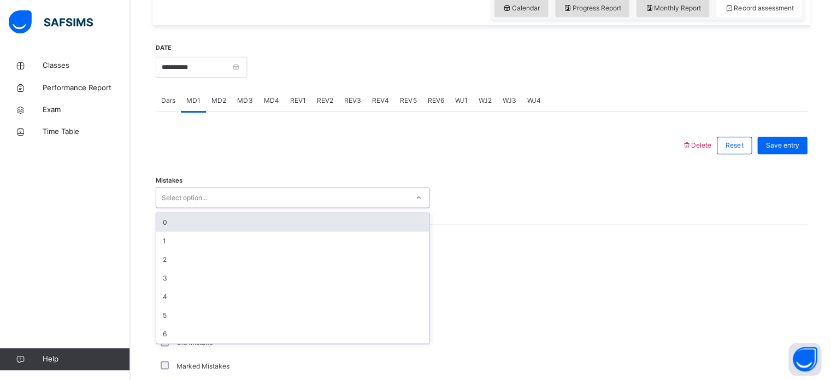
click at [212, 199] on div "Select option..." at bounding box center [282, 196] width 251 height 17
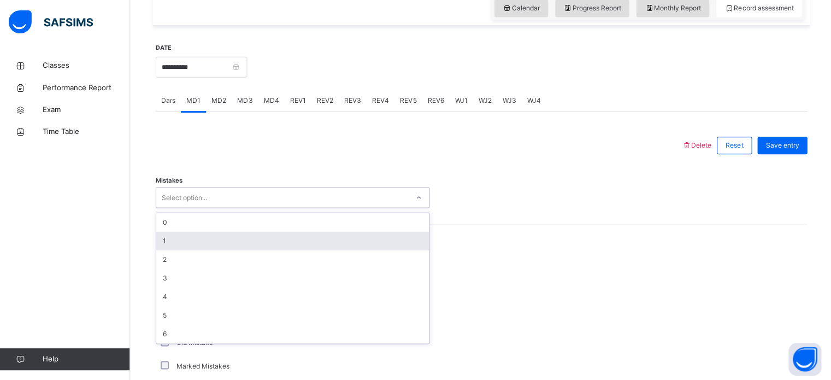
click at [211, 233] on div "1" at bounding box center [293, 239] width 272 height 19
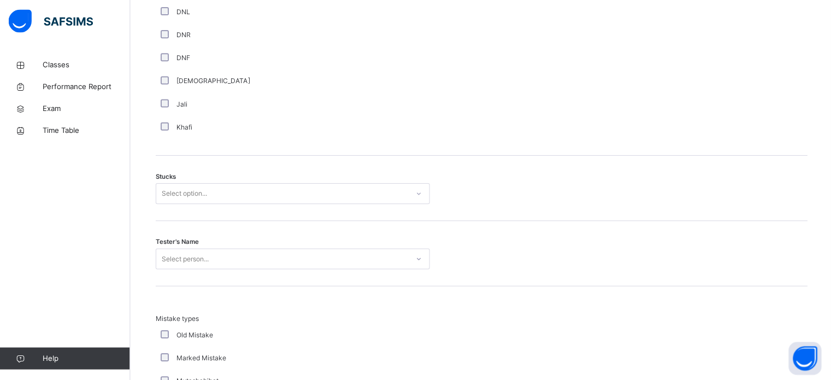
scroll to position [810, 0]
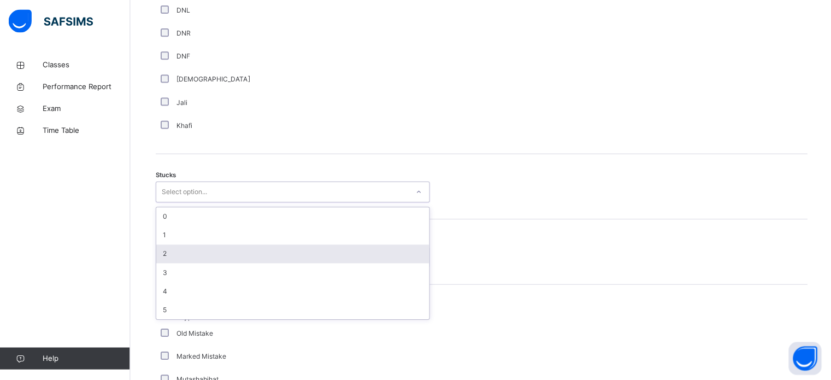
drag, startPoint x: 210, startPoint y: 190, endPoint x: 198, endPoint y: 254, distance: 65.7
click at [198, 203] on div "option 2 focused, 3 of 6. 6 results available. Use Up and Down to choose option…" at bounding box center [292, 192] width 273 height 21
click at [198, 254] on div "2" at bounding box center [293, 254] width 272 height 19
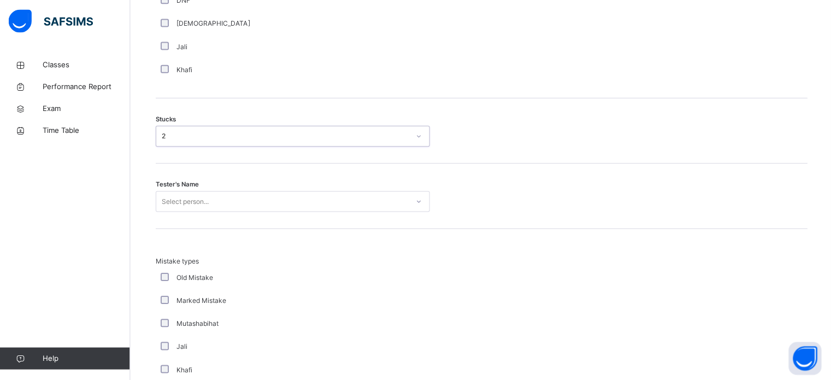
click at [228, 212] on div "Select person..." at bounding box center [292, 201] width 273 height 21
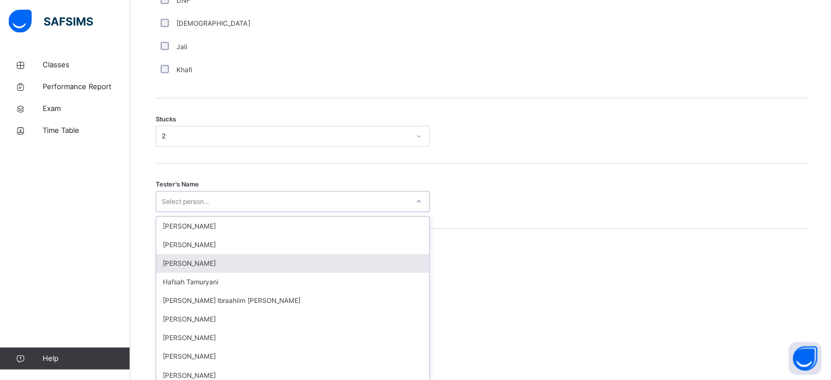
scroll to position [871, 0]
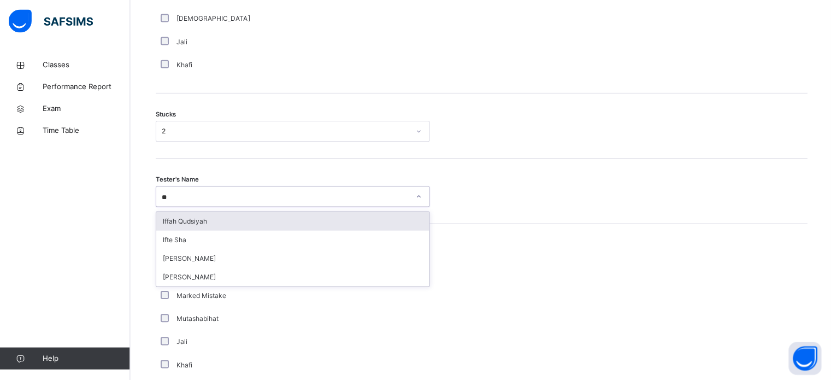
type input "***"
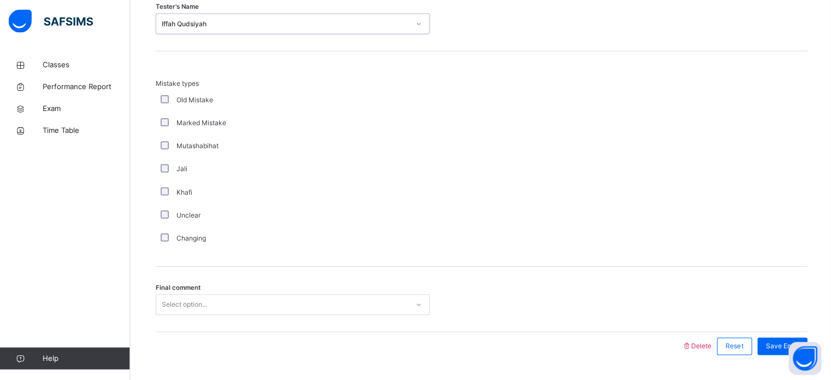
scroll to position [1071, 0]
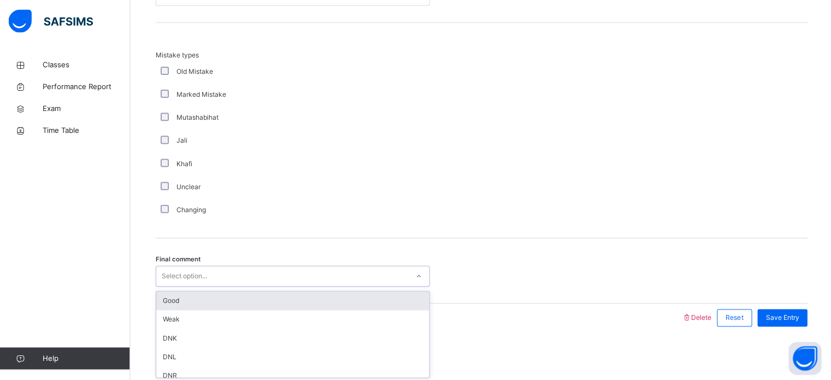
click at [199, 268] on div "Select option..." at bounding box center [184, 275] width 45 height 21
click at [202, 303] on div "Good" at bounding box center [293, 300] width 272 height 19
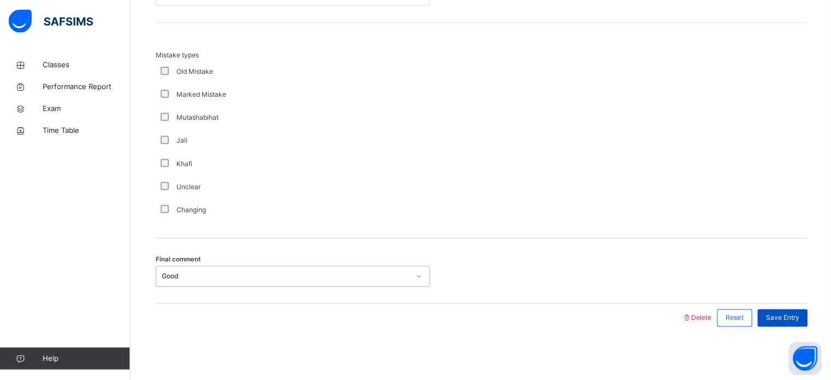
click at [797, 319] on span "Save Entry" at bounding box center [780, 317] width 33 height 10
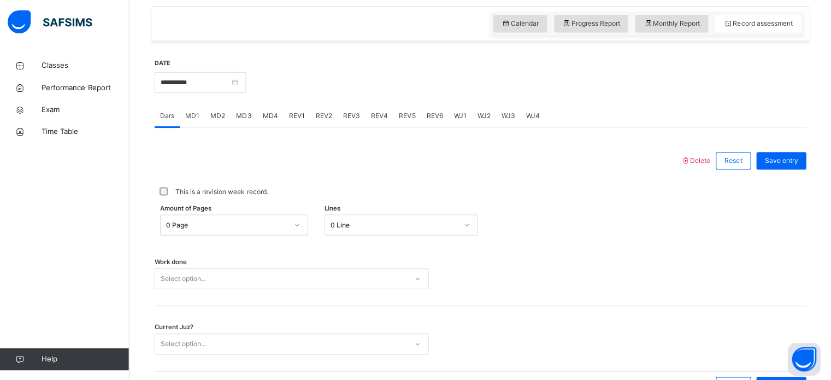
scroll to position [371, 0]
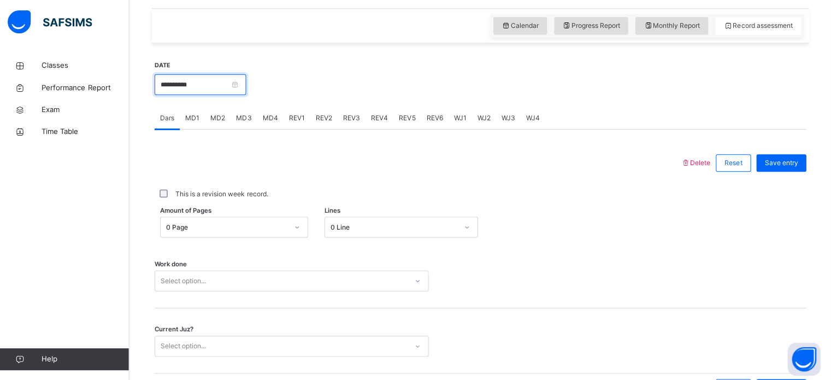
click at [176, 79] on input "**********" at bounding box center [201, 84] width 91 height 21
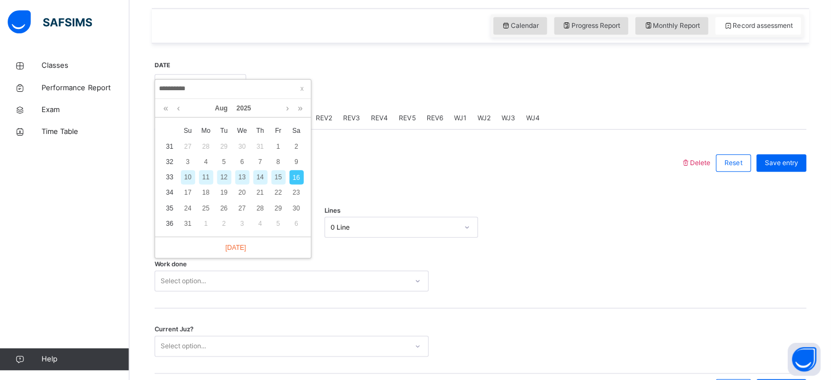
click at [277, 172] on div "15" at bounding box center [280, 176] width 14 height 14
type input "**********"
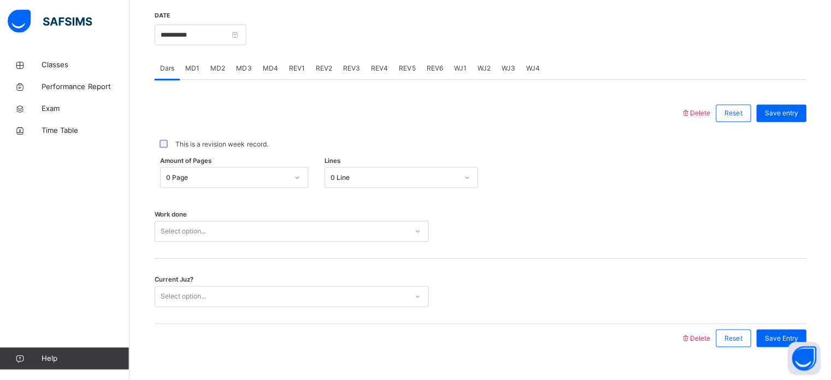
scroll to position [439, 0]
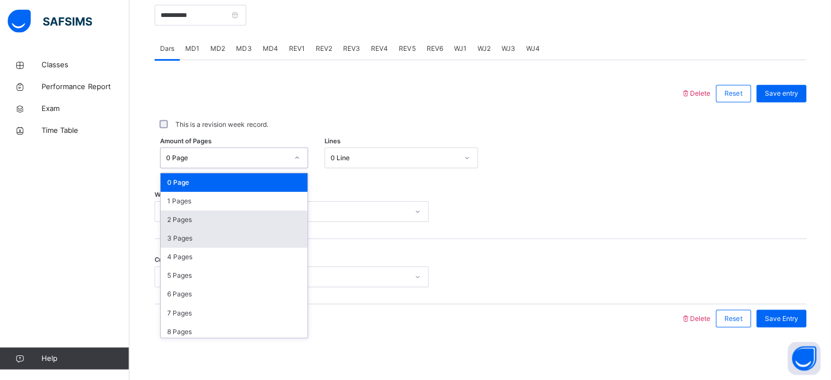
drag, startPoint x: 258, startPoint y: 165, endPoint x: 186, endPoint y: 236, distance: 101.2
click at [186, 168] on div "option 2 Pages focused, 3 of 589. 589 results available. Use Up and Down to cho…" at bounding box center [235, 157] width 147 height 21
click at [186, 236] on div "3 Pages" at bounding box center [235, 238] width 146 height 19
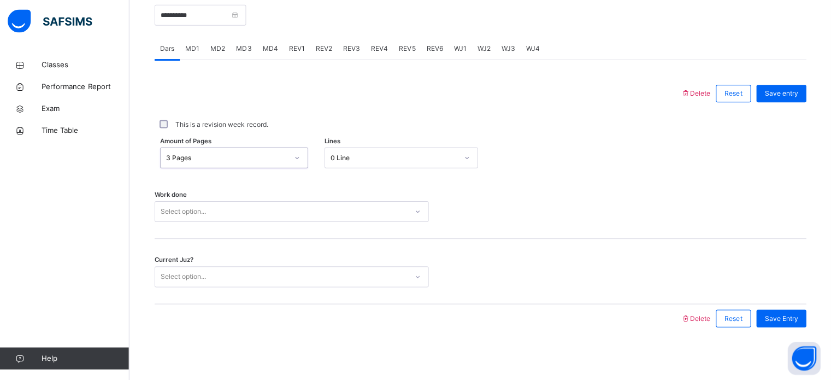
scroll to position [440, 0]
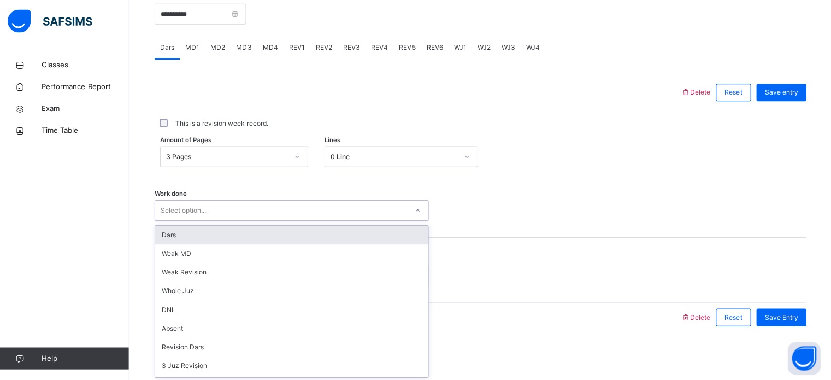
click at [159, 210] on div "Select option..." at bounding box center [282, 210] width 251 height 17
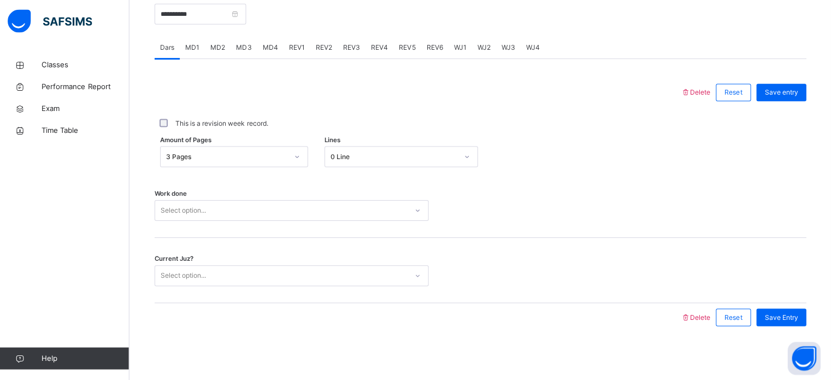
click at [180, 223] on div "Work done Select option..." at bounding box center [480, 205] width 649 height 65
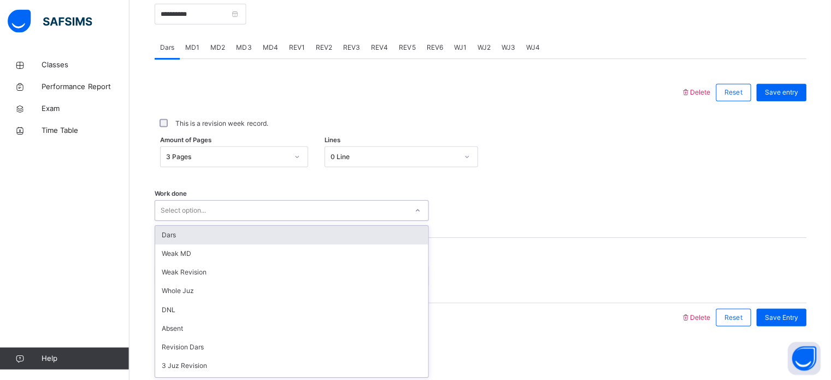
click at [175, 213] on div "Select option..." at bounding box center [184, 210] width 45 height 21
click at [177, 228] on div "Dars" at bounding box center [293, 235] width 272 height 19
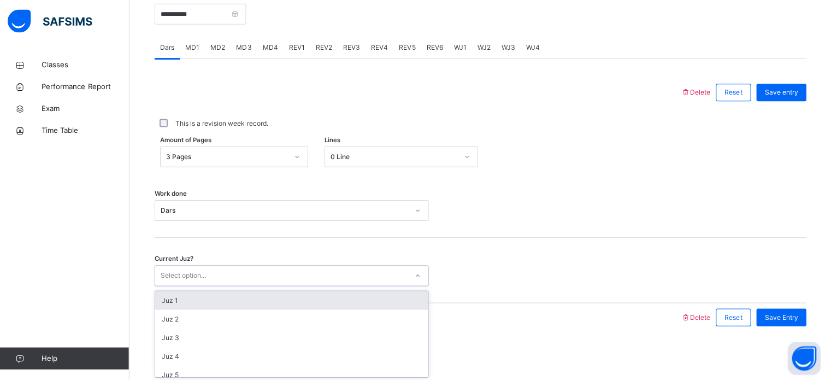
click at [192, 265] on div "Select option..." at bounding box center [292, 275] width 273 height 21
type input "**"
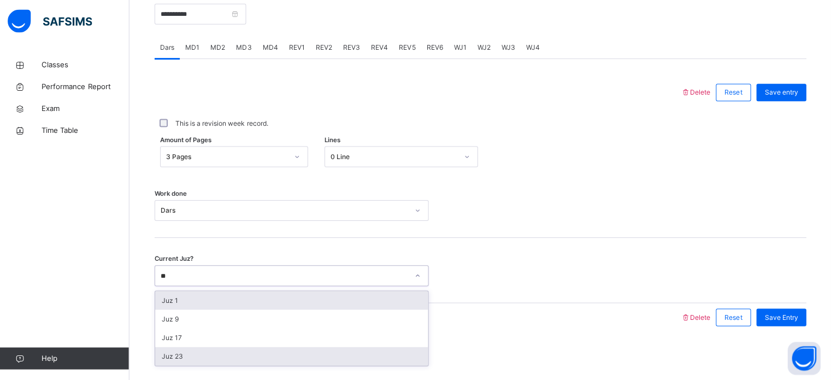
click at [184, 347] on div "Juz 23" at bounding box center [293, 355] width 272 height 19
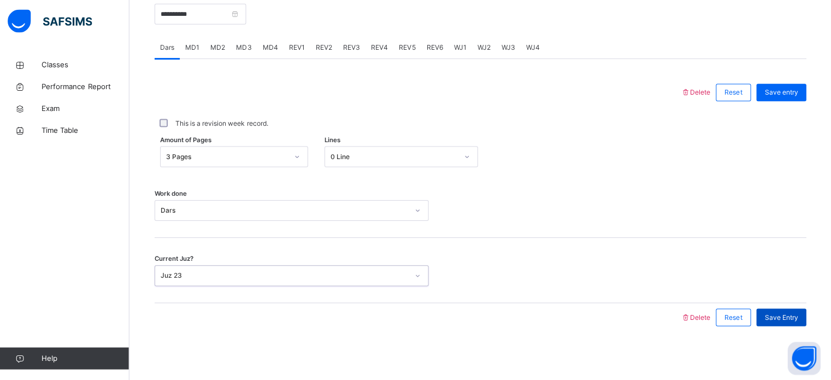
click at [788, 312] on span "Save Entry" at bounding box center [780, 317] width 33 height 10
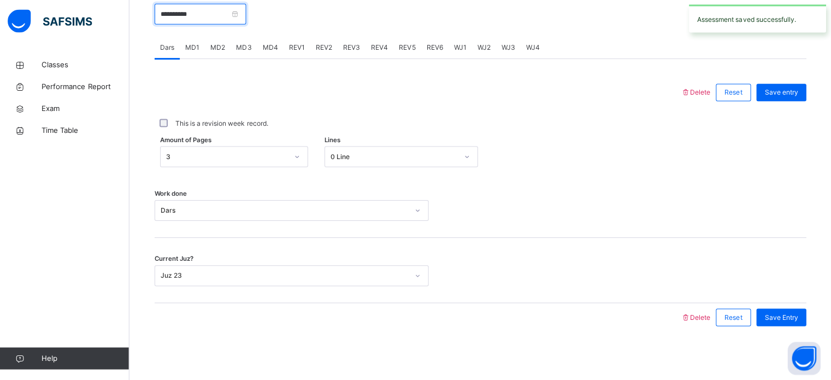
click at [208, 11] on input "**********" at bounding box center [201, 14] width 91 height 21
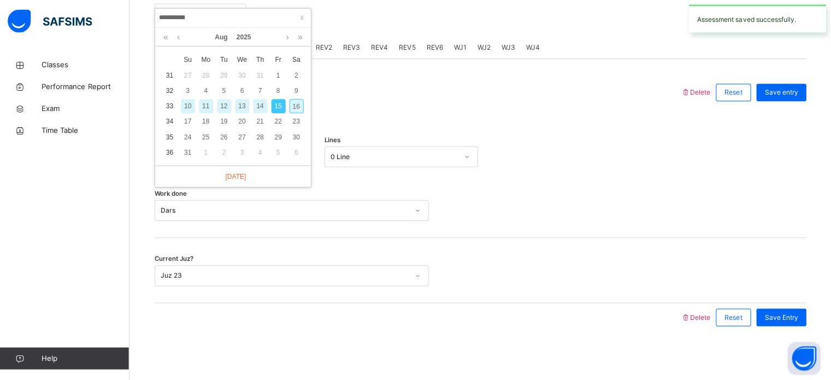
click at [299, 106] on div "16" at bounding box center [298, 106] width 14 height 14
type input "**********"
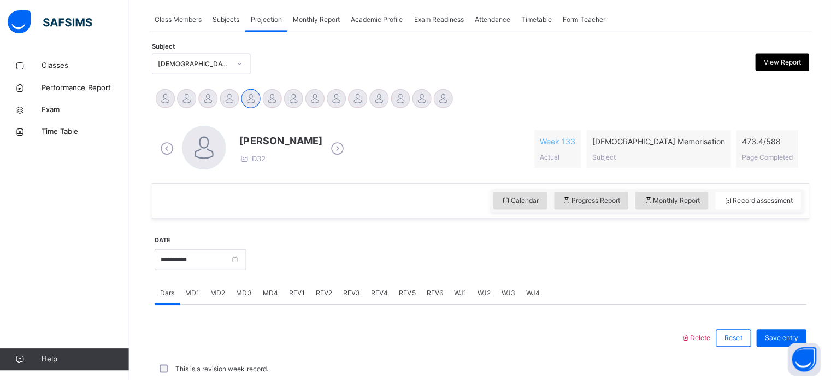
scroll to position [196, 0]
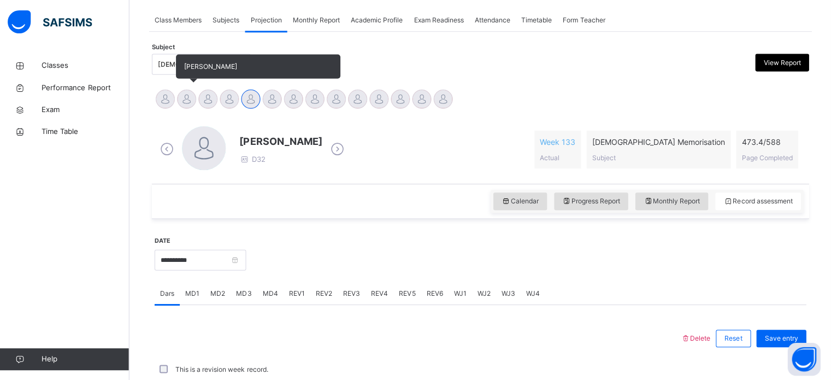
click at [187, 104] on div at bounding box center [188, 98] width 19 height 19
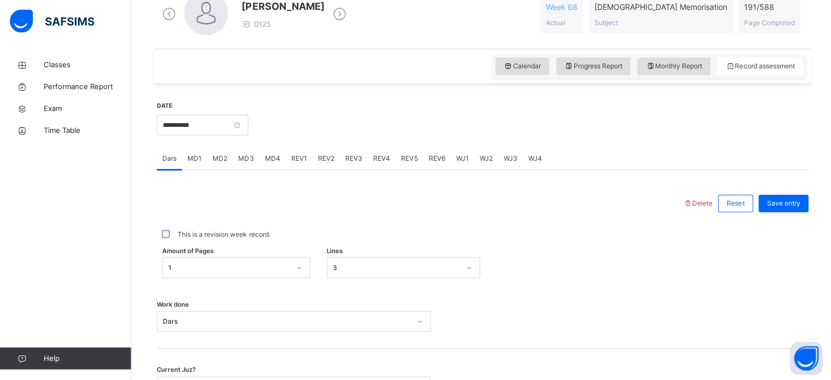
scroll to position [330, 0]
click at [200, 162] on span "MD1" at bounding box center [194, 158] width 14 height 10
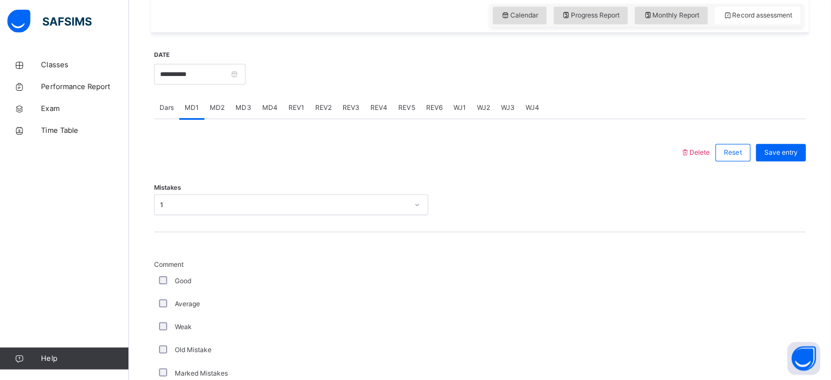
scroll to position [380, 0]
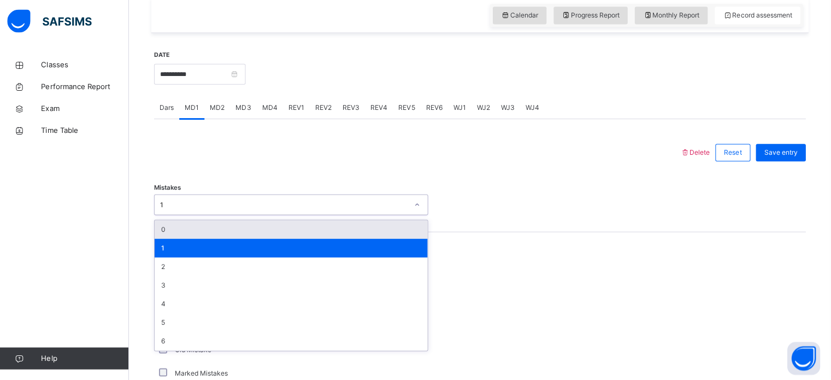
click at [242, 212] on div "1" at bounding box center [282, 205] width 251 height 17
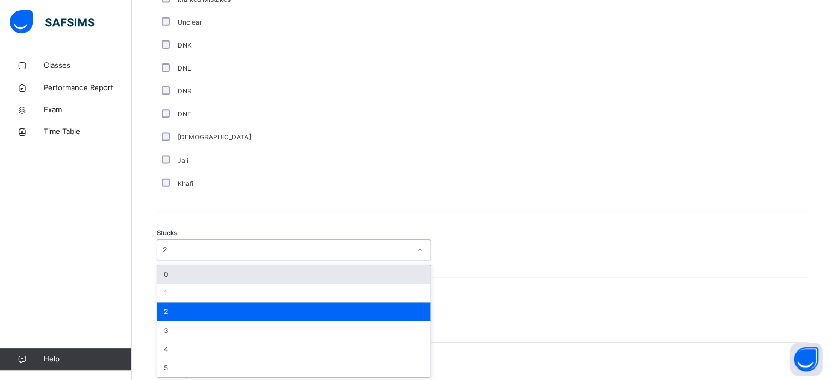
click at [159, 259] on div "option 0 focused, 1 of 6. 6 results available. Use Up and Down to choose option…" at bounding box center [292, 249] width 273 height 21
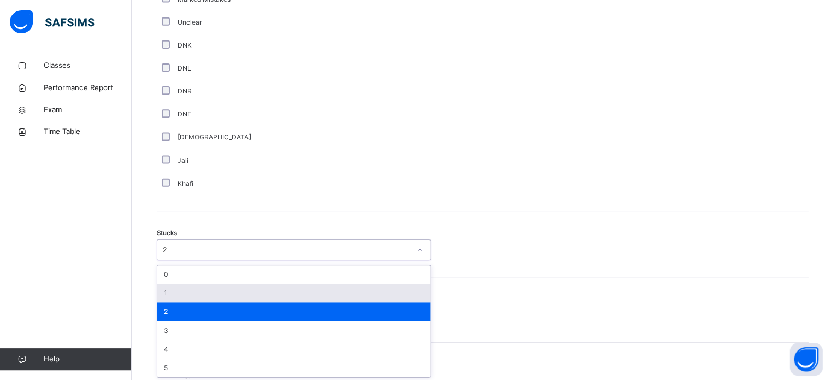
scroll to position [754, 0]
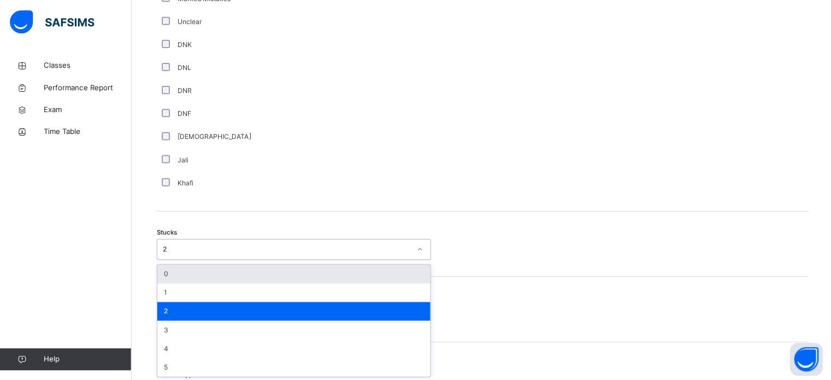
click at [192, 271] on div "0" at bounding box center [293, 273] width 272 height 19
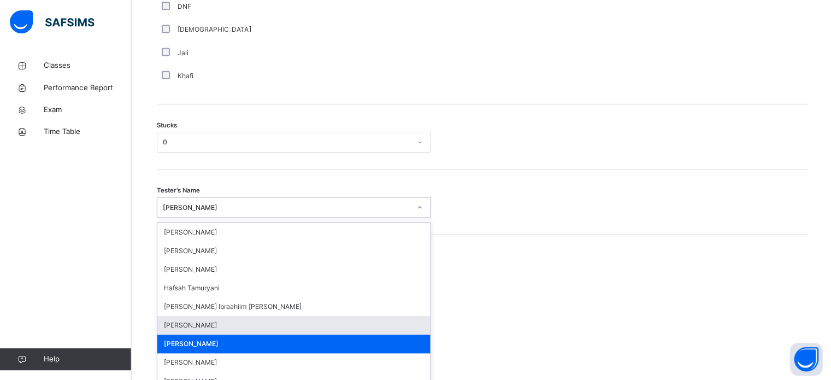
click at [200, 217] on div "option Aysha Doughan focused, 6 of 45. 45 results available. Use Up and Down to…" at bounding box center [292, 206] width 273 height 21
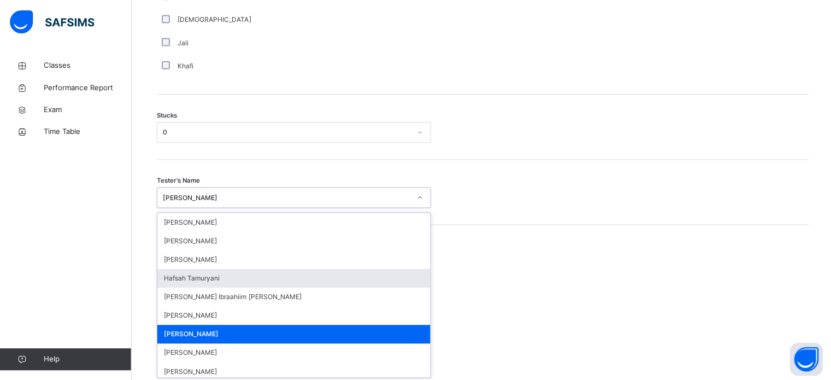
click at [220, 274] on div "Hafsah Tamuryani" at bounding box center [293, 277] width 272 height 19
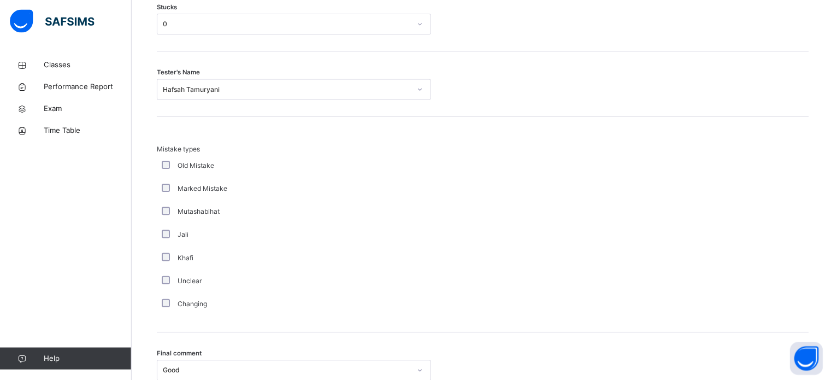
scroll to position [1071, 0]
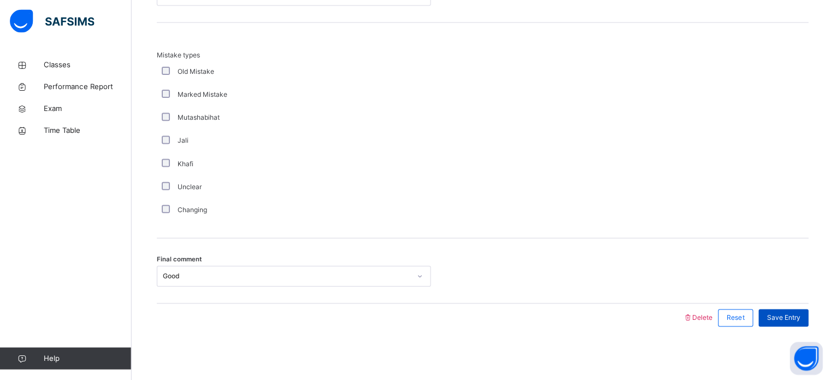
click at [770, 313] on div "Save Entry" at bounding box center [781, 317] width 50 height 17
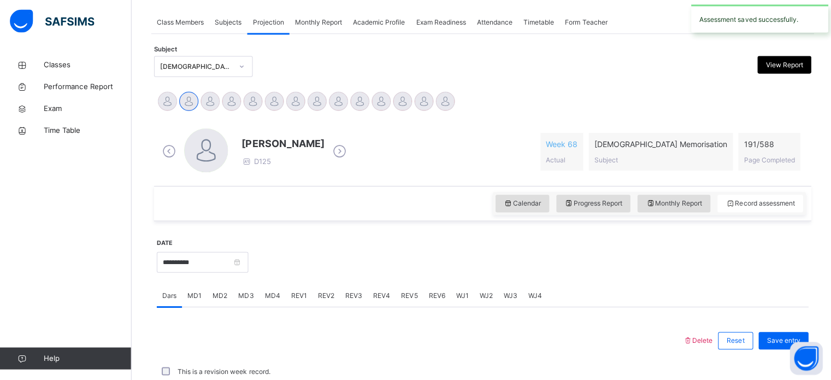
scroll to position [440, 0]
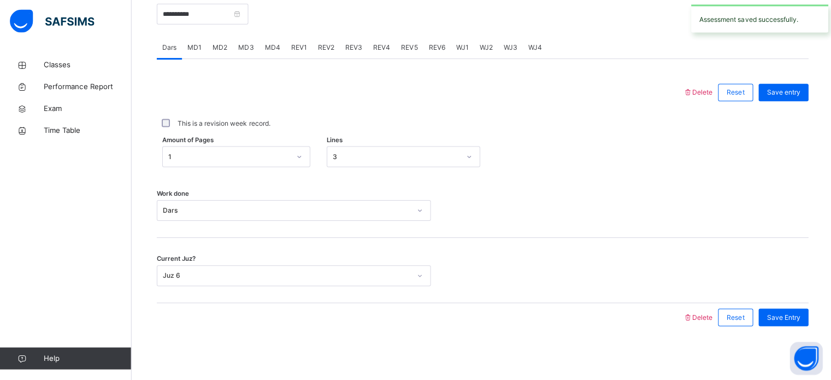
click at [274, 48] on span "MD4" at bounding box center [271, 48] width 15 height 10
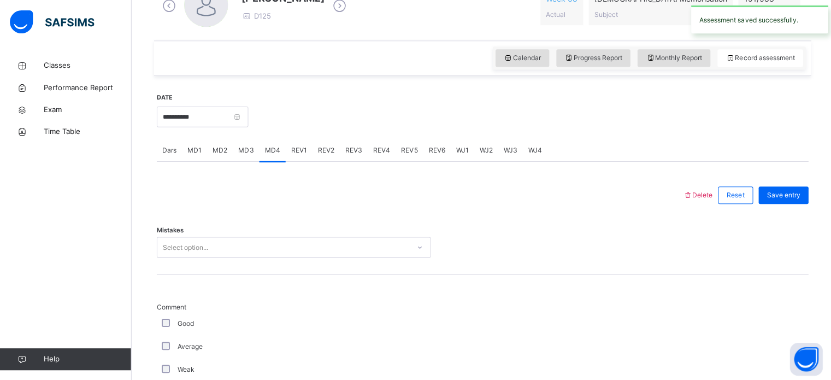
scroll to position [332, 0]
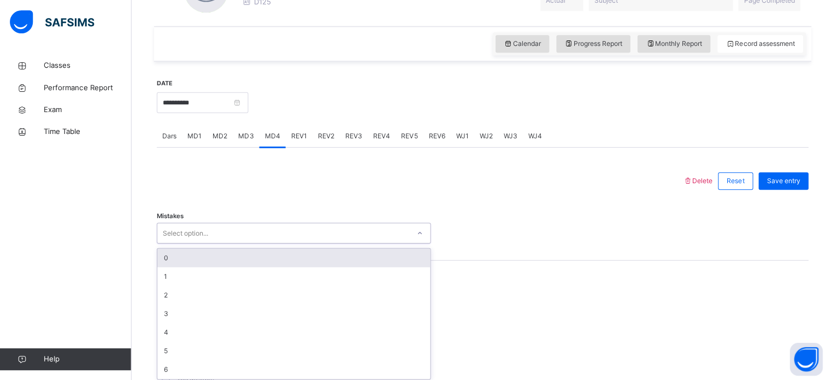
click at [230, 242] on div "option 0 focused, 1 of 7. 7 results available. Use Up and Down to choose option…" at bounding box center [292, 232] width 273 height 21
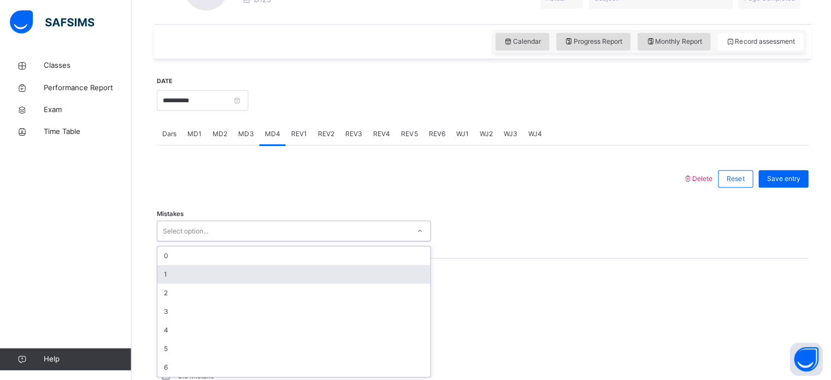
click at [229, 277] on div "1" at bounding box center [293, 273] width 272 height 19
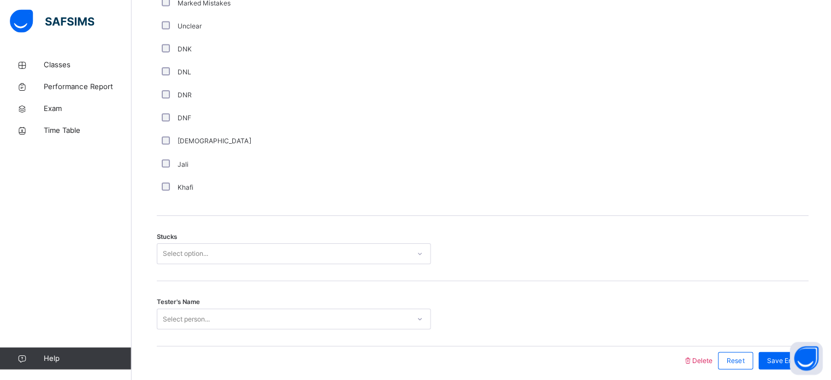
scroll to position [753, 0]
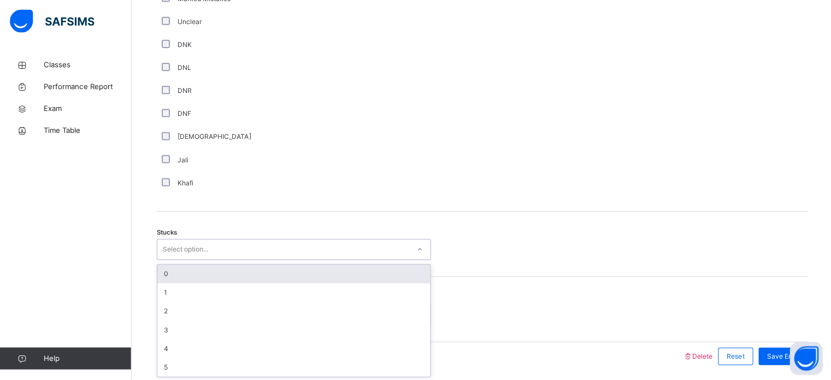
click at [222, 248] on div "Select option..." at bounding box center [282, 249] width 251 height 17
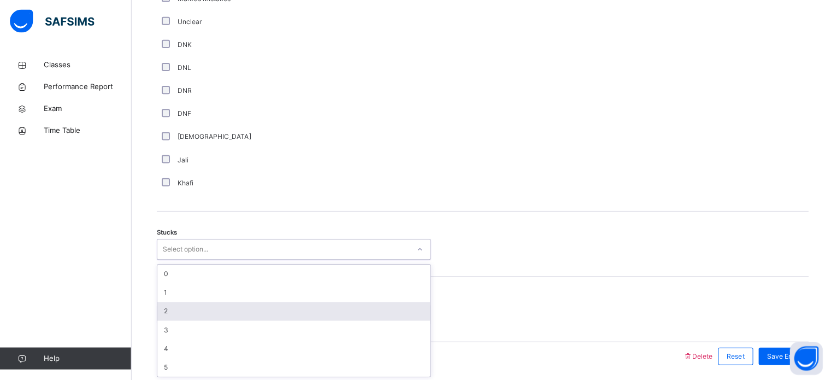
click at [198, 318] on div "2" at bounding box center [293, 310] width 272 height 19
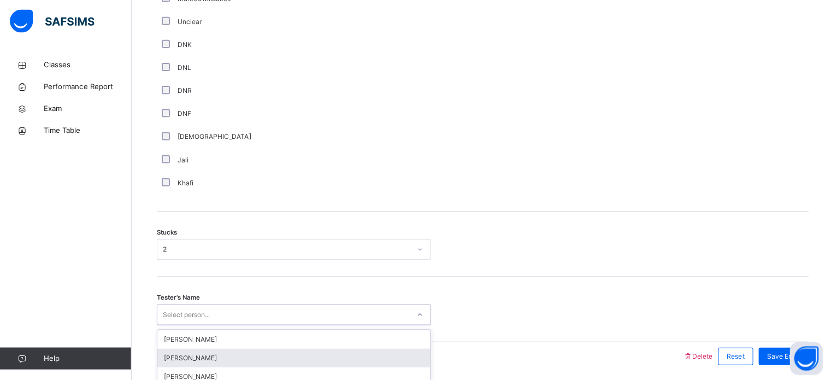
scroll to position [791, 0]
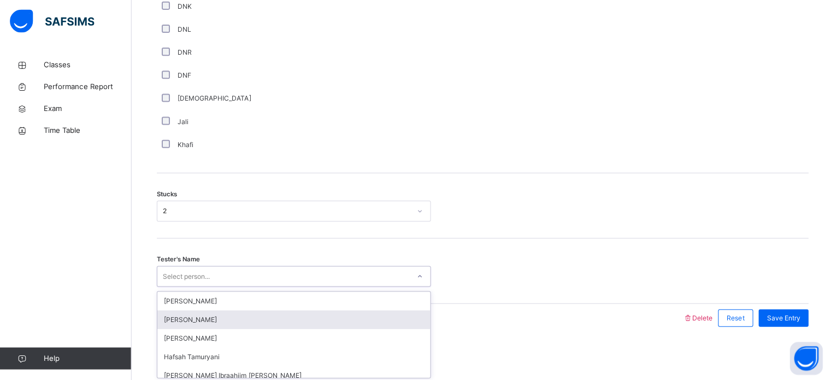
click at [196, 286] on div "option Sumaya Abshir focused, 2 of 45. 45 results available. Use Up and Down to…" at bounding box center [292, 275] width 273 height 21
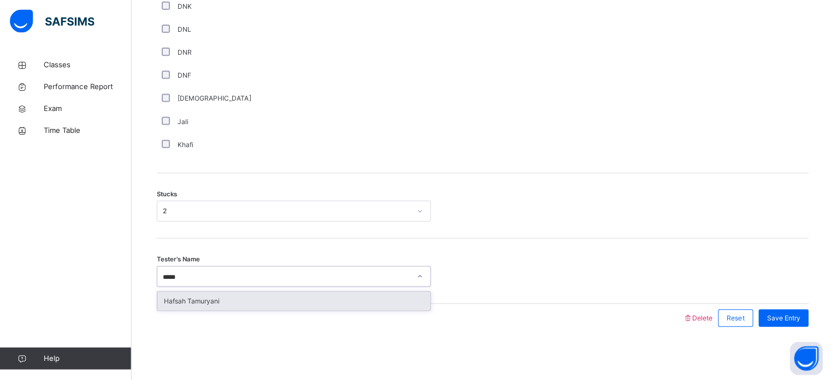
type input "******"
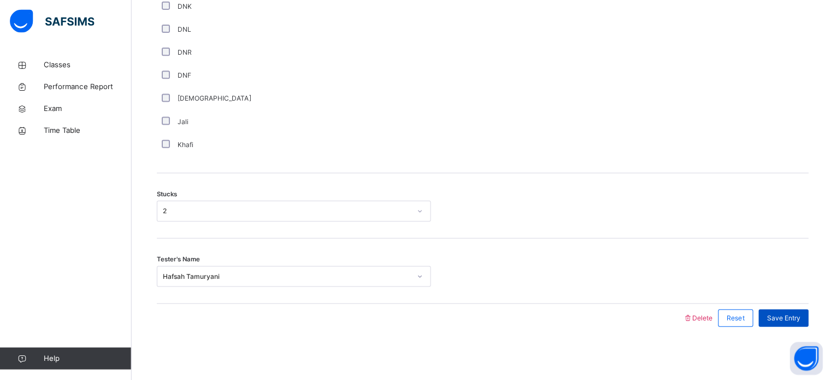
click at [782, 309] on div "Save Entry" at bounding box center [781, 317] width 50 height 17
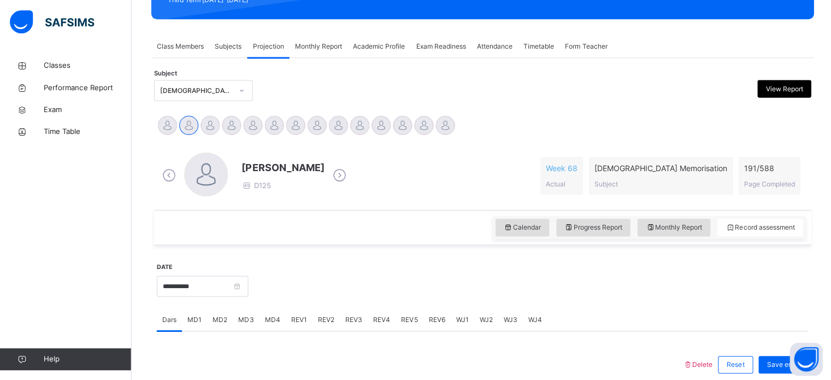
scroll to position [168, 0]
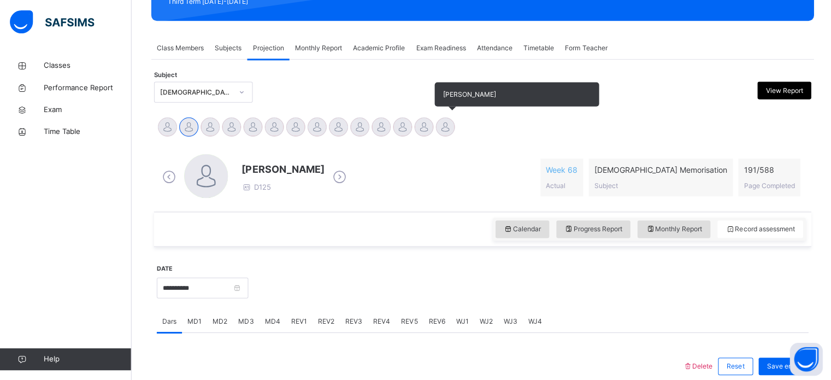
click at [436, 128] on div at bounding box center [443, 126] width 19 height 19
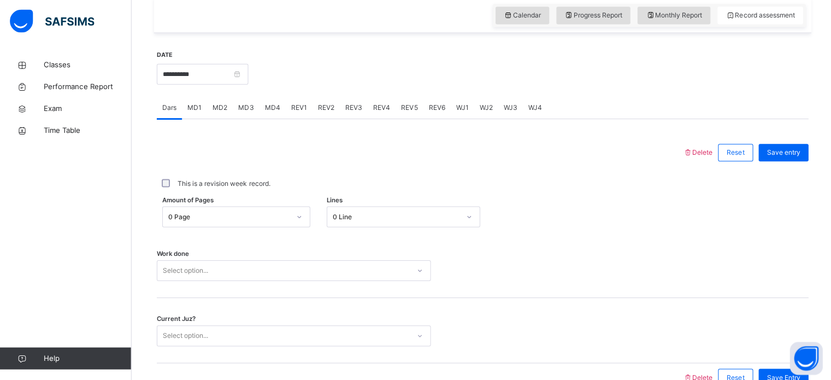
scroll to position [380, 0]
click at [239, 104] on span "MD3" at bounding box center [245, 108] width 15 height 10
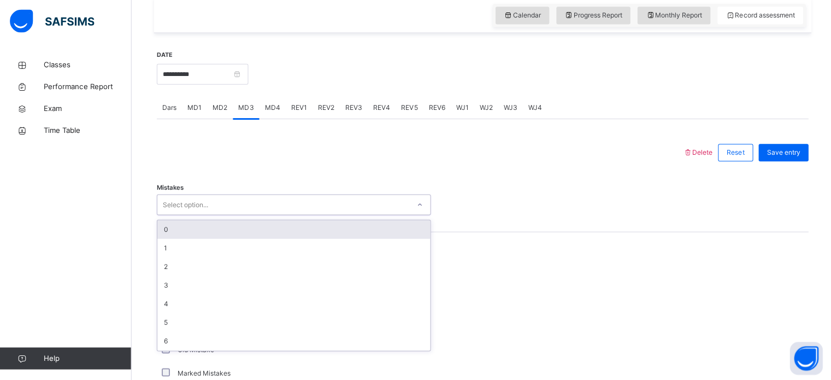
click at [222, 204] on div "Select option..." at bounding box center [282, 205] width 251 height 17
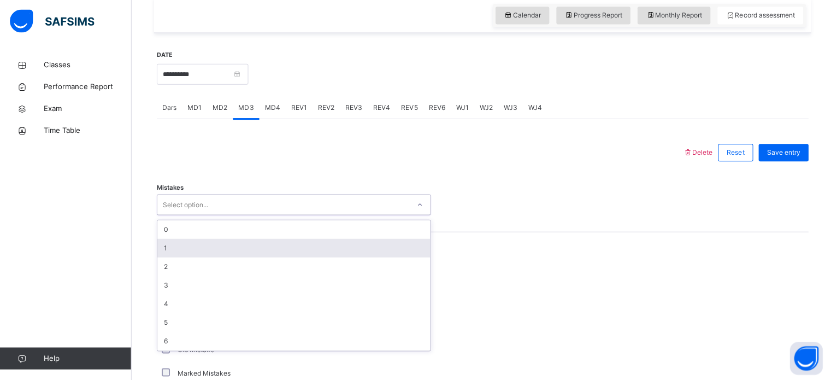
click at [202, 243] on div "1" at bounding box center [293, 248] width 272 height 19
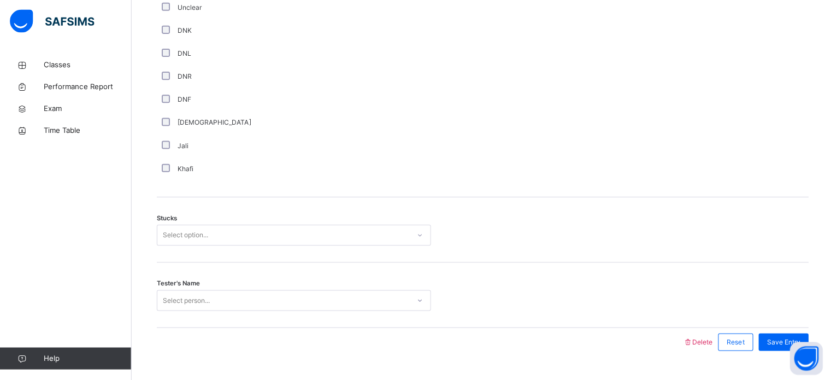
scroll to position [791, 0]
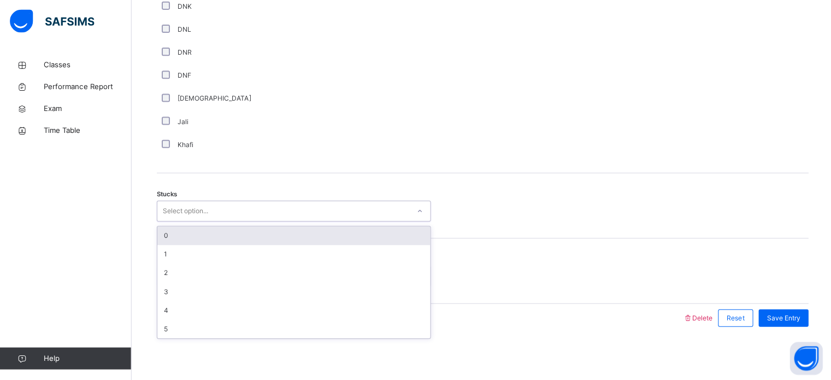
click at [196, 210] on div "Select option..." at bounding box center [184, 210] width 45 height 21
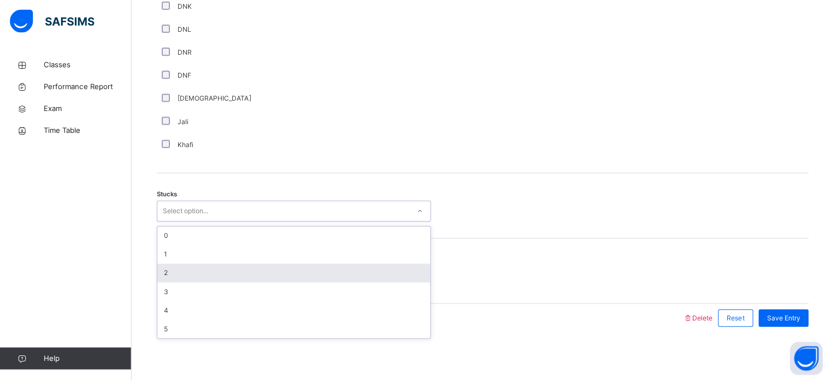
click at [201, 265] on div "2" at bounding box center [293, 272] width 272 height 19
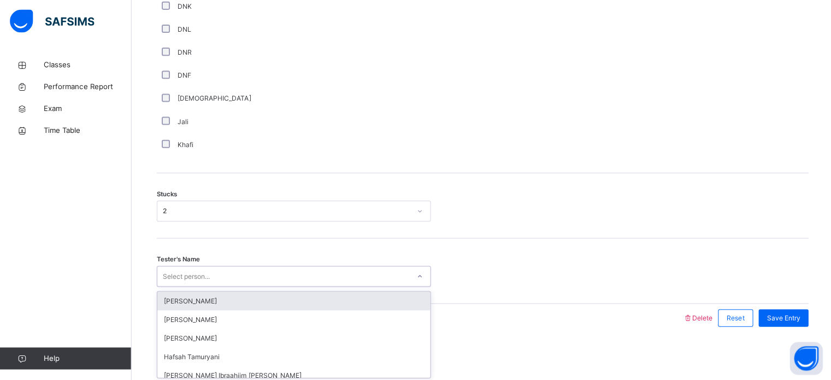
click at [200, 275] on div "Select person..." at bounding box center [185, 275] width 47 height 21
type input "*****"
click at [204, 300] on div "Aisha Sharaf" at bounding box center [293, 300] width 272 height 19
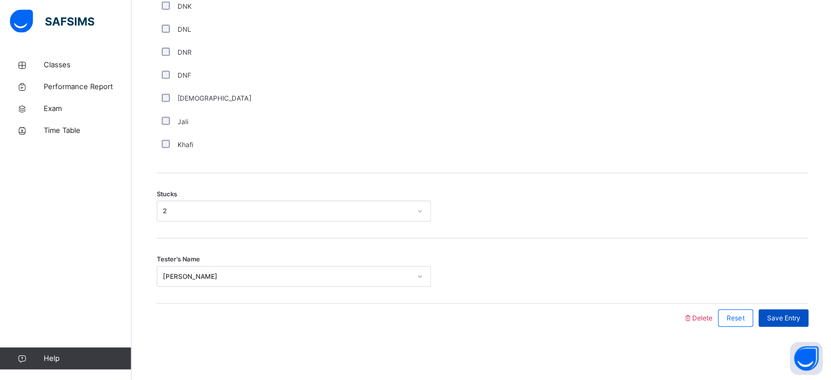
click at [799, 309] on div "Save Entry" at bounding box center [781, 317] width 50 height 17
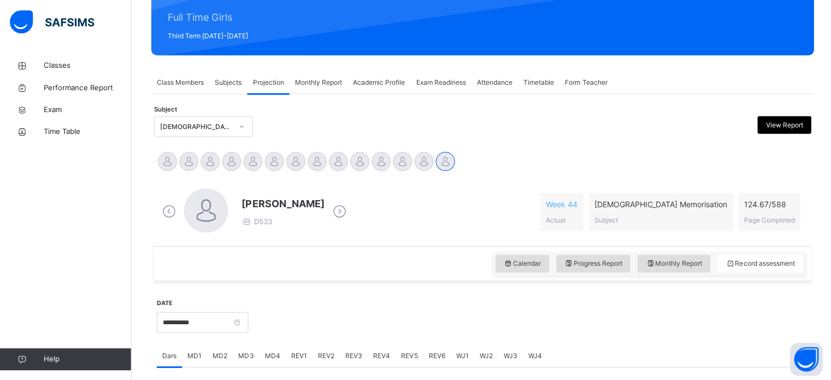
scroll to position [131, 0]
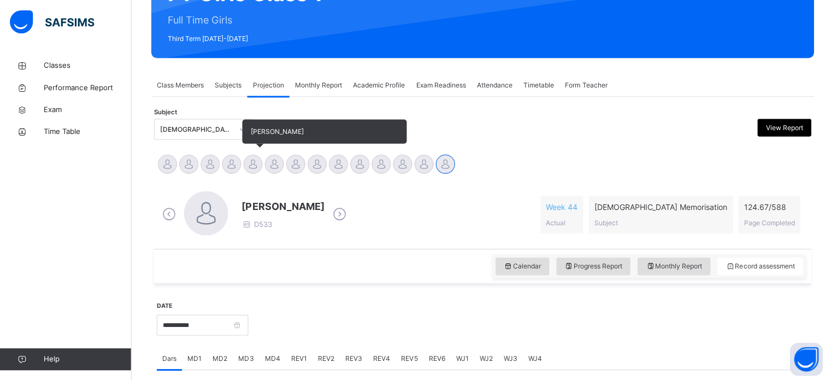
click at [250, 158] on div at bounding box center [251, 163] width 19 height 19
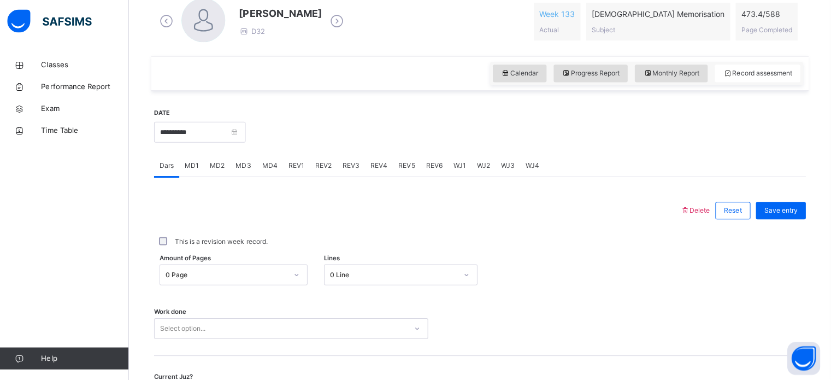
scroll to position [328, 0]
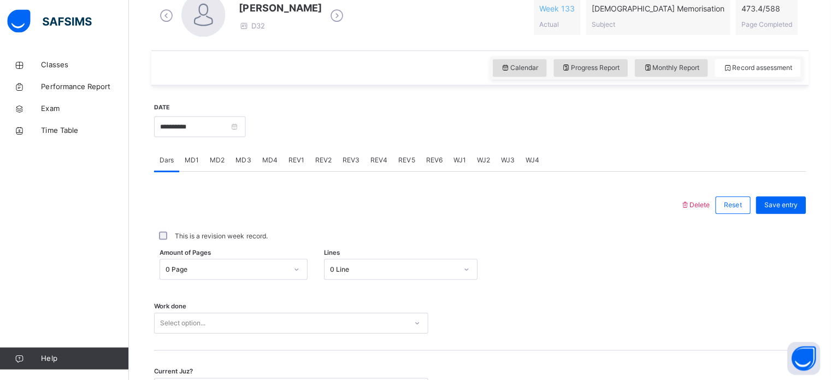
click at [313, 158] on div "REV2" at bounding box center [324, 161] width 27 height 22
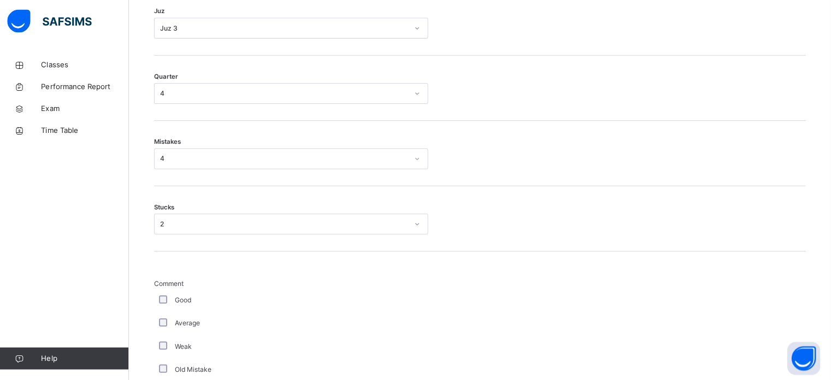
scroll to position [565, 0]
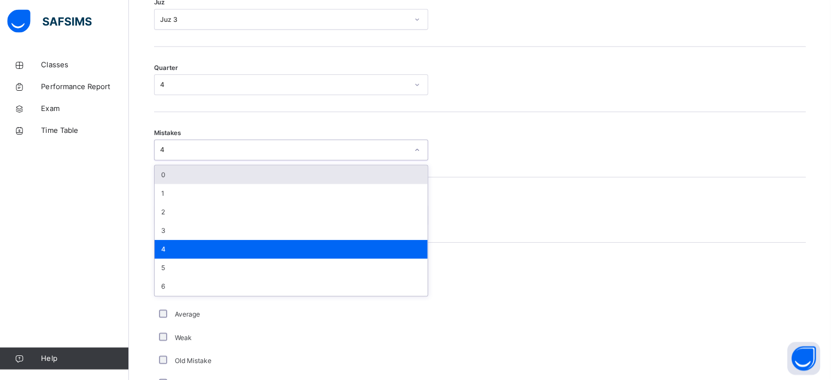
click at [234, 146] on div "4" at bounding box center [285, 150] width 247 height 10
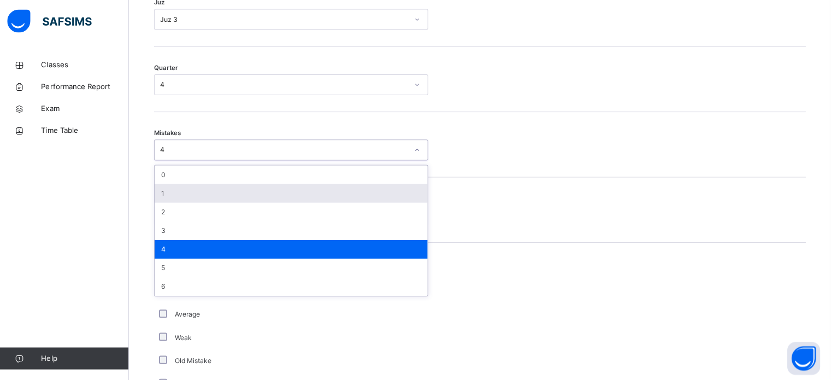
click at [196, 187] on div "1" at bounding box center [293, 193] width 272 height 19
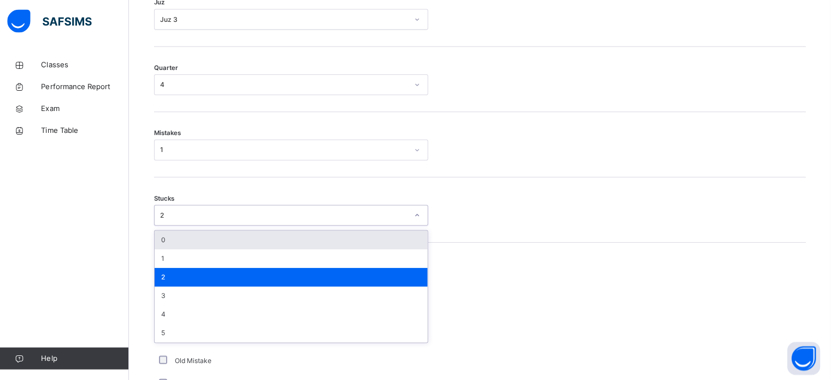
click at [196, 216] on div "2" at bounding box center [285, 215] width 247 height 10
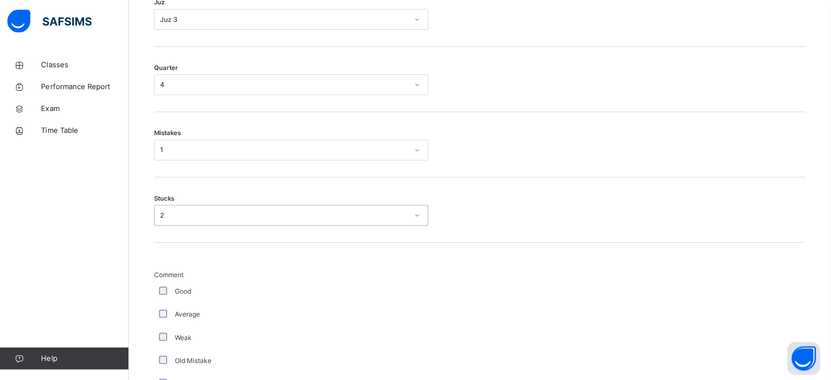
click at [196, 216] on div "2" at bounding box center [285, 215] width 247 height 10
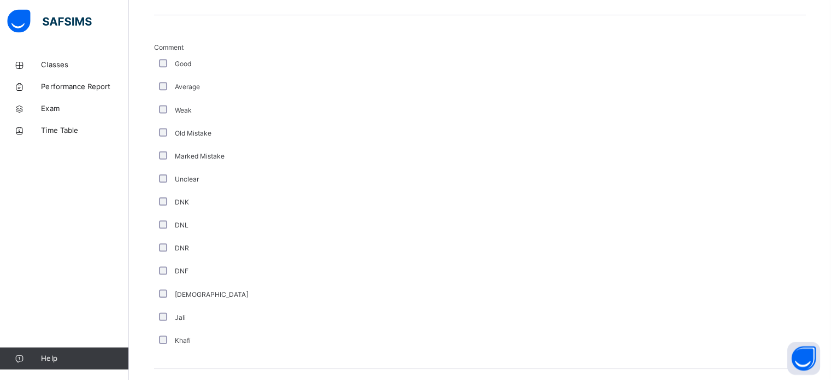
scroll to position [795, 0]
click at [164, 270] on div "DNF" at bounding box center [293, 268] width 268 height 10
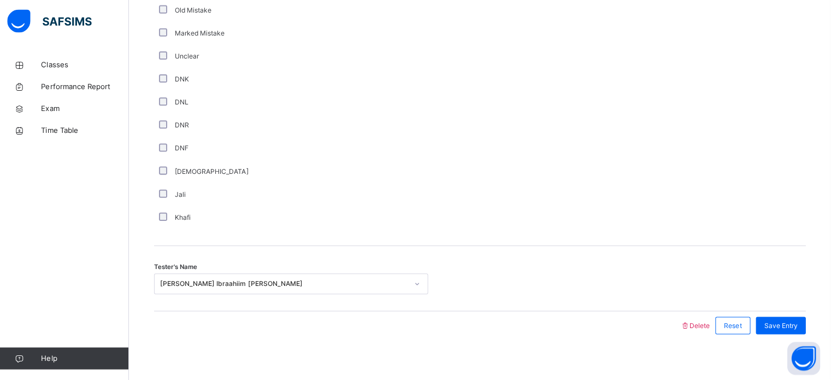
scroll to position [921, 0]
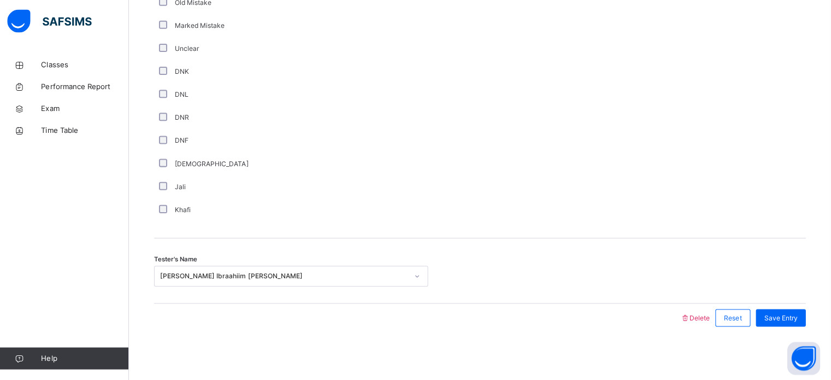
click at [261, 271] on div "Fadumo Ibraahiim Abdullahi" at bounding box center [285, 276] width 247 height 10
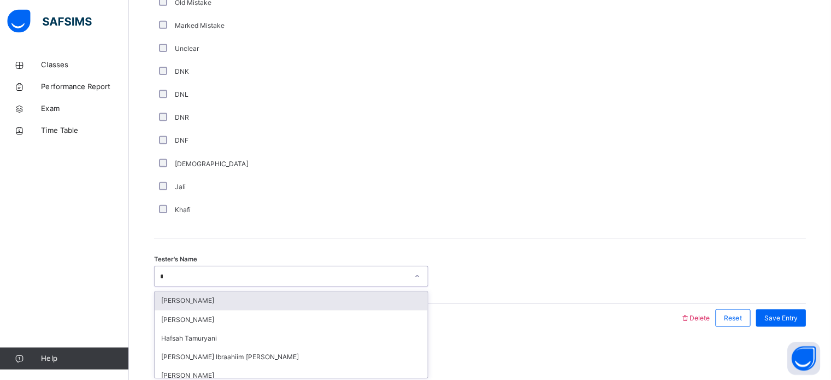
type input "***"
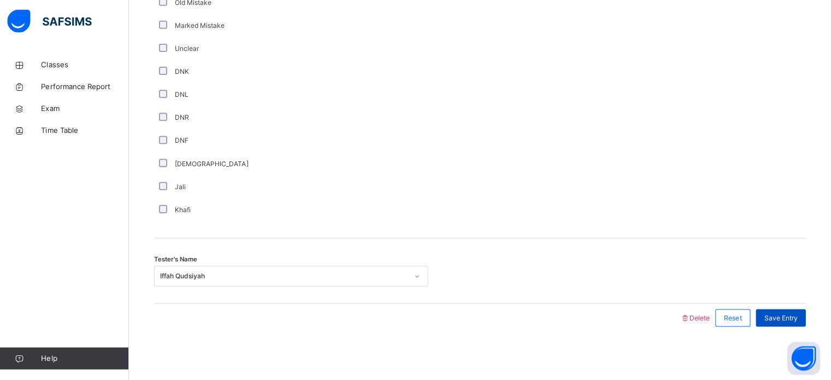
click at [796, 312] on span "Save Entry" at bounding box center [780, 317] width 33 height 10
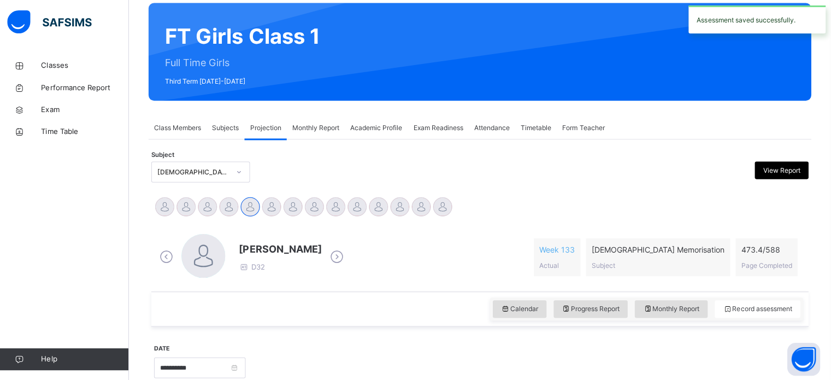
scroll to position [76, 0]
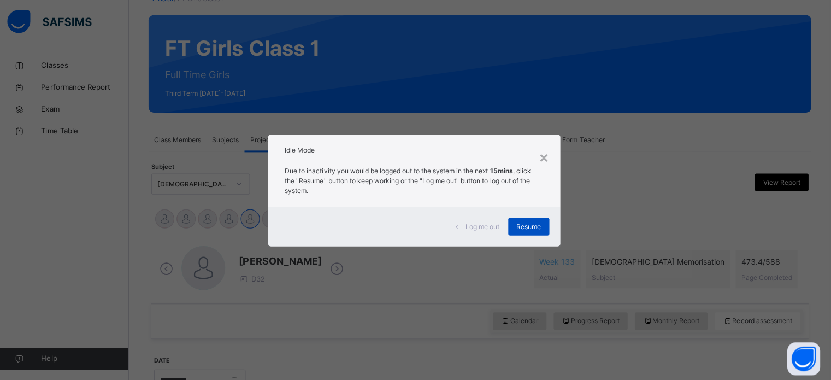
click at [533, 220] on div "Resume" at bounding box center [529, 225] width 41 height 17
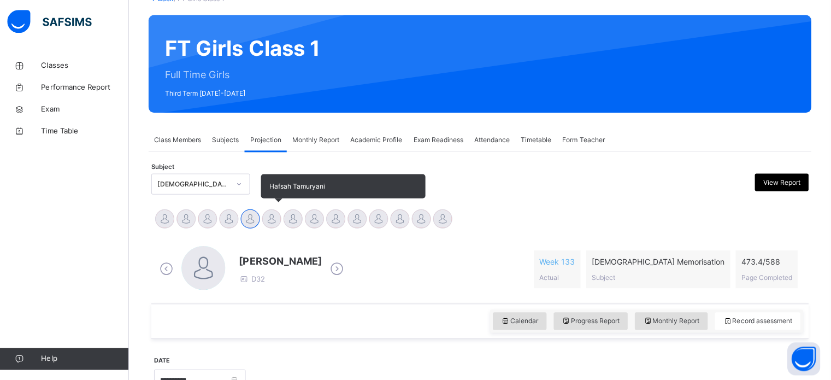
click at [268, 211] on div at bounding box center [273, 218] width 19 height 19
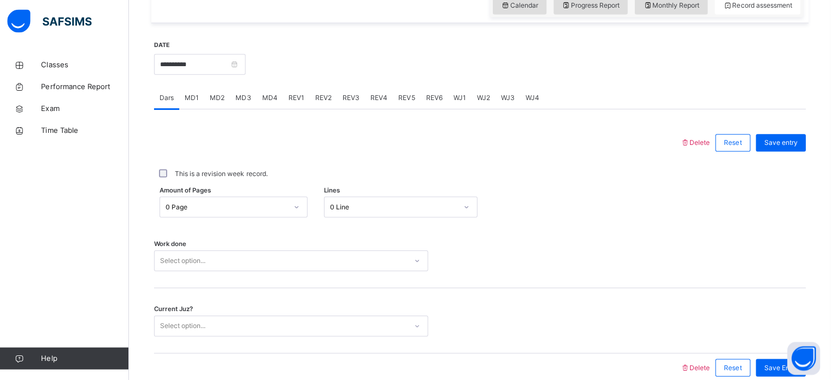
scroll to position [391, 0]
click at [328, 102] on div "REV2" at bounding box center [324, 97] width 27 height 22
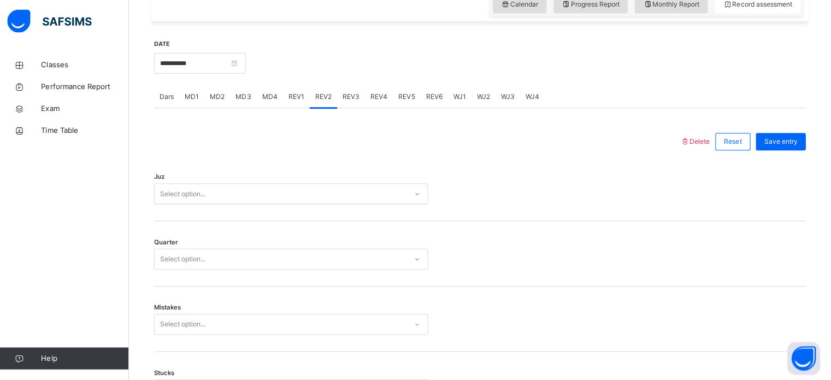
click at [217, 182] on div "Juz Select option..." at bounding box center [480, 188] width 649 height 65
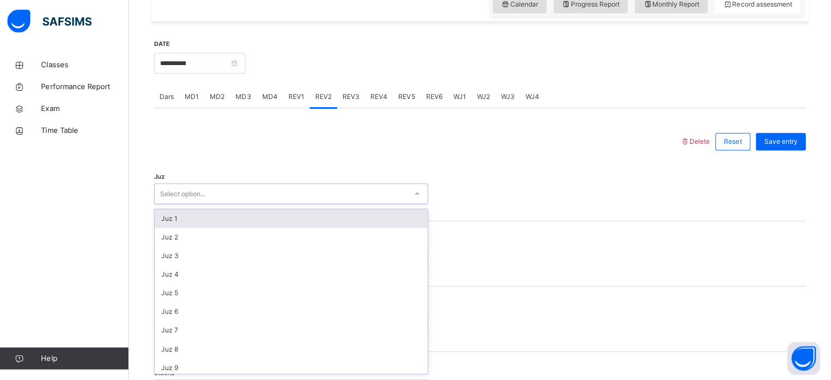
click at [224, 194] on div "Select option..." at bounding box center [282, 194] width 251 height 17
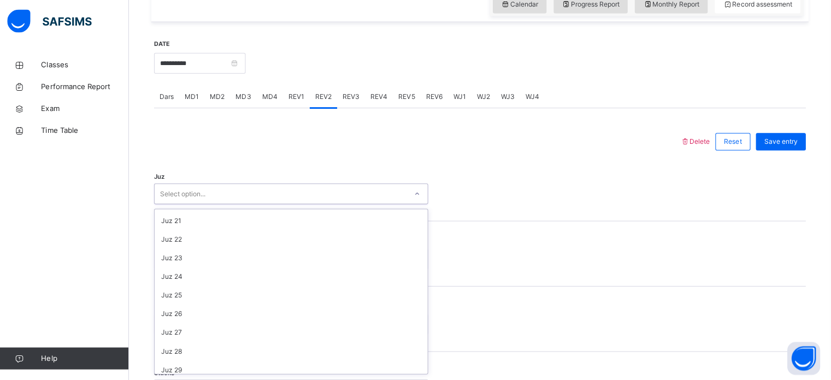
scroll to position [393, 0]
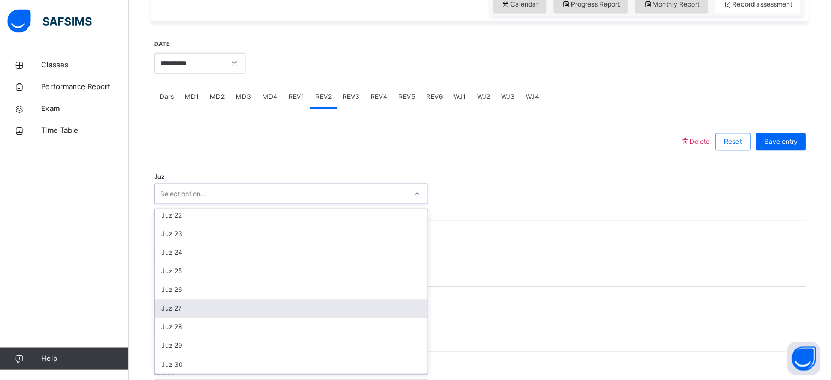
click at [233, 305] on div "Juz 27" at bounding box center [293, 308] width 272 height 19
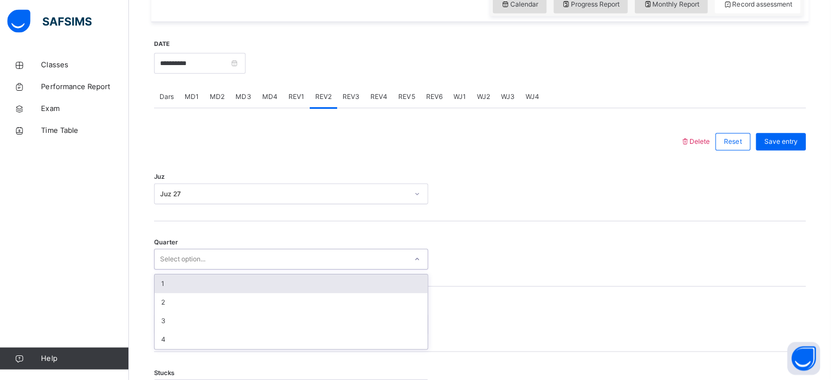
click at [242, 263] on div "Select option..." at bounding box center [282, 259] width 251 height 17
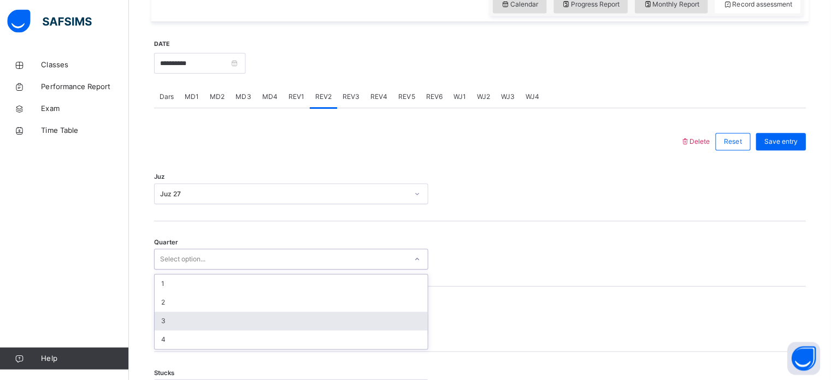
click at [191, 319] on div "3" at bounding box center [293, 320] width 272 height 19
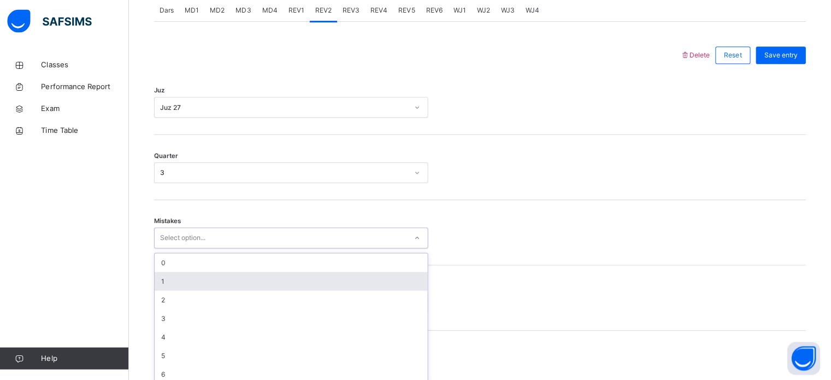
click at [193, 248] on div "option 1 focused, 2 of 7. 7 results available. Use Up and Down to choose option…" at bounding box center [292, 238] width 273 height 21
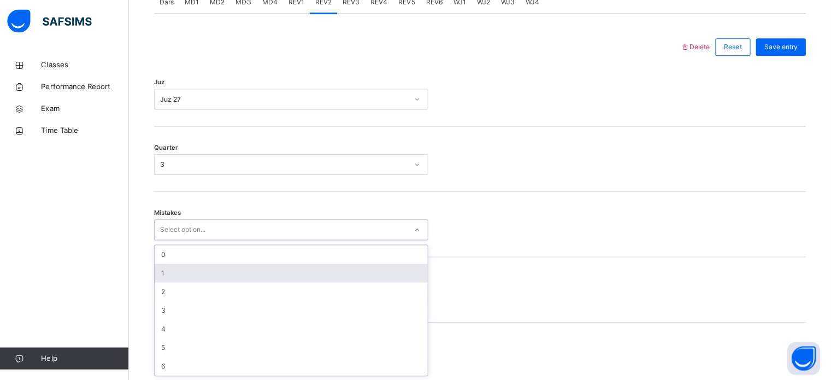
click at [200, 266] on div "1" at bounding box center [293, 273] width 272 height 19
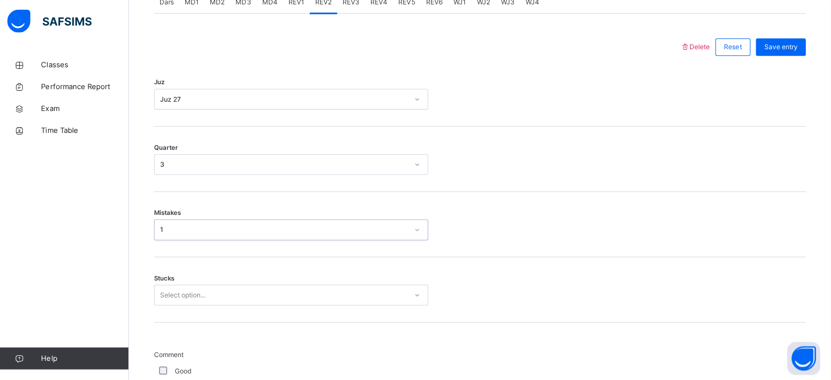
click at [200, 266] on div "Stucks Select option..." at bounding box center [480, 289] width 649 height 65
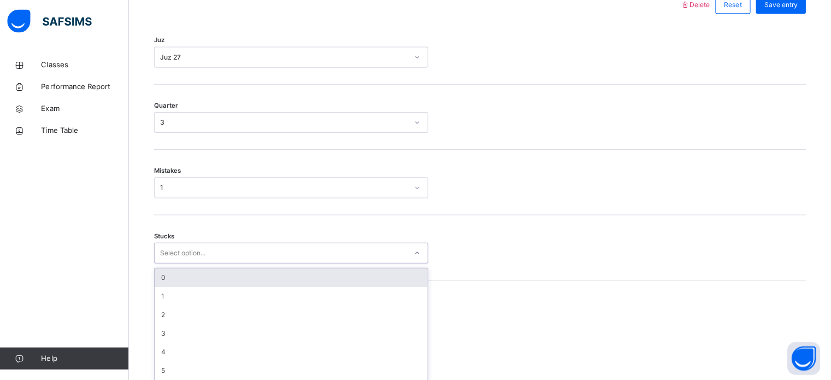
scroll to position [531, 0]
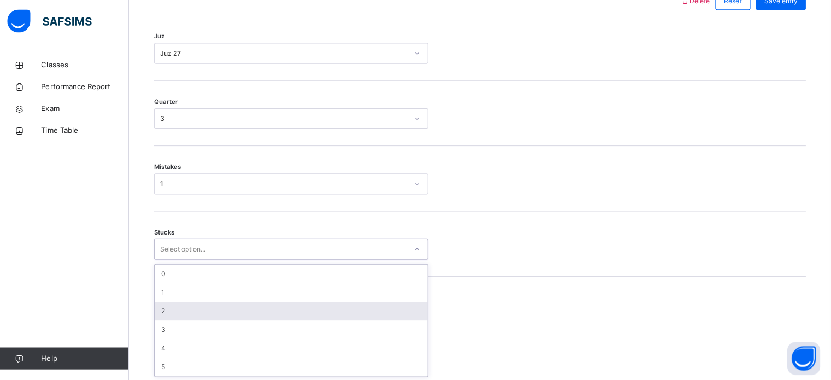
drag, startPoint x: 200, startPoint y: 295, endPoint x: 190, endPoint y: 305, distance: 13.9
click at [190, 259] on div "option 2 focused, 3 of 6. 6 results available. Use Up and Down to choose option…" at bounding box center [292, 249] width 273 height 21
click at [190, 305] on div "2" at bounding box center [293, 310] width 272 height 19
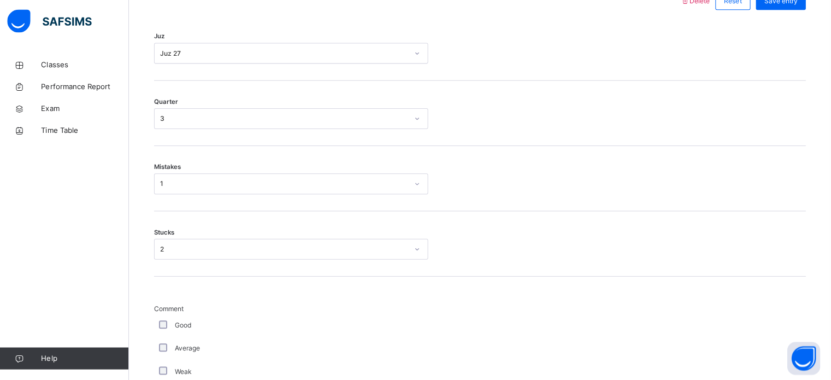
click at [190, 305] on span "Comment" at bounding box center [292, 309] width 273 height 10
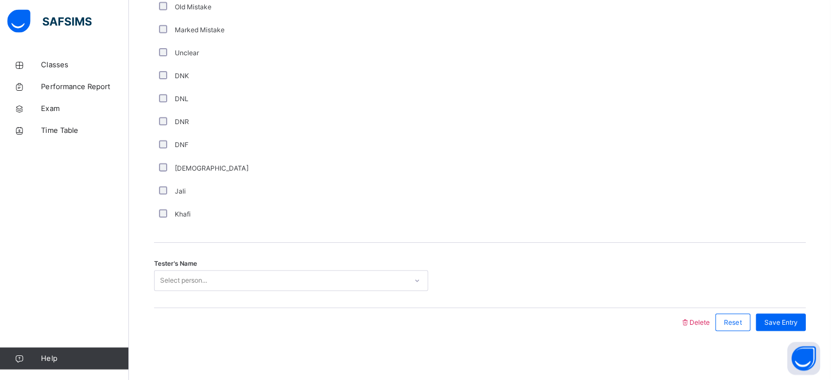
scroll to position [921, 0]
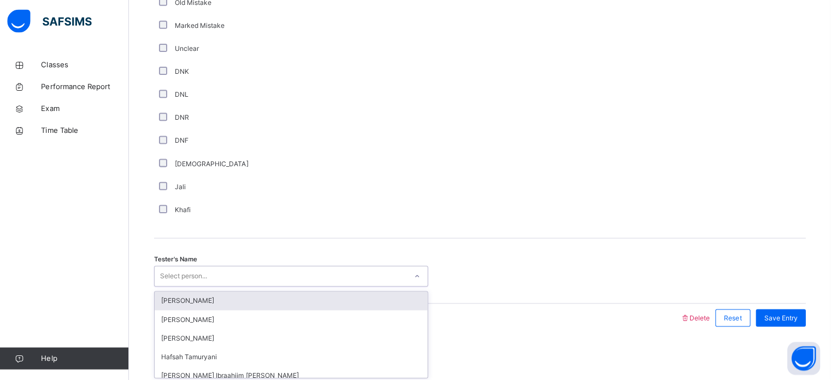
click at [252, 268] on div "Select person..." at bounding box center [282, 276] width 251 height 17
type input "***"
type input "*"
type input "***"
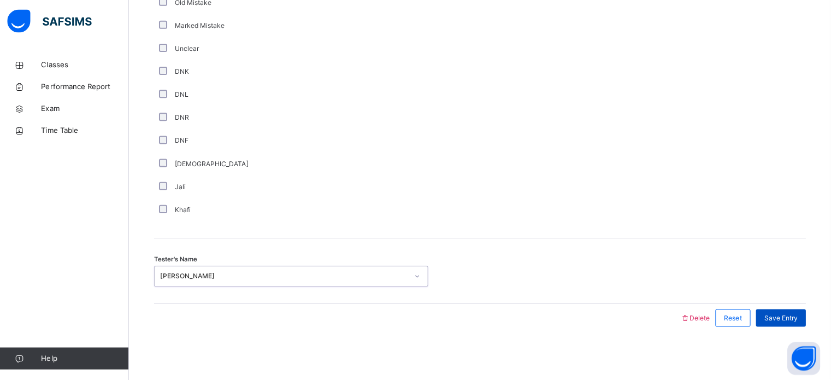
click at [787, 309] on div "Save Entry" at bounding box center [781, 317] width 50 height 17
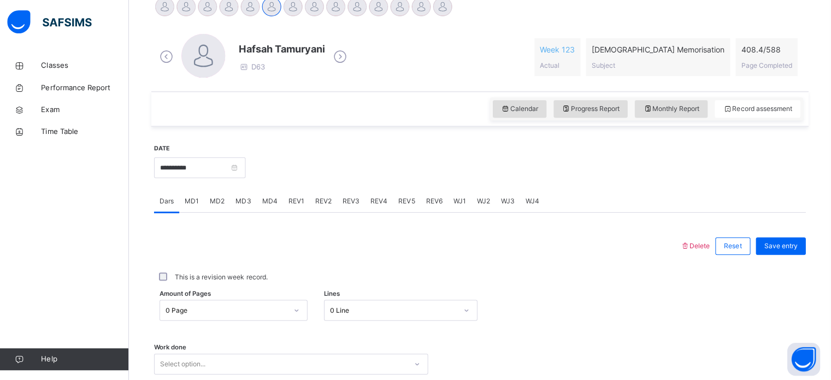
scroll to position [253, 0]
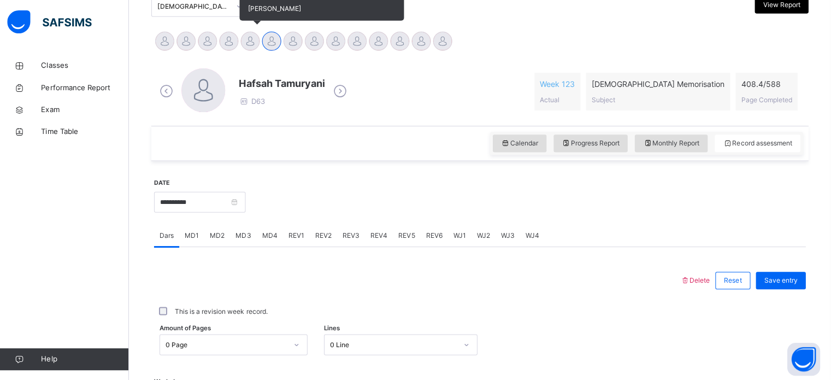
click at [251, 42] on div at bounding box center [251, 41] width 19 height 19
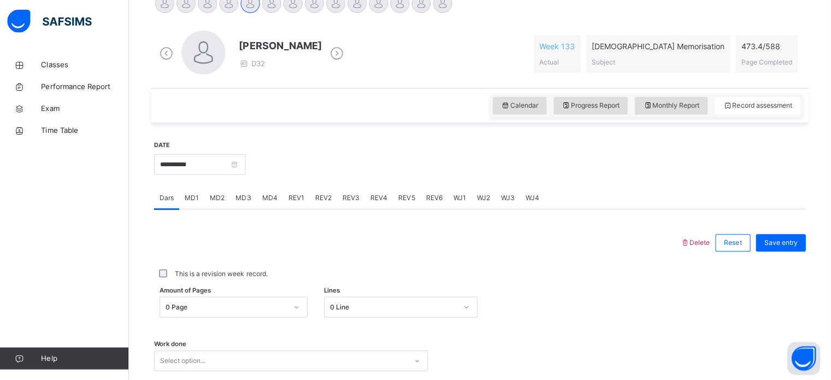
scroll to position [316, 0]
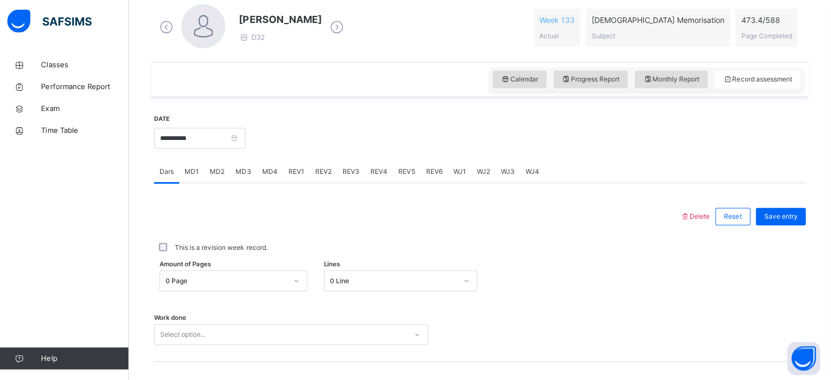
click at [267, 267] on div "Amount of Pages 0 Page Lines 0 Line" at bounding box center [480, 281] width 649 height 32
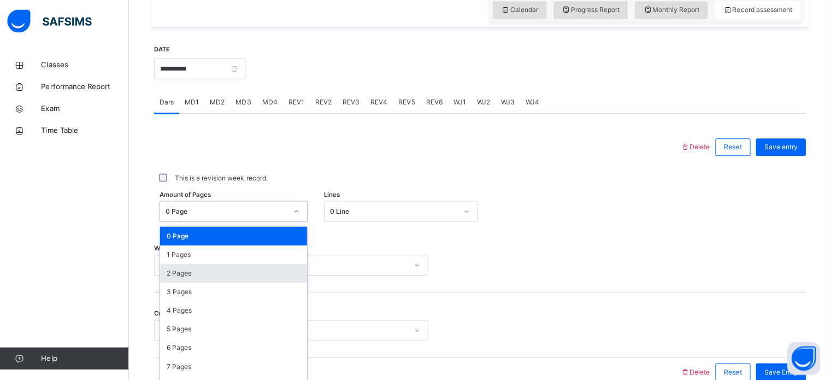
click at [252, 222] on div "option 2 Pages focused, 3 of 589. 589 results available. Use Up and Down to cho…" at bounding box center [235, 211] width 147 height 21
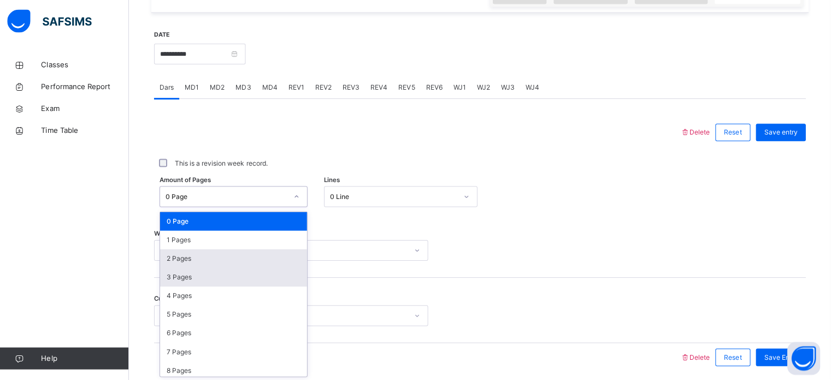
scroll to position [401, 0]
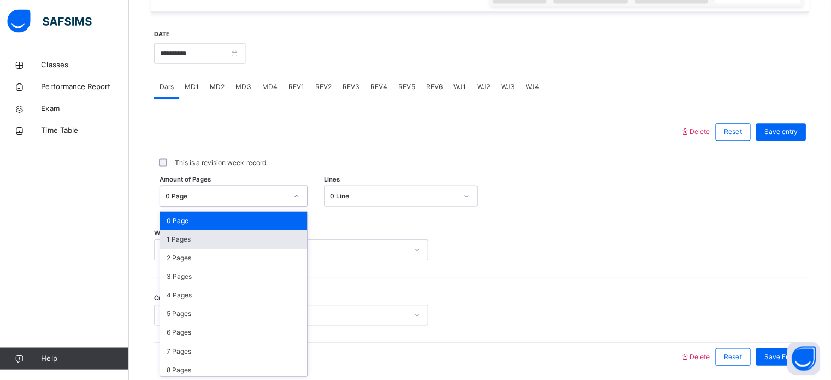
click at [201, 235] on div "1 Pages" at bounding box center [235, 239] width 146 height 19
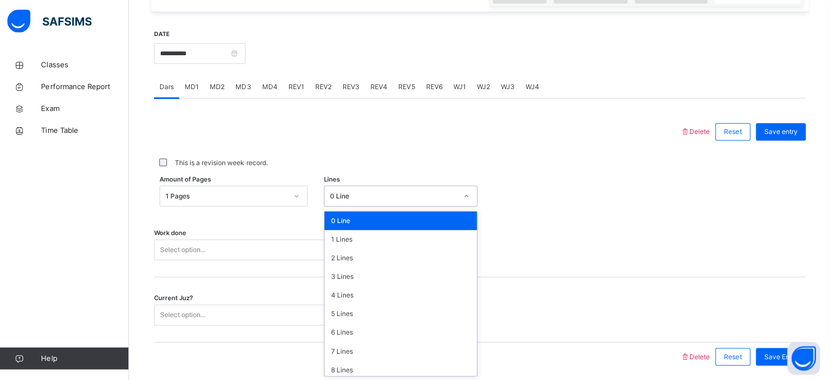
click at [363, 191] on div "0 Line" at bounding box center [395, 196] width 127 height 10
click at [359, 257] on div "2 Lines" at bounding box center [402, 257] width 152 height 19
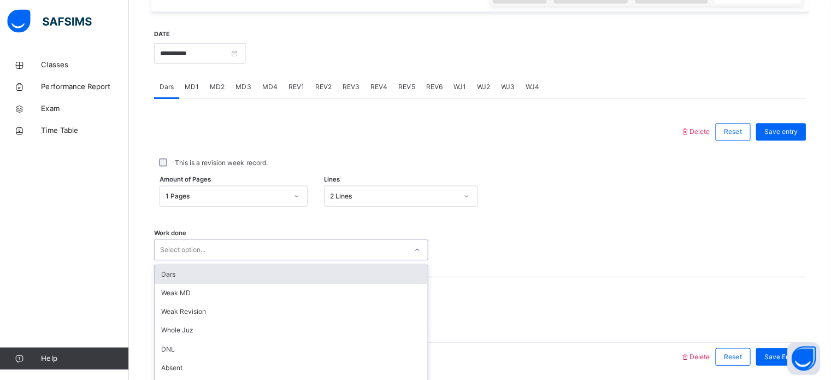
scroll to position [440, 0]
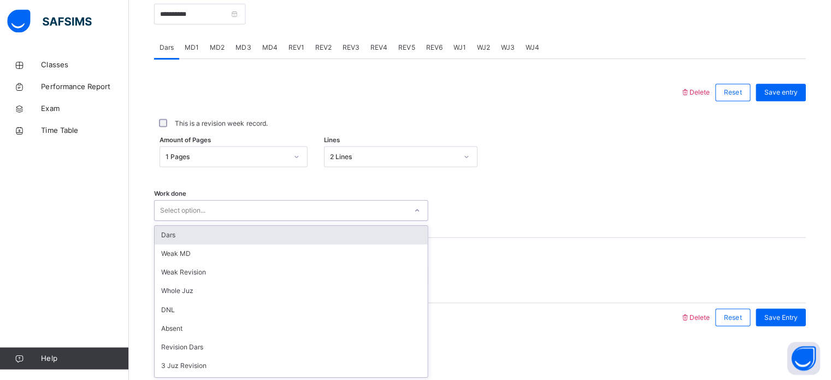
click at [323, 221] on div "option Dars focused, 1 of 14. 14 results available. Use Up and Down to choose o…" at bounding box center [292, 210] width 273 height 21
click at [265, 225] on div "Dars Weak MD Weak Revision Whole Juz DNL Absent Revision Dars 3 Juz Revision 5 …" at bounding box center [292, 301] width 273 height 152
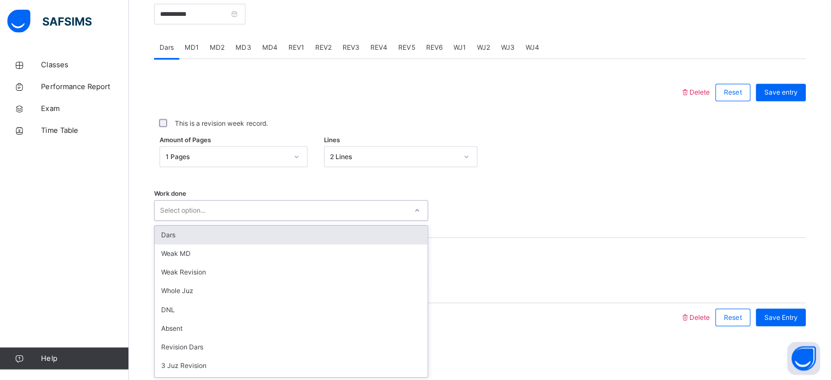
click at [253, 234] on div "Dars" at bounding box center [293, 235] width 272 height 19
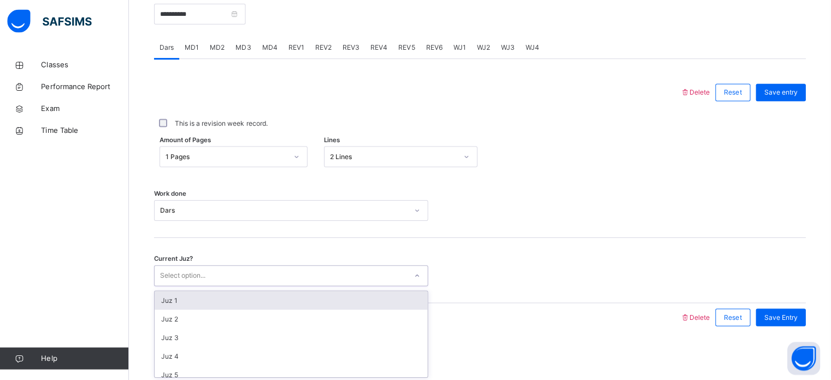
click at [197, 279] on div "Select option..." at bounding box center [184, 275] width 45 height 21
type input "**"
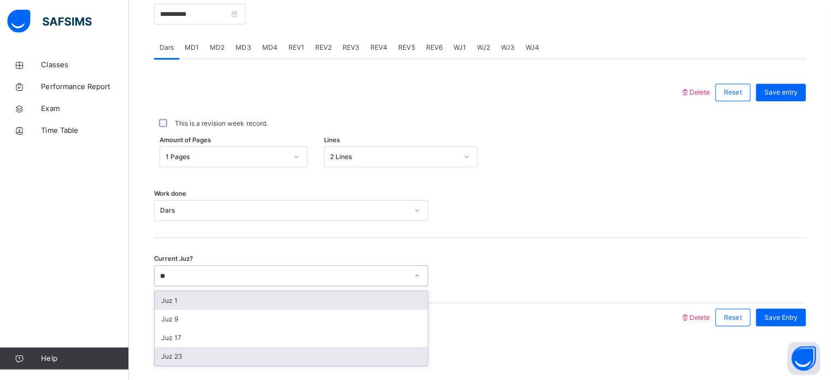
click at [196, 358] on div "Juz 23" at bounding box center [293, 355] width 272 height 19
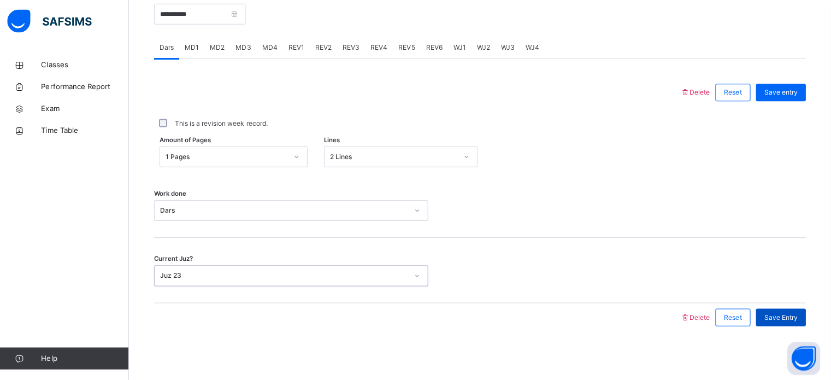
click at [791, 308] on div "Save Entry" at bounding box center [781, 316] width 50 height 17
click at [489, 220] on div at bounding box center [481, 210] width 92 height 21
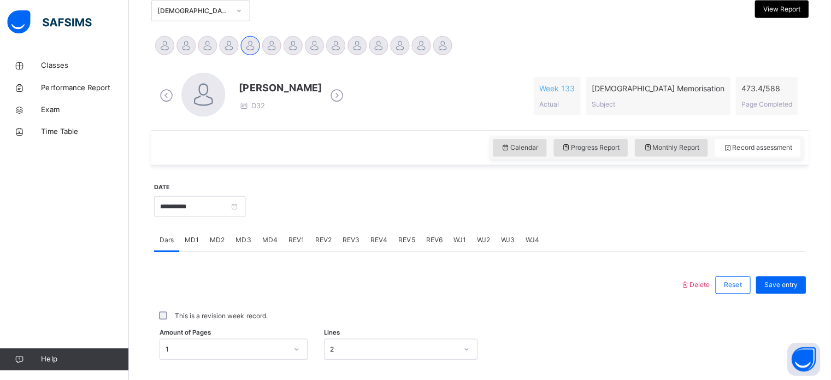
scroll to position [215, 0]
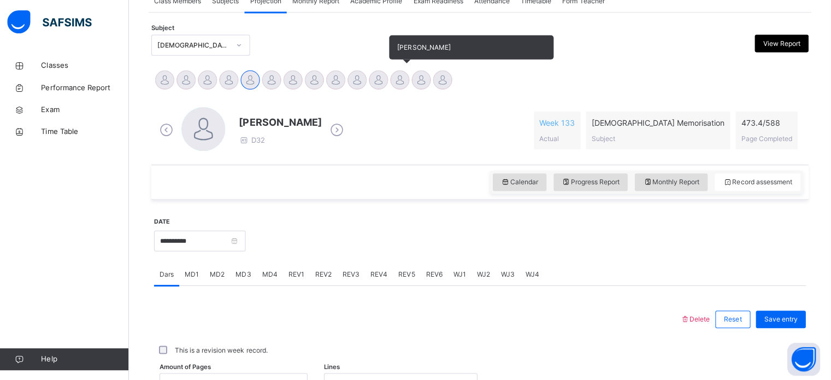
click at [396, 74] on div at bounding box center [401, 79] width 19 height 19
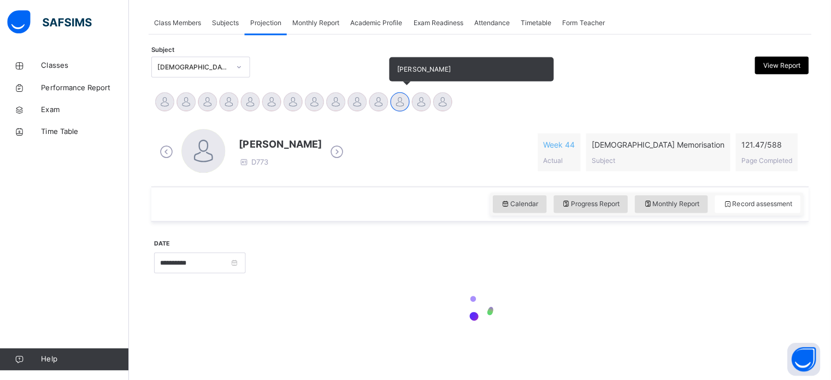
scroll to position [193, 0]
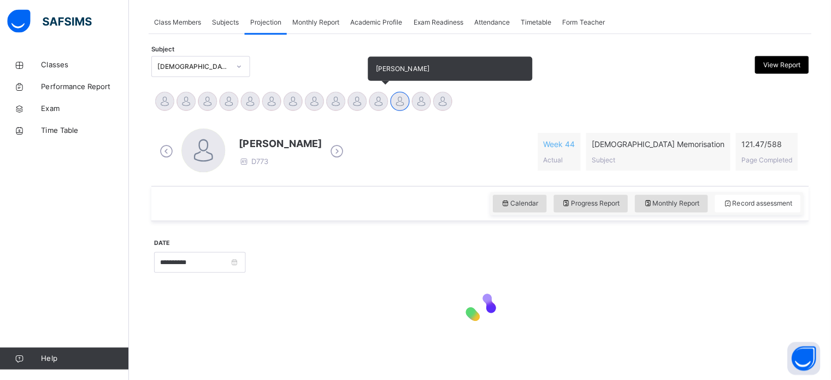
click at [382, 101] on div at bounding box center [379, 101] width 19 height 19
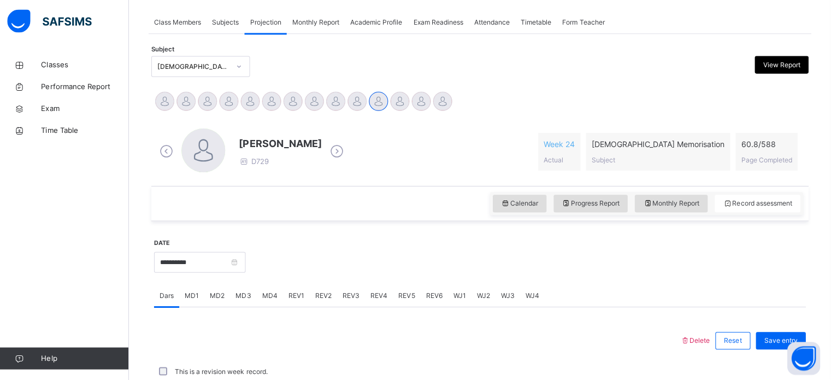
scroll to position [214, 0]
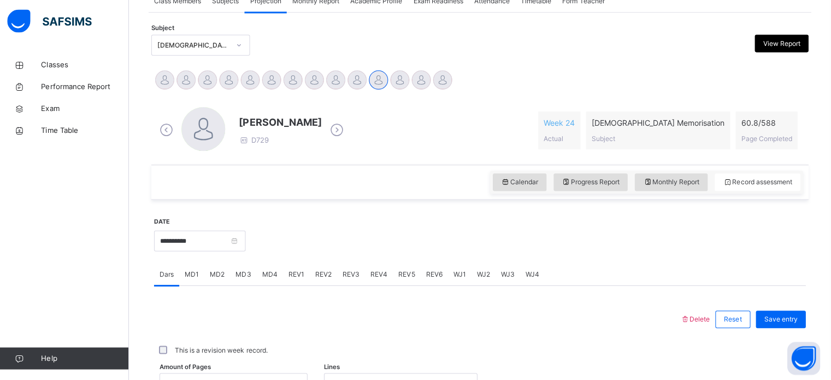
click at [530, 273] on span "WJ4" at bounding box center [533, 274] width 14 height 10
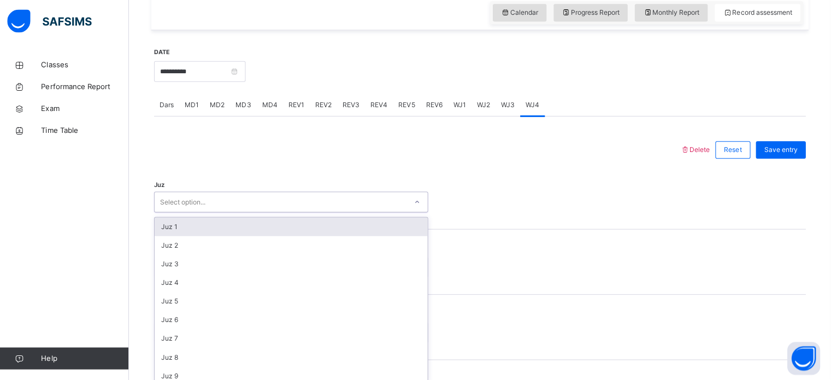
scroll to position [389, 0]
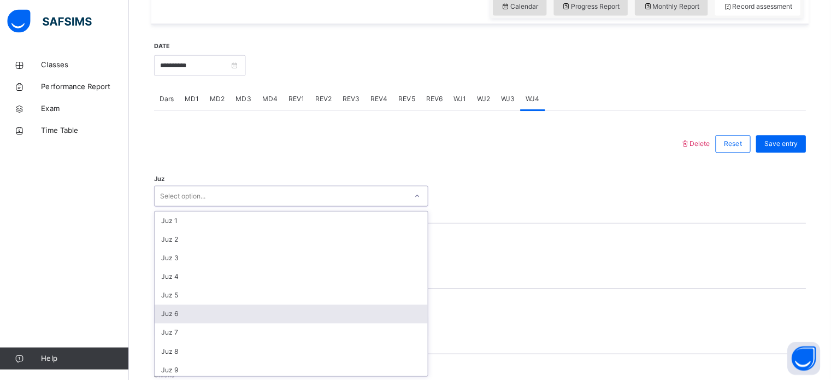
click at [290, 307] on div "Juz 6" at bounding box center [293, 313] width 272 height 19
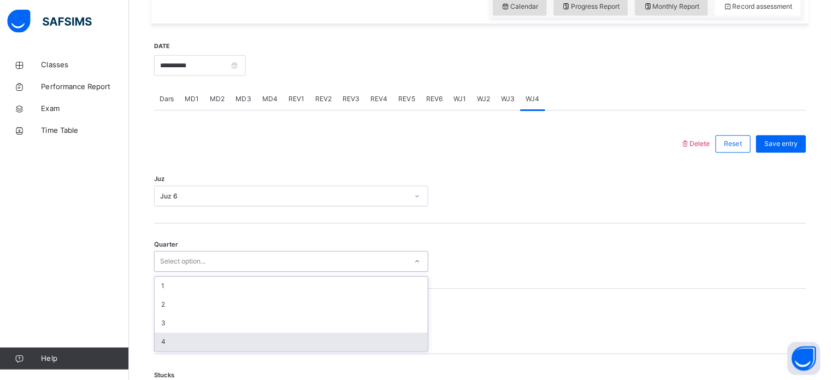
drag, startPoint x: 303, startPoint y: 258, endPoint x: 295, endPoint y: 343, distance: 85.5
click at [295, 271] on div "option 4 focused, 4 of 4. 4 results available. Use Up and Down to choose option…" at bounding box center [292, 261] width 273 height 21
click at [295, 343] on div "4" at bounding box center [293, 341] width 272 height 19
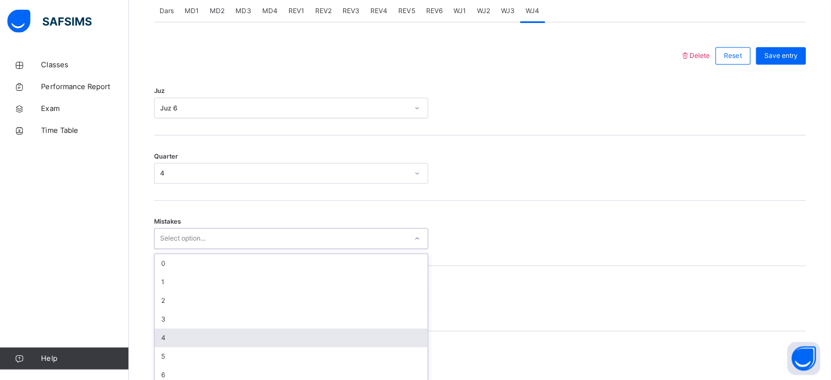
click at [305, 249] on div "option 4 focused, 5 of 7. 7 results available. Use Up and Down to choose option…" at bounding box center [292, 238] width 273 height 21
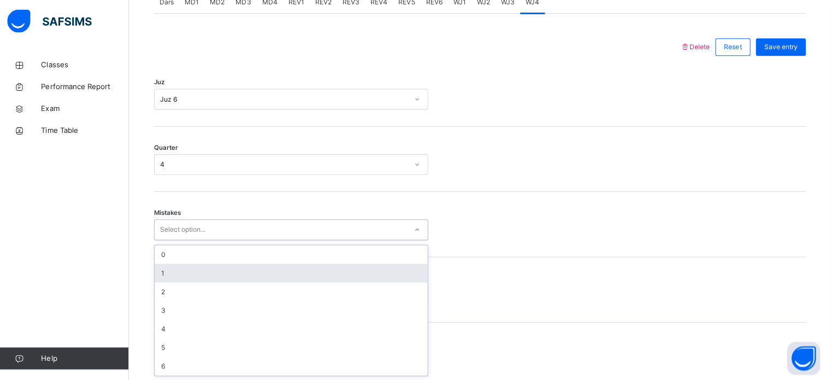
drag, startPoint x: 310, startPoint y: 253, endPoint x: 306, endPoint y: 248, distance: 6.2
click at [306, 248] on div "0" at bounding box center [293, 254] width 272 height 19
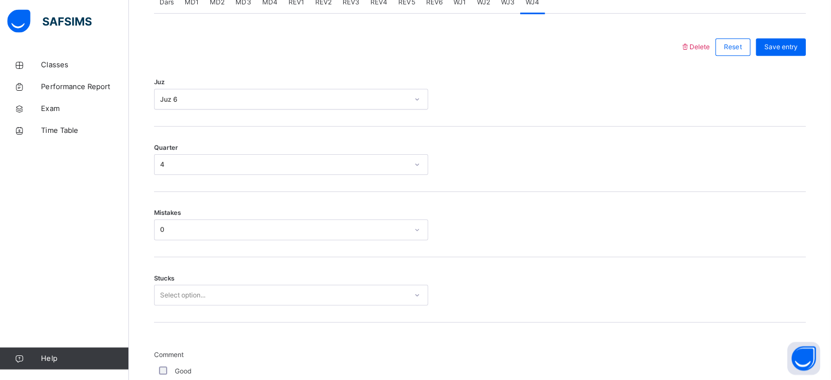
click at [306, 248] on div "Mistakes 0" at bounding box center [480, 224] width 649 height 65
click at [306, 283] on div "Stucks Select option..." at bounding box center [480, 289] width 649 height 65
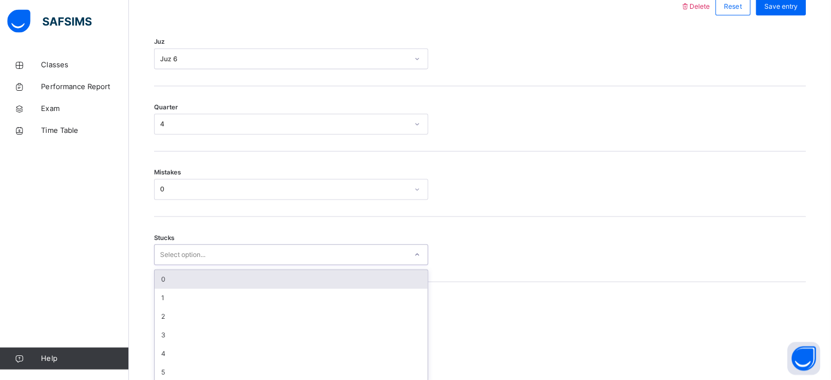
click at [309, 265] on div "option 0 focused, 1 of 6. 6 results available. Use Up and Down to choose option…" at bounding box center [292, 254] width 273 height 21
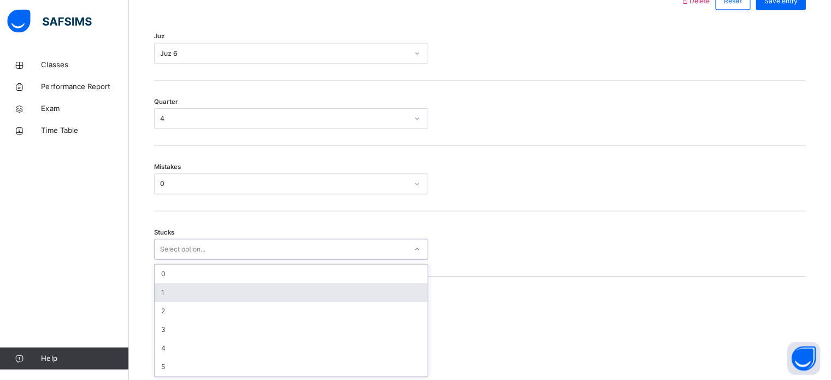
click at [309, 291] on div "1" at bounding box center [293, 292] width 272 height 19
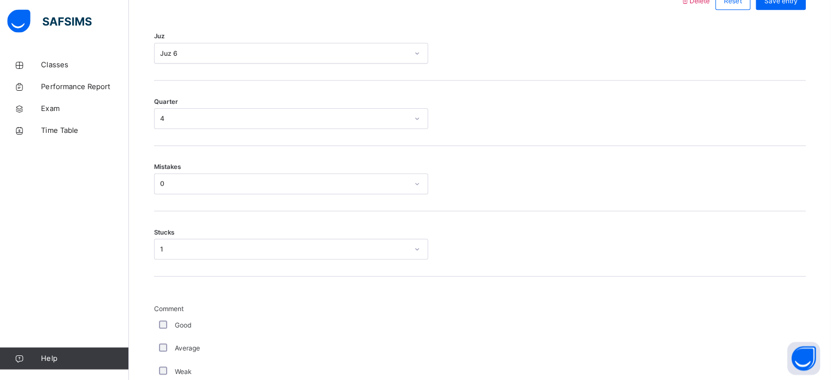
click at [165, 341] on div "Average" at bounding box center [292, 347] width 273 height 23
click at [165, 340] on div "Average" at bounding box center [292, 347] width 273 height 23
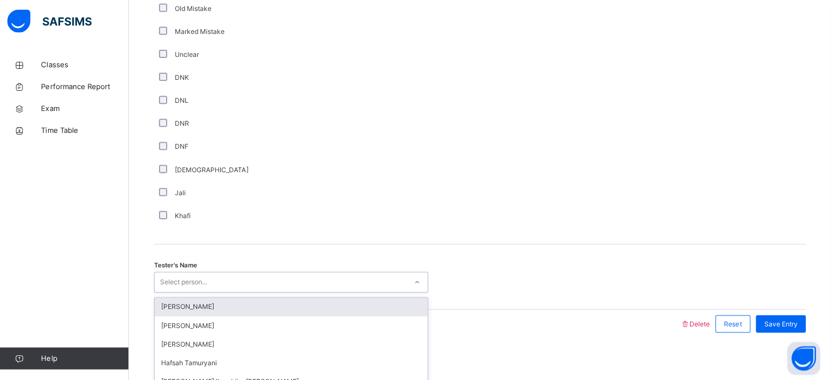
scroll to position [921, 0]
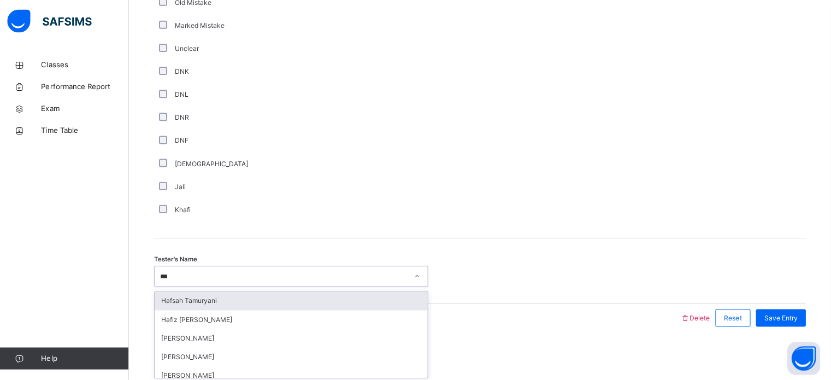
type input "****"
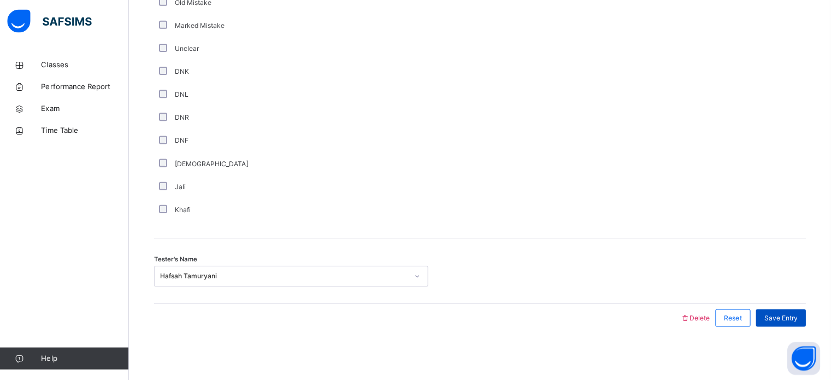
click at [784, 312] on span "Save Entry" at bounding box center [780, 317] width 33 height 10
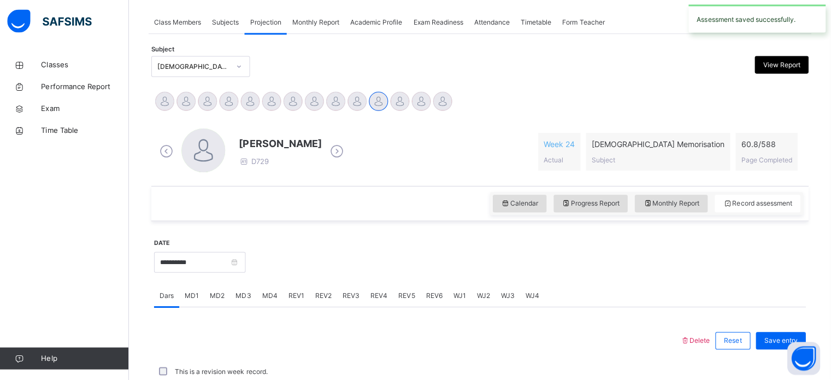
scroll to position [440, 0]
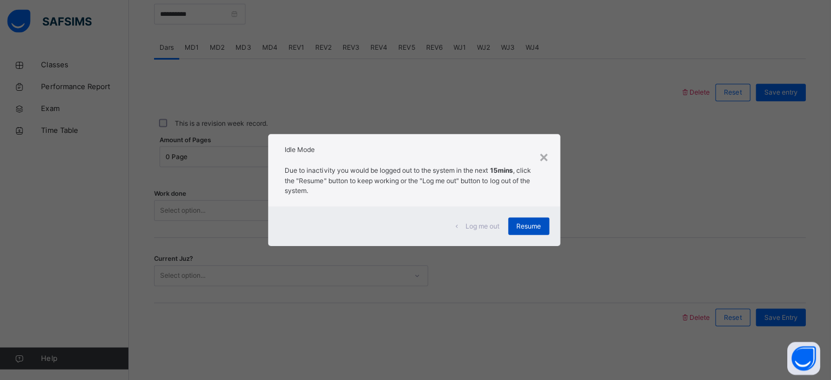
click at [524, 221] on span "Resume" at bounding box center [529, 226] width 25 height 10
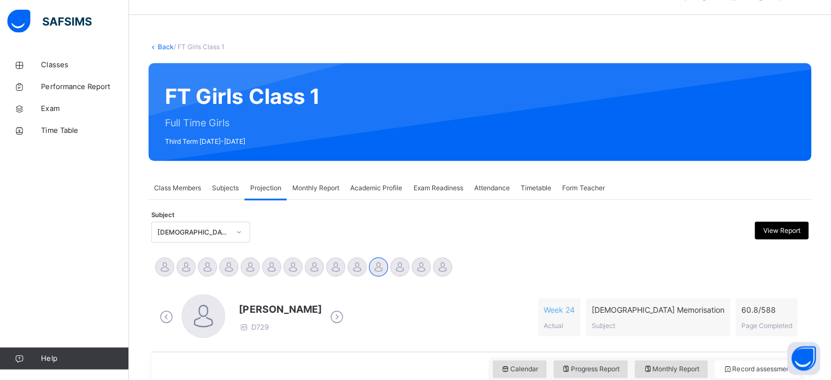
scroll to position [33, 0]
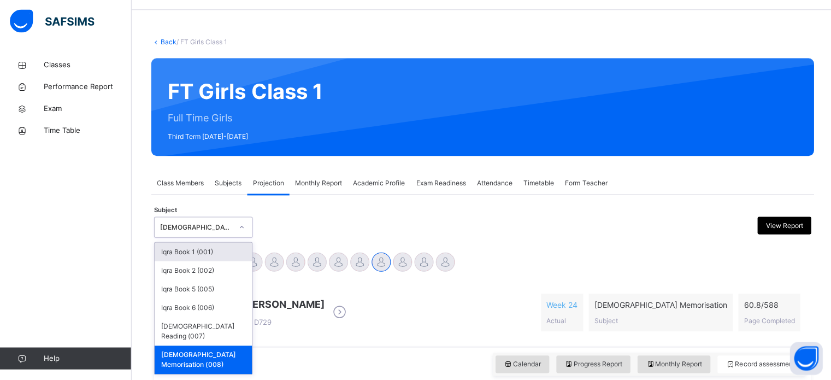
click at [187, 220] on div "Quran Memorisation (008)" at bounding box center [192, 227] width 76 height 17
click at [600, 232] on div at bounding box center [563, 227] width 159 height 21
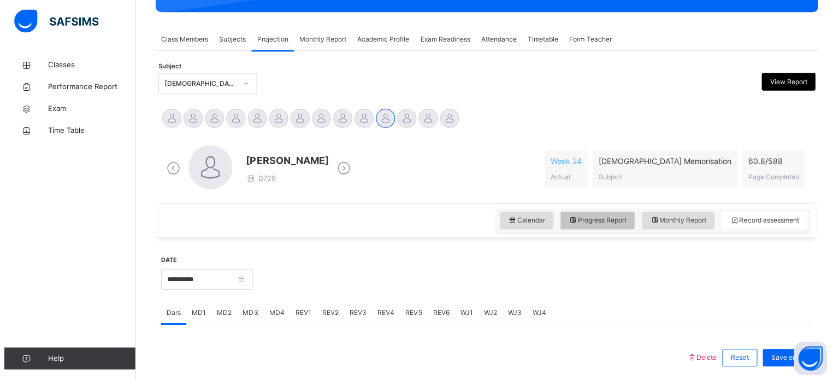
scroll to position [0, 0]
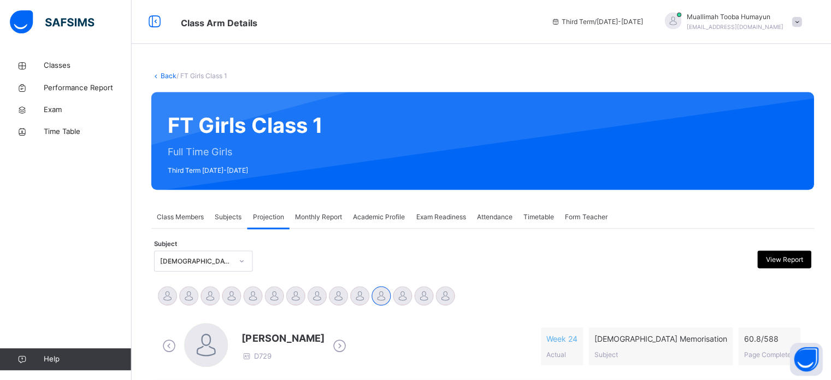
click at [164, 76] on link "Back" at bounding box center [168, 76] width 16 height 8
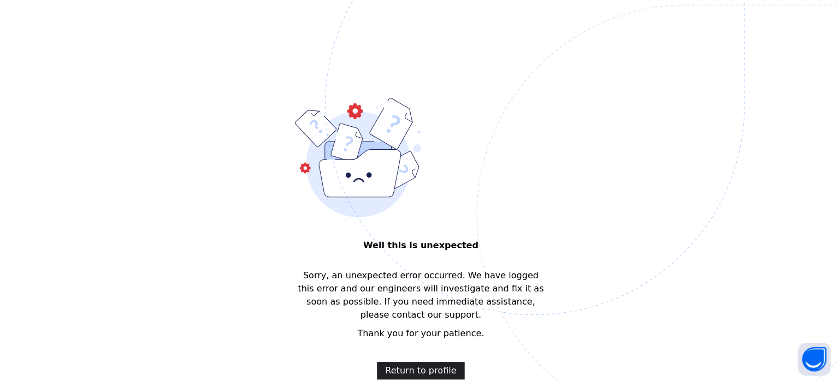
click at [412, 363] on span "Return to profile" at bounding box center [419, 369] width 71 height 13
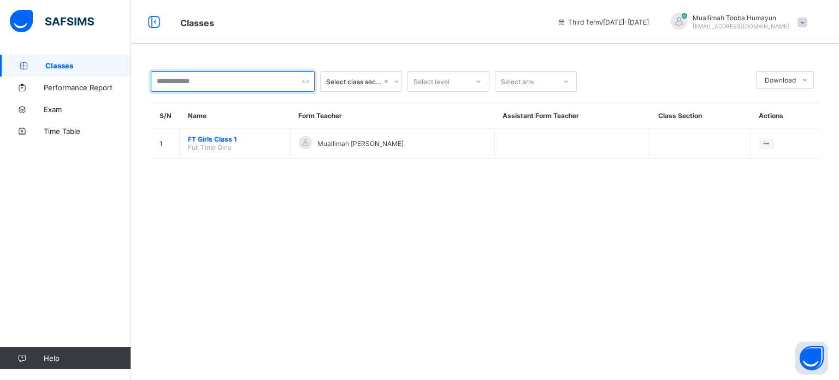
click at [220, 81] on input "text" at bounding box center [233, 81] width 164 height 21
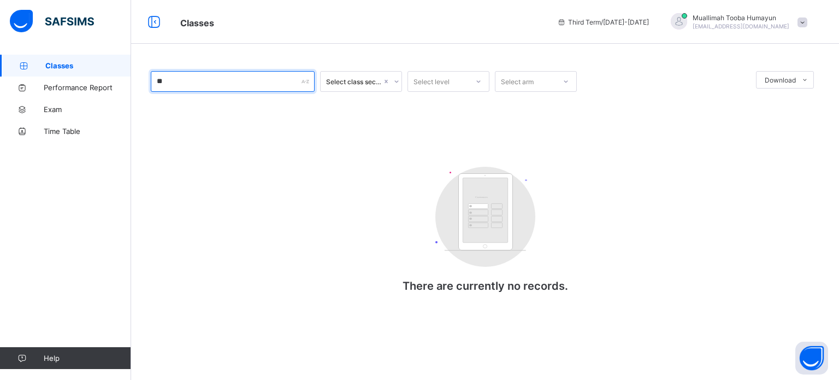
type input "*"
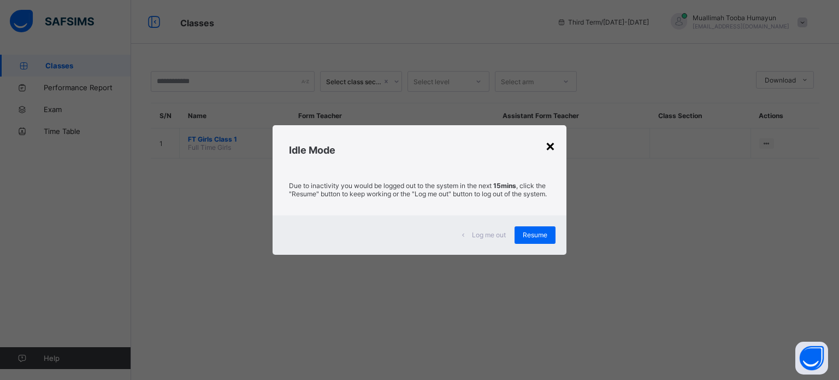
click at [551, 147] on div "×" at bounding box center [550, 145] width 10 height 19
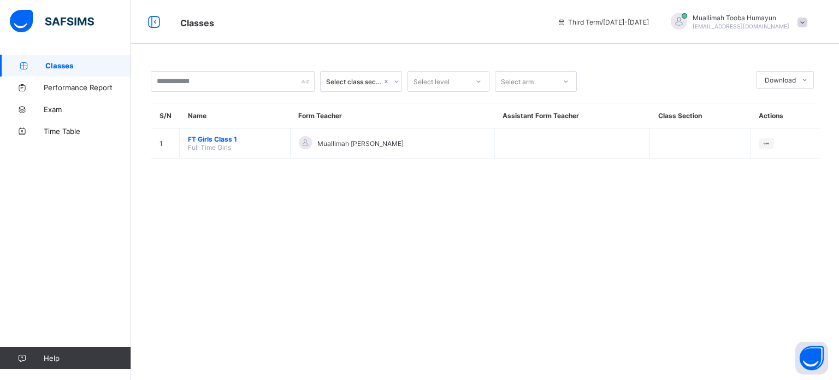
click at [723, 48] on div "Select class section Select level Select arm Download Pdf Report Excel Report S…" at bounding box center [485, 190] width 708 height 380
click at [714, 20] on span "Muallimah [PERSON_NAME]" at bounding box center [740, 18] width 97 height 8
click at [745, 131] on icon at bounding box center [741, 129] width 11 height 9
